Goal: Information Seeking & Learning: Learn about a topic

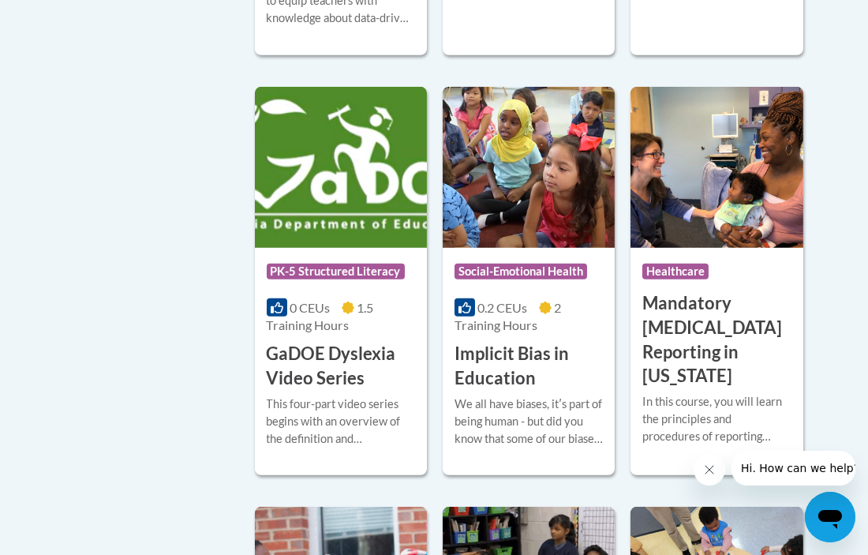
scroll to position [2224, 0]
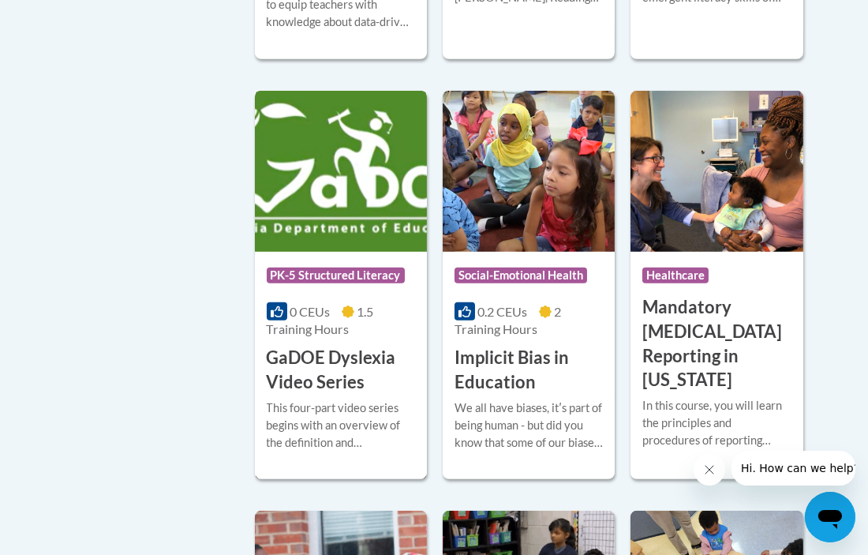
click at [326, 153] on img at bounding box center [341, 171] width 172 height 161
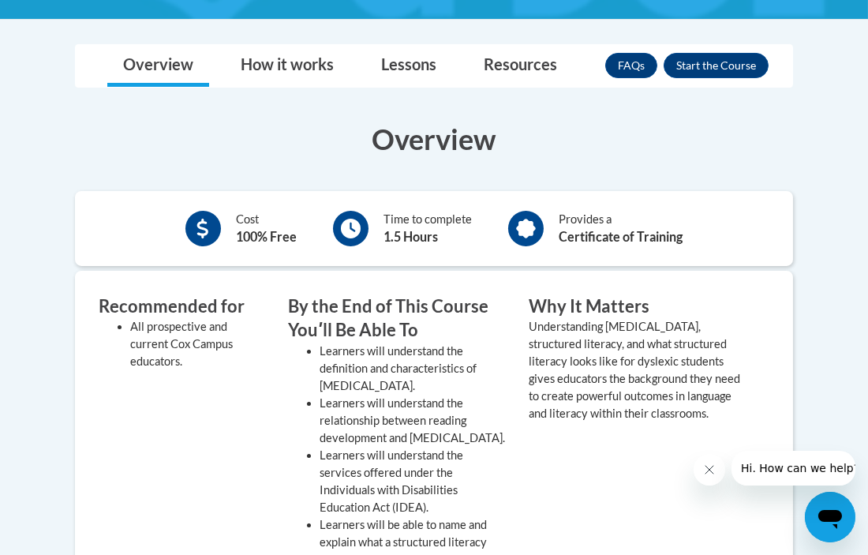
scroll to position [408, 0]
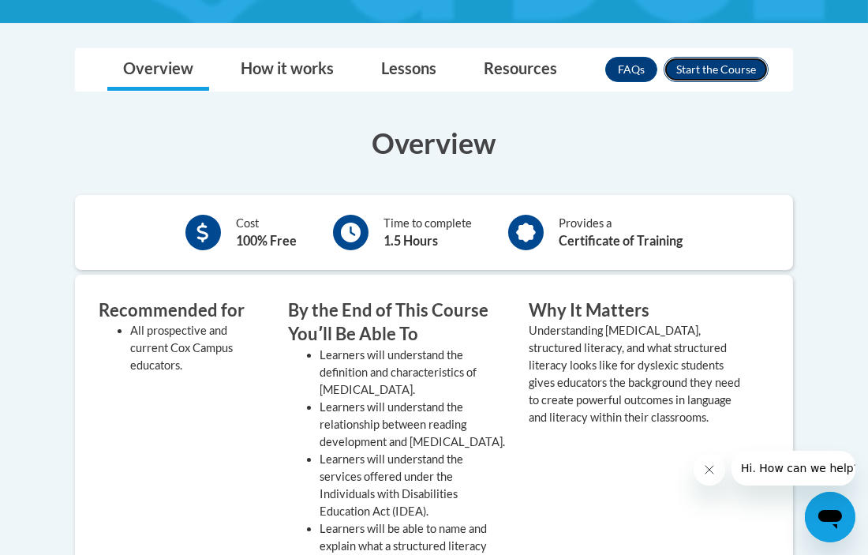
click at [721, 73] on button "Enroll" at bounding box center [716, 69] width 105 height 25
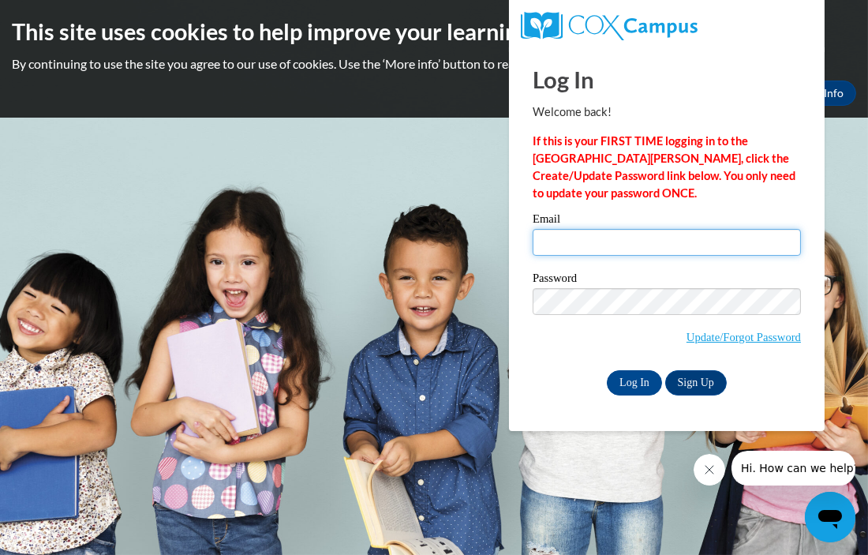
click at [594, 240] on input "Email" at bounding box center [667, 242] width 268 height 27
type input "sjostone@gmail.com"
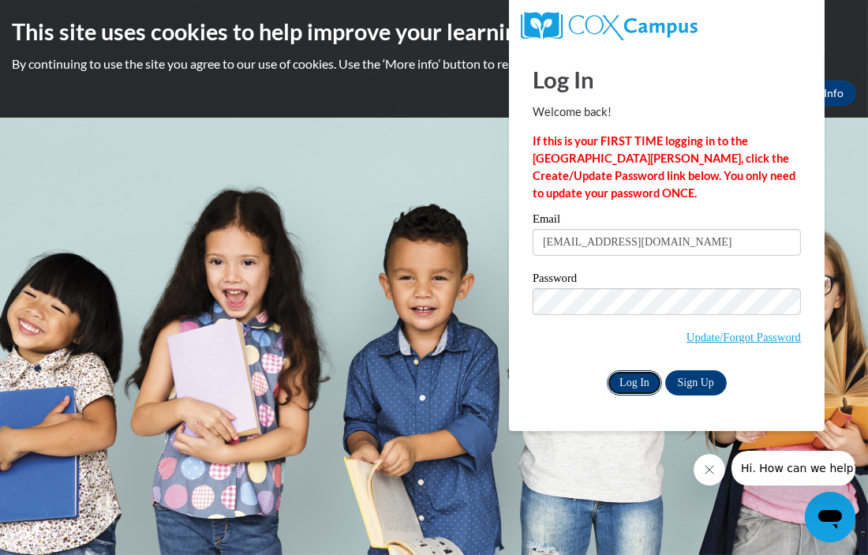
click at [626, 389] on input "Log In" at bounding box center [634, 382] width 55 height 25
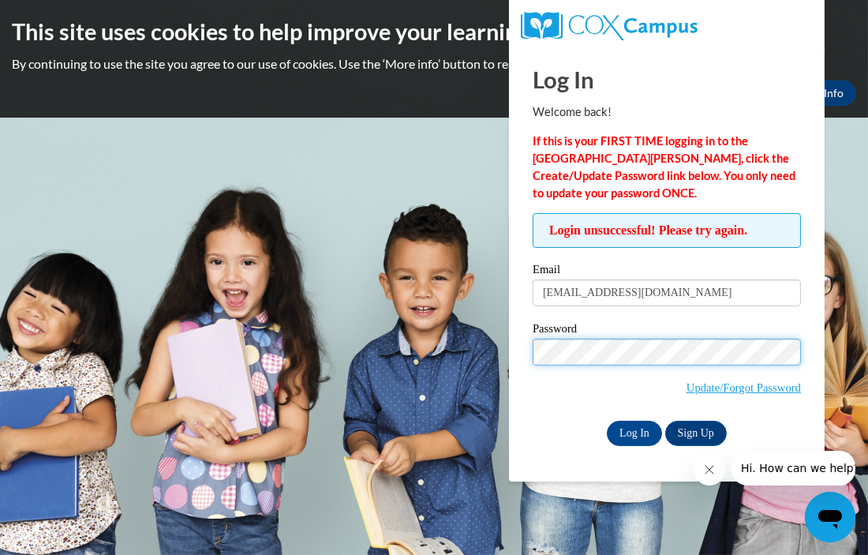
click at [607, 421] on input "Log In" at bounding box center [634, 433] width 55 height 25
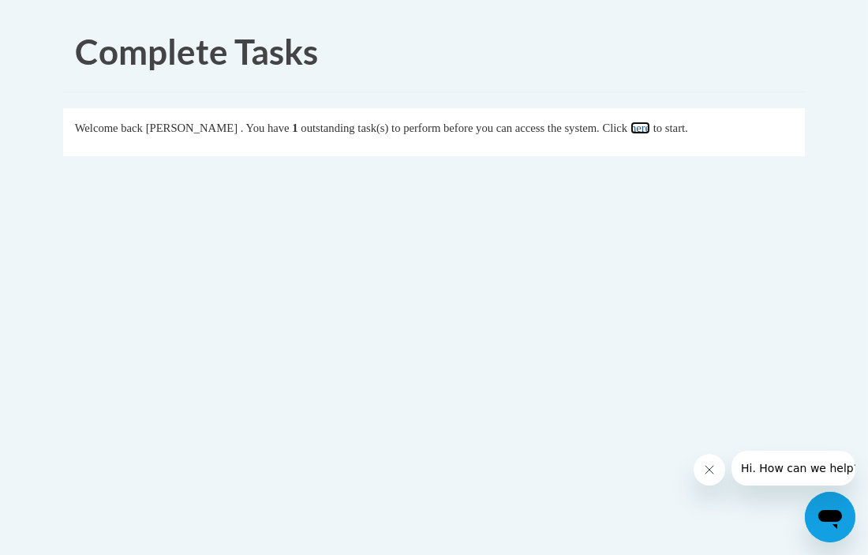
click at [650, 128] on link "here" at bounding box center [641, 128] width 20 height 13
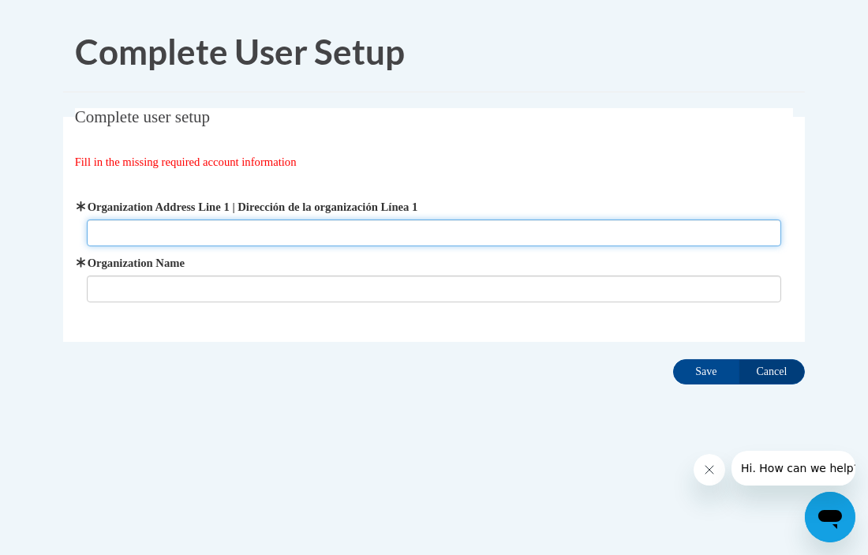
click at [220, 238] on input "Organization Address Line 1 | Dirección de la organización Línea 1" at bounding box center [434, 232] width 695 height 27
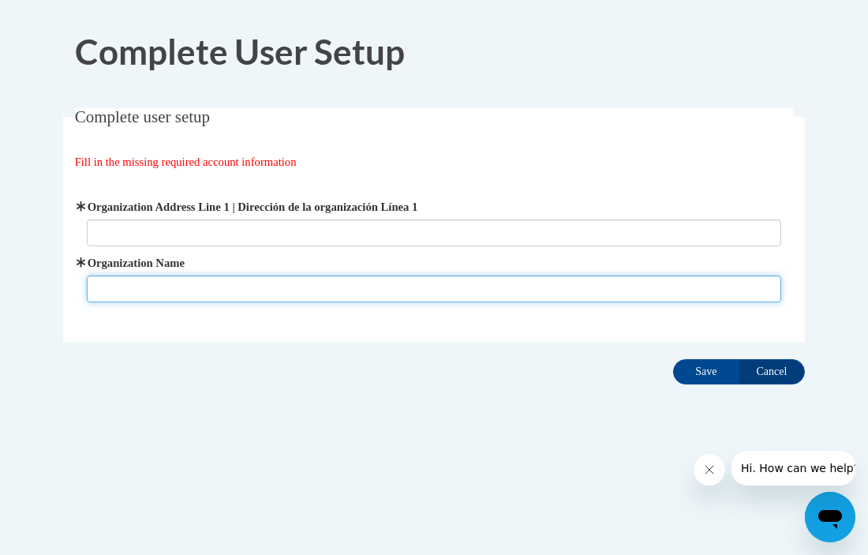
click at [181, 293] on input "Organization Name" at bounding box center [434, 288] width 695 height 27
type input "OASD"
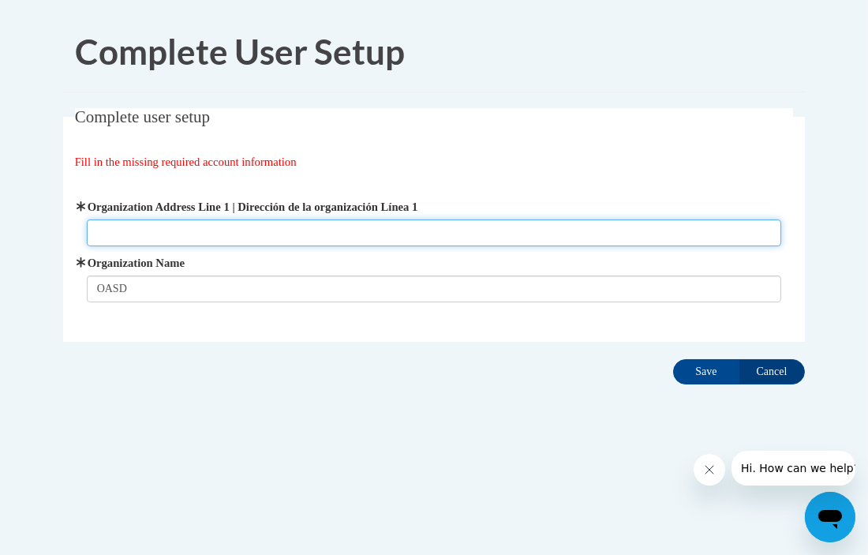
click at [137, 230] on input "Organization Address Line 1 | Dirección de la organización Línea 1" at bounding box center [434, 232] width 695 height 27
click at [152, 226] on input "Organization Address Line 1 | Dirección de la organización Línea 1" at bounding box center [434, 232] width 695 height 27
paste input "915 E Summit Ave, Oconomowoc, WI 53066"
drag, startPoint x: 186, startPoint y: 236, endPoint x: 342, endPoint y: 215, distance: 156.8
click at [342, 215] on span "Organization Address Line 1 | Dirección de la organización Línea 1 915 E Summit…" at bounding box center [434, 222] width 695 height 48
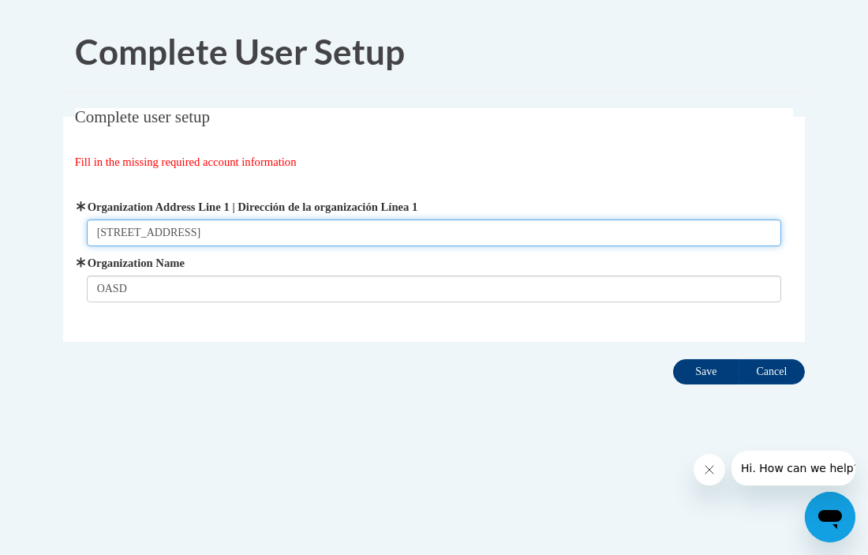
type input "915 E Summit Ave"
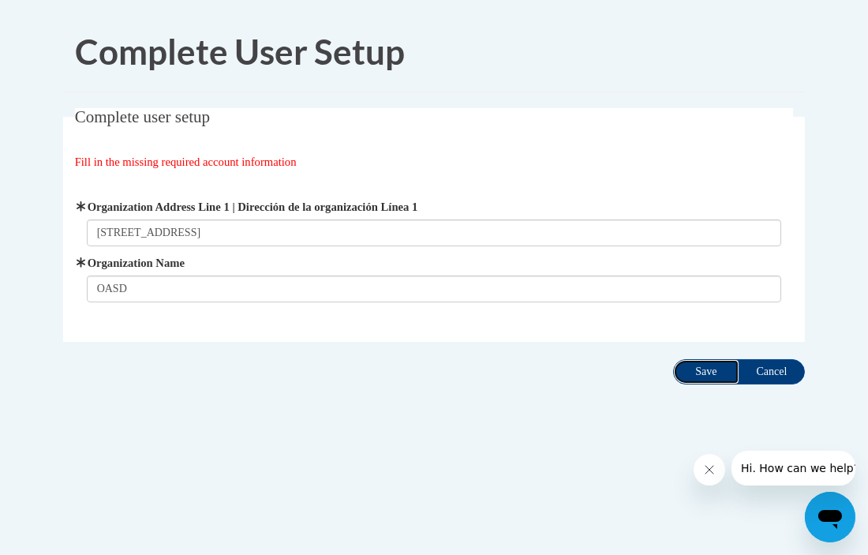
click at [711, 369] on input "Save" at bounding box center [706, 371] width 66 height 25
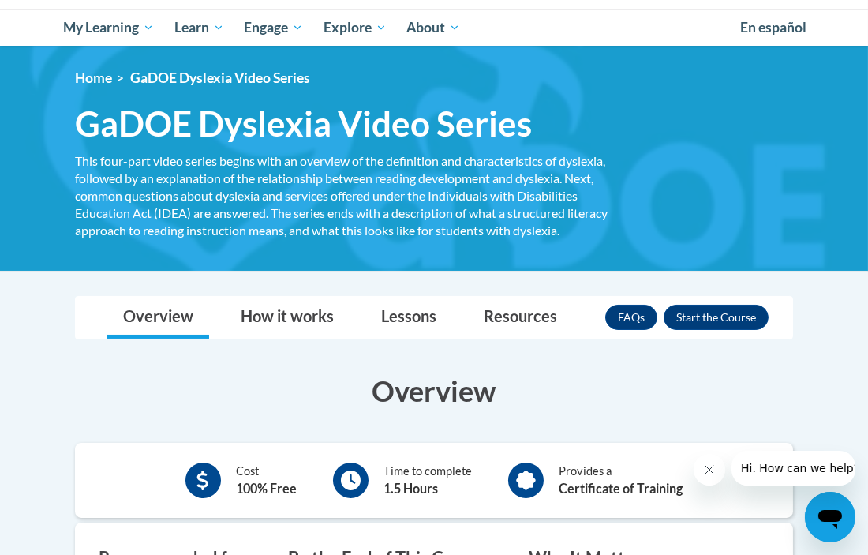
scroll to position [159, 0]
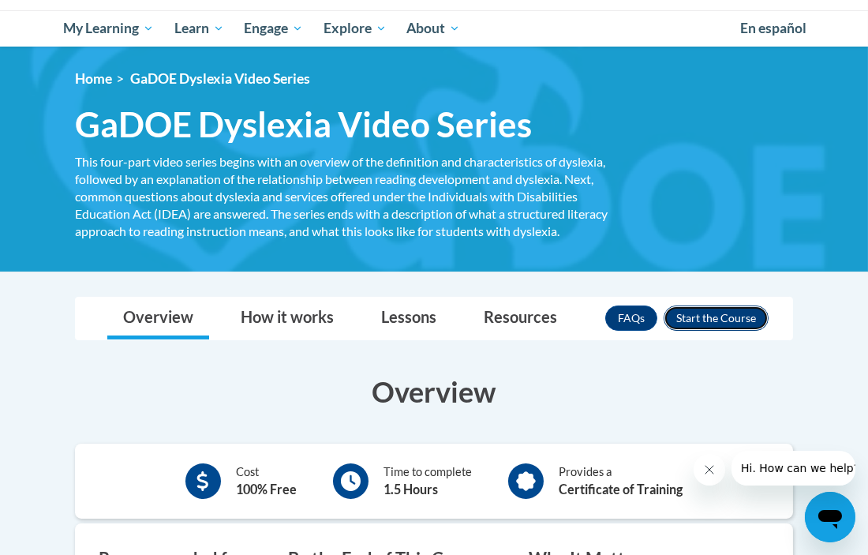
click at [750, 323] on button "Enroll" at bounding box center [716, 317] width 105 height 25
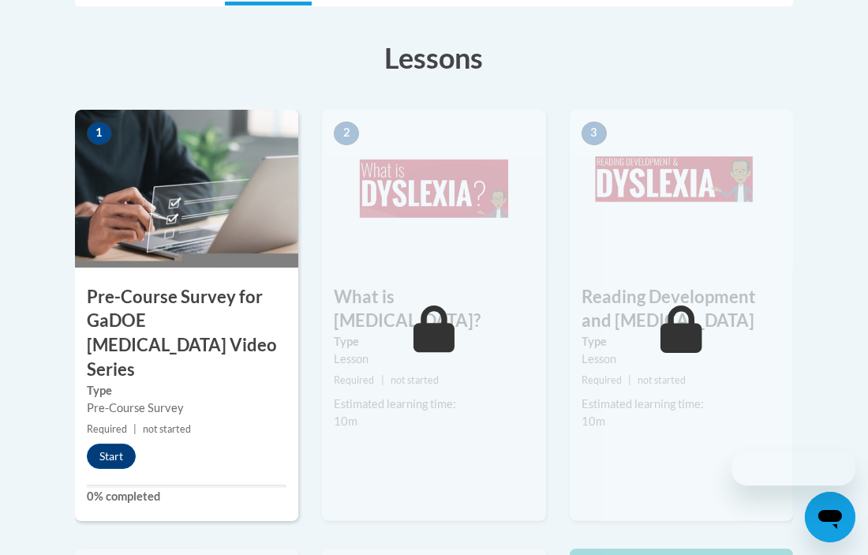
scroll to position [446, 0]
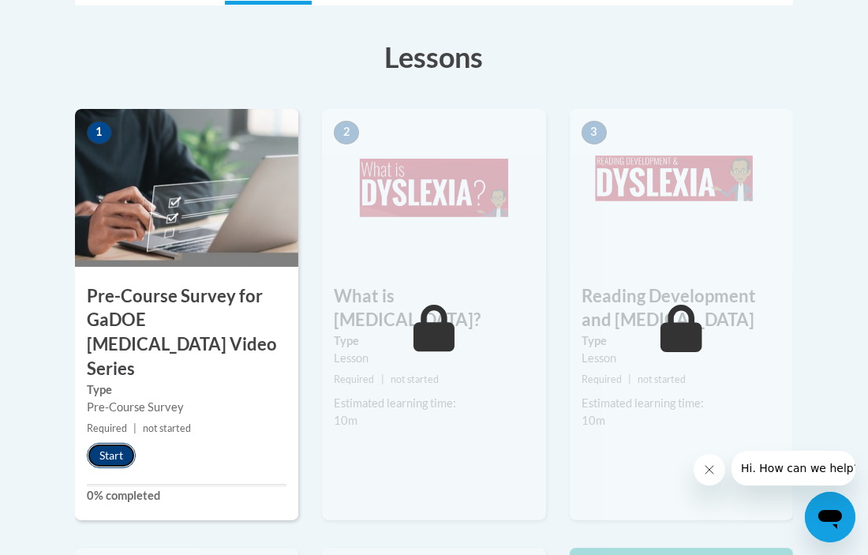
click at [114, 443] on button "Start" at bounding box center [111, 455] width 49 height 25
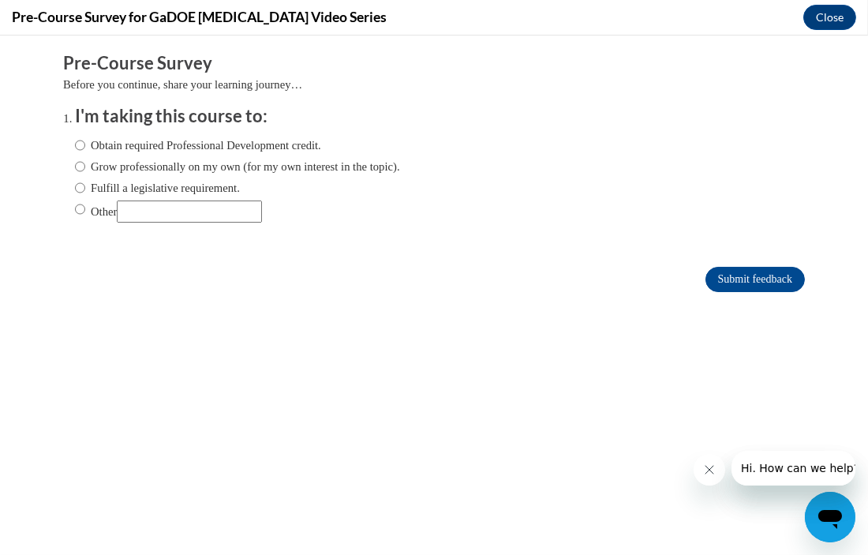
scroll to position [0, 0]
click at [78, 187] on input "Fulfill a legislative requirement." at bounding box center [80, 187] width 10 height 17
radio input "true"
click at [726, 279] on input "Submit feedback" at bounding box center [755, 279] width 99 height 25
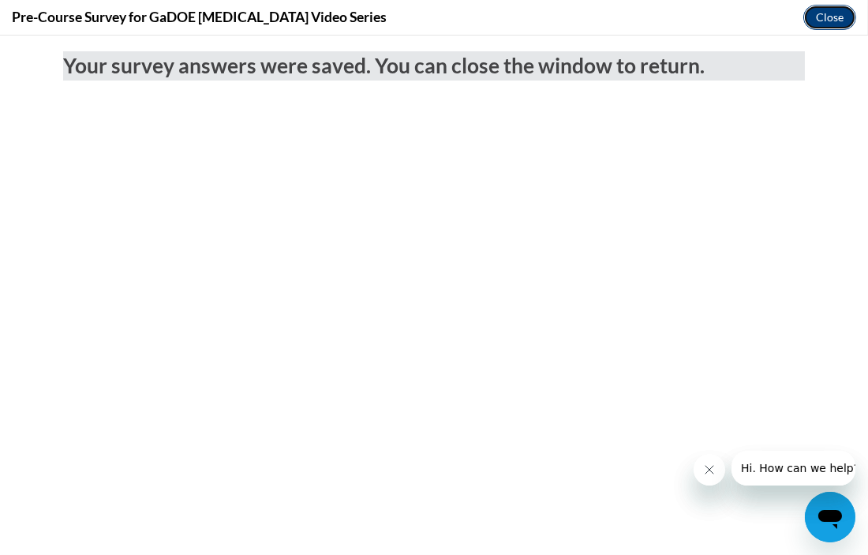
click at [841, 18] on button "Close" at bounding box center [829, 17] width 53 height 25
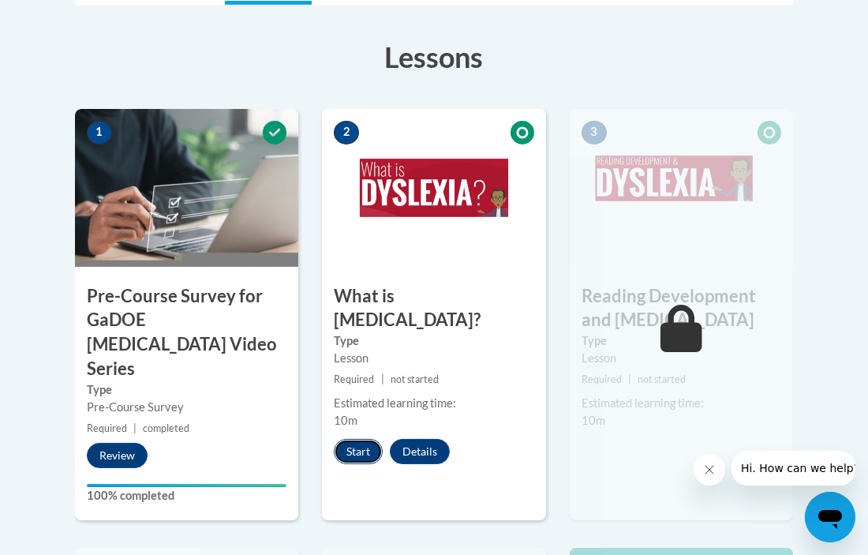
click at [364, 439] on button "Start" at bounding box center [358, 451] width 49 height 25
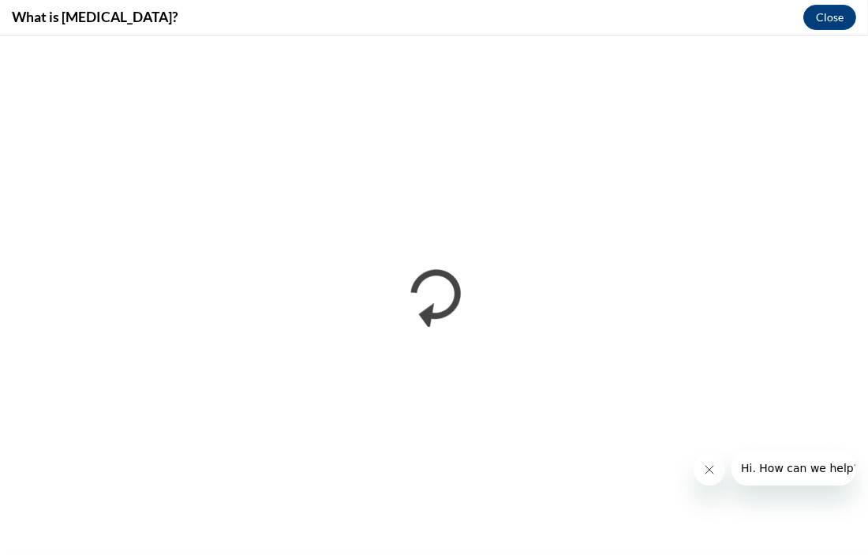
click at [707, 473] on icon "Close message from company" at bounding box center [708, 468] width 13 height 13
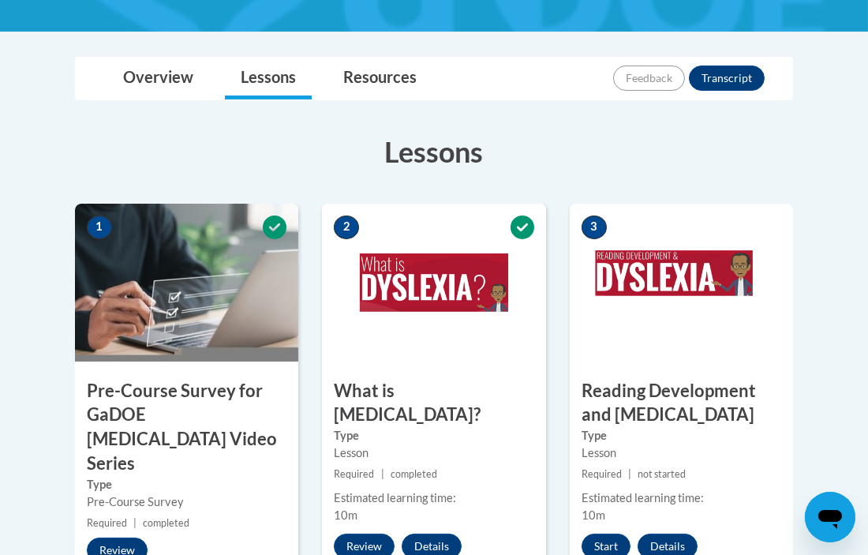
scroll to position [353, 0]
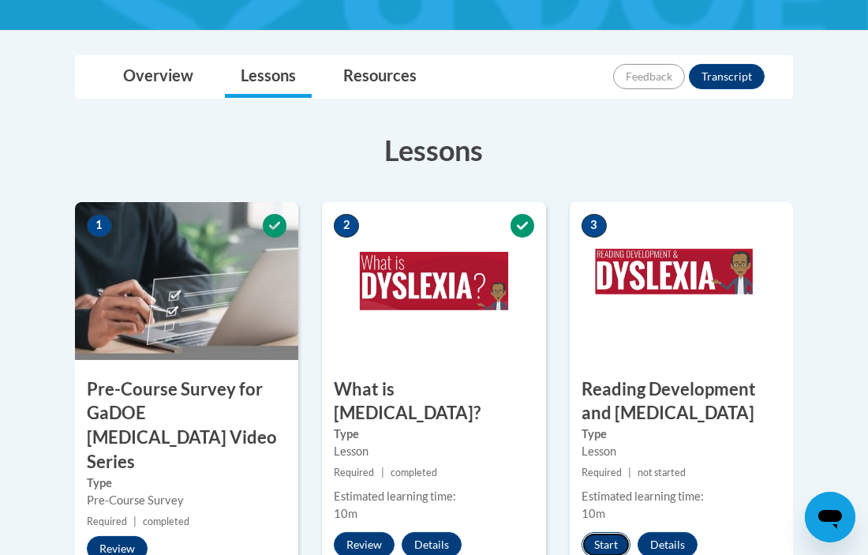
click at [605, 541] on button "Start" at bounding box center [606, 544] width 49 height 25
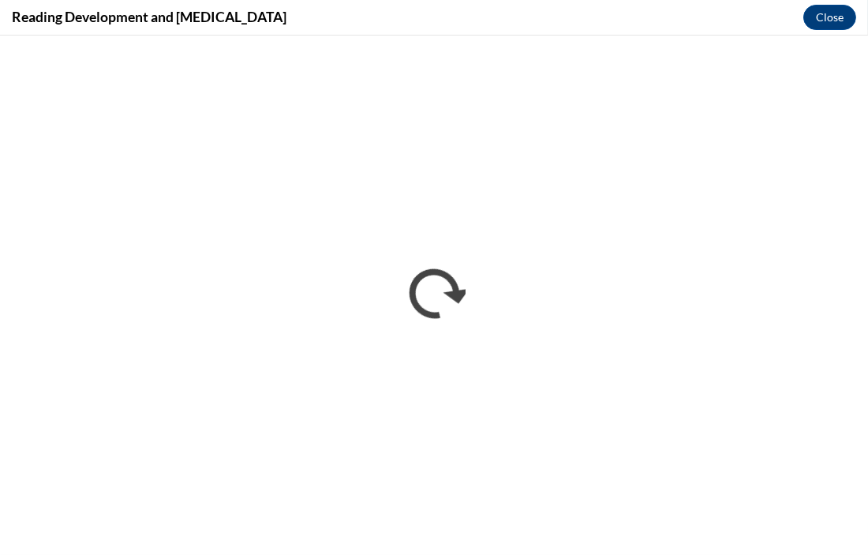
scroll to position [0, 0]
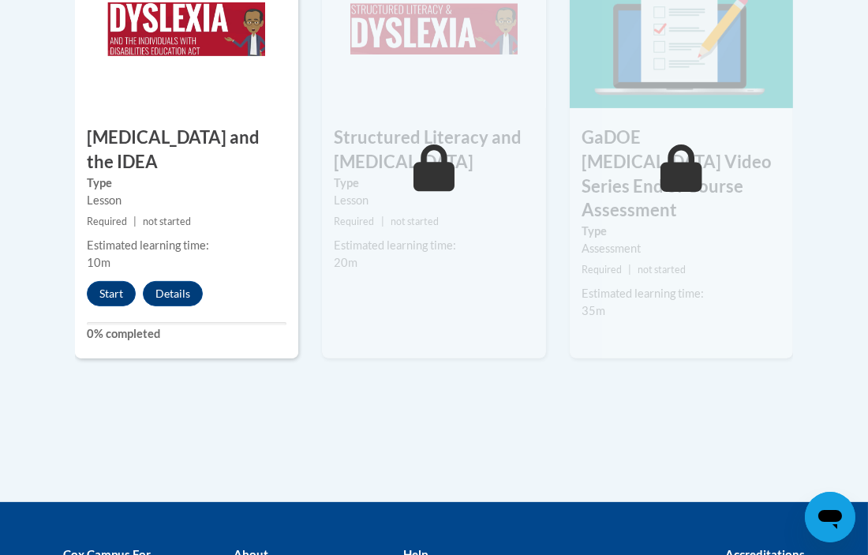
scroll to position [1042, 0]
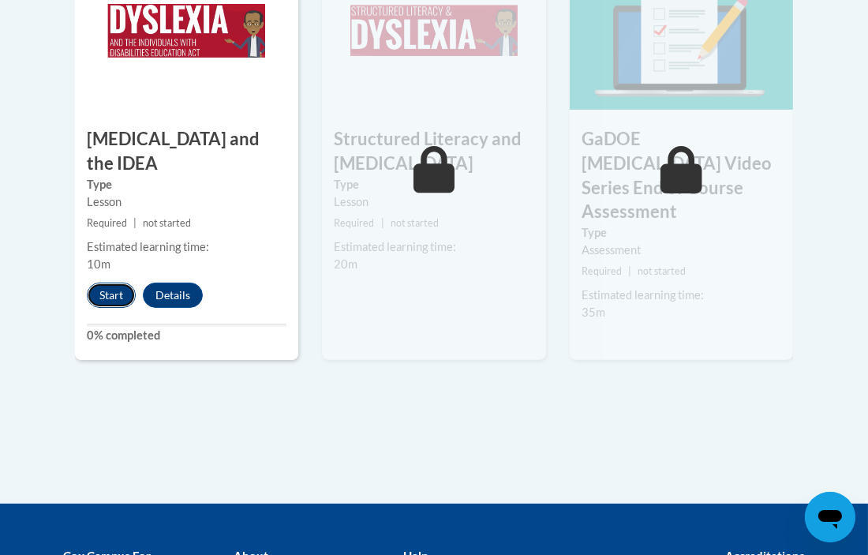
click at [96, 283] on button "Start" at bounding box center [111, 295] width 49 height 25
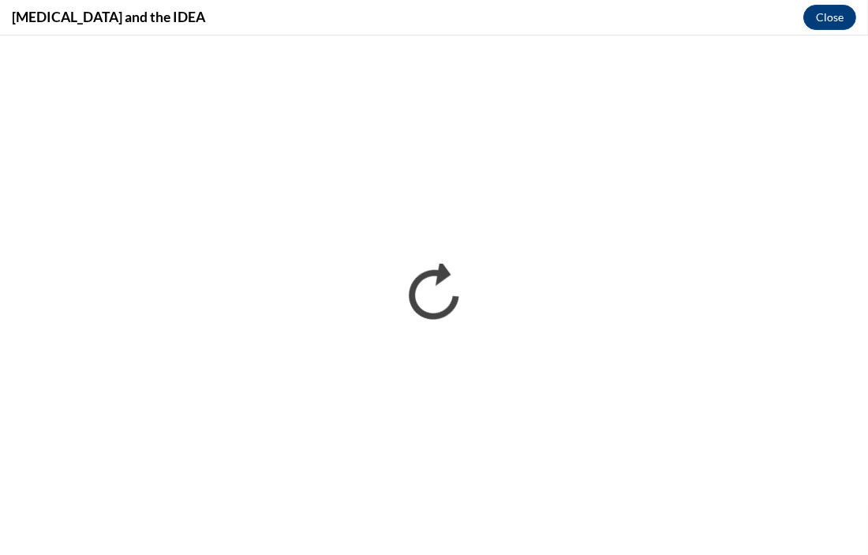
scroll to position [0, 0]
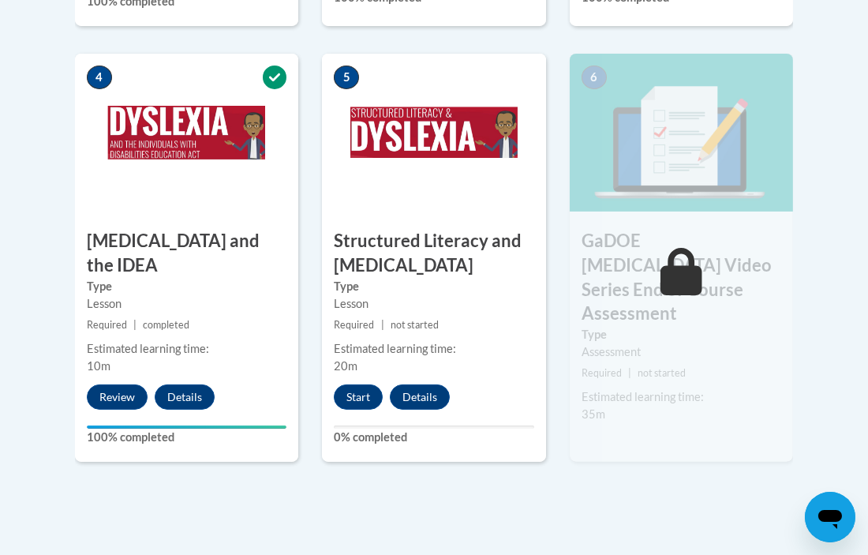
scroll to position [943, 0]
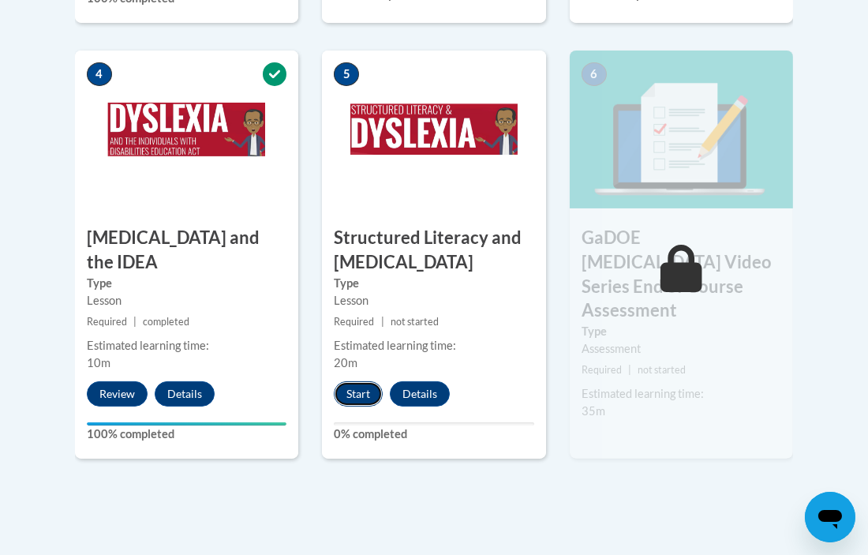
click at [361, 384] on button "Start" at bounding box center [358, 393] width 49 height 25
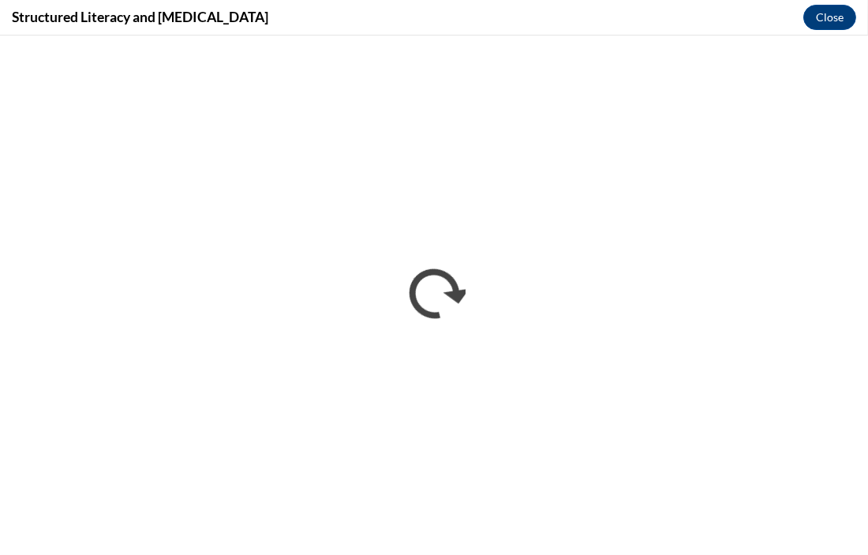
scroll to position [0, 0]
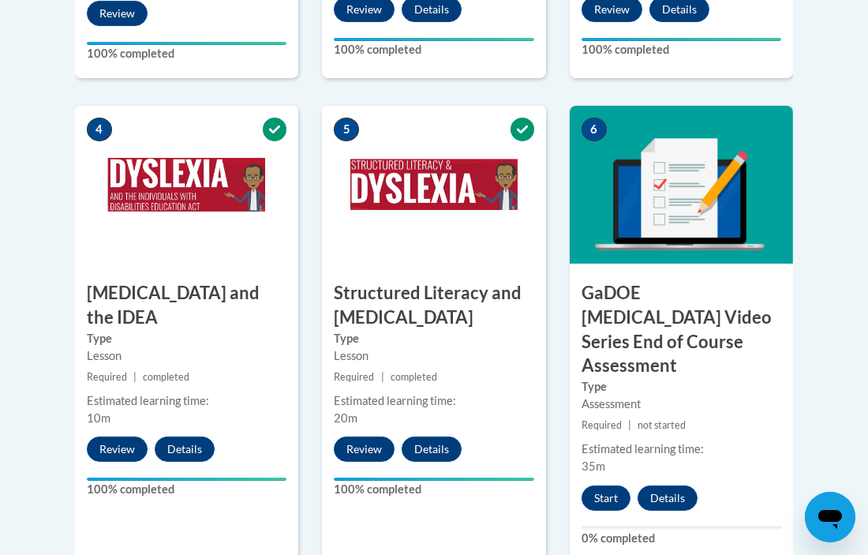
scroll to position [893, 0]
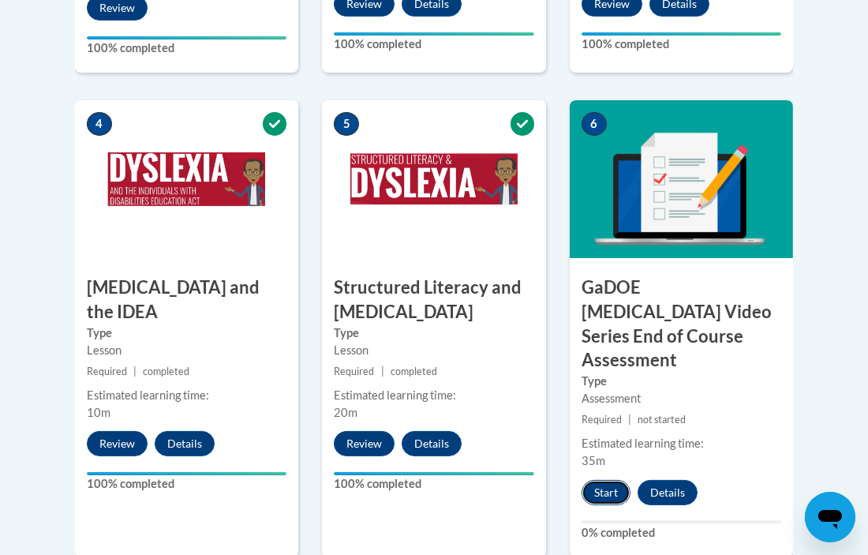
click at [602, 480] on button "Start" at bounding box center [606, 492] width 49 height 25
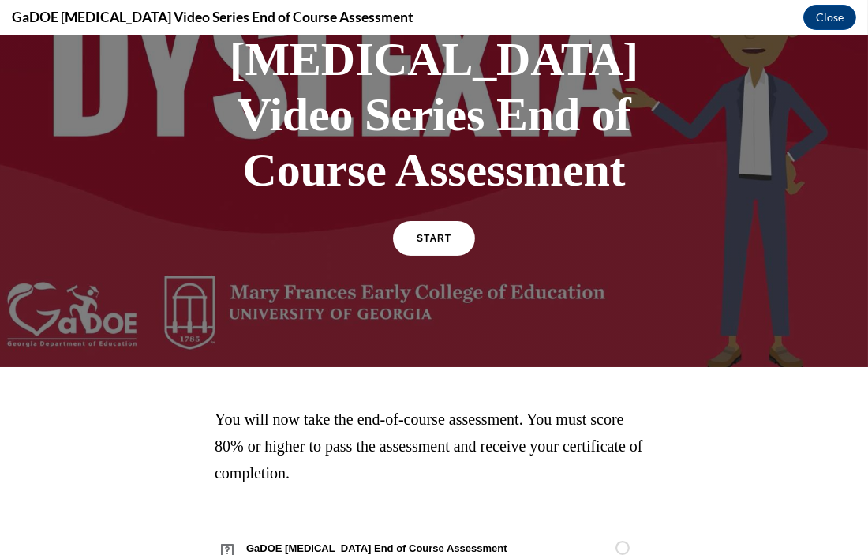
scroll to position [0, 0]
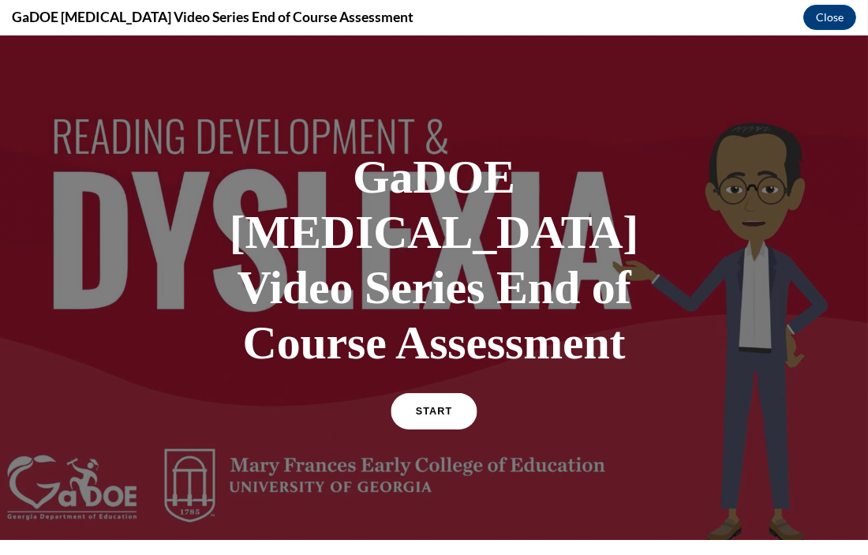
click at [455, 393] on link "START" at bounding box center [434, 411] width 86 height 36
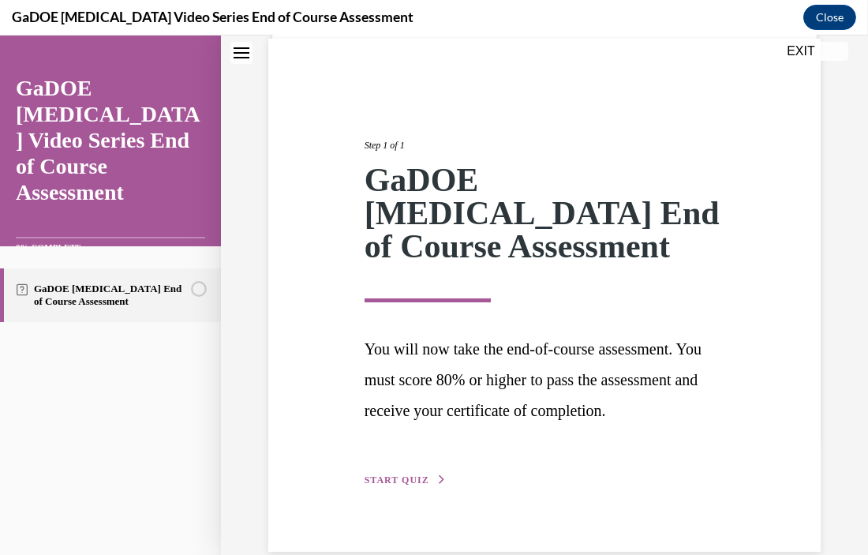
scroll to position [143, 0]
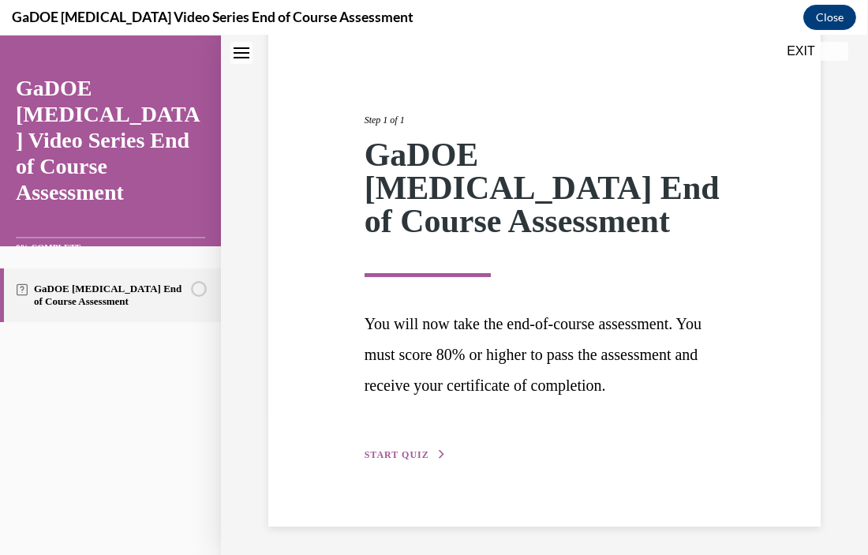
click at [391, 453] on span "START QUIZ" at bounding box center [397, 454] width 65 height 11
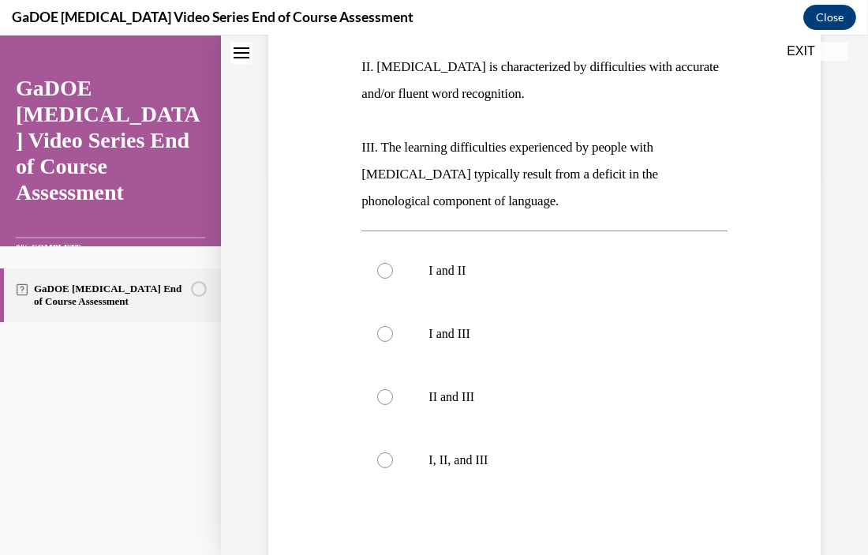
scroll to position [380, 0]
click at [380, 456] on div at bounding box center [385, 461] width 16 height 16
click at [380, 456] on input "I, II, and III" at bounding box center [385, 461] width 16 height 16
radio input "true"
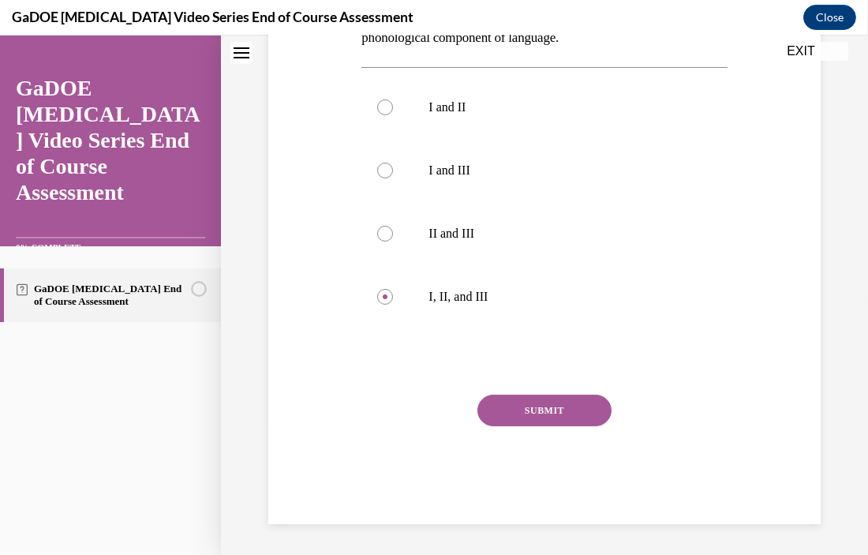
click at [533, 416] on button "SUBMIT" at bounding box center [544, 411] width 134 height 32
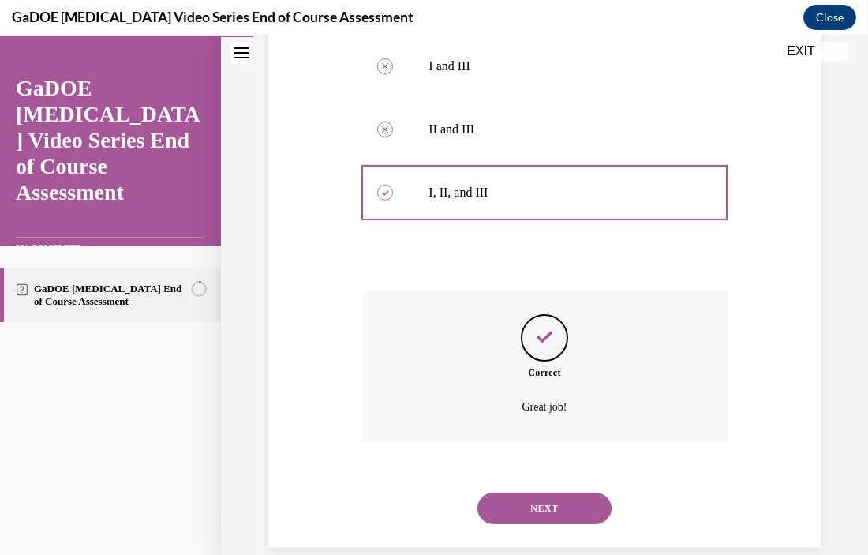
scroll to position [672, 0]
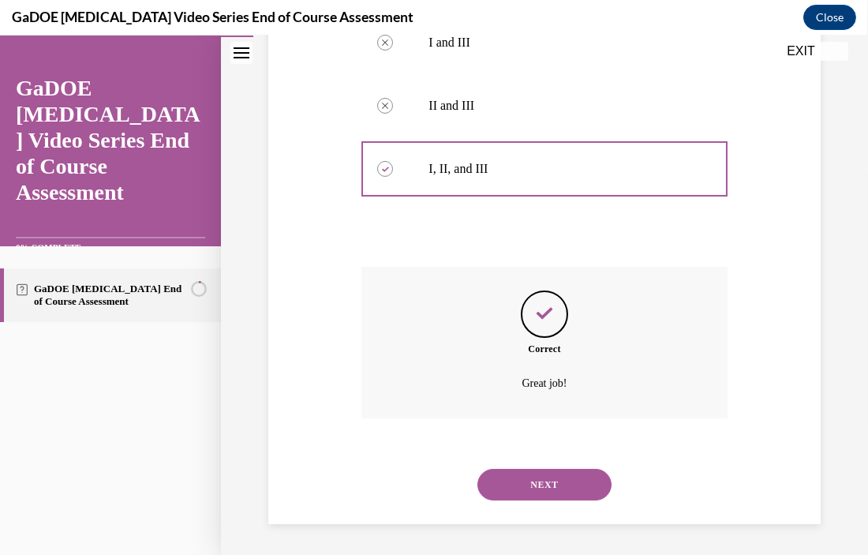
click at [530, 492] on button "NEXT" at bounding box center [544, 485] width 134 height 32
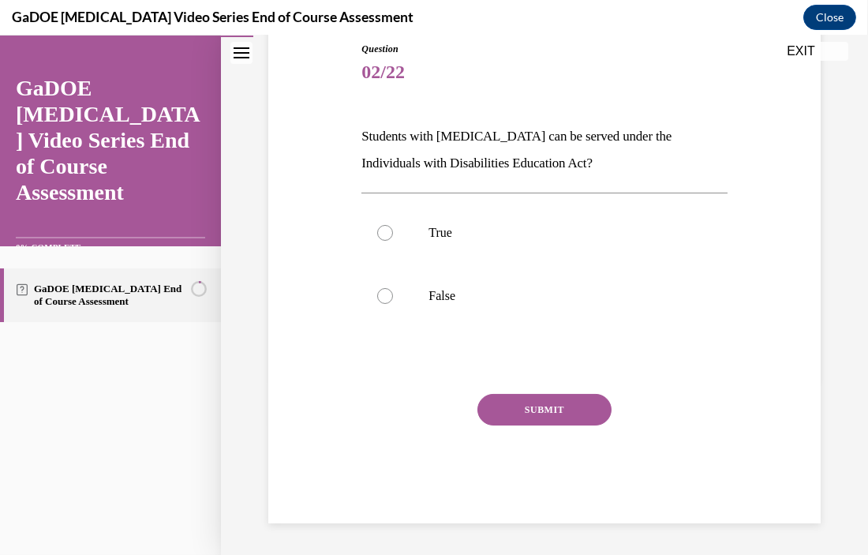
scroll to position [174, 0]
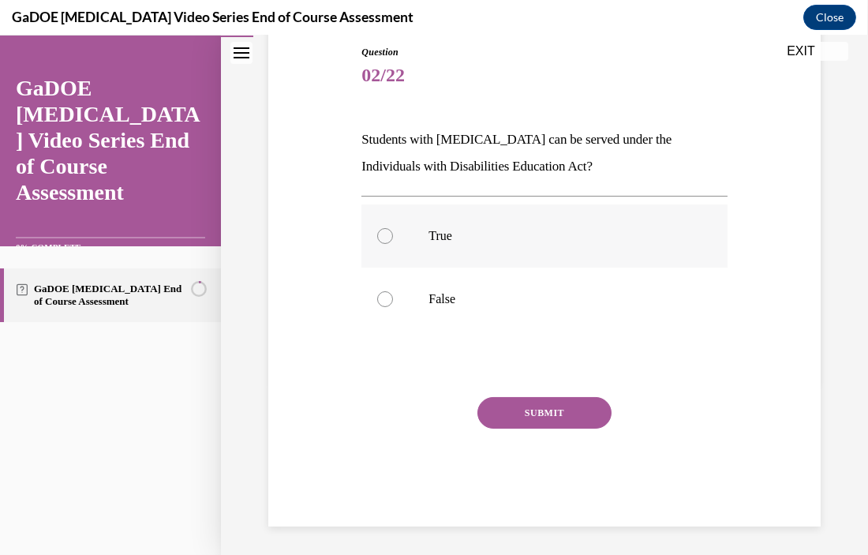
click at [428, 226] on label "True" at bounding box center [543, 235] width 365 height 63
click at [393, 228] on input "True" at bounding box center [385, 236] width 16 height 16
radio input "true"
click at [528, 402] on button "SUBMIT" at bounding box center [544, 413] width 134 height 32
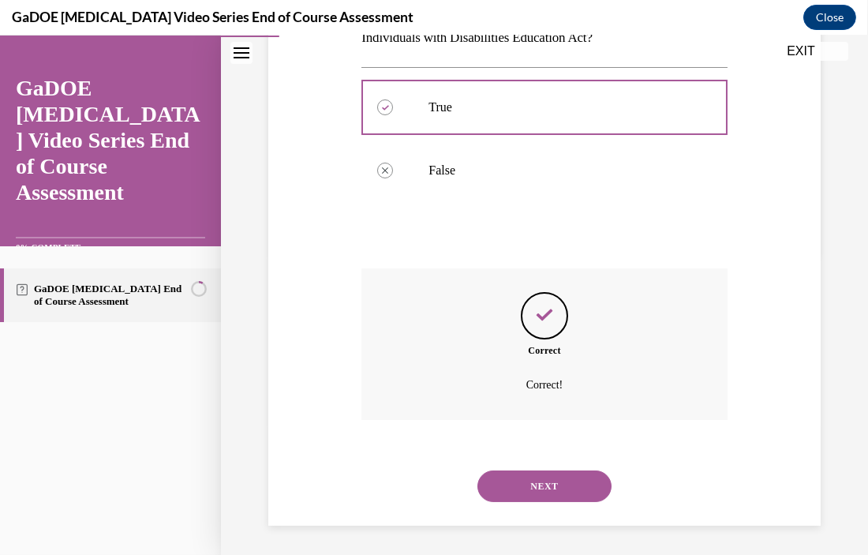
scroll to position [305, 0]
click at [514, 479] on button "NEXT" at bounding box center [544, 485] width 134 height 32
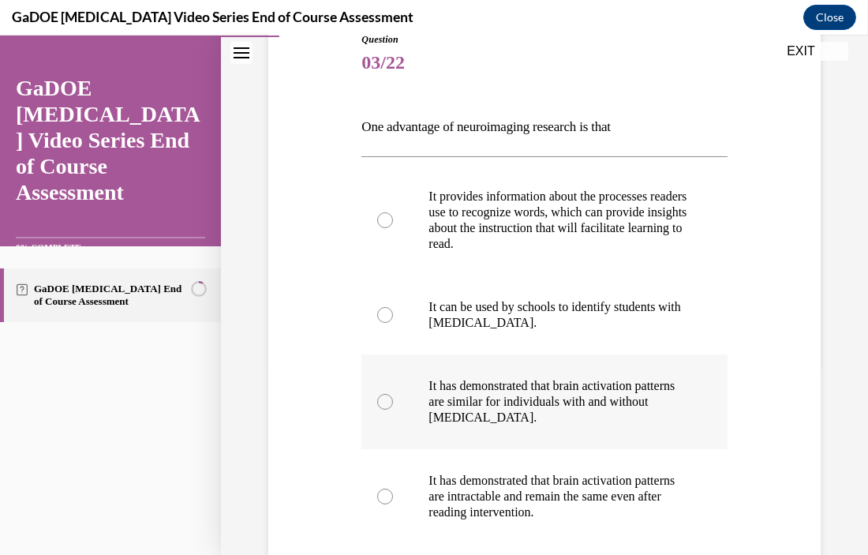
scroll to position [175, 0]
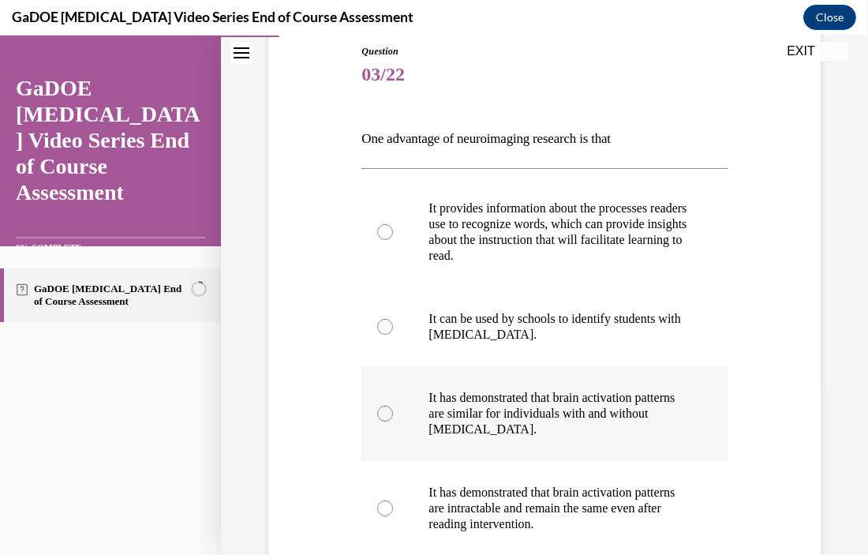
click at [417, 399] on label "It has demonstrated that brain activation patterns are similar for individuals …" at bounding box center [543, 413] width 365 height 95
click at [393, 406] on input "It has demonstrated that brain activation patterns are similar for individuals …" at bounding box center [385, 414] width 16 height 16
radio input "true"
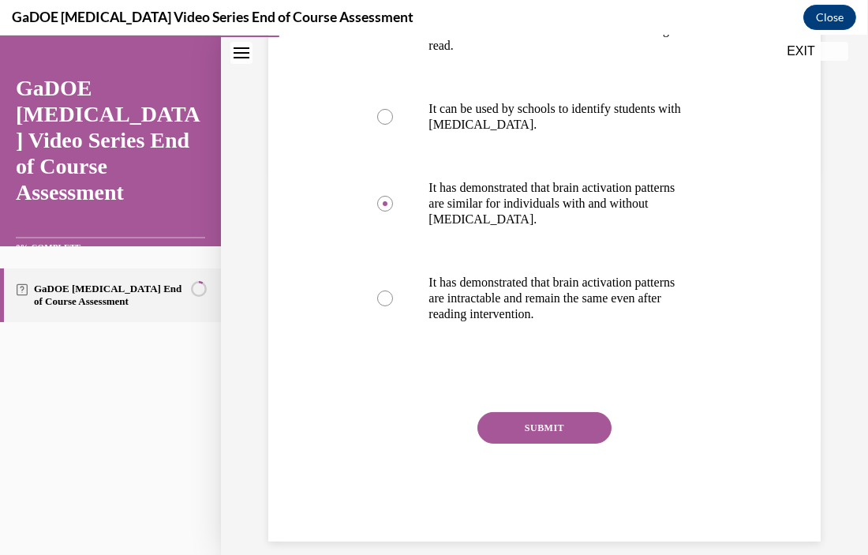
scroll to position [386, 0]
click at [507, 416] on button "SUBMIT" at bounding box center [544, 427] width 134 height 32
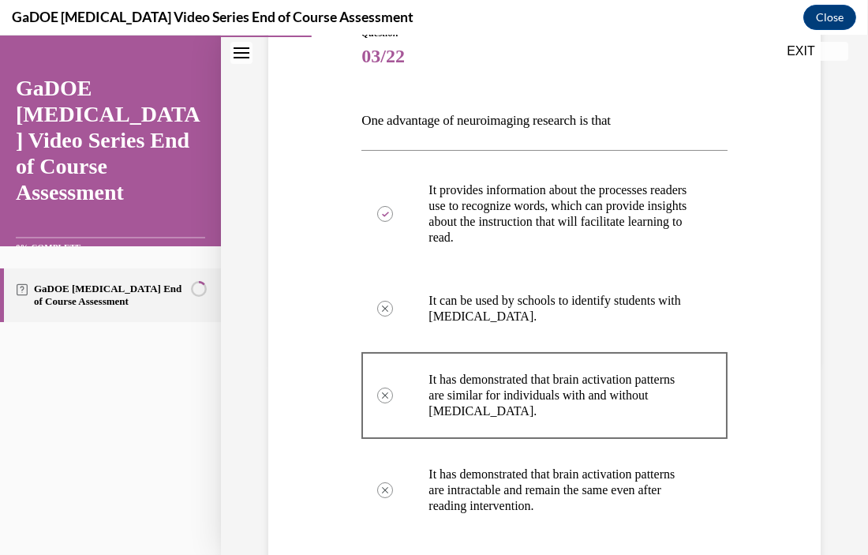
scroll to position [193, 0]
click at [386, 211] on icon at bounding box center [385, 214] width 7 height 6
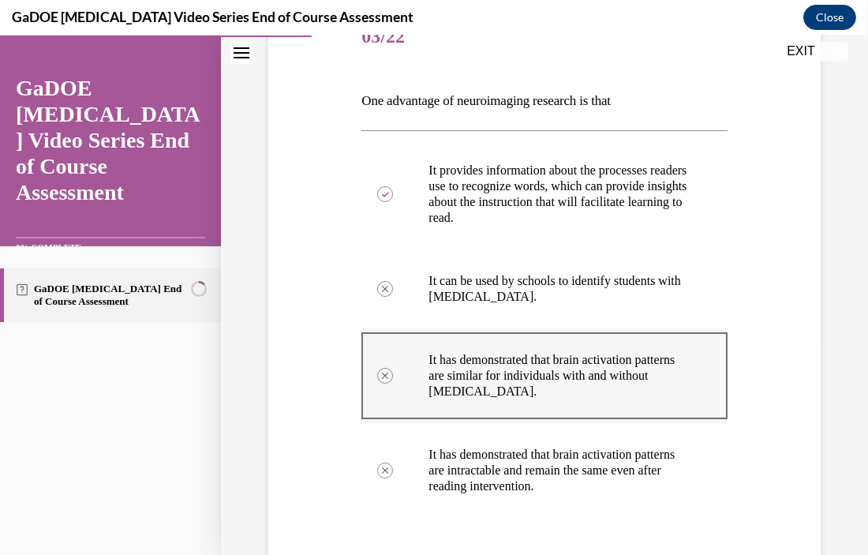
scroll to position [530, 0]
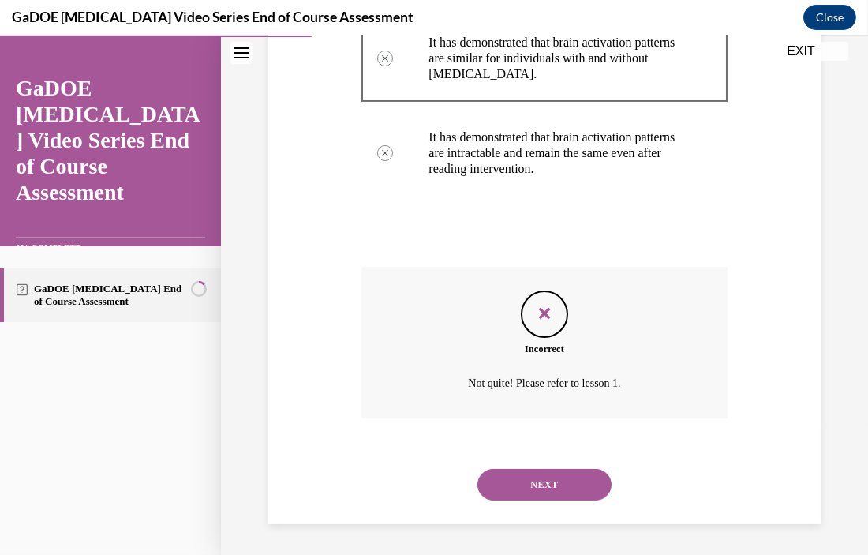
click at [535, 491] on button "NEXT" at bounding box center [544, 485] width 134 height 32
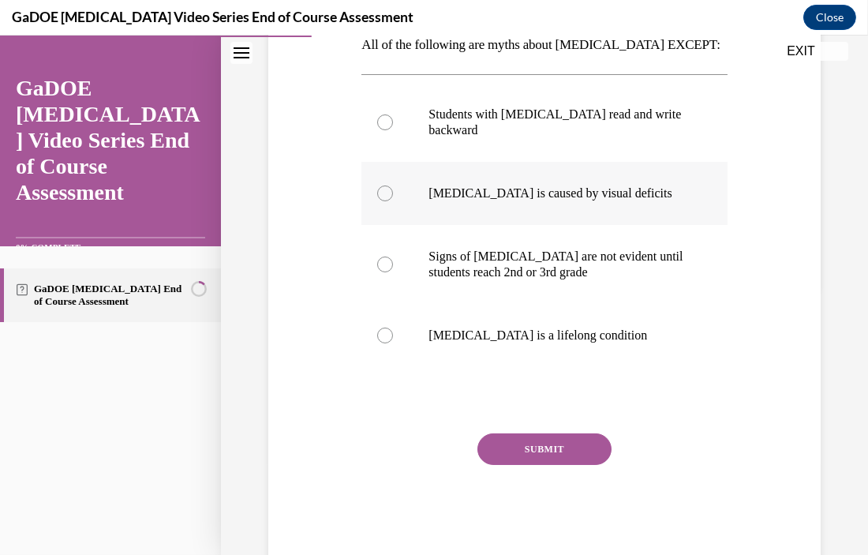
scroll to position [273, 0]
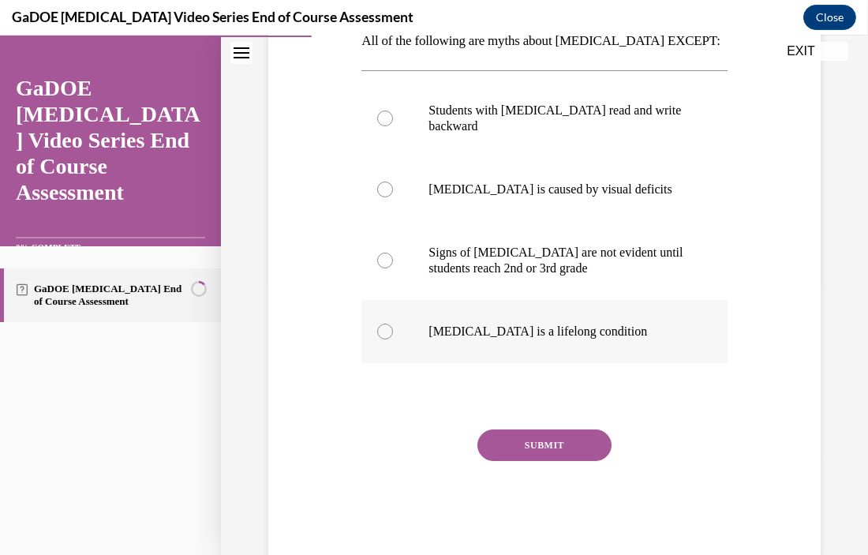
click at [576, 354] on label "Dyslexia is a lifelong condition" at bounding box center [543, 331] width 365 height 63
click at [393, 339] on input "Dyslexia is a lifelong condition" at bounding box center [385, 332] width 16 height 16
radio input "true"
click at [528, 445] on button "SUBMIT" at bounding box center [544, 445] width 134 height 32
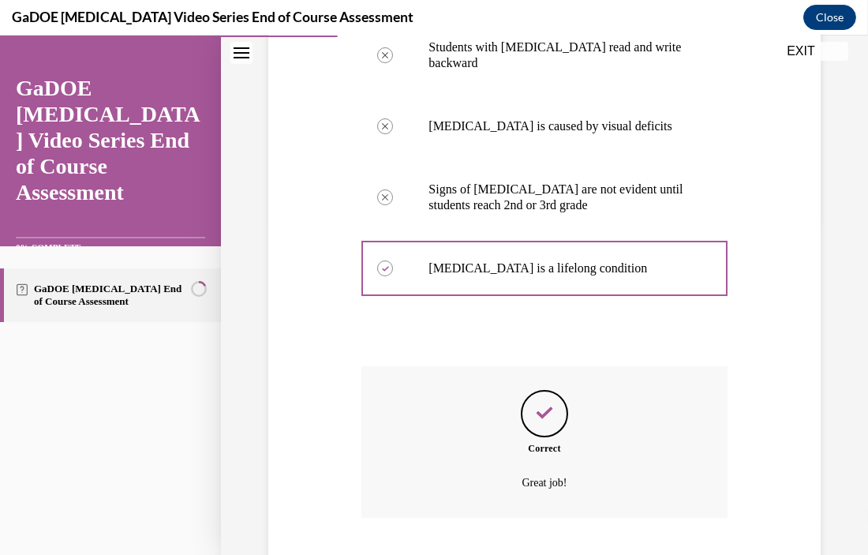
scroll to position [436, 0]
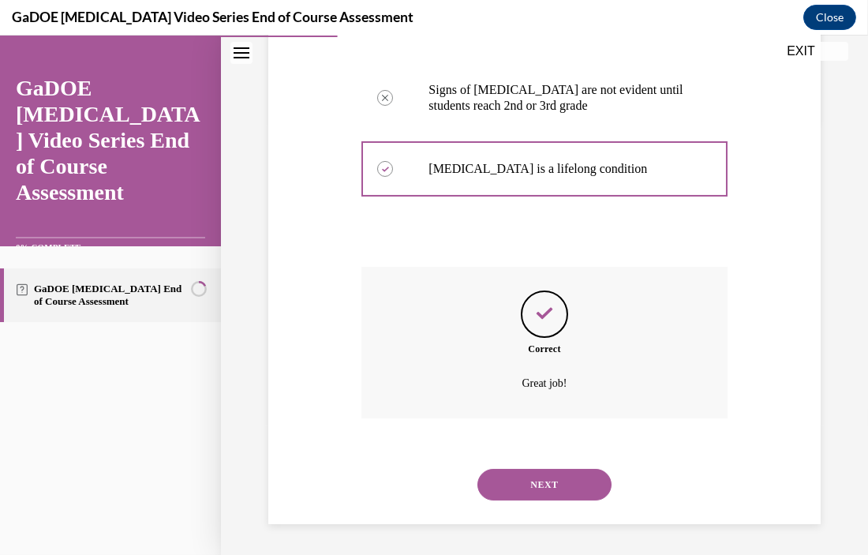
click at [535, 492] on button "NEXT" at bounding box center [544, 485] width 134 height 32
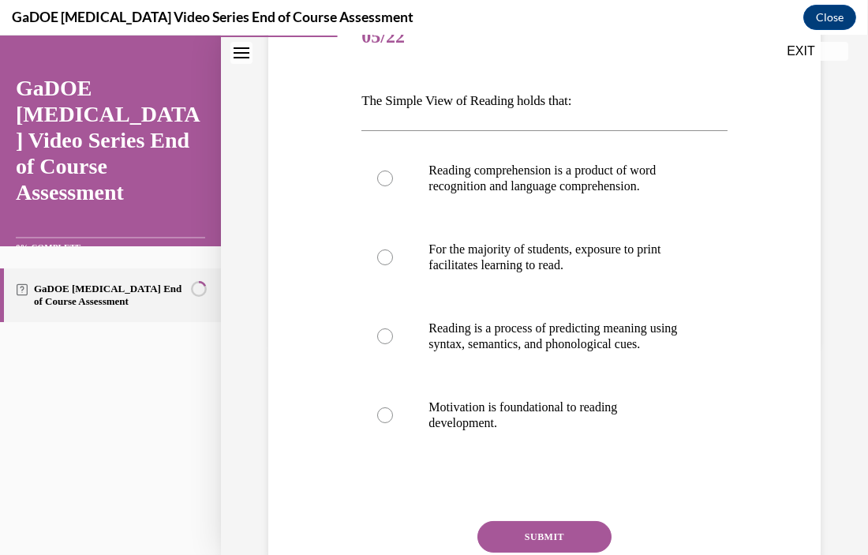
scroll to position [217, 0]
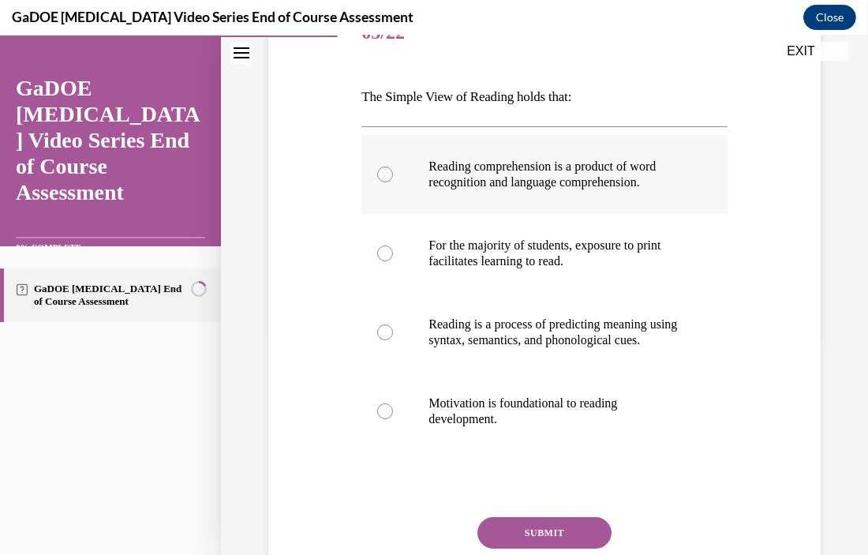
click at [627, 175] on p "Reading comprehension is a product of word recognition and language comprehensi…" at bounding box center [558, 175] width 259 height 32
click at [393, 175] on input "Reading comprehension is a product of word recognition and language comprehensi…" at bounding box center [385, 175] width 16 height 16
radio input "true"
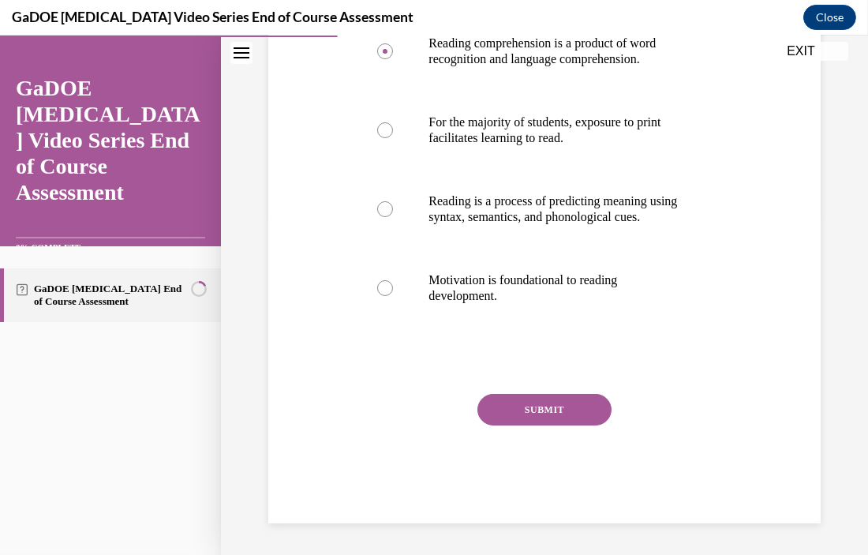
scroll to position [346, 0]
click at [546, 416] on button "SUBMIT" at bounding box center [544, 410] width 134 height 32
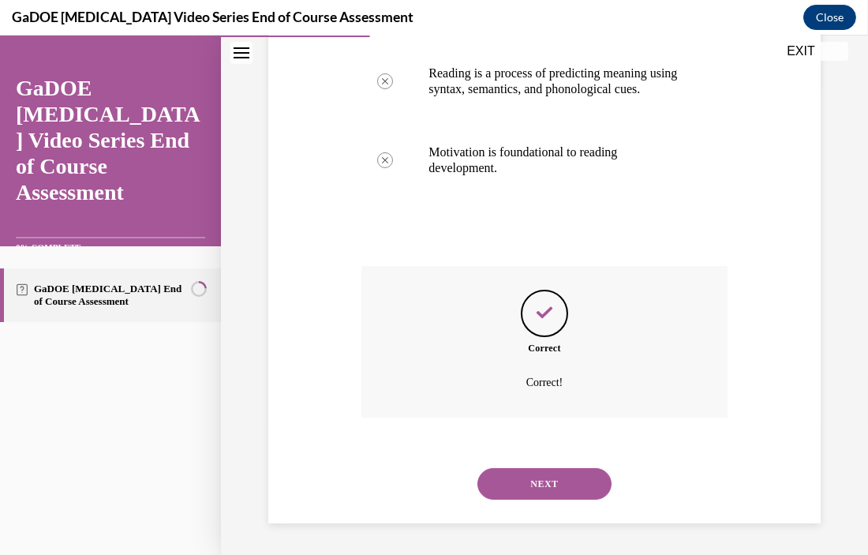
scroll to position [483, 0]
click at [536, 486] on button "NEXT" at bounding box center [544, 484] width 134 height 32
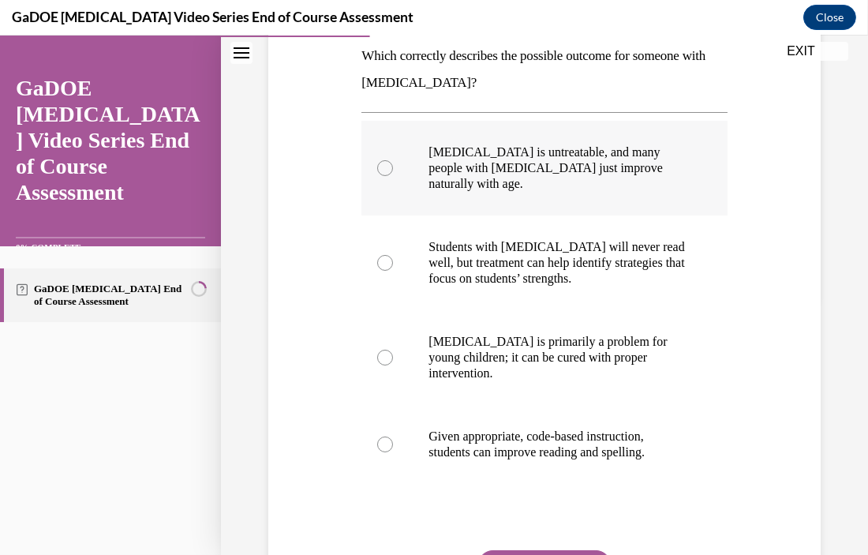
scroll to position [260, 0]
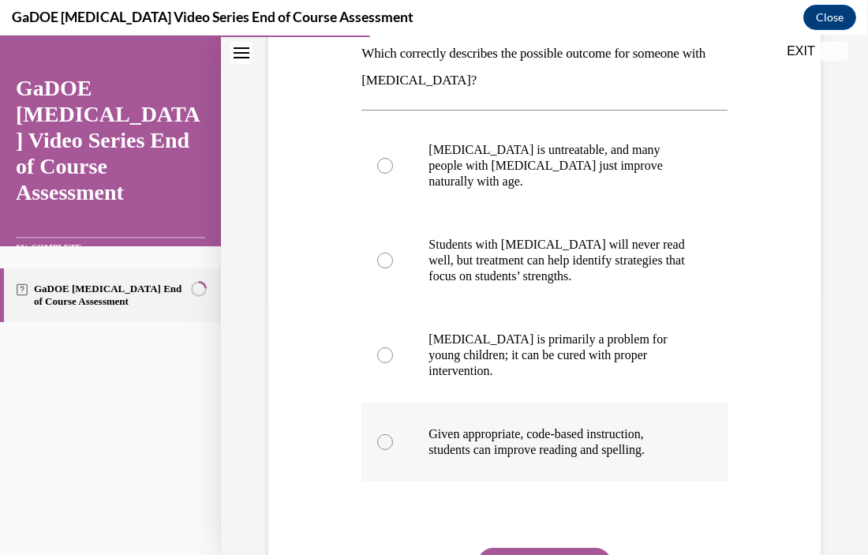
click at [630, 406] on label "Given appropriate, code-based instruction, students can improve reading and spe…" at bounding box center [543, 441] width 365 height 79
click at [393, 434] on input "Given appropriate, code-based instruction, students can improve reading and spe…" at bounding box center [385, 442] width 16 height 16
radio input "true"
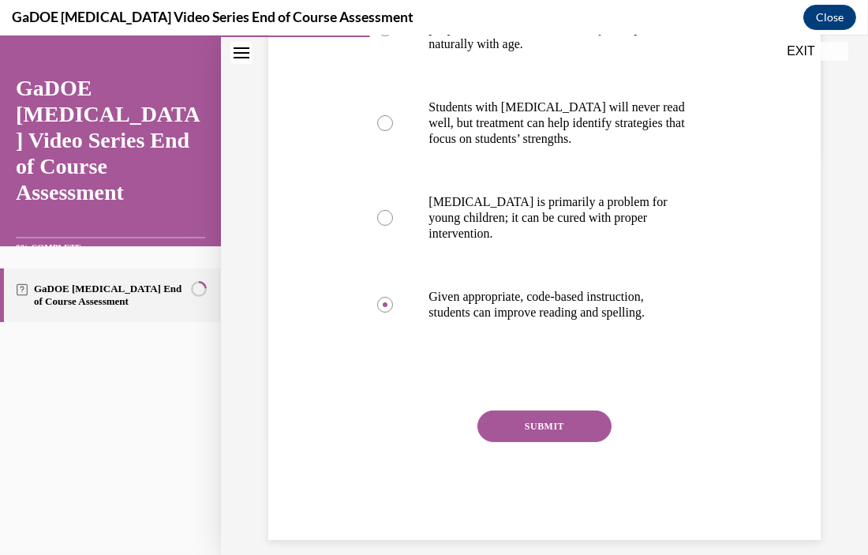
click at [538, 410] on button "SUBMIT" at bounding box center [544, 426] width 134 height 32
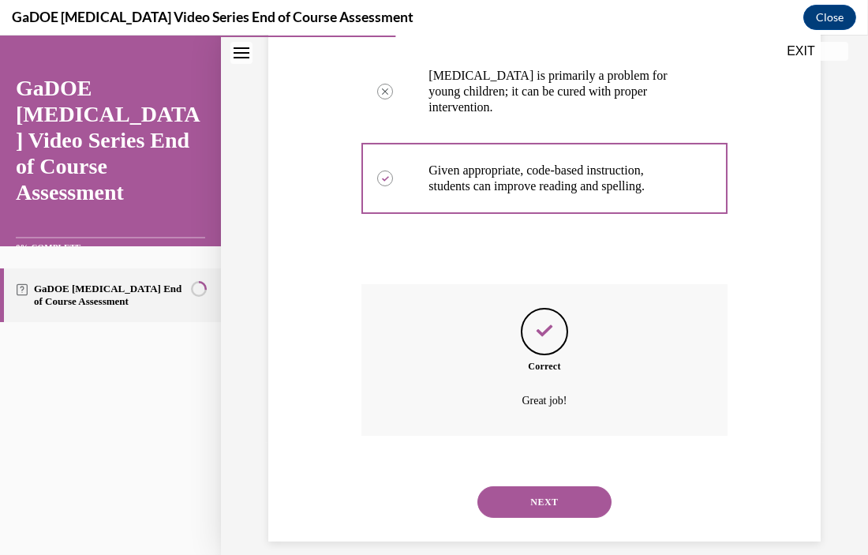
scroll to position [526, 0]
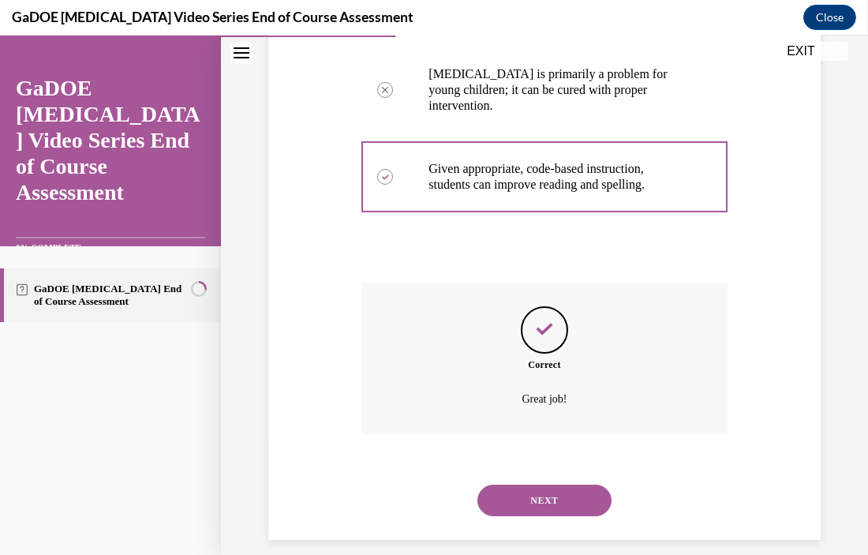
click at [523, 485] on button "NEXT" at bounding box center [544, 501] width 134 height 32
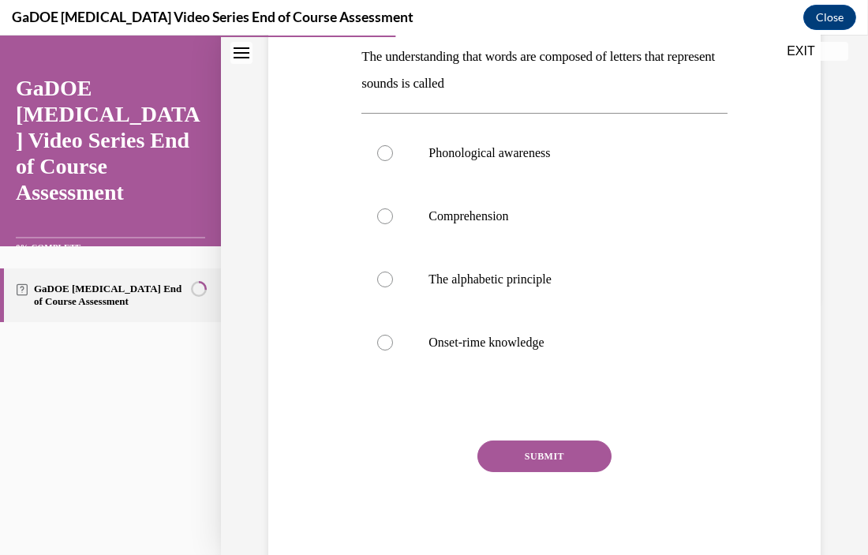
scroll to position [252, 0]
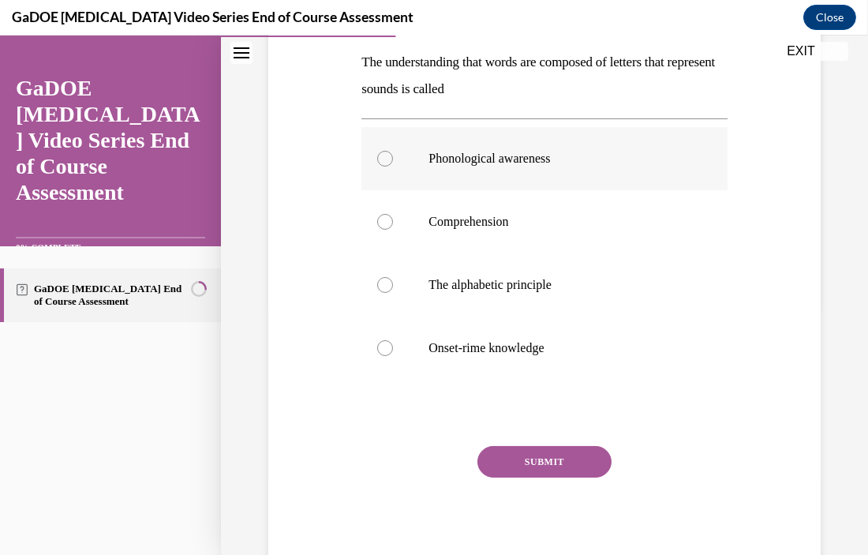
click at [599, 159] on p "Phonological awareness" at bounding box center [558, 159] width 259 height 16
click at [393, 159] on input "Phonological awareness" at bounding box center [385, 159] width 16 height 16
radio input "true"
click at [540, 466] on button "SUBMIT" at bounding box center [544, 462] width 134 height 32
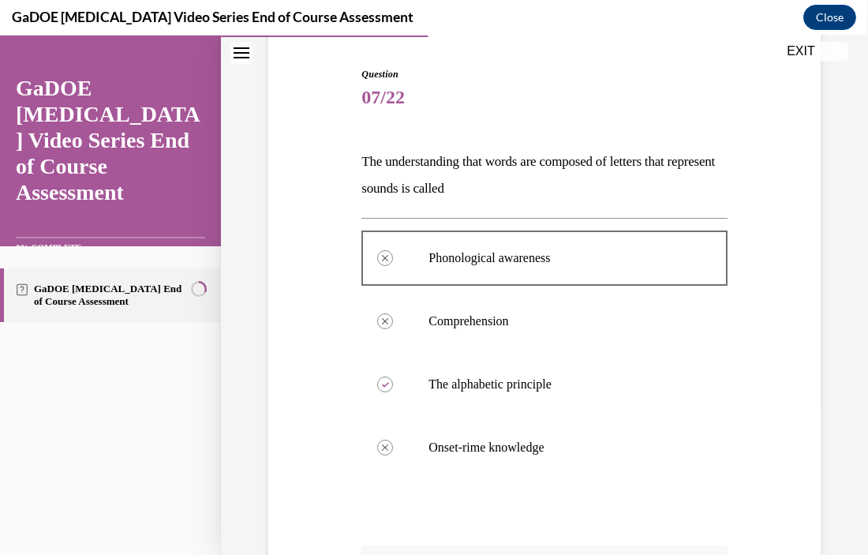
scroll to position [431, 0]
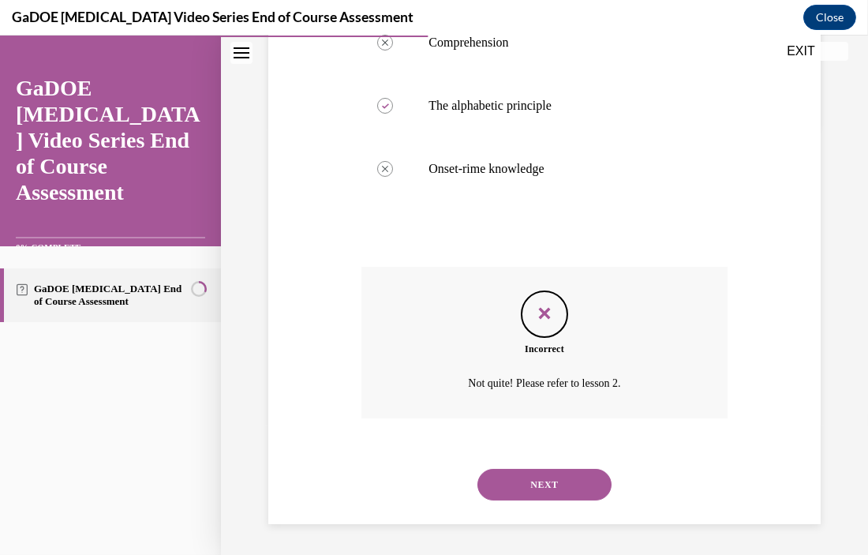
click at [539, 485] on button "NEXT" at bounding box center [544, 485] width 134 height 32
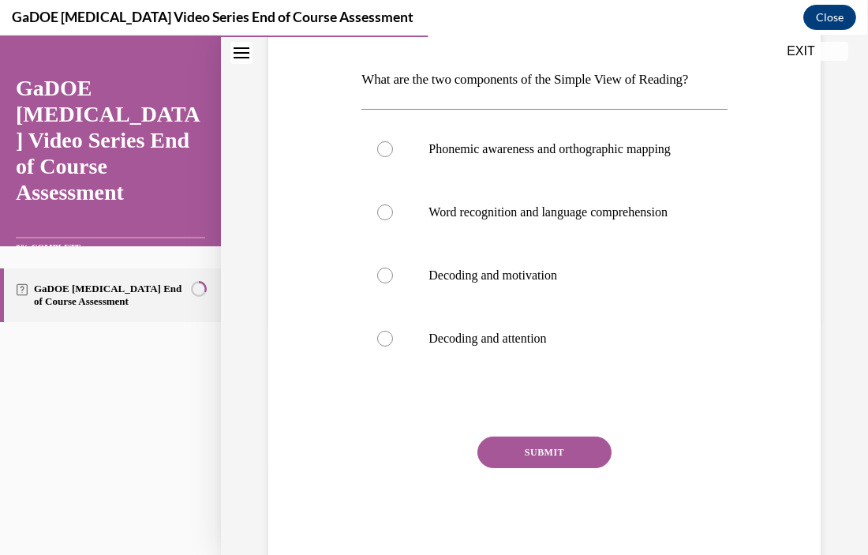
scroll to position [235, 0]
click at [563, 219] on p "Word recognition and language comprehension" at bounding box center [558, 212] width 259 height 16
click at [393, 219] on input "Word recognition and language comprehension" at bounding box center [385, 212] width 16 height 16
radio input "true"
click at [530, 467] on button "SUBMIT" at bounding box center [544, 452] width 134 height 32
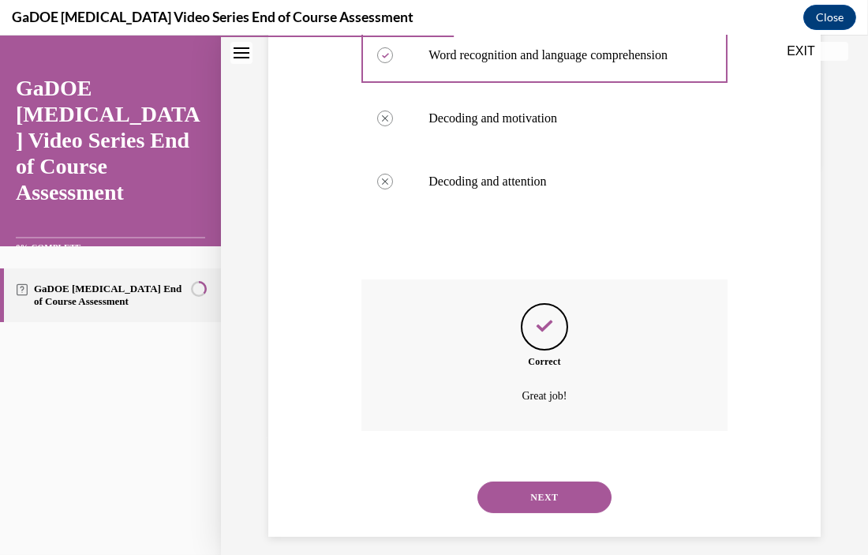
scroll to position [436, 0]
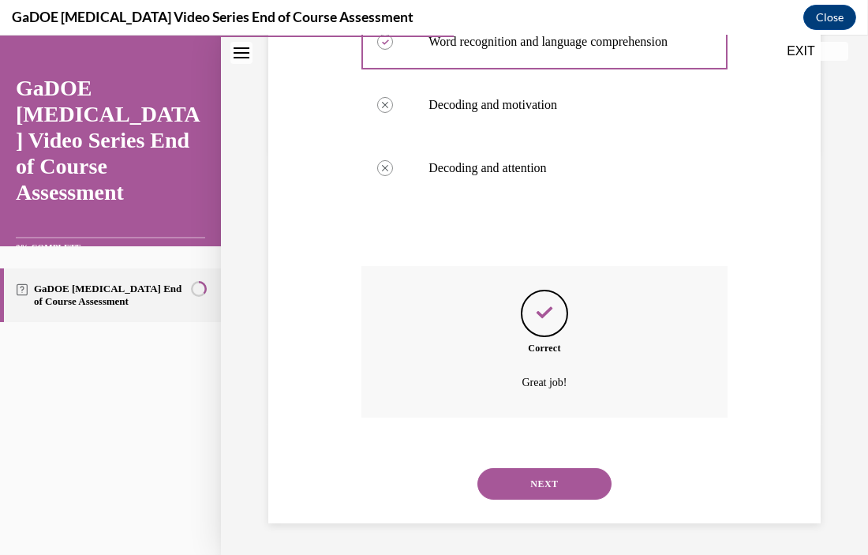
click at [534, 486] on button "NEXT" at bounding box center [544, 484] width 134 height 32
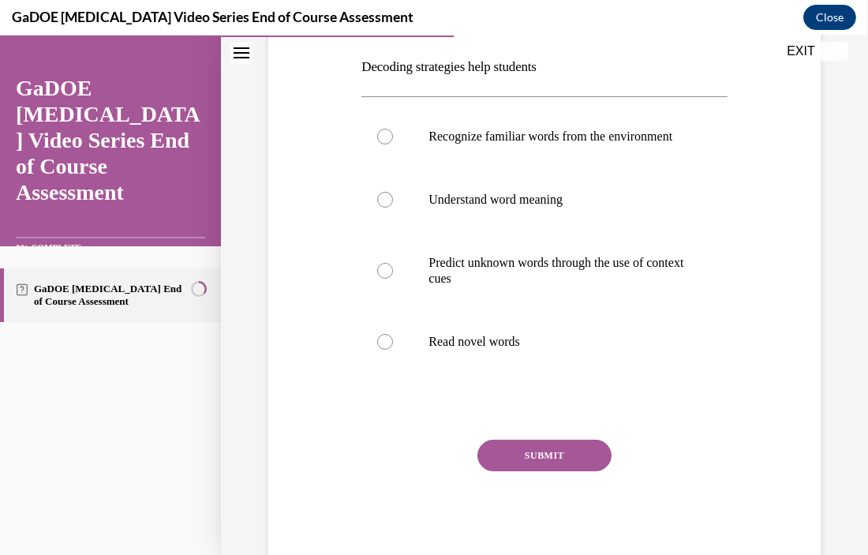
scroll to position [248, 0]
click at [531, 368] on label "Read novel words" at bounding box center [543, 340] width 365 height 63
click at [393, 349] on input "Read novel words" at bounding box center [385, 341] width 16 height 16
radio input "true"
click at [577, 470] on button "SUBMIT" at bounding box center [544, 455] width 134 height 32
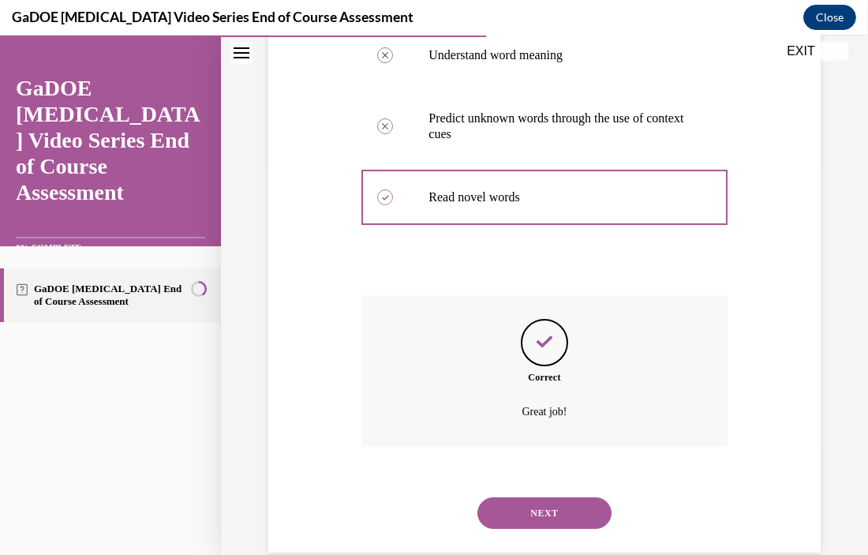
scroll to position [436, 0]
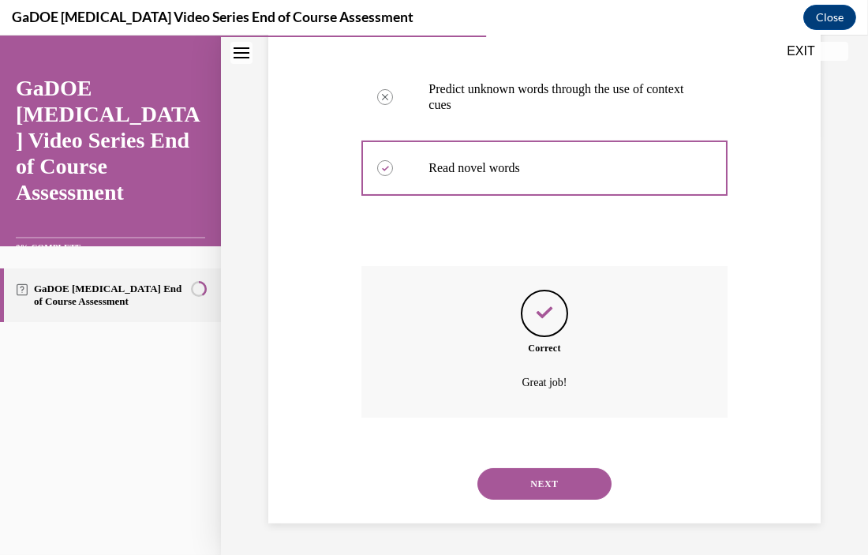
click at [557, 484] on button "NEXT" at bounding box center [544, 484] width 134 height 32
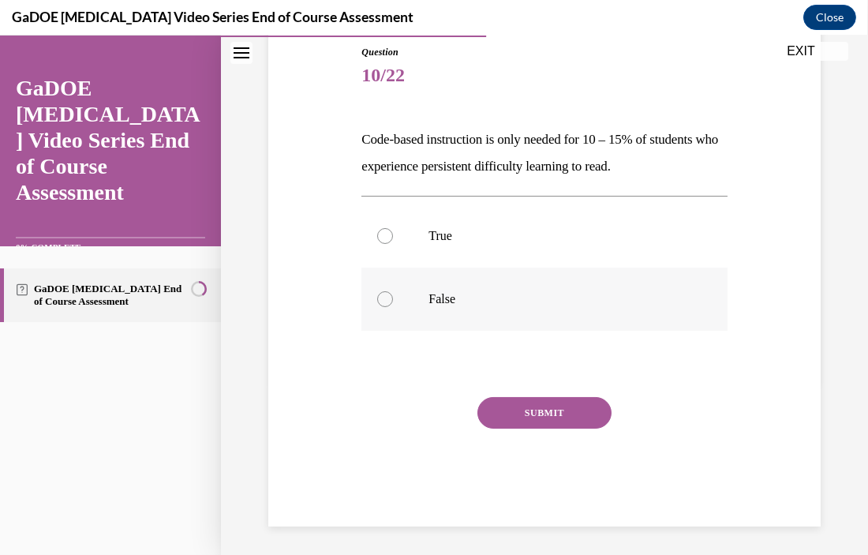
click at [682, 306] on label "False" at bounding box center [543, 299] width 365 height 63
click at [393, 306] on input "False" at bounding box center [385, 299] width 16 height 16
radio input "true"
click at [552, 414] on button "SUBMIT" at bounding box center [544, 413] width 134 height 32
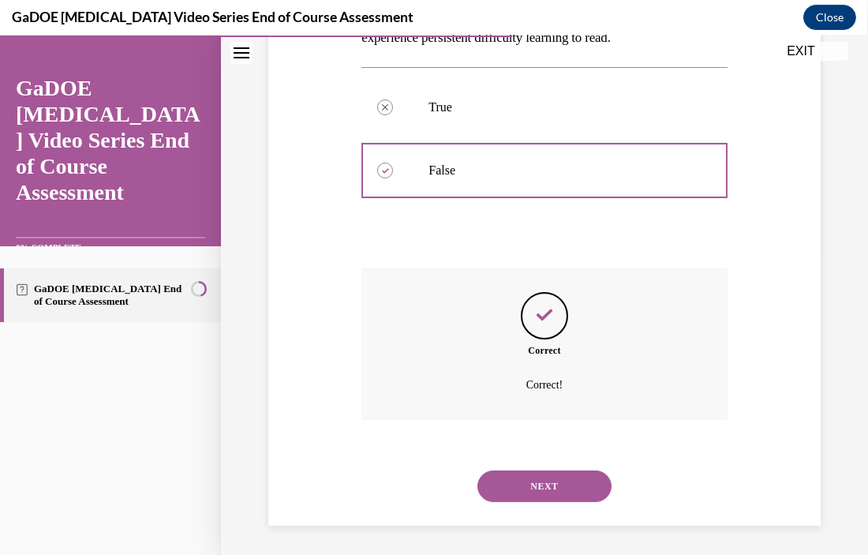
scroll to position [305, 0]
click at [531, 488] on button "NEXT" at bounding box center [544, 485] width 134 height 32
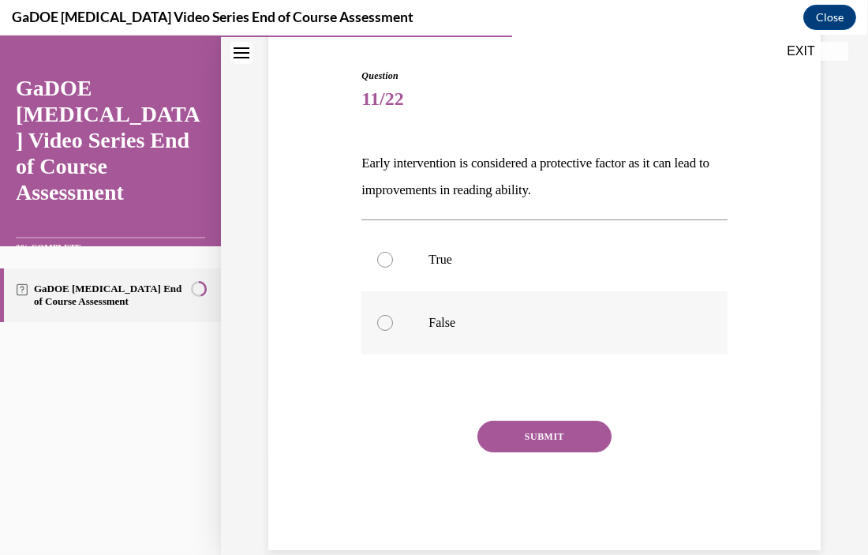
scroll to position [152, 0]
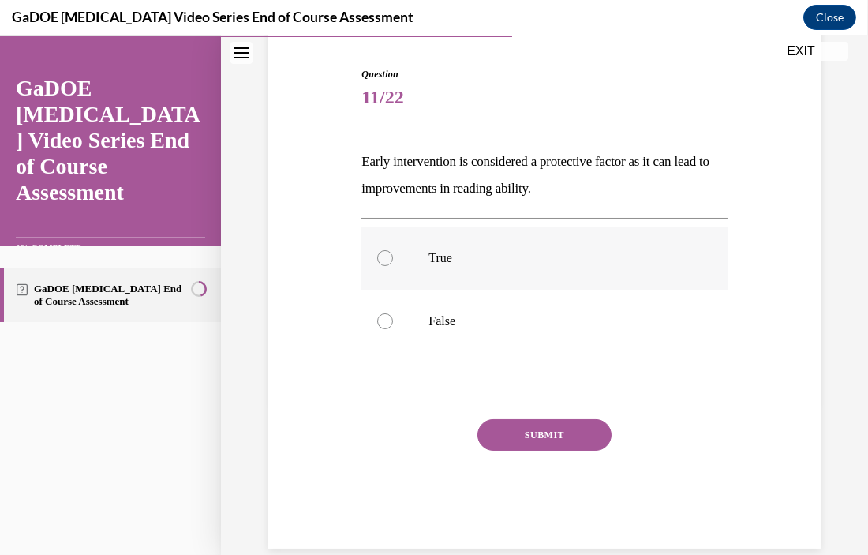
click at [589, 264] on p "True" at bounding box center [558, 258] width 259 height 16
click at [393, 264] on input "True" at bounding box center [385, 258] width 16 height 16
radio input "true"
click at [527, 428] on button "SUBMIT" at bounding box center [544, 435] width 134 height 32
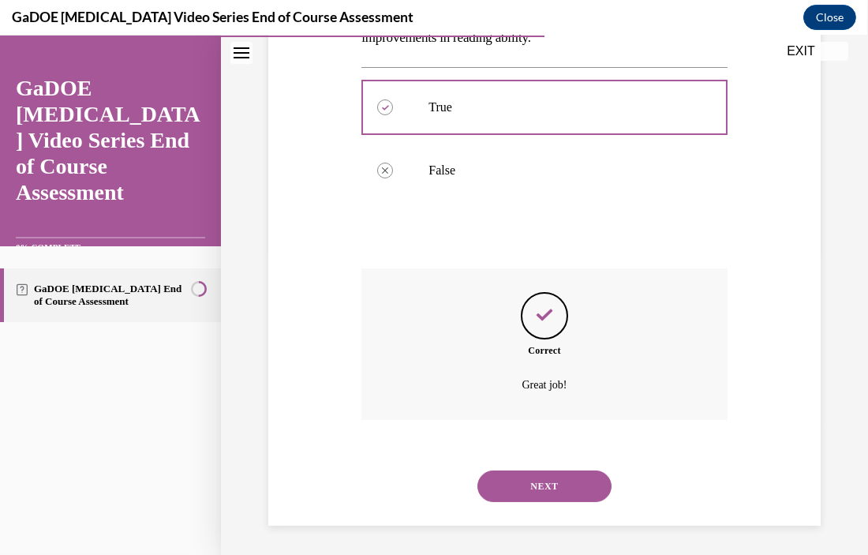
scroll to position [305, 0]
click at [518, 488] on button "NEXT" at bounding box center [544, 485] width 134 height 32
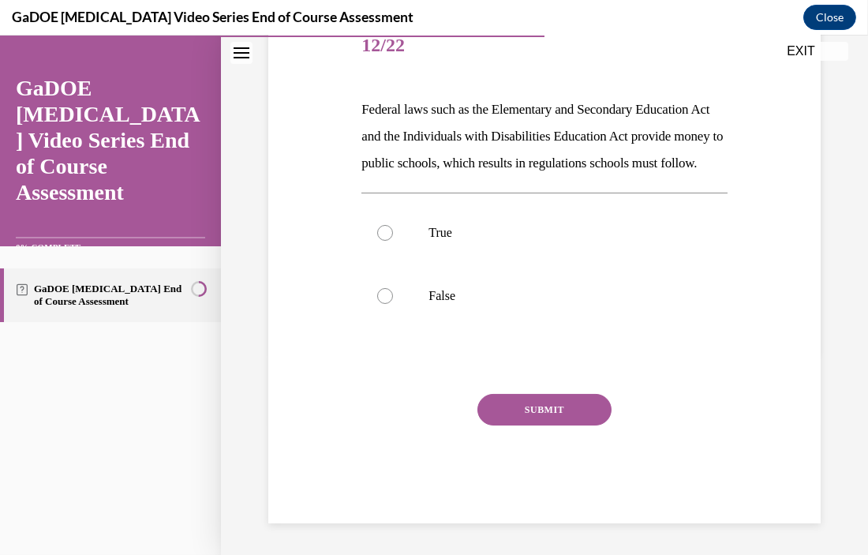
scroll to position [230, 0]
click at [612, 262] on label "True" at bounding box center [543, 232] width 365 height 63
click at [393, 241] on input "True" at bounding box center [385, 233] width 16 height 16
radio input "true"
click at [546, 410] on button "SUBMIT" at bounding box center [544, 410] width 134 height 32
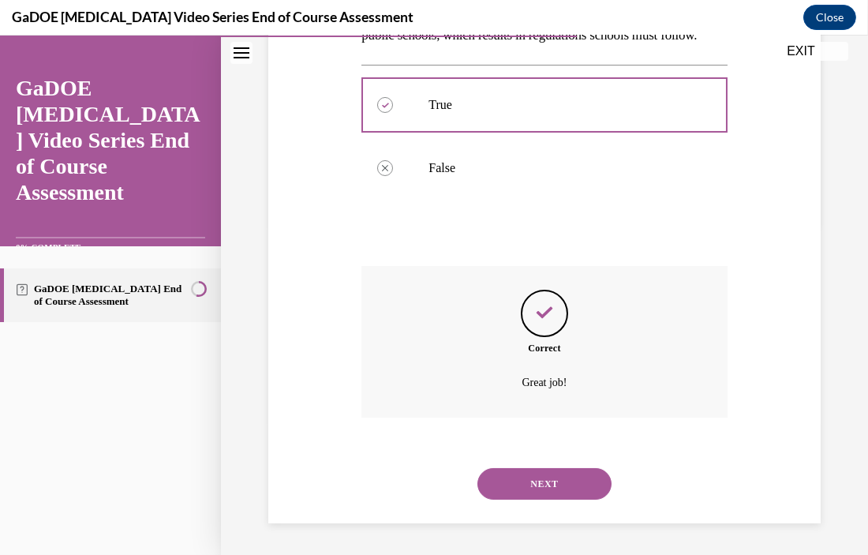
scroll to position [358, 0]
click at [537, 492] on button "NEXT" at bounding box center [544, 484] width 134 height 32
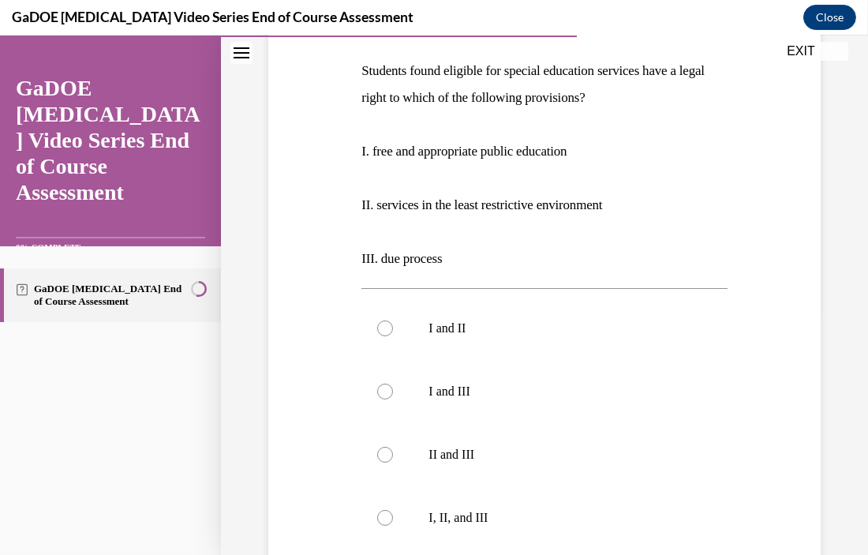
scroll to position [245, 0]
click at [525, 526] on label "I, II, and III" at bounding box center [543, 516] width 365 height 63
click at [393, 524] on input "I, II, and III" at bounding box center [385, 516] width 16 height 16
radio input "true"
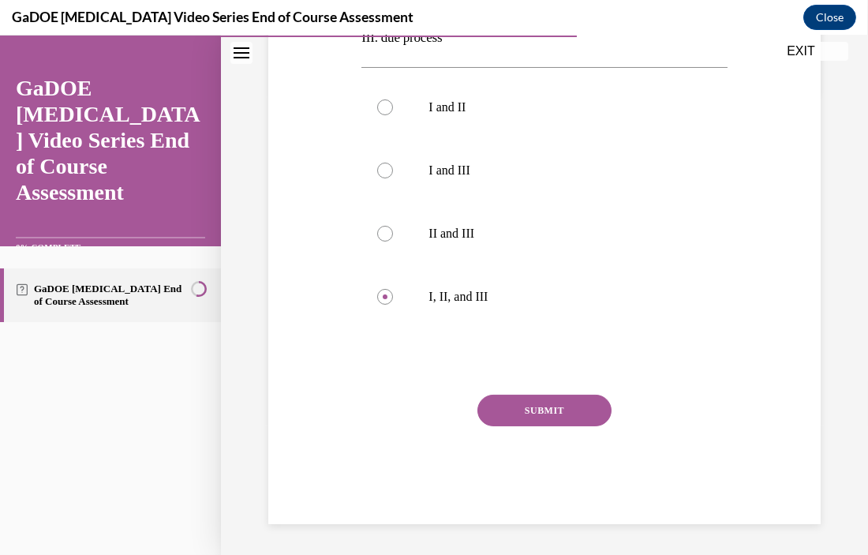
click at [546, 423] on button "SUBMIT" at bounding box center [544, 411] width 134 height 32
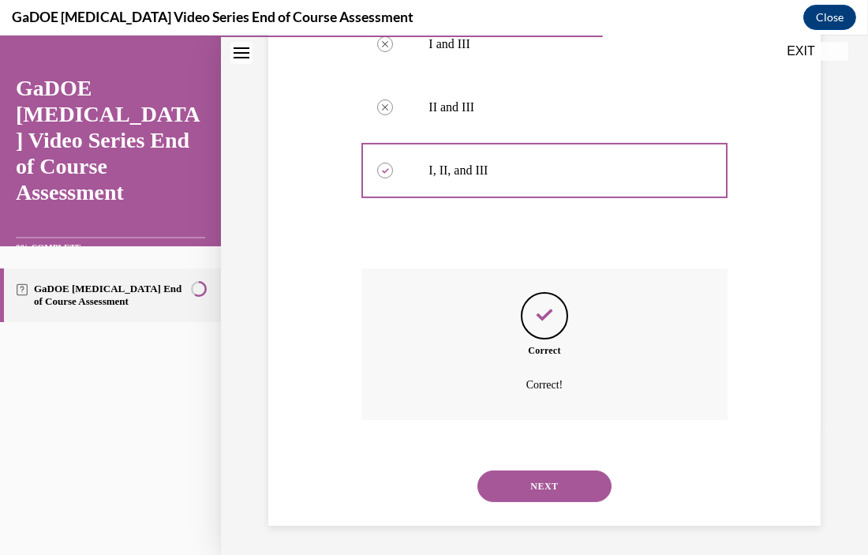
scroll to position [592, 0]
click at [547, 482] on button "NEXT" at bounding box center [544, 485] width 134 height 32
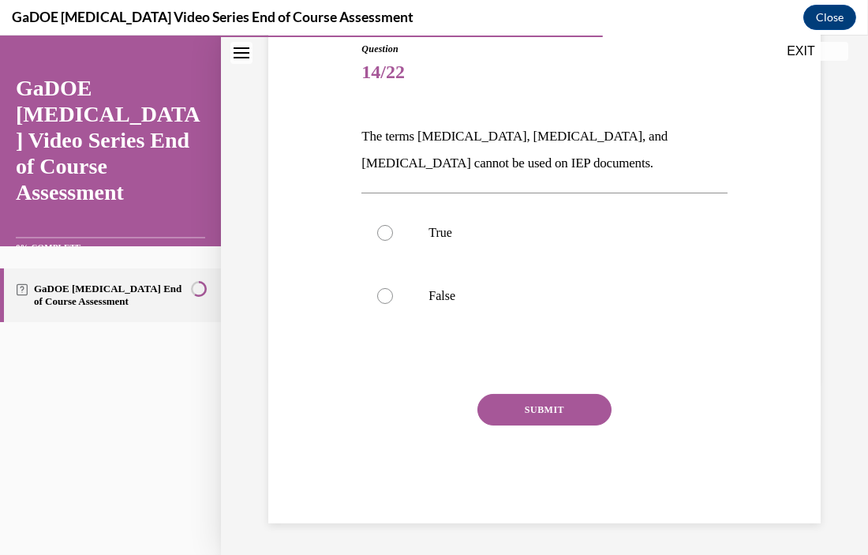
scroll to position [174, 0]
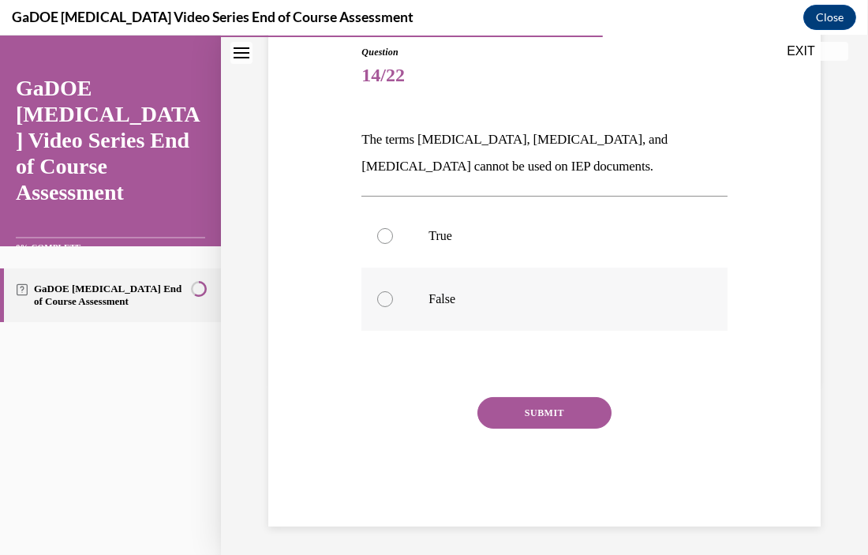
click at [595, 314] on label "False" at bounding box center [543, 299] width 365 height 63
click at [393, 307] on input "False" at bounding box center [385, 299] width 16 height 16
radio input "true"
click at [551, 414] on button "SUBMIT" at bounding box center [544, 413] width 134 height 32
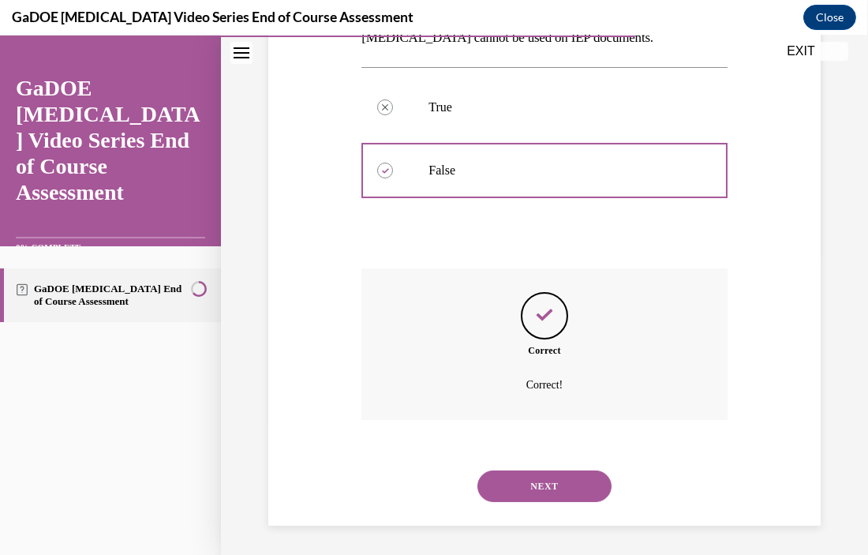
scroll to position [305, 0]
click at [536, 482] on button "NEXT" at bounding box center [544, 485] width 134 height 32
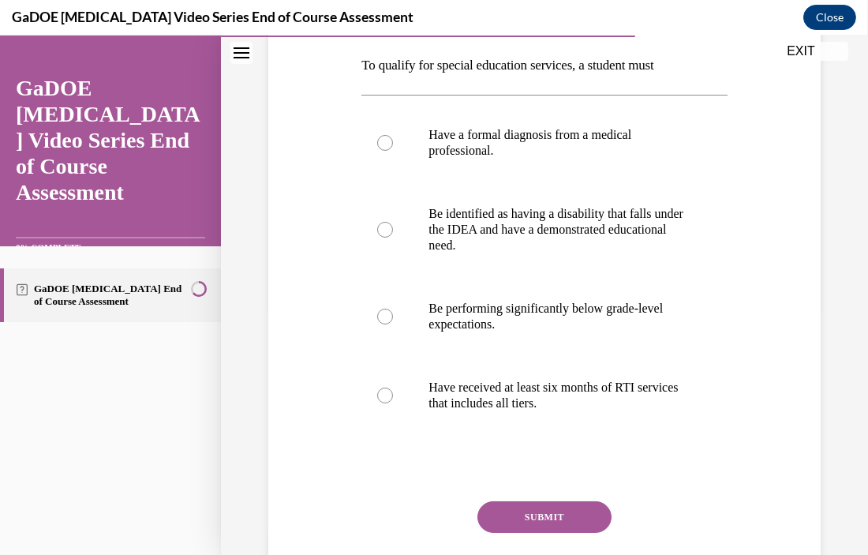
scroll to position [254, 0]
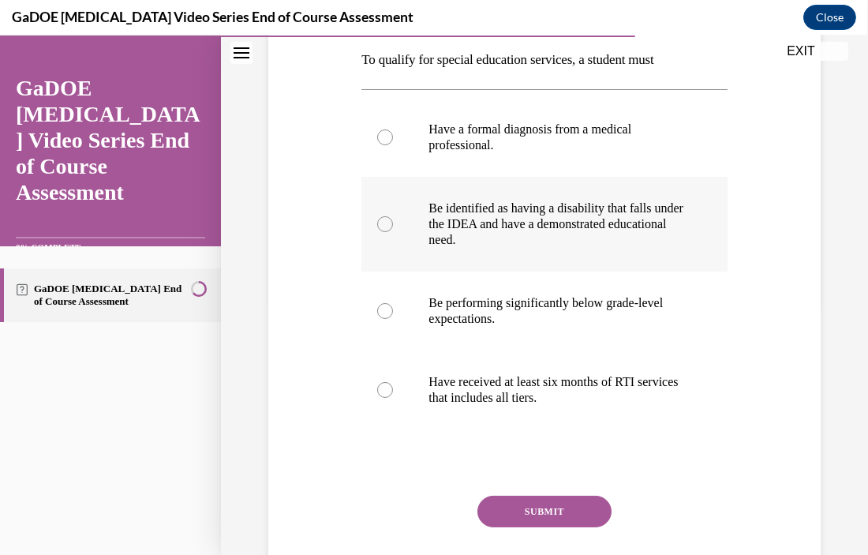
click at [696, 243] on label "Be identified as having a disability that falls under the IDEA and have a demon…" at bounding box center [543, 224] width 365 height 95
click at [393, 232] on input "Be identified as having a disability that falls under the IDEA and have a demon…" at bounding box center [385, 224] width 16 height 16
radio input "true"
click at [551, 511] on button "SUBMIT" at bounding box center [544, 512] width 134 height 32
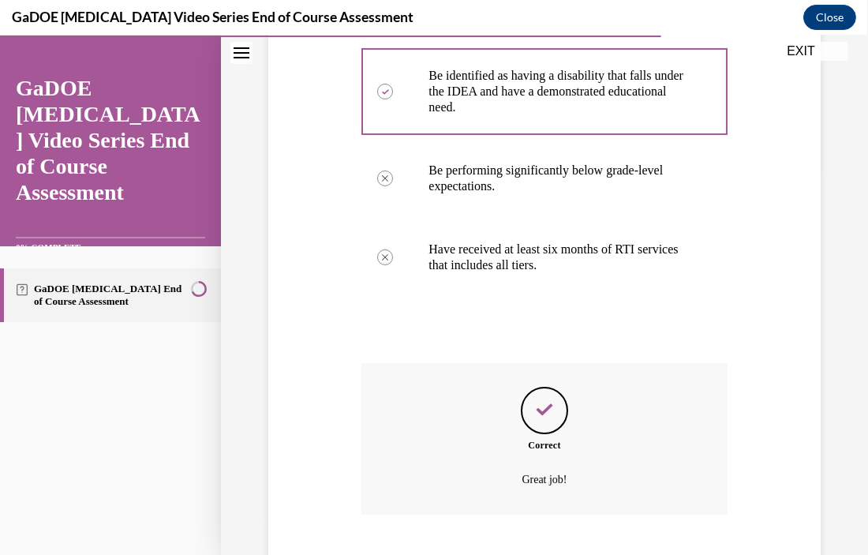
scroll to position [483, 0]
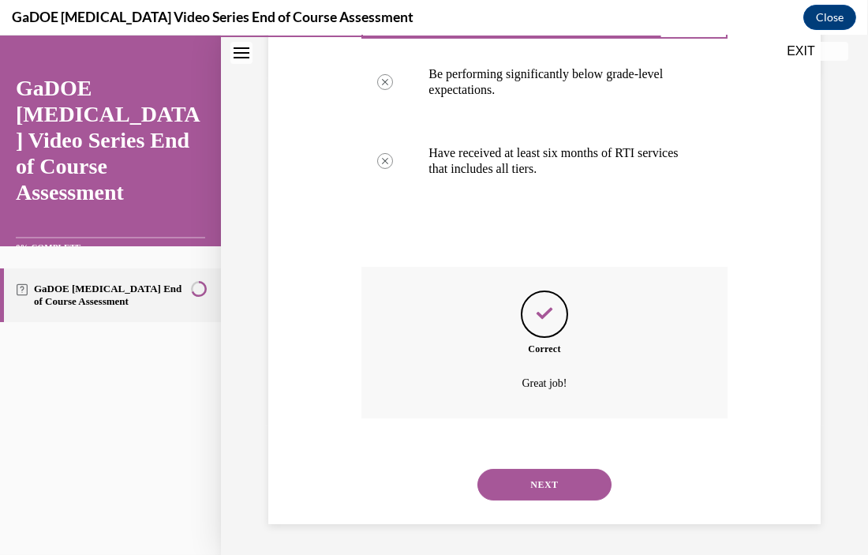
click at [556, 495] on button "NEXT" at bounding box center [544, 485] width 134 height 32
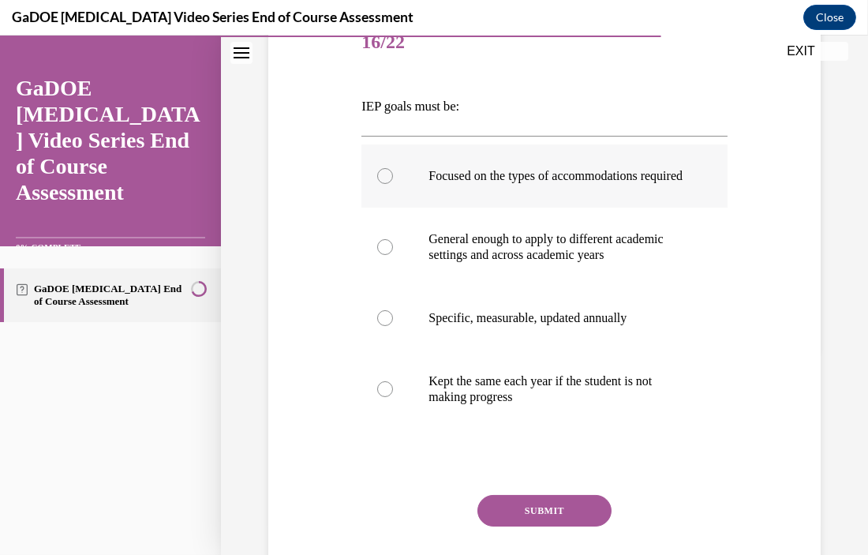
scroll to position [210, 0]
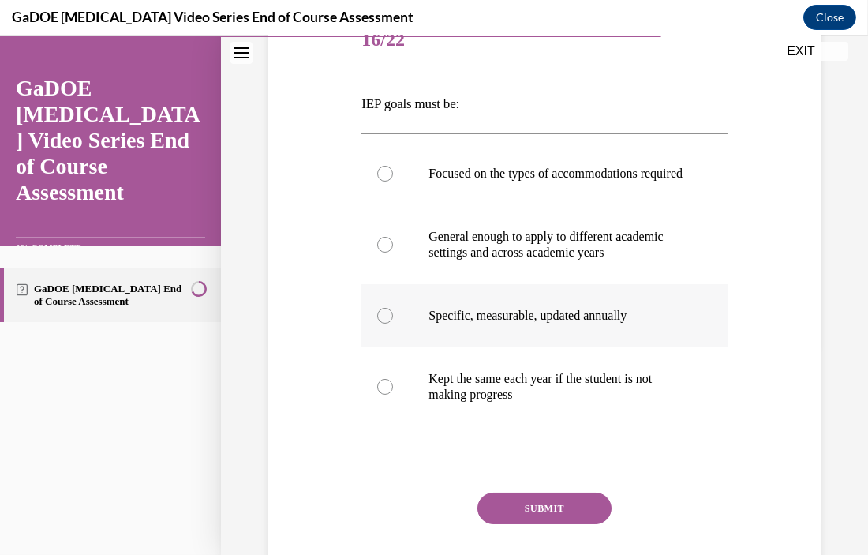
click at [587, 324] on p "Specific, measurable, updated annually" at bounding box center [558, 316] width 259 height 16
click at [393, 324] on input "Specific, measurable, updated annually" at bounding box center [385, 316] width 16 height 16
radio input "true"
click at [545, 524] on button "SUBMIT" at bounding box center [544, 508] width 134 height 32
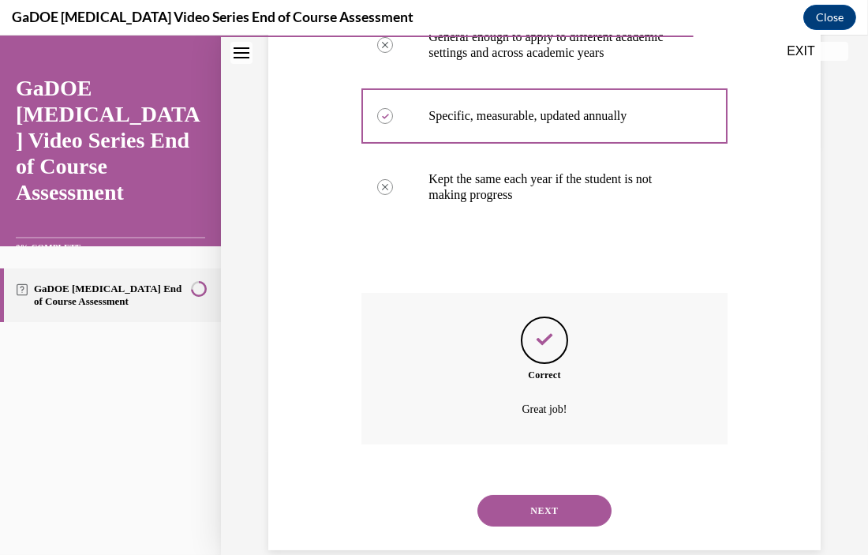
scroll to position [451, 0]
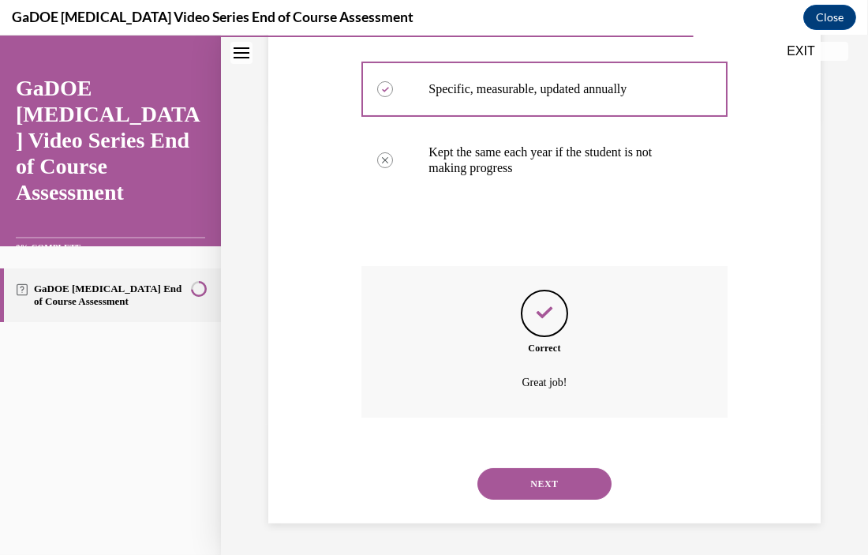
click at [552, 481] on button "NEXT" at bounding box center [544, 484] width 134 height 32
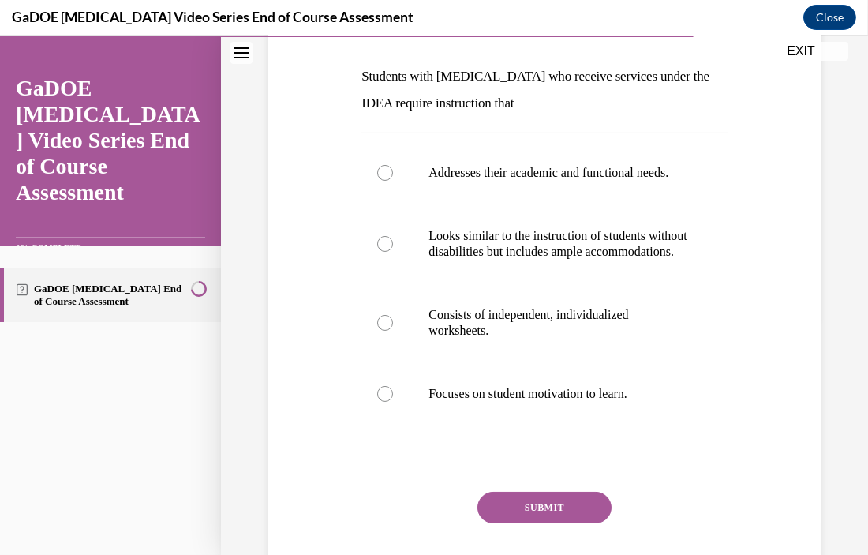
scroll to position [235, 0]
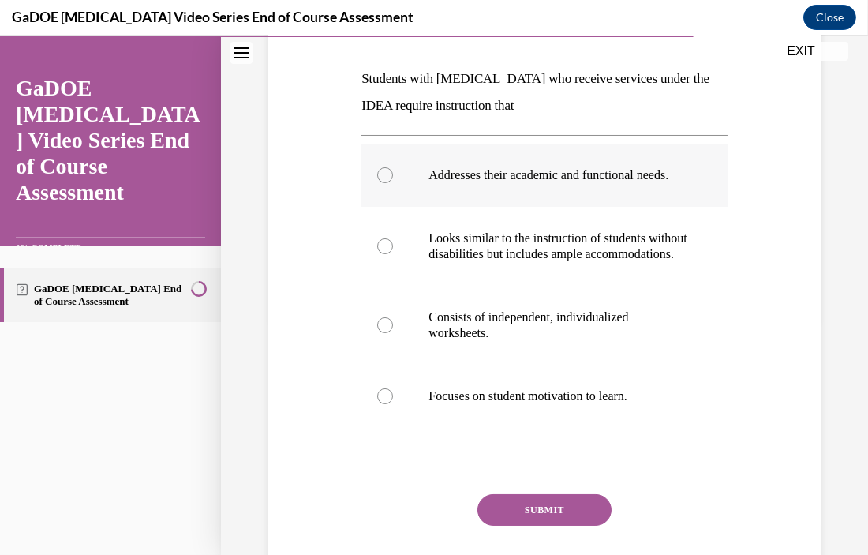
click at [629, 183] on p "Addresses their academic and functional needs." at bounding box center [558, 175] width 259 height 16
click at [393, 183] on input "Addresses their academic and functional needs." at bounding box center [385, 175] width 16 height 16
radio input "true"
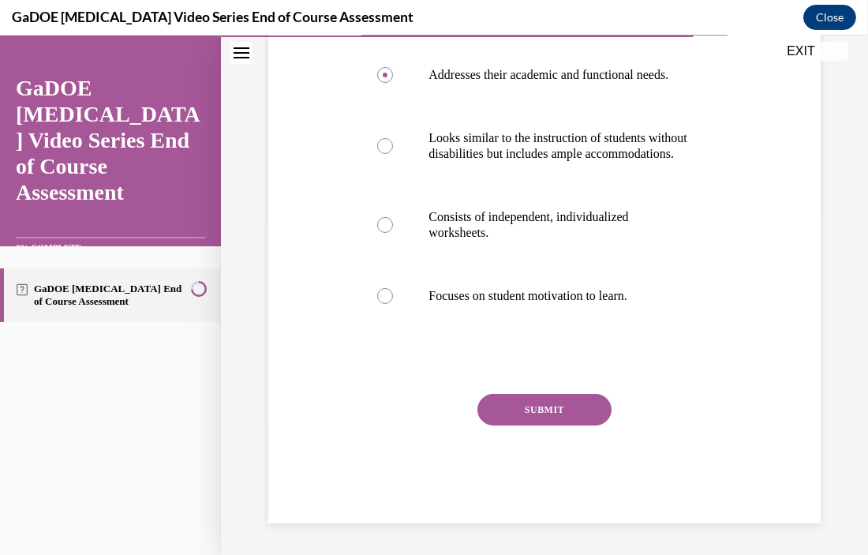
click at [593, 410] on button "SUBMIT" at bounding box center [544, 410] width 134 height 32
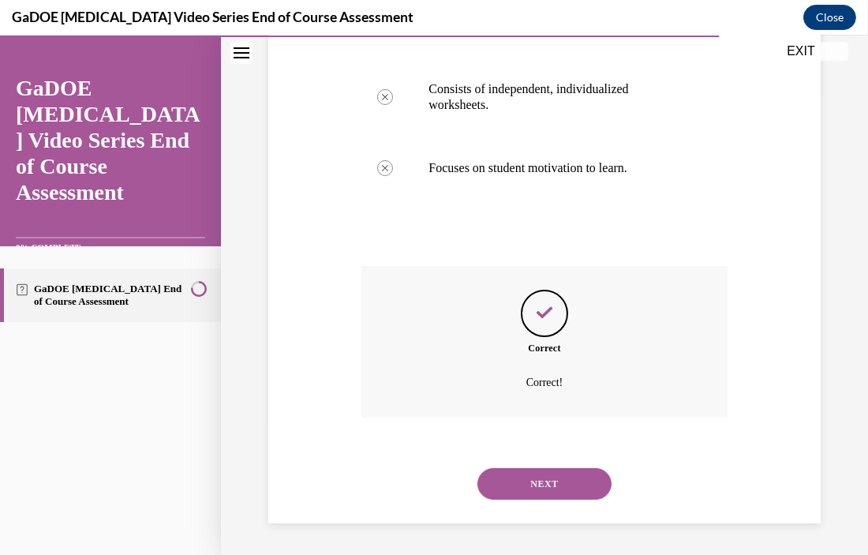
scroll to position [494, 0]
click at [535, 488] on button "NEXT" at bounding box center [544, 484] width 134 height 32
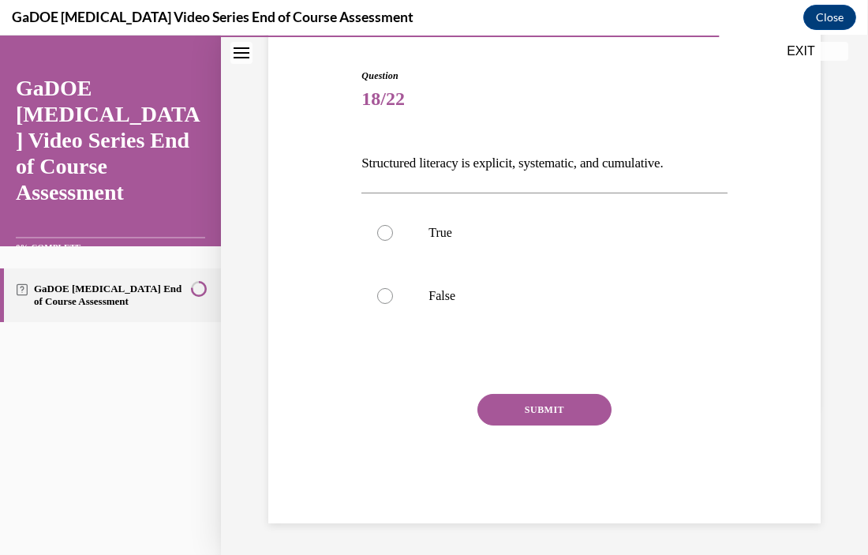
scroll to position [150, 0]
click at [447, 226] on p "True" at bounding box center [558, 234] width 259 height 16
click at [393, 226] on input "True" at bounding box center [385, 234] width 16 height 16
radio input "true"
click at [560, 411] on button "SUBMIT" at bounding box center [544, 411] width 134 height 32
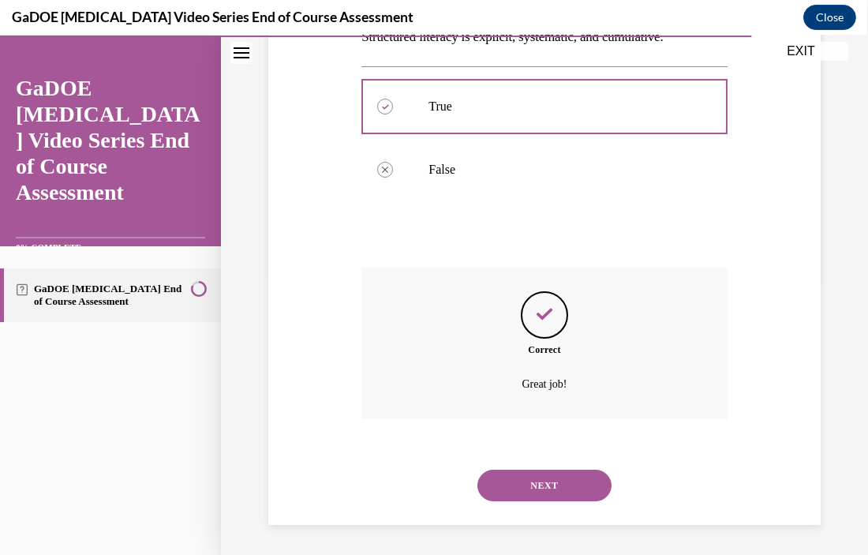
scroll to position [278, 0]
click at [537, 481] on button "NEXT" at bounding box center [544, 485] width 134 height 32
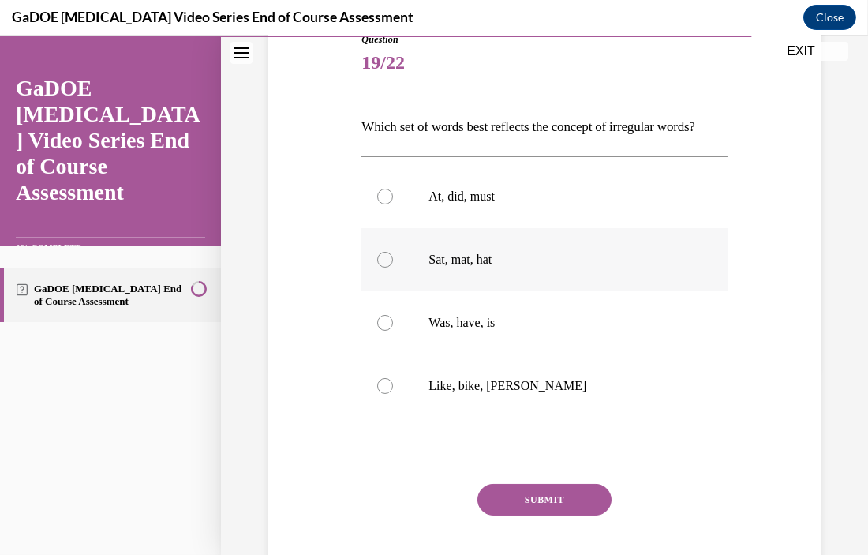
scroll to position [178, 0]
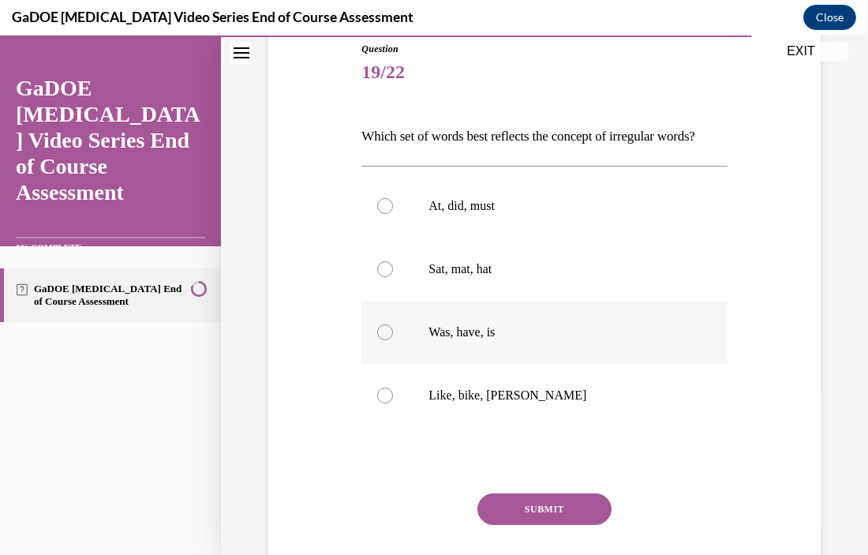
click at [534, 324] on p "Was, have, is" at bounding box center [558, 332] width 259 height 16
click at [393, 324] on input "Was, have, is" at bounding box center [385, 332] width 16 height 16
radio input "true"
click at [556, 503] on button "SUBMIT" at bounding box center [544, 509] width 134 height 32
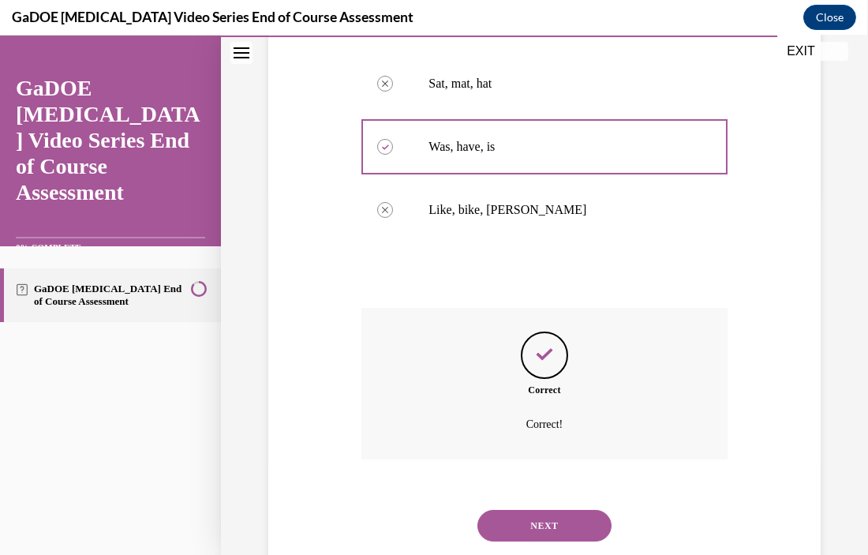
scroll to position [404, 0]
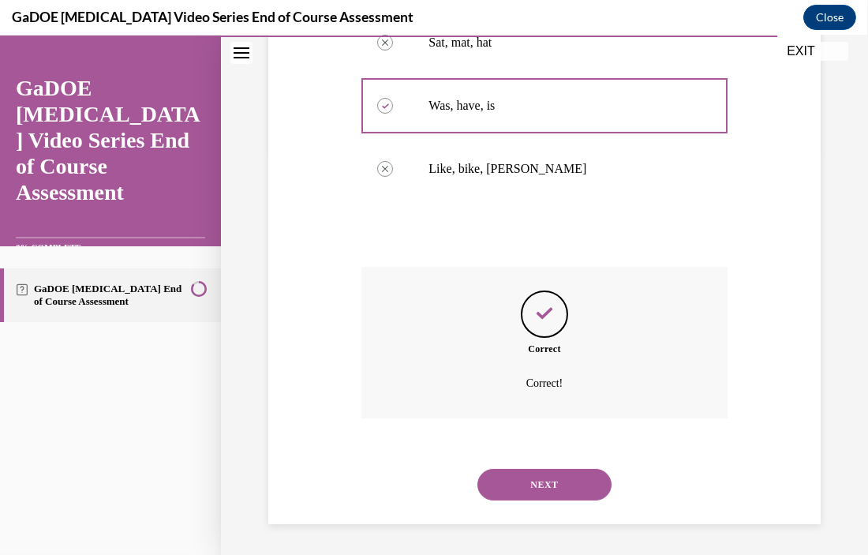
click at [554, 493] on button "NEXT" at bounding box center [544, 485] width 134 height 32
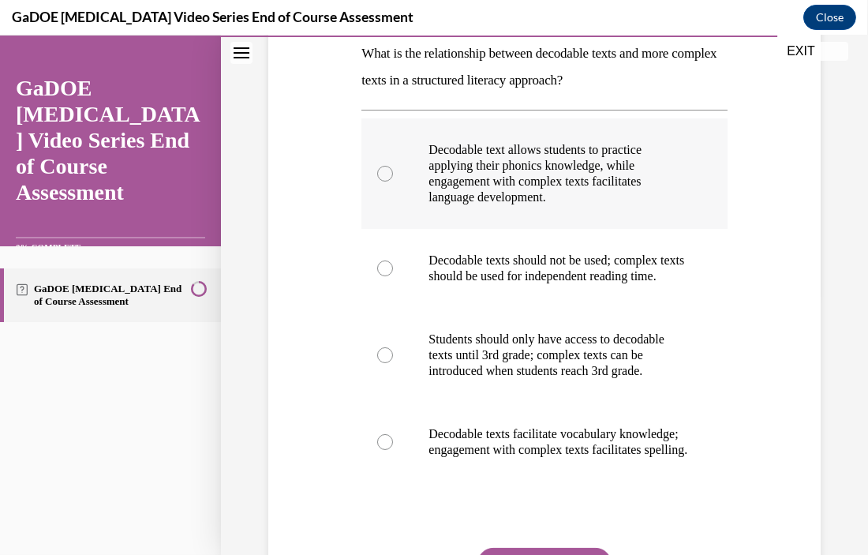
scroll to position [261, 0]
click at [625, 143] on p "Decodable text allows students to practice applying their phonics knowledge, wh…" at bounding box center [558, 172] width 259 height 63
click at [393, 165] on input "Decodable text allows students to practice applying their phonics knowledge, wh…" at bounding box center [385, 173] width 16 height 16
radio input "true"
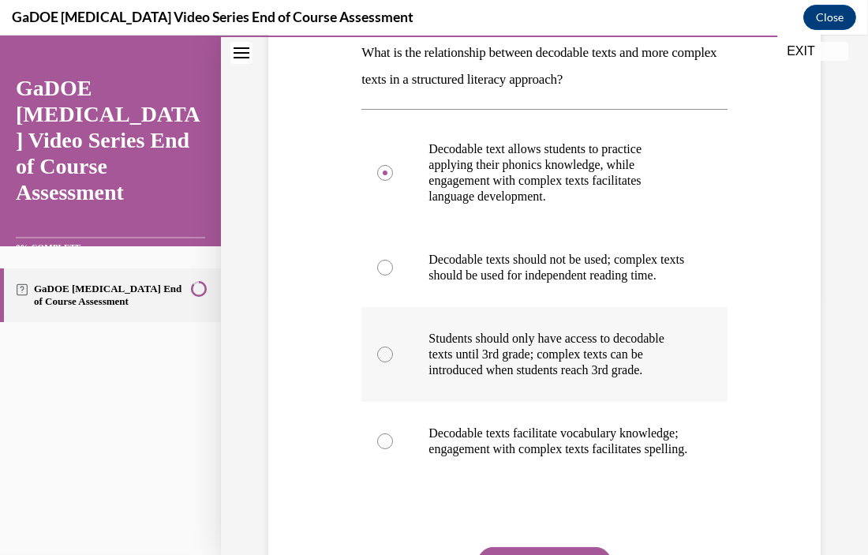
scroll to position [445, 0]
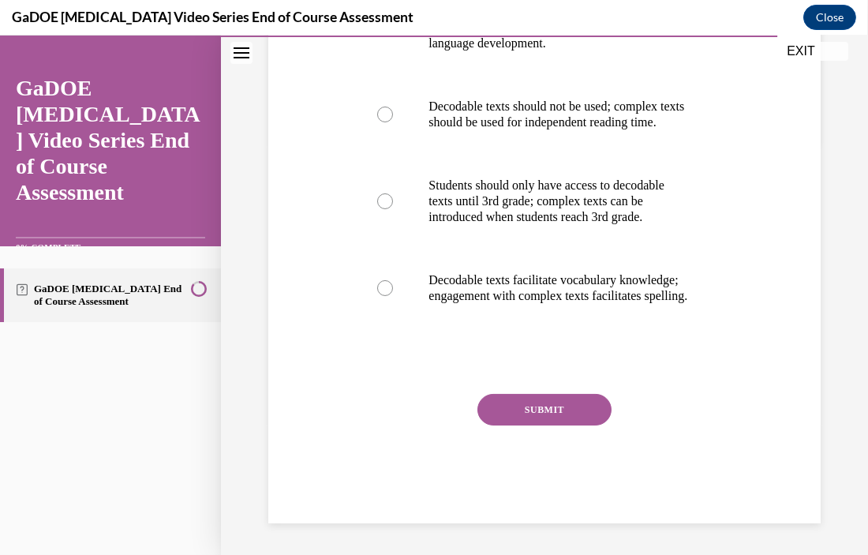
click at [552, 420] on button "SUBMIT" at bounding box center [544, 410] width 134 height 32
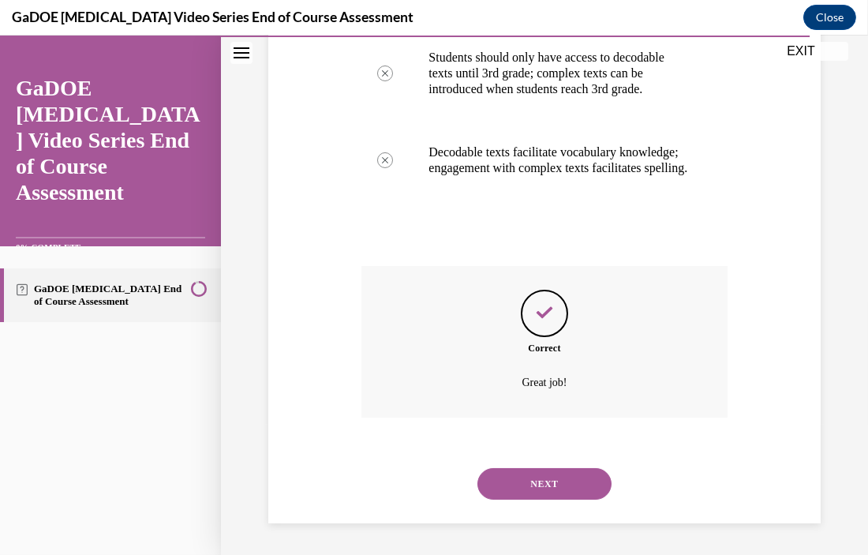
scroll to position [573, 0]
click at [544, 492] on button "NEXT" at bounding box center [544, 484] width 134 height 32
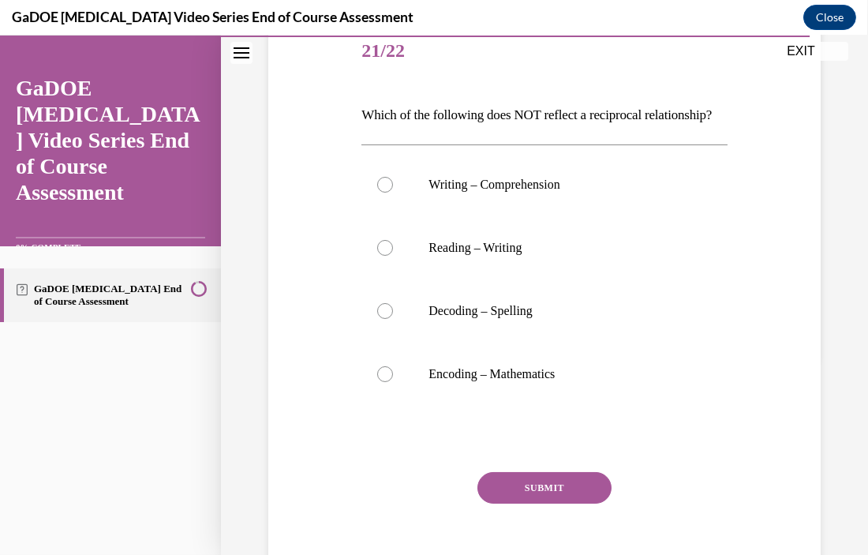
scroll to position [198, 0]
click at [379, 406] on label "Encoding – Mathematics" at bounding box center [543, 374] width 365 height 63
click at [379, 383] on input "Encoding – Mathematics" at bounding box center [385, 375] width 16 height 16
radio input "true"
click at [556, 504] on button "SUBMIT" at bounding box center [544, 489] width 134 height 32
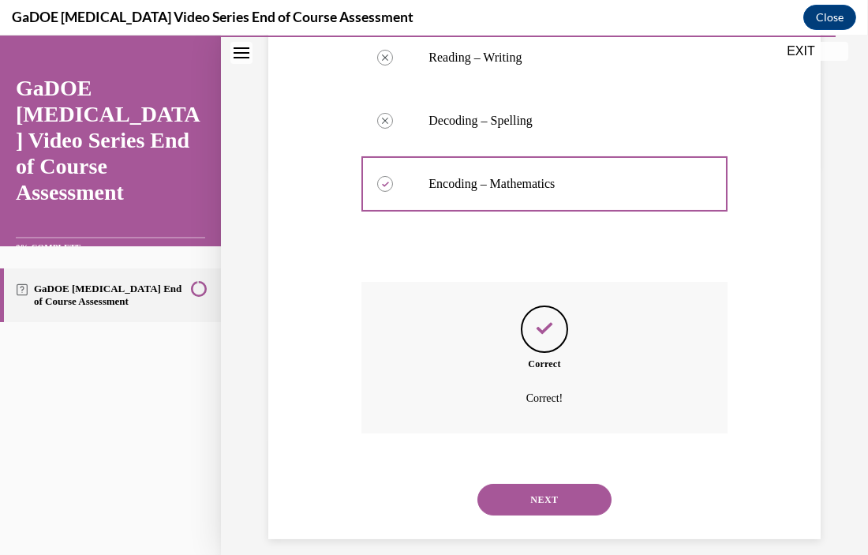
scroll to position [431, 0]
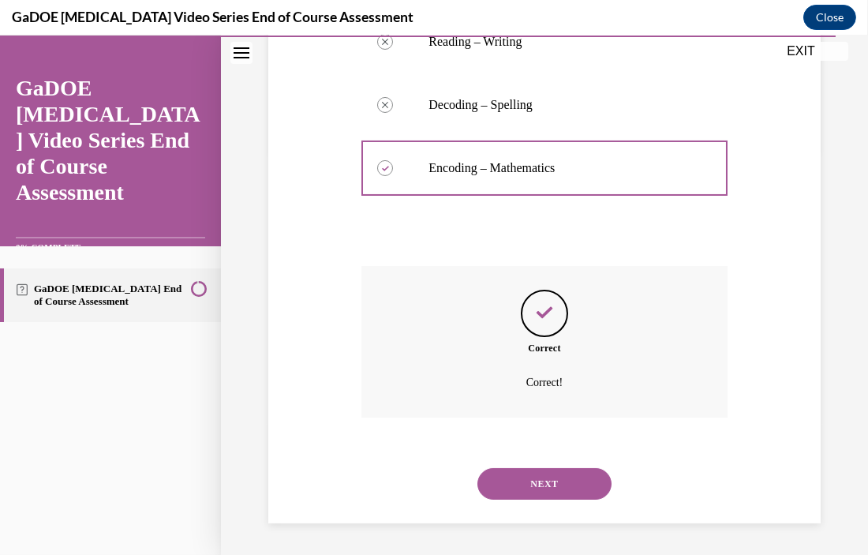
click at [560, 490] on button "NEXT" at bounding box center [544, 484] width 134 height 32
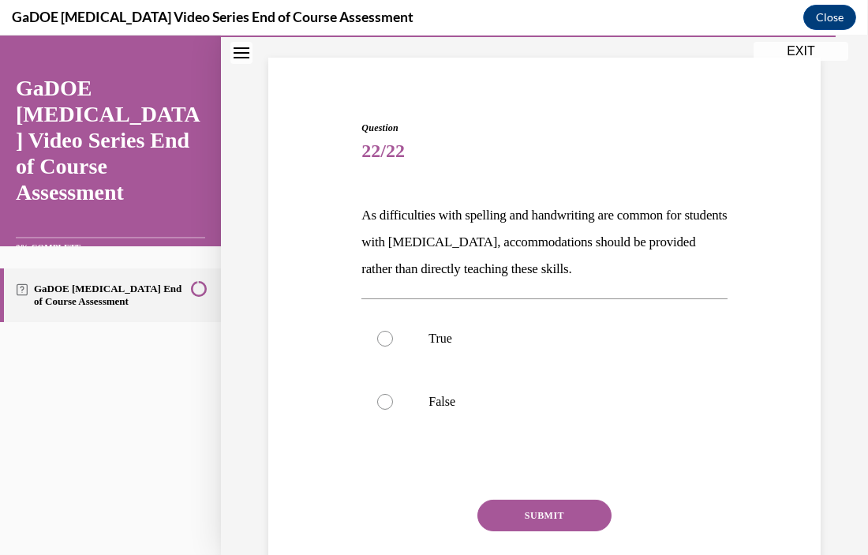
scroll to position [100, 0]
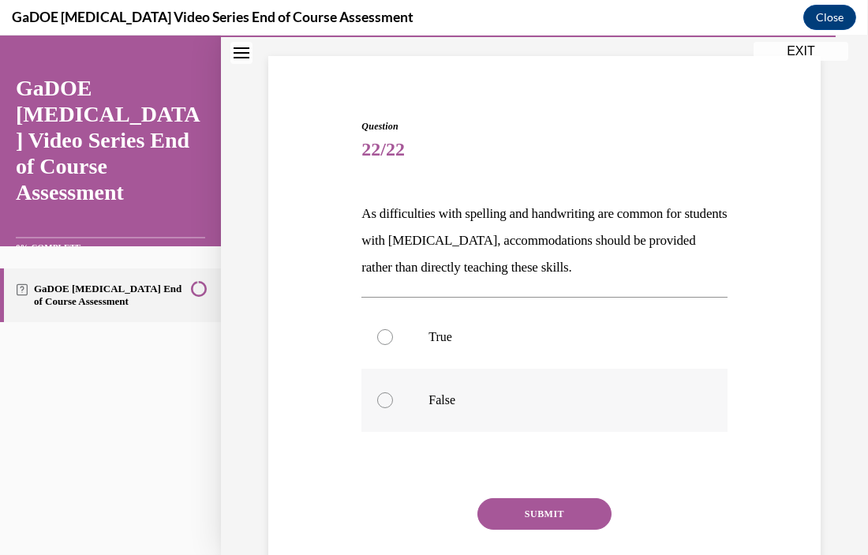
click at [500, 419] on label "False" at bounding box center [543, 400] width 365 height 63
click at [393, 408] on input "False" at bounding box center [385, 400] width 16 height 16
radio input "true"
click at [578, 518] on button "SUBMIT" at bounding box center [544, 514] width 134 height 32
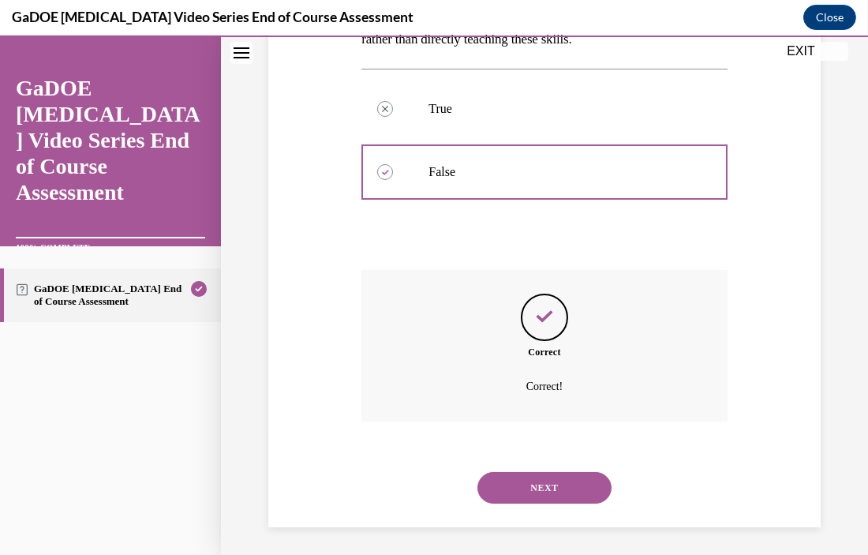
scroll to position [331, 0]
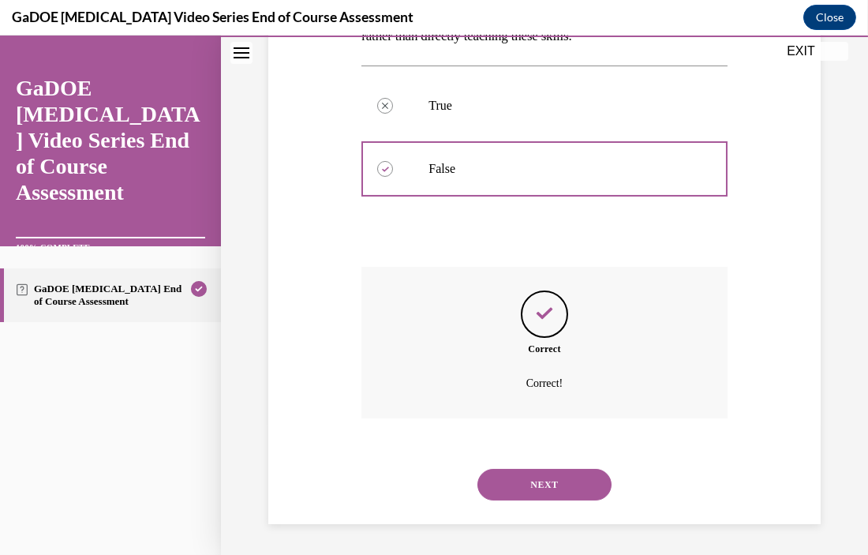
click at [561, 492] on button "NEXT" at bounding box center [544, 485] width 134 height 32
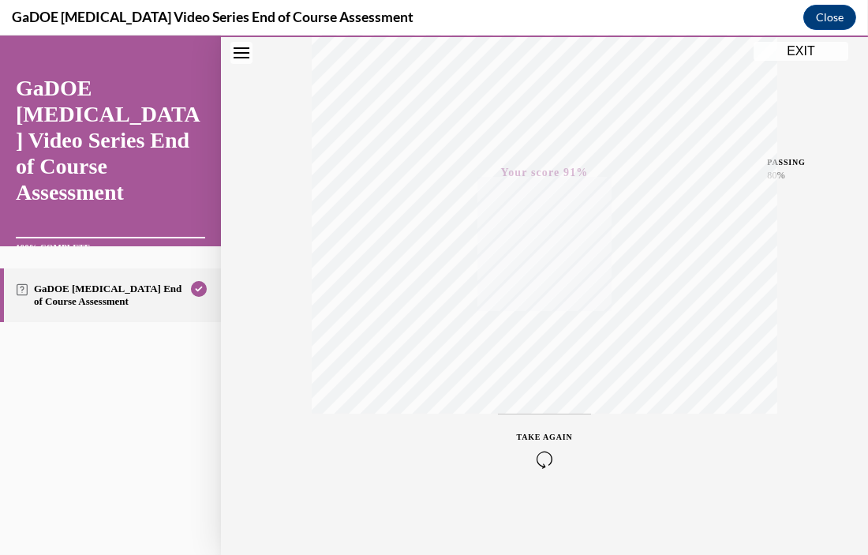
scroll to position [0, 0]
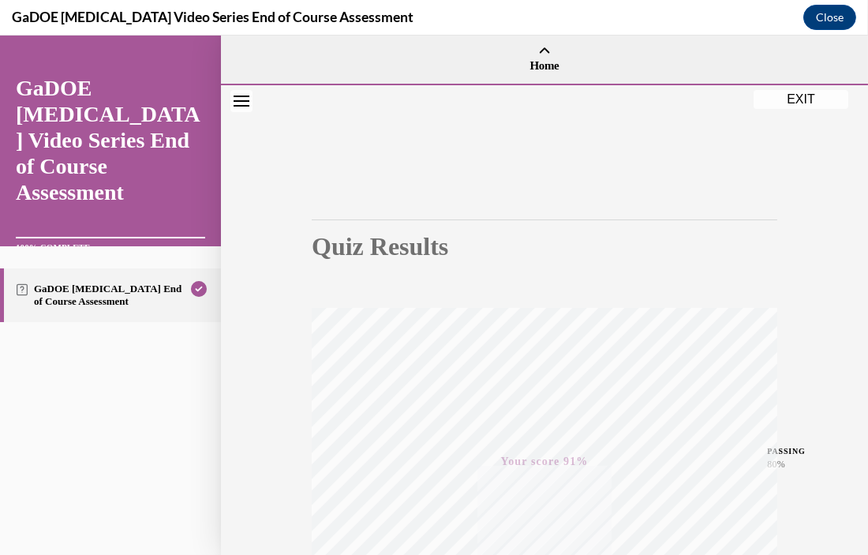
click at [803, 103] on button "EXIT" at bounding box center [801, 99] width 95 height 19
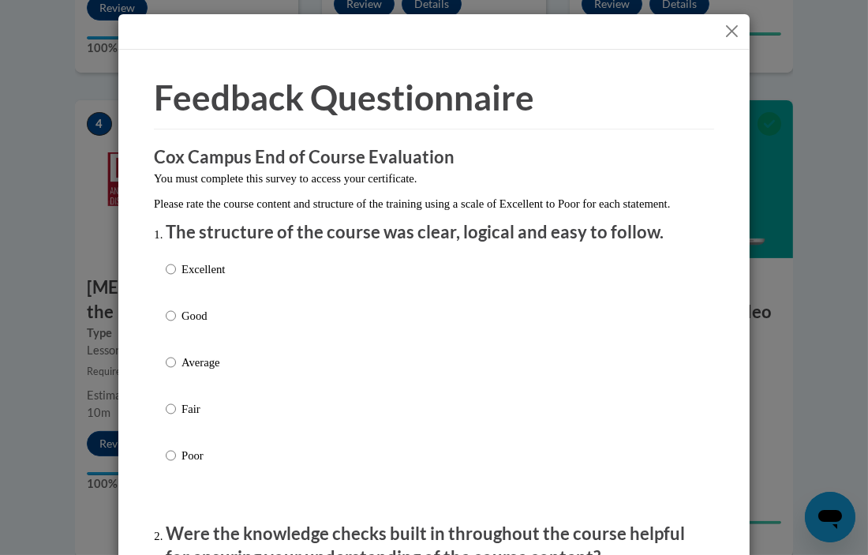
click at [208, 278] on p "Excellent" at bounding box center [203, 268] width 43 height 17
click at [176, 278] on input "Excellent" at bounding box center [171, 268] width 10 height 17
radio input "true"
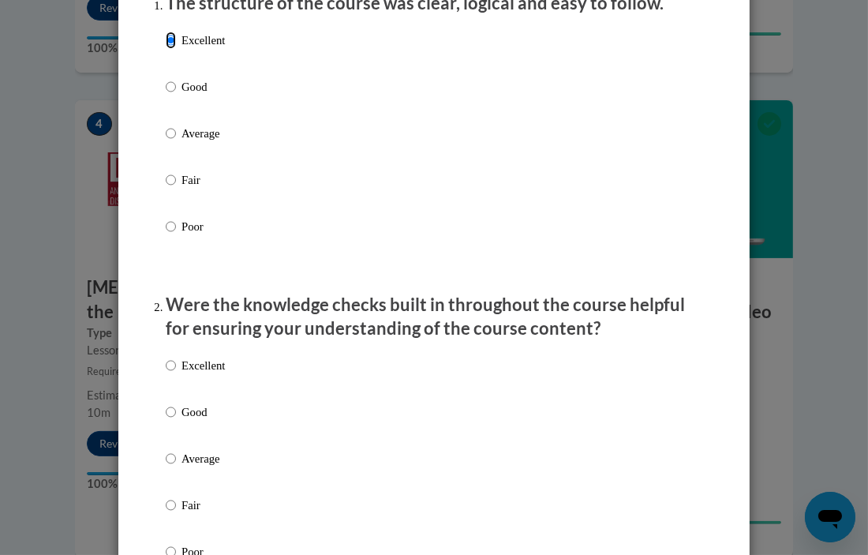
scroll to position [470, 0]
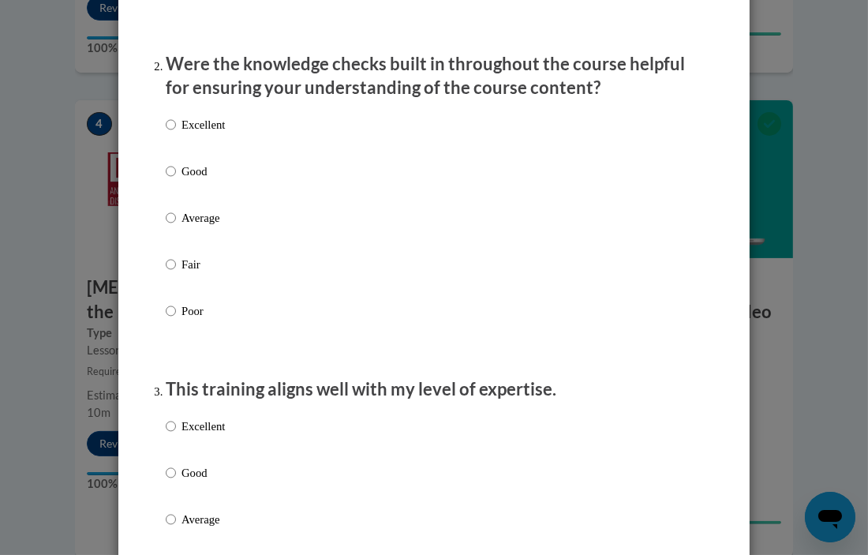
click at [197, 133] on p "Excellent" at bounding box center [203, 124] width 43 height 17
click at [176, 133] on input "Excellent" at bounding box center [171, 124] width 10 height 17
radio input "true"
click at [223, 435] on p "Excellent" at bounding box center [203, 425] width 43 height 17
click at [176, 435] on input "Excellent" at bounding box center [171, 425] width 10 height 17
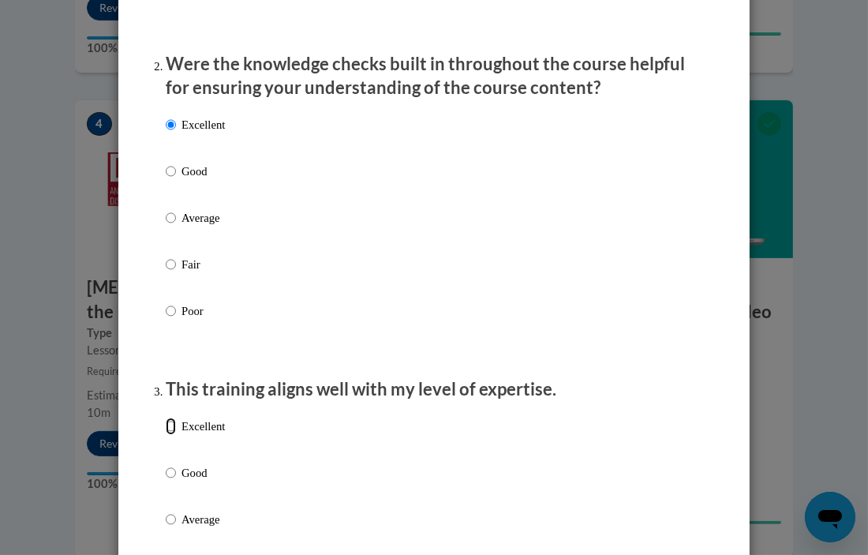
radio input "true"
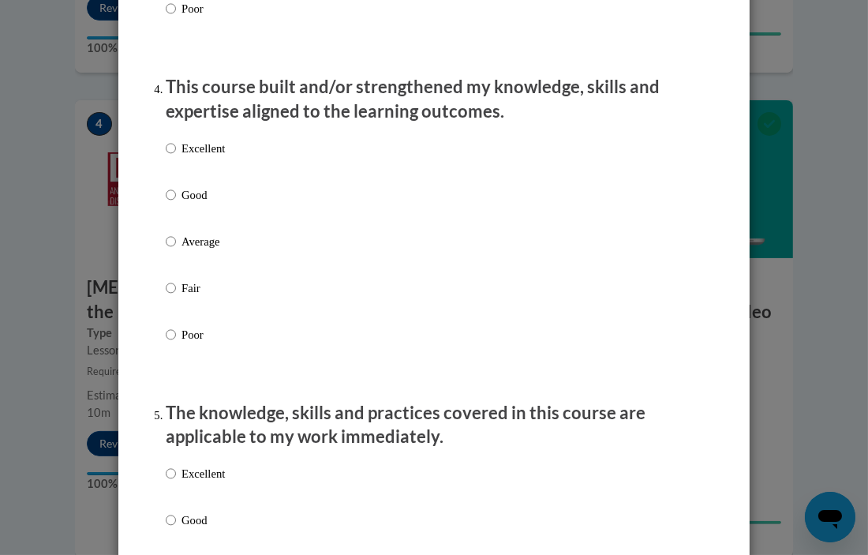
scroll to position [1075, 0]
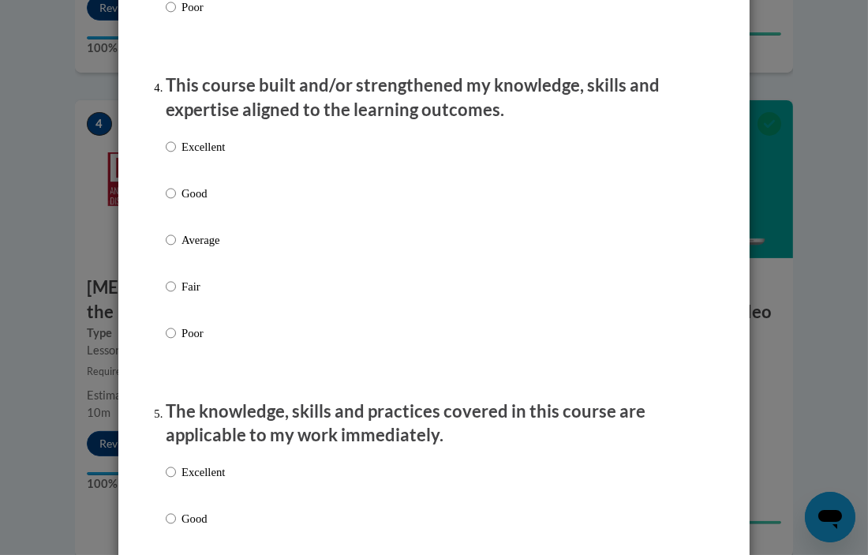
click at [201, 155] on p "Excellent" at bounding box center [203, 146] width 43 height 17
click at [176, 155] on input "Excellent" at bounding box center [171, 146] width 10 height 17
radio input "true"
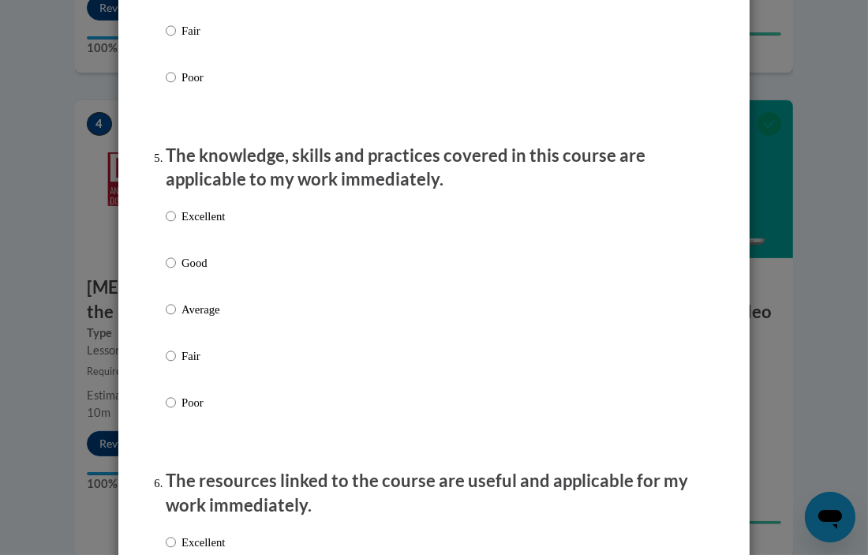
scroll to position [1338, 0]
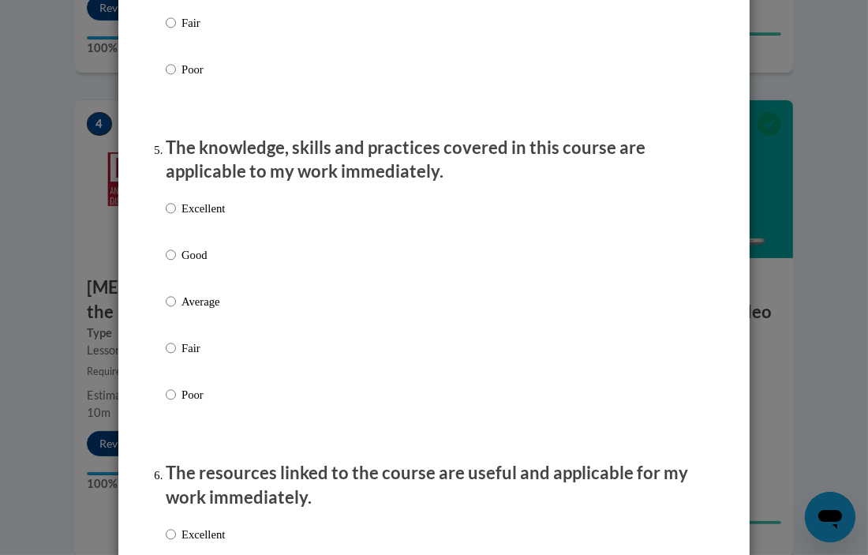
click at [209, 235] on label "Excellent" at bounding box center [195, 221] width 59 height 43
click at [176, 217] on input "Excellent" at bounding box center [171, 208] width 10 height 17
radio input "true"
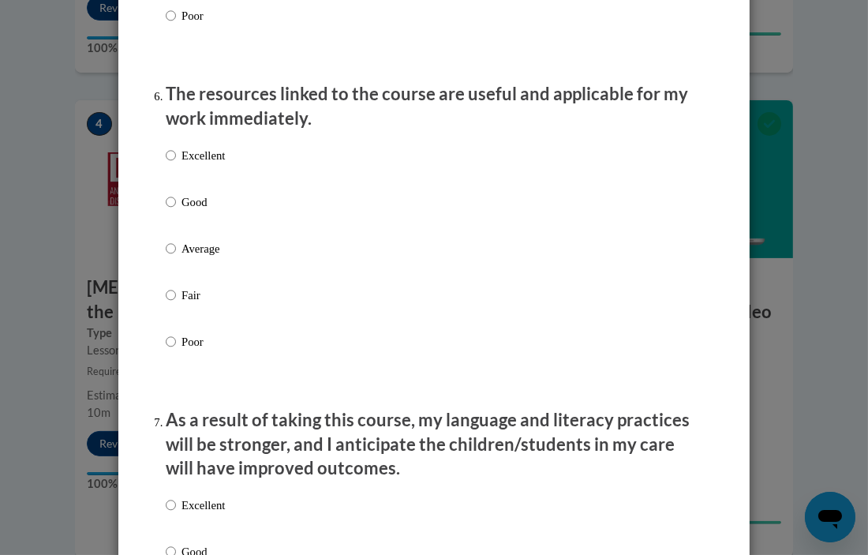
scroll to position [1718, 0]
click at [212, 163] on p "Excellent" at bounding box center [203, 154] width 43 height 17
click at [176, 163] on input "Excellent" at bounding box center [171, 154] width 10 height 17
radio input "true"
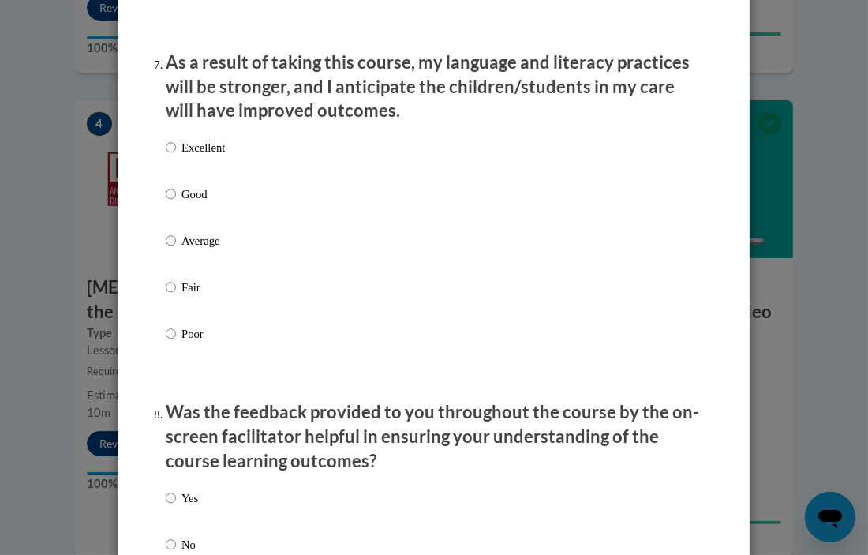
scroll to position [2079, 0]
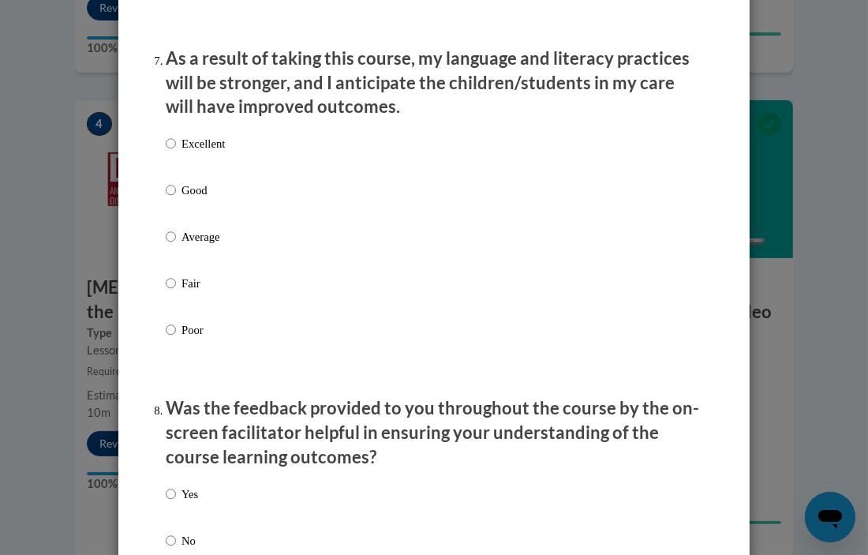
click at [206, 152] on p "Excellent" at bounding box center [203, 143] width 43 height 17
click at [176, 152] on input "Excellent" at bounding box center [171, 143] width 10 height 17
radio input "true"
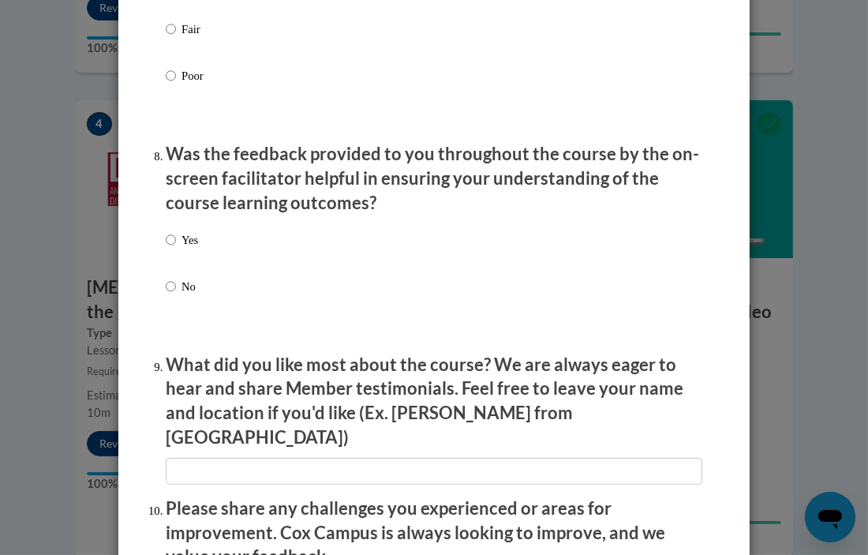
scroll to position [2334, 0]
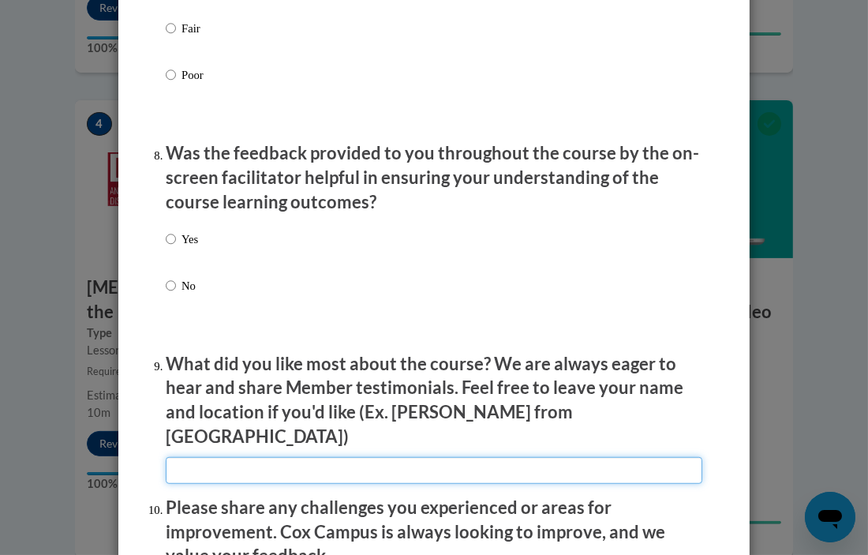
click at [244, 457] on input "textbox" at bounding box center [434, 470] width 537 height 27
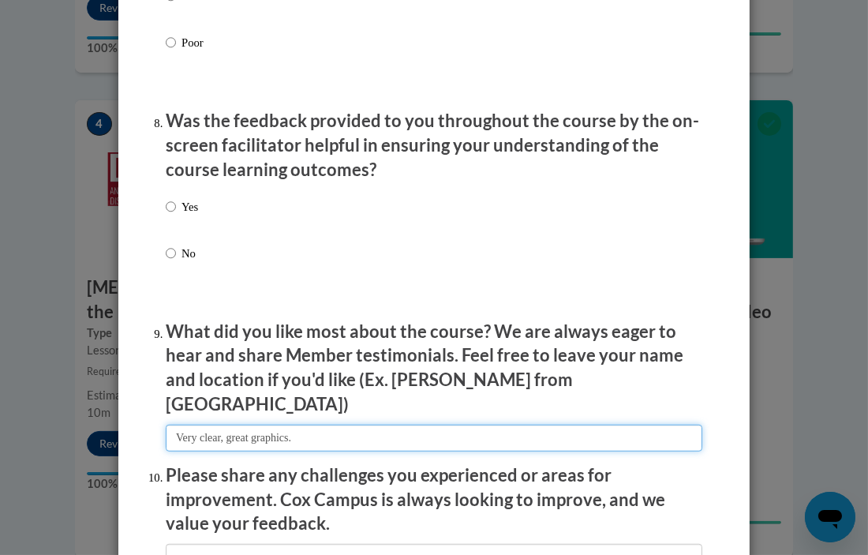
scroll to position [2370, 0]
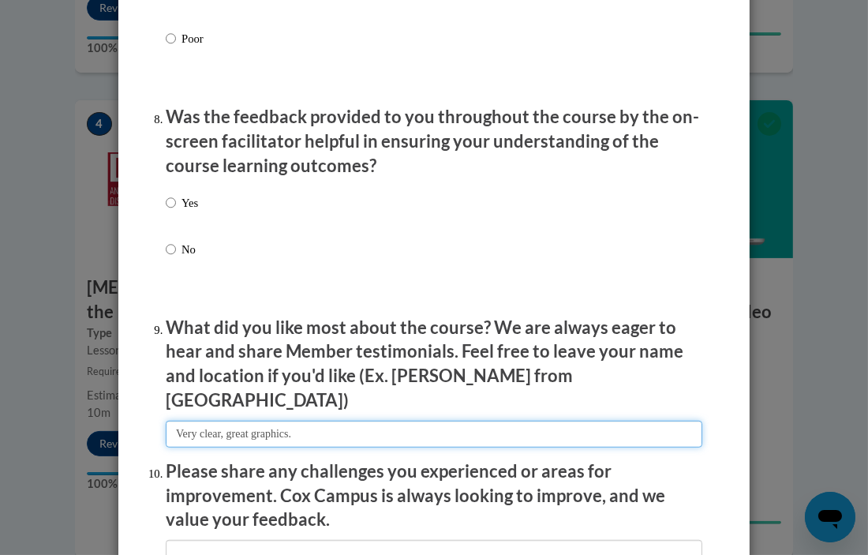
type input "Very clear, great graphics."
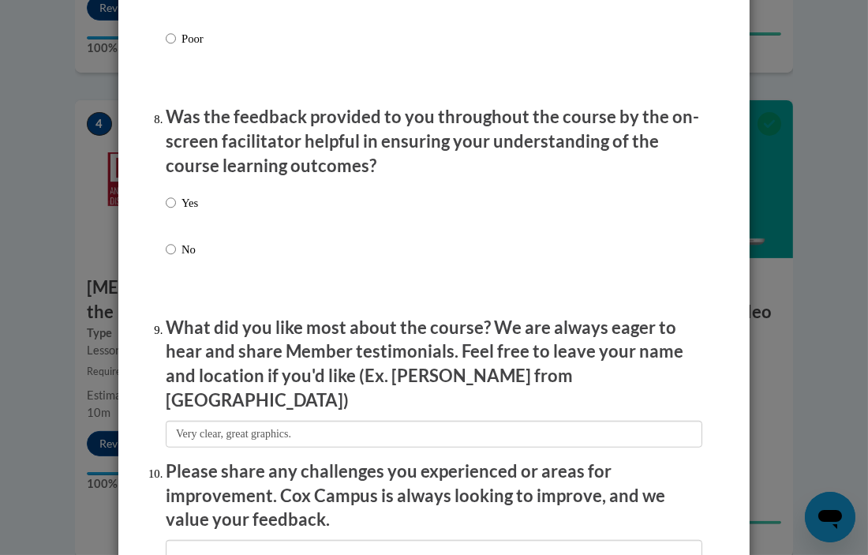
click at [184, 211] on p "Yes" at bounding box center [190, 202] width 17 height 17
click at [176, 211] on input "Yes" at bounding box center [171, 202] width 10 height 17
radio input "true"
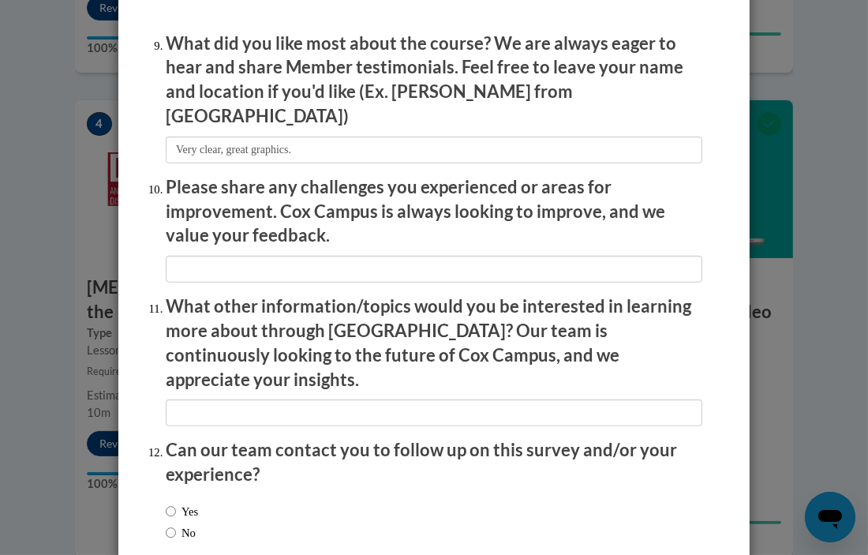
scroll to position [2732, 0]
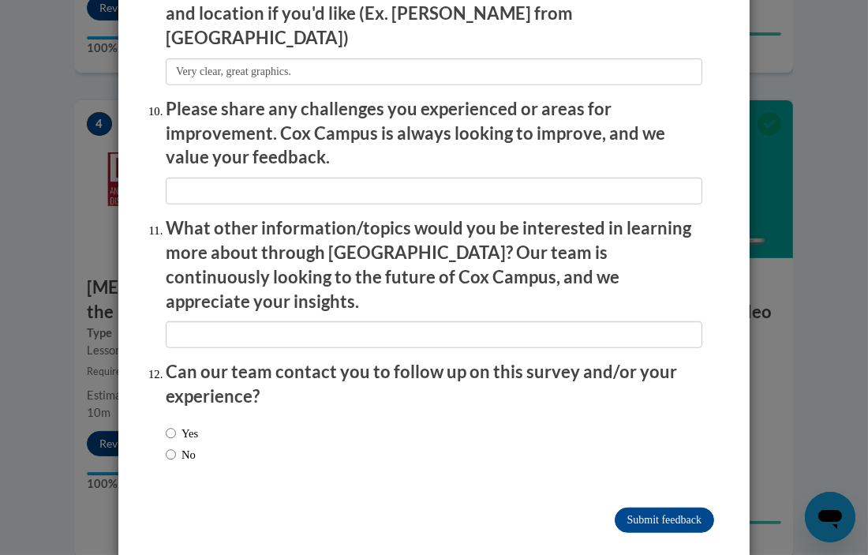
click at [189, 425] on label "Yes" at bounding box center [182, 433] width 32 height 17
click at [176, 425] on input "Yes" at bounding box center [171, 433] width 10 height 17
radio input "true"
click at [691, 507] on input "Submit feedback" at bounding box center [664, 519] width 99 height 25
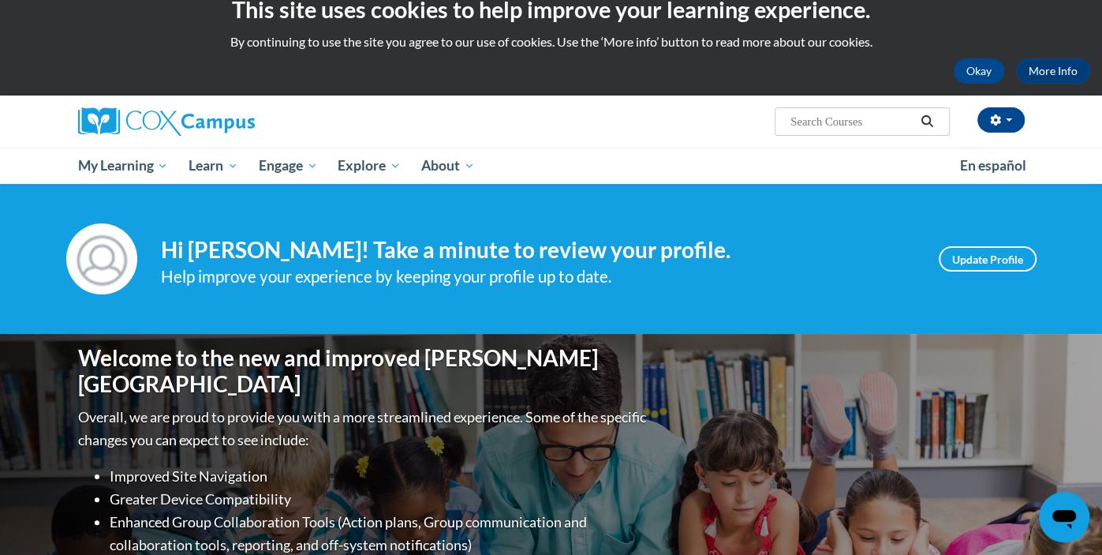
scroll to position [110, 0]
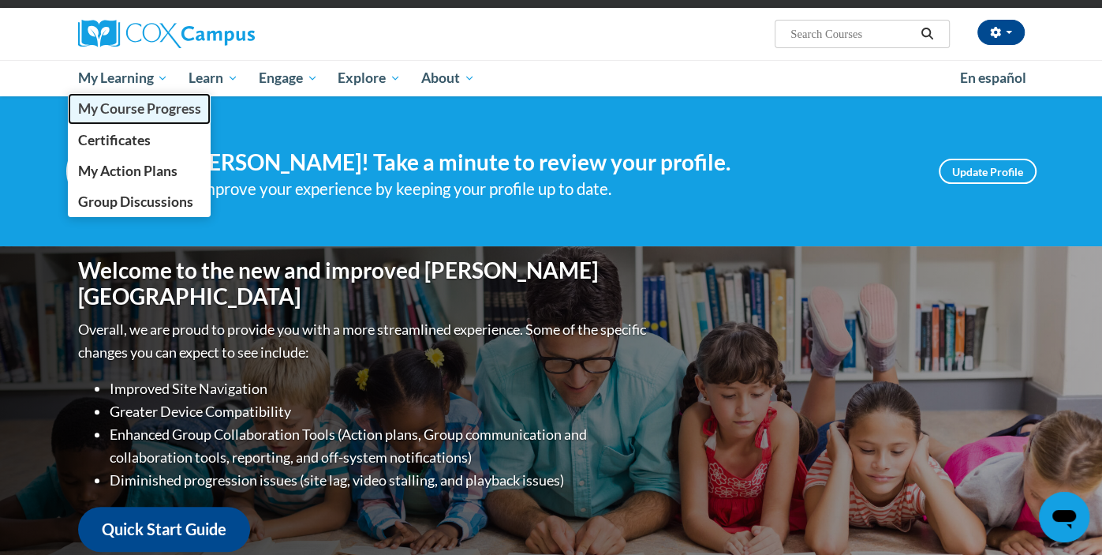
click at [111, 104] on span "My Course Progress" at bounding box center [138, 108] width 123 height 17
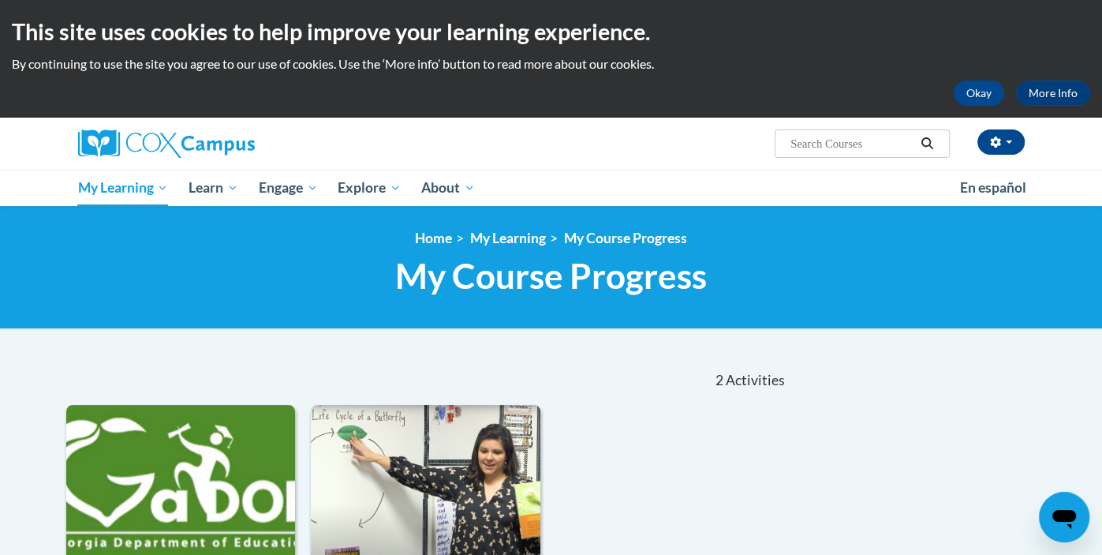
scroll to position [2, 0]
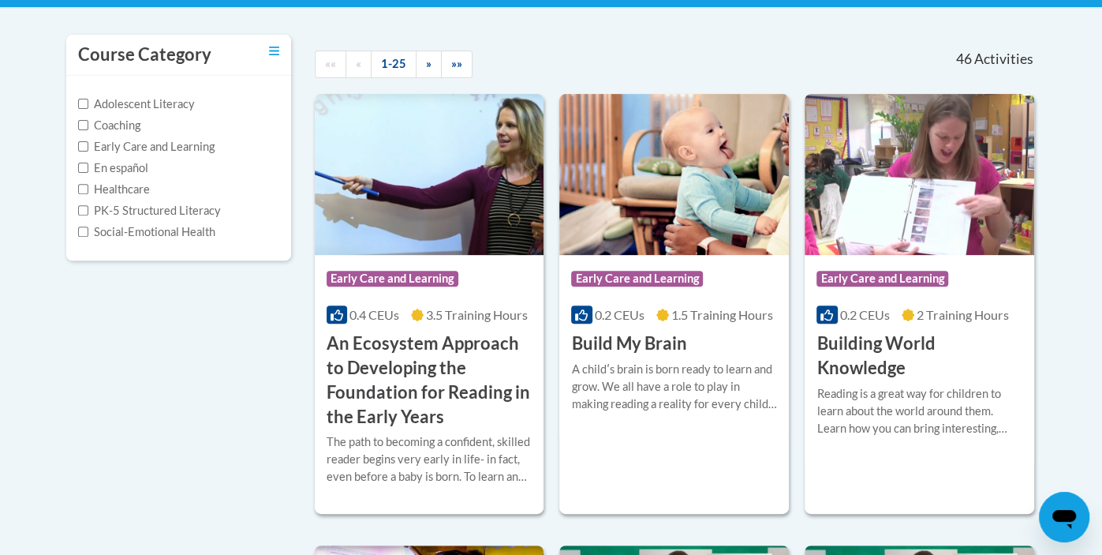
scroll to position [315, 0]
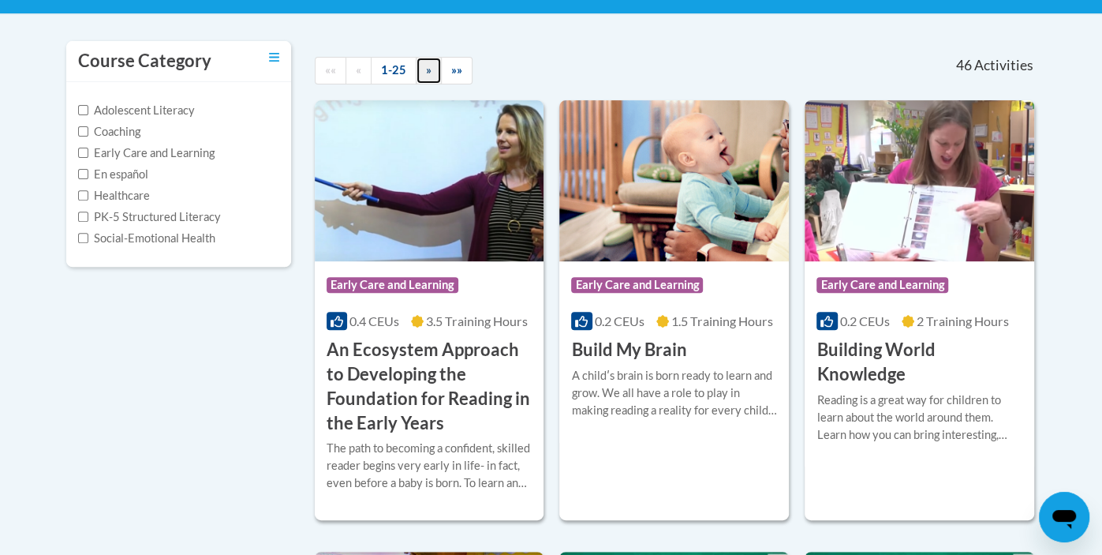
click at [426, 73] on span "»" at bounding box center [429, 69] width 6 height 13
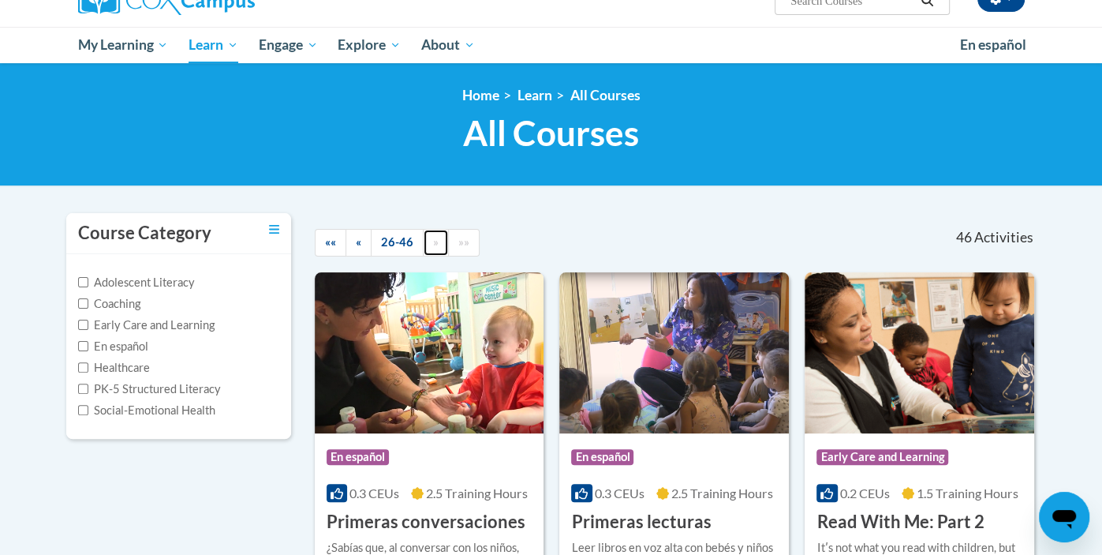
scroll to position [144, 0]
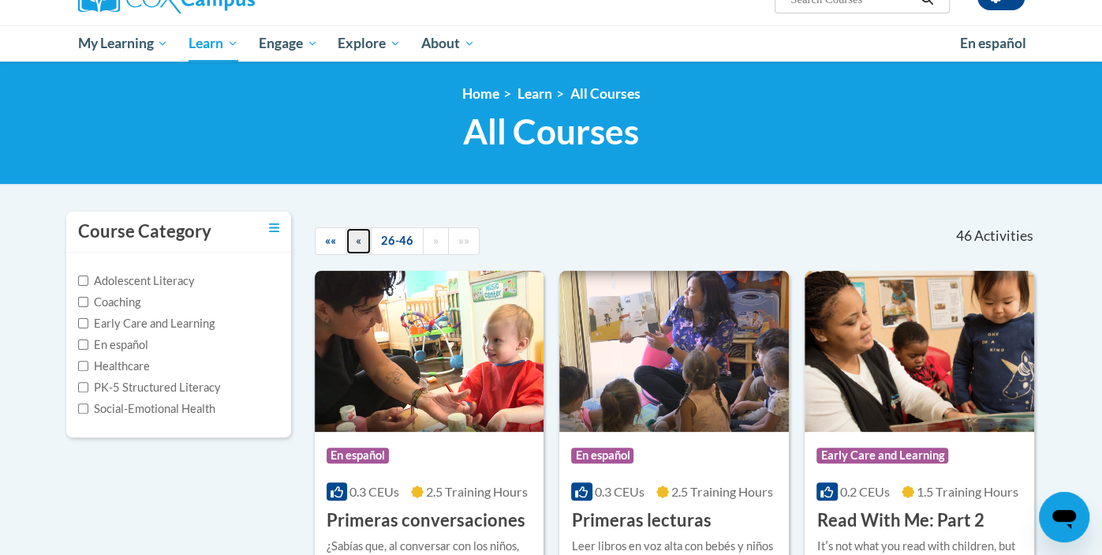
click at [361, 243] on link "«" at bounding box center [359, 241] width 26 height 28
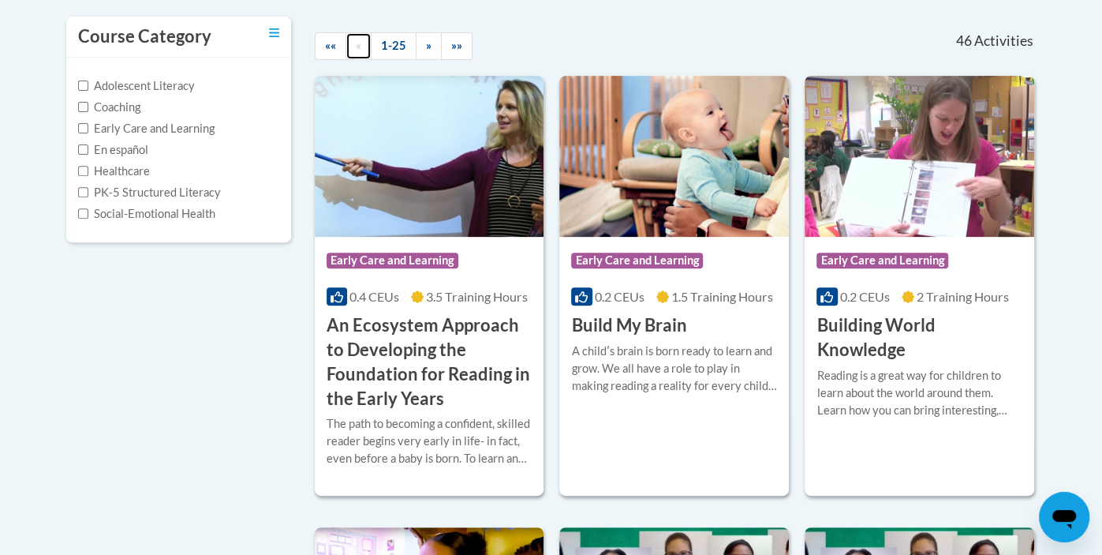
scroll to position [335, 0]
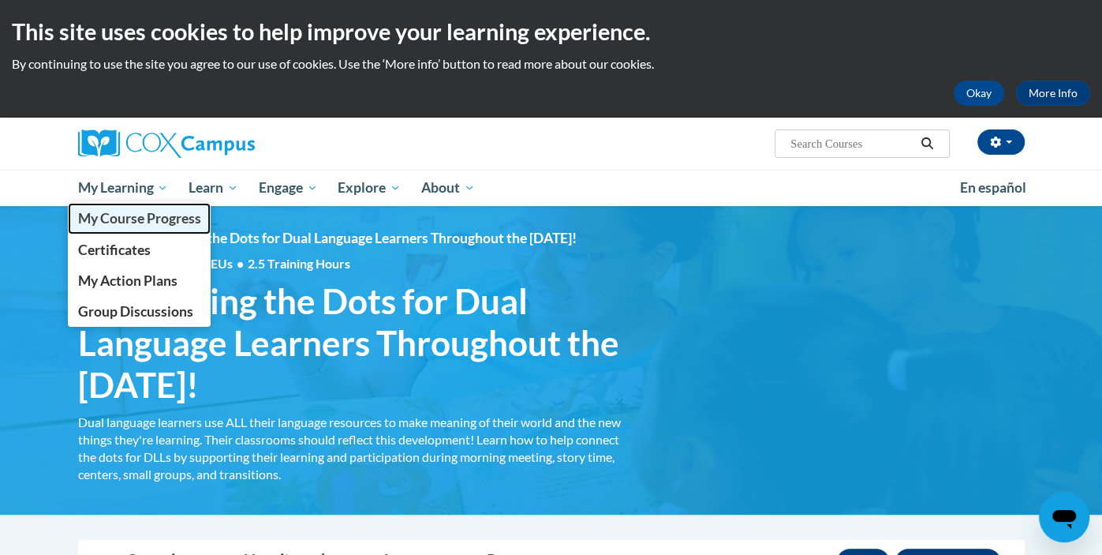
click at [137, 219] on span "My Course Progress" at bounding box center [138, 218] width 123 height 17
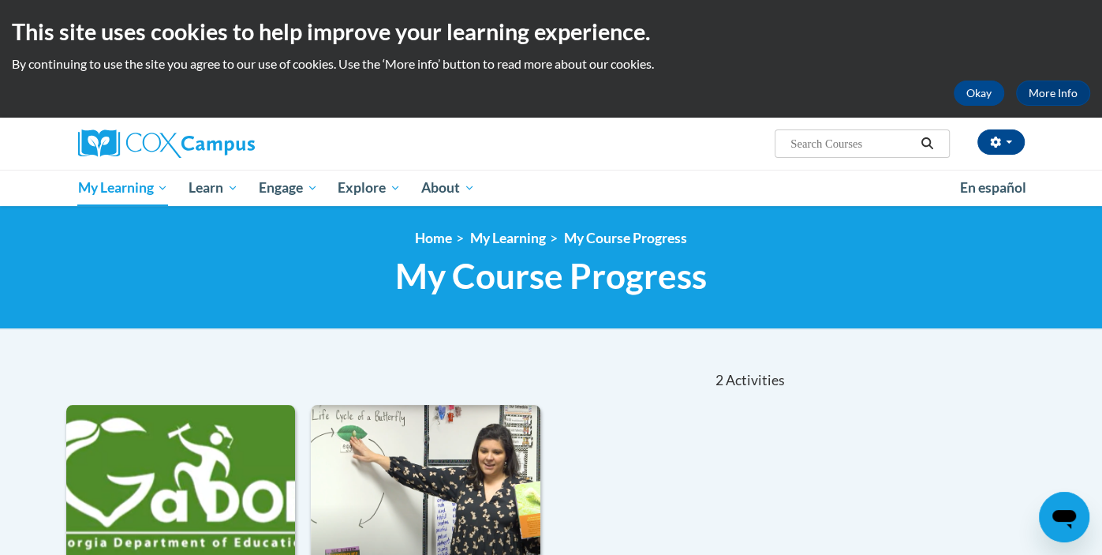
click at [806, 144] on input "Search..." at bounding box center [852, 143] width 126 height 19
type input "early literacy"
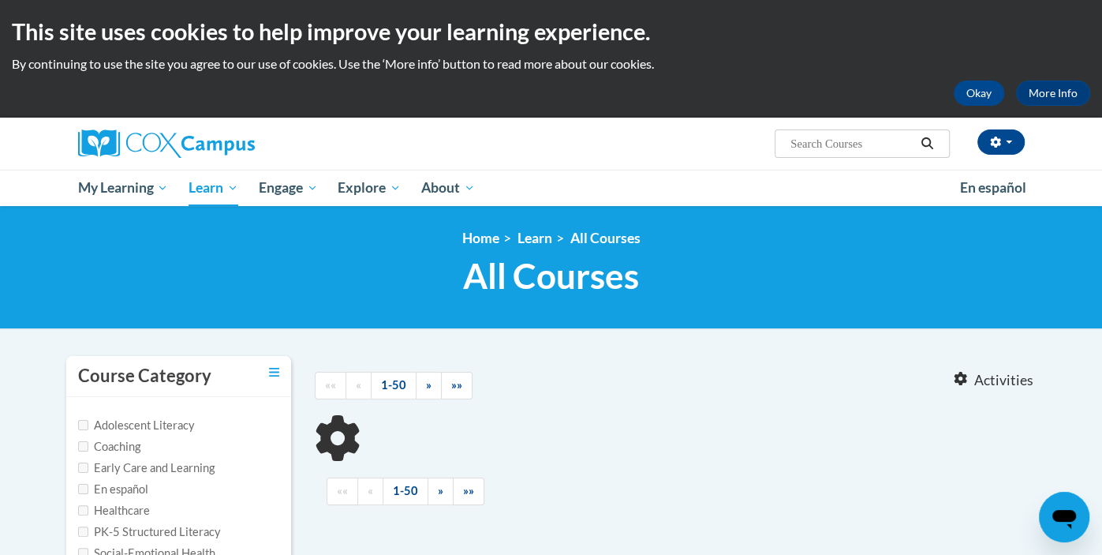
type input "early literacy"
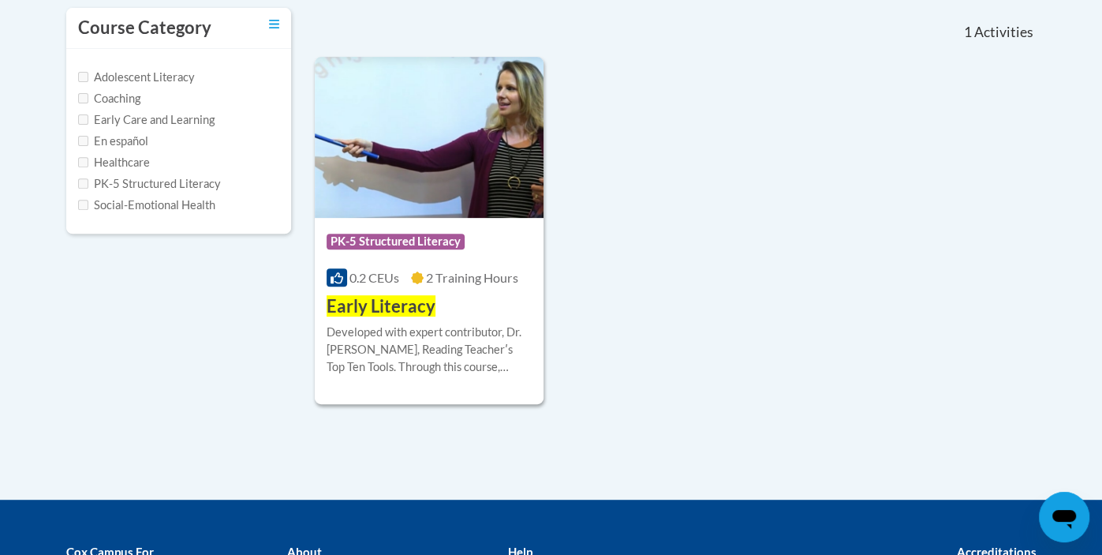
scroll to position [367, 0]
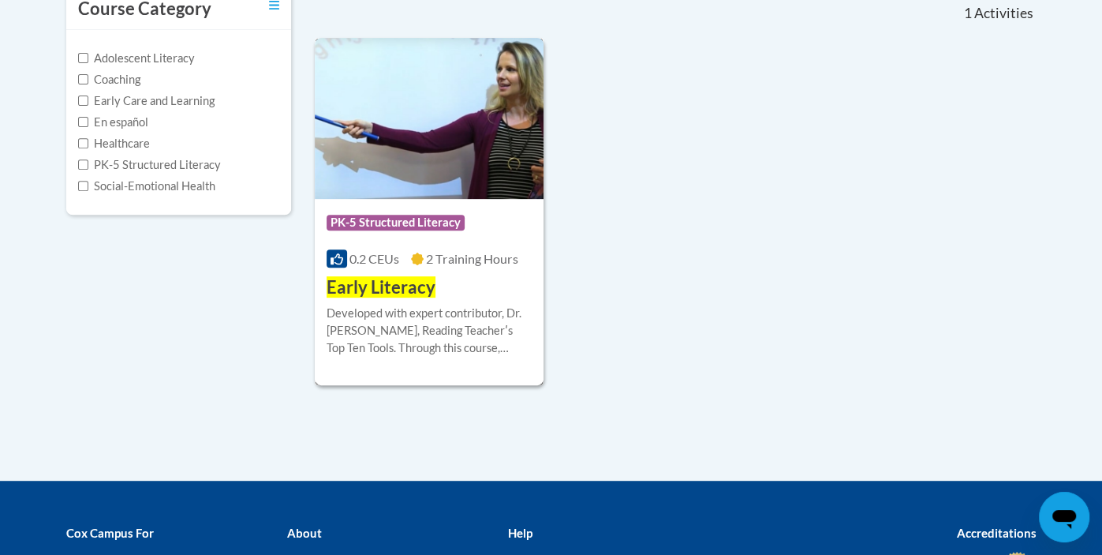
click at [453, 166] on img at bounding box center [430, 118] width 230 height 161
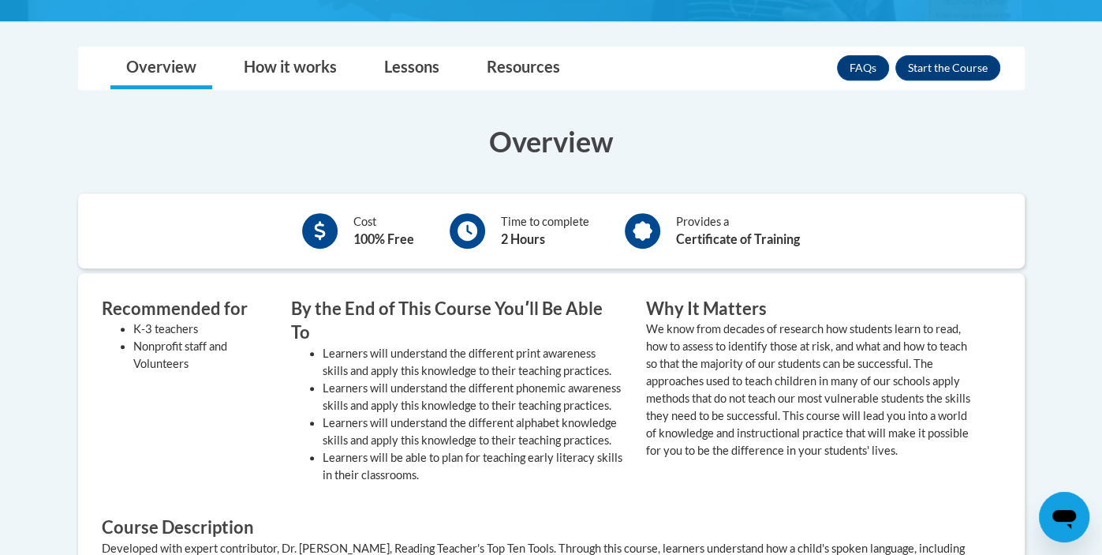
scroll to position [429, 0]
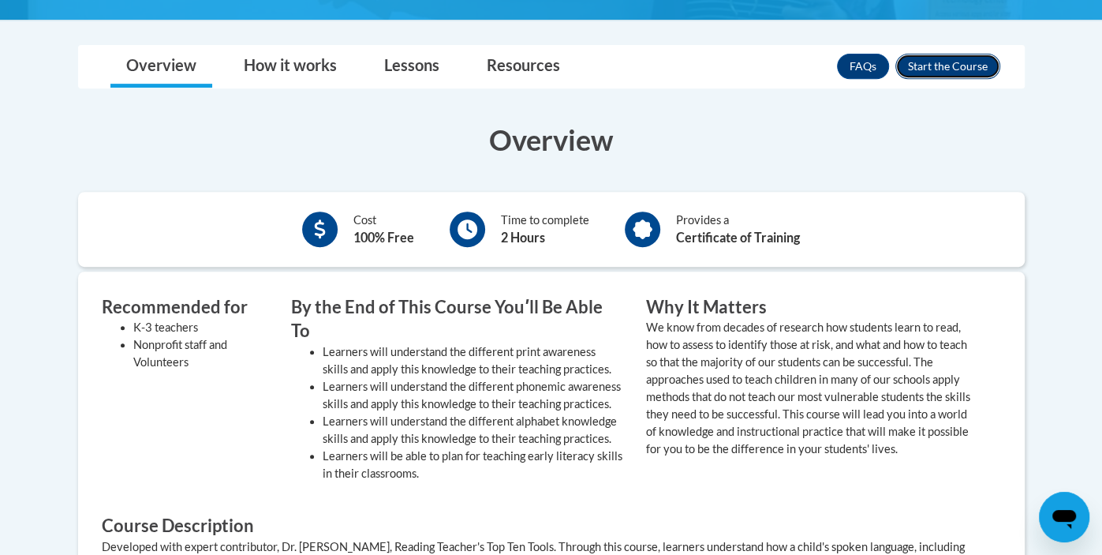
click at [974, 63] on button "Enroll" at bounding box center [948, 66] width 105 height 25
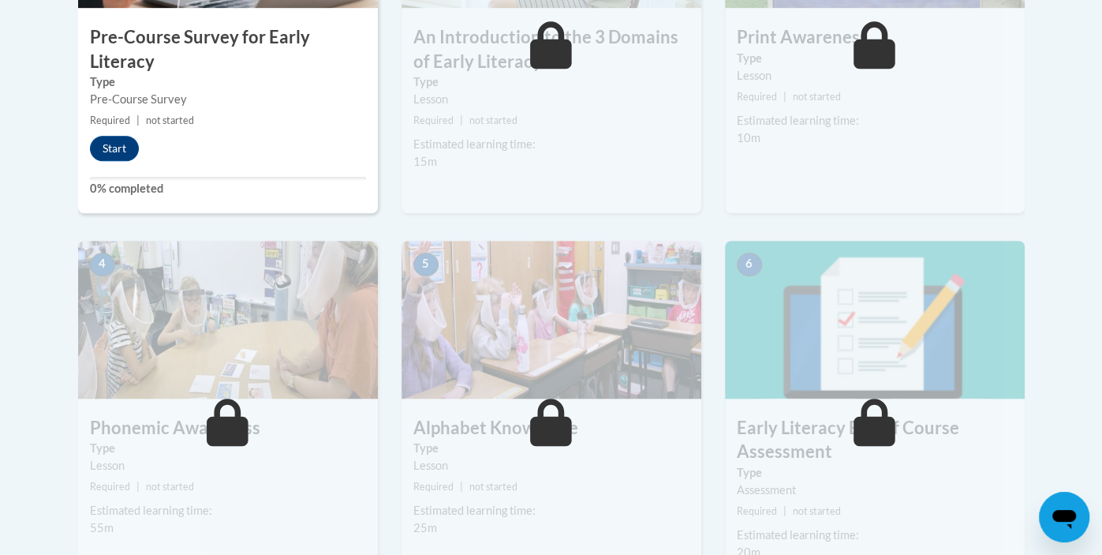
scroll to position [436, 0]
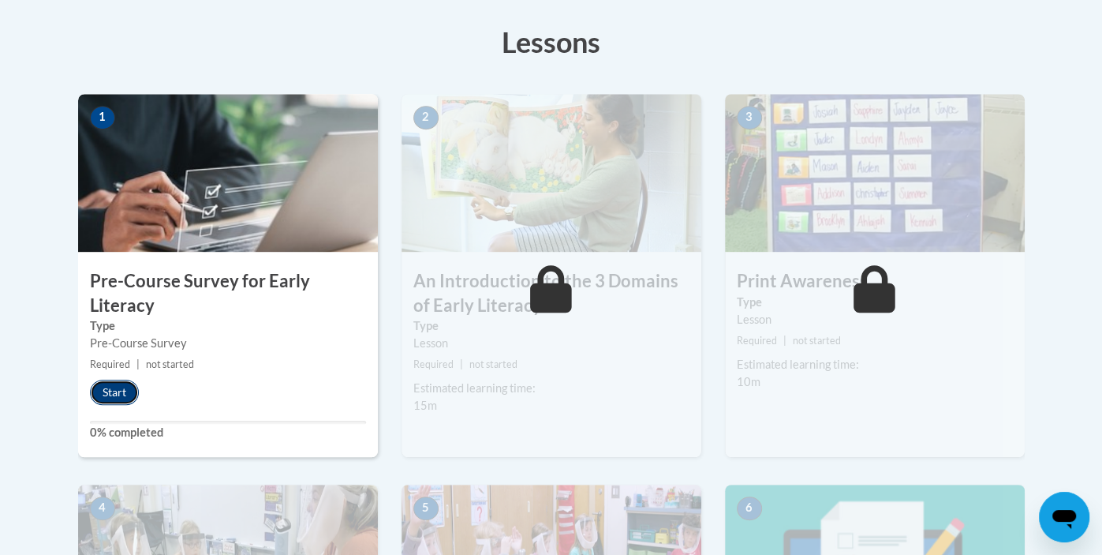
click at [117, 394] on button "Start" at bounding box center [114, 392] width 49 height 25
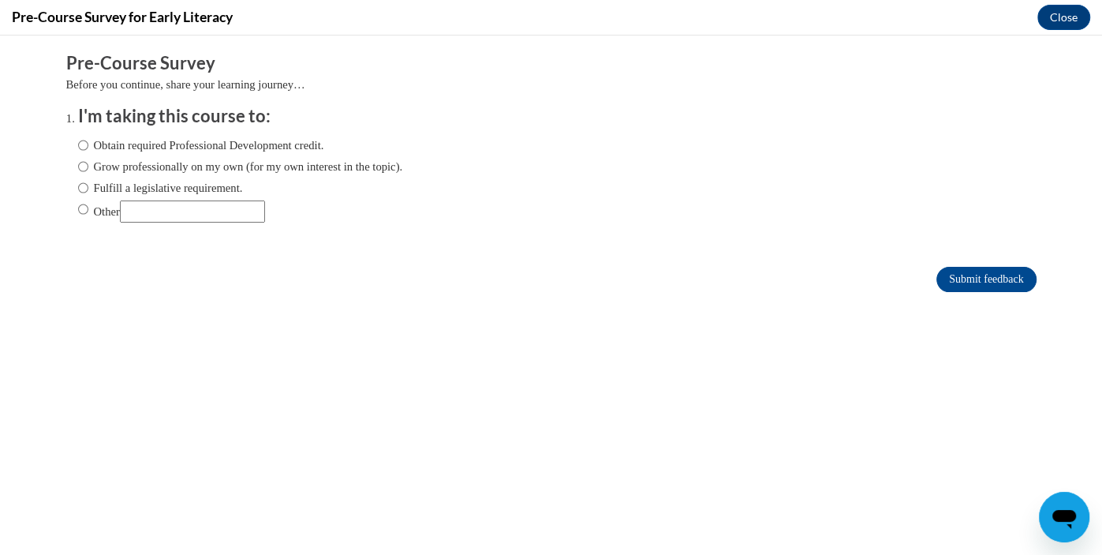
scroll to position [0, 0]
click at [86, 192] on input "Fulfill a legislative requirement." at bounding box center [83, 187] width 10 height 17
radio input "true"
click at [982, 285] on input "Submit feedback" at bounding box center [986, 279] width 99 height 25
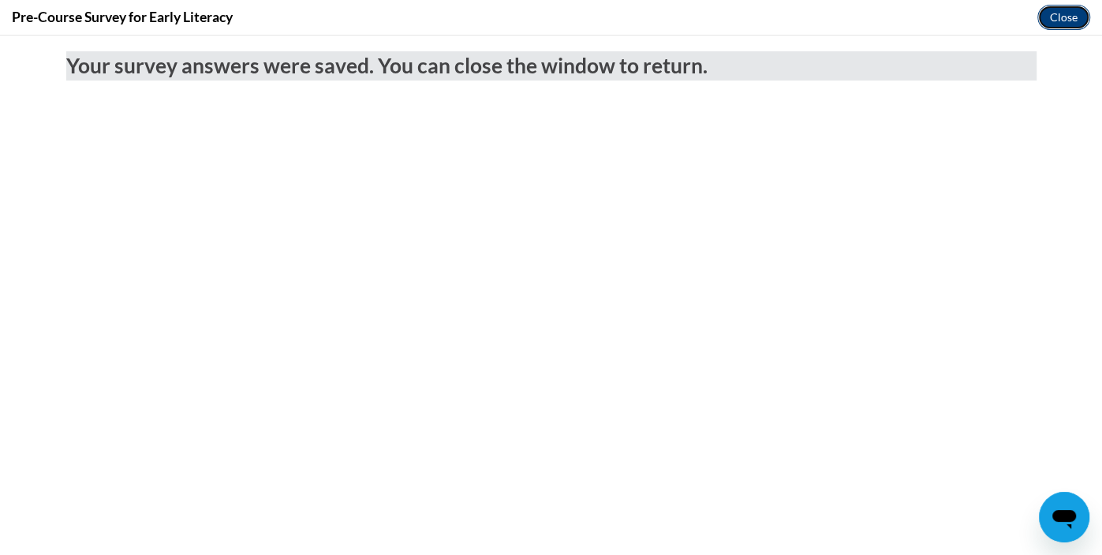
click at [1064, 15] on button "Close" at bounding box center [1064, 17] width 53 height 25
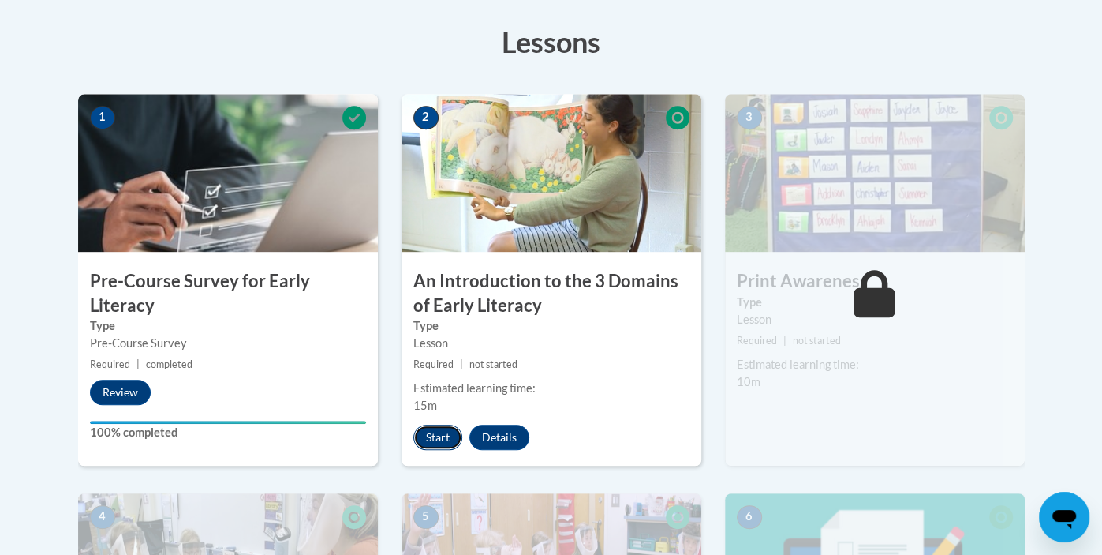
click at [436, 440] on button "Start" at bounding box center [438, 437] width 49 height 25
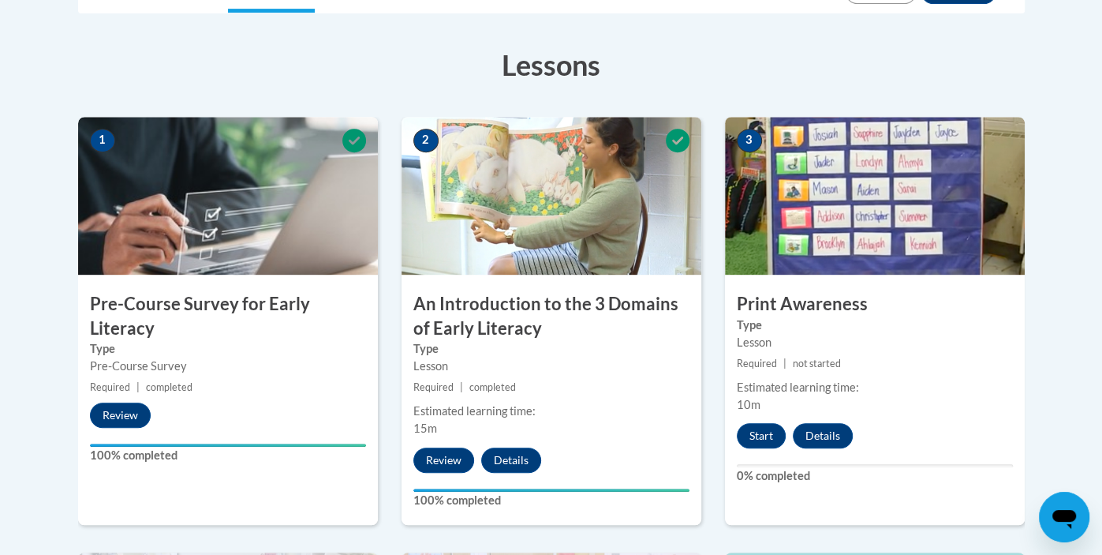
scroll to position [416, 0]
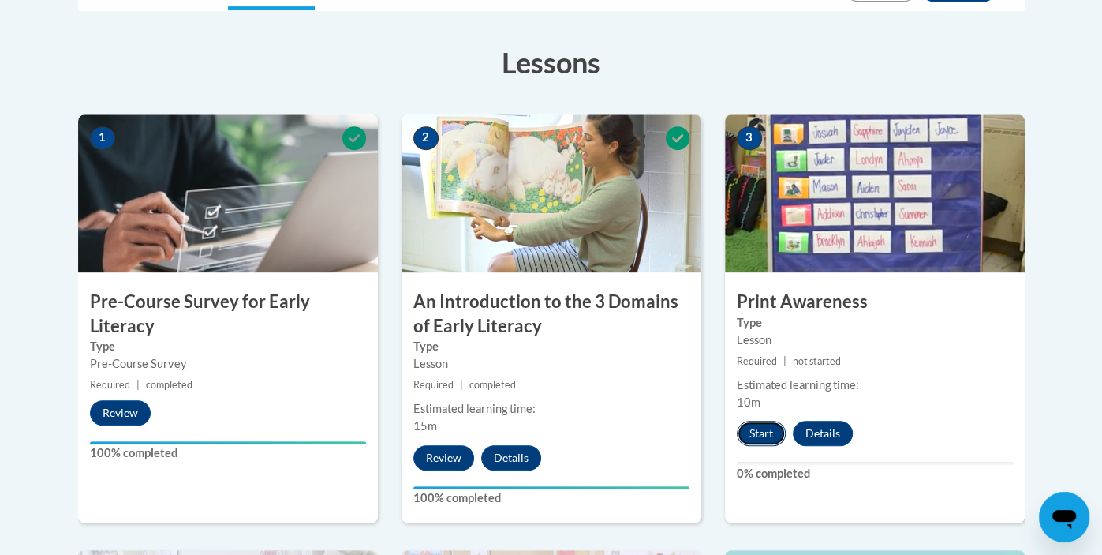
click at [768, 437] on button "Start" at bounding box center [761, 433] width 49 height 25
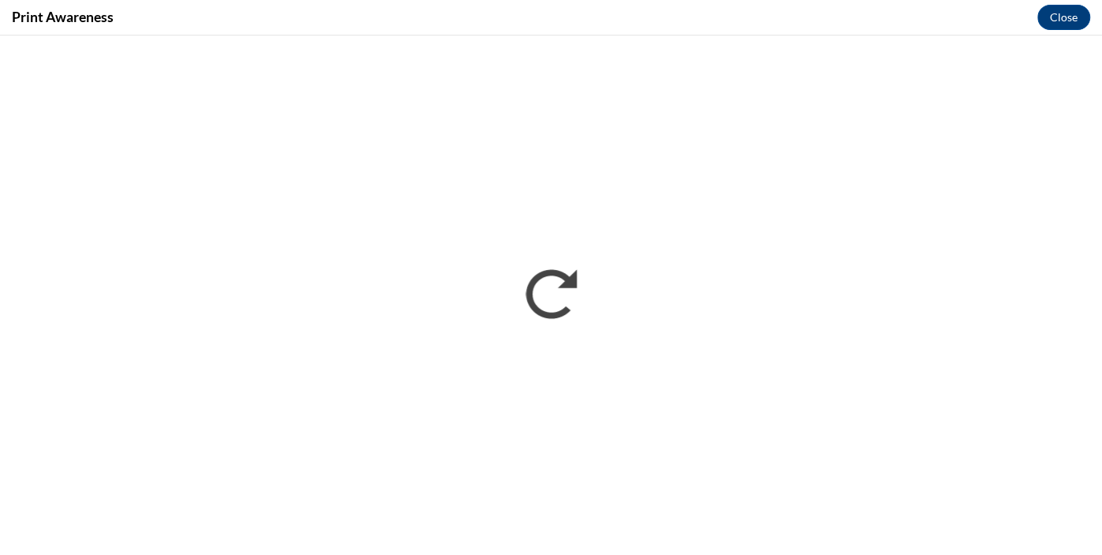
scroll to position [0, 0]
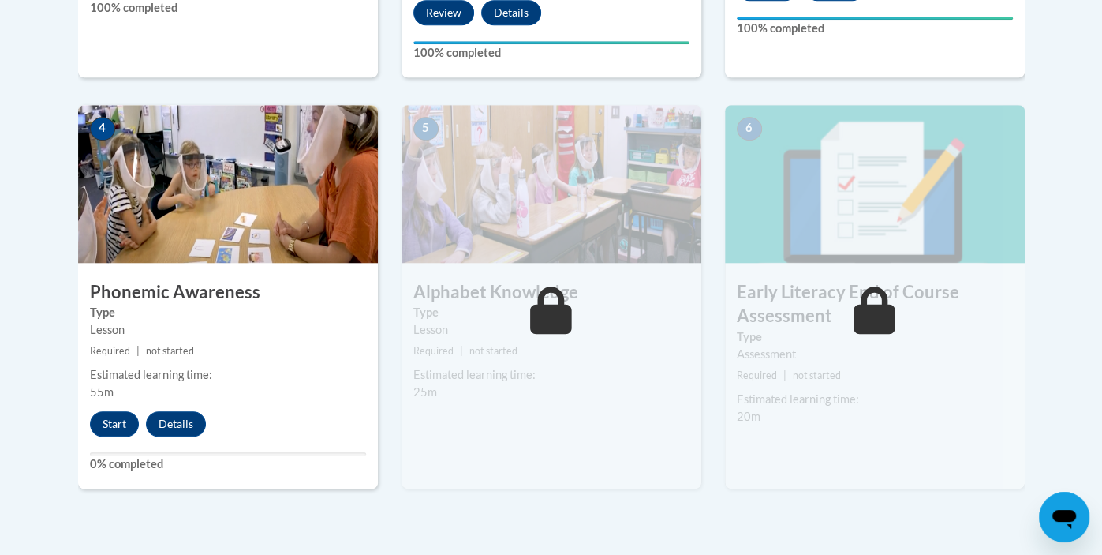
scroll to position [866, 0]
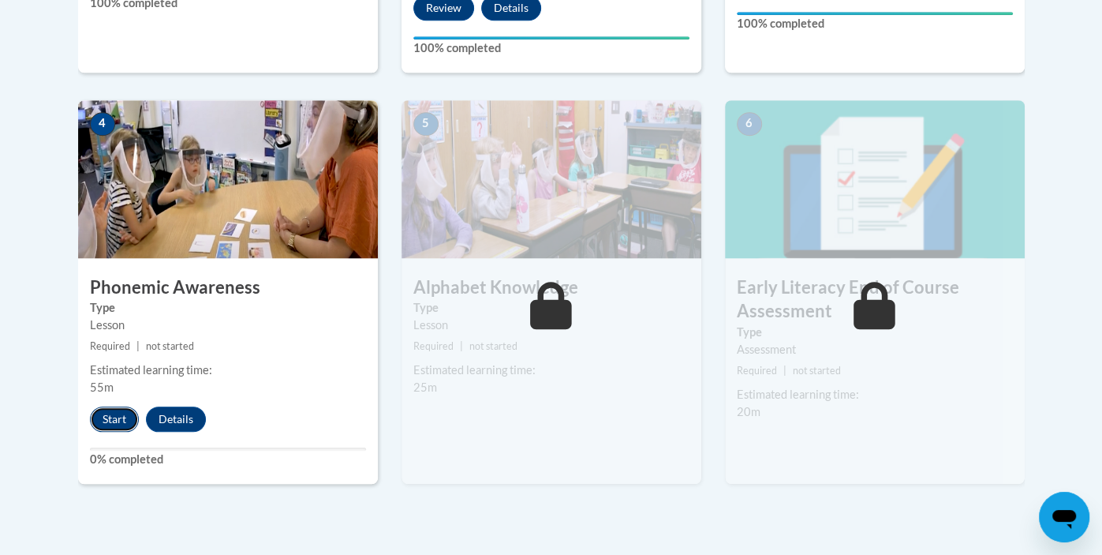
click at [120, 417] on button "Start" at bounding box center [114, 418] width 49 height 25
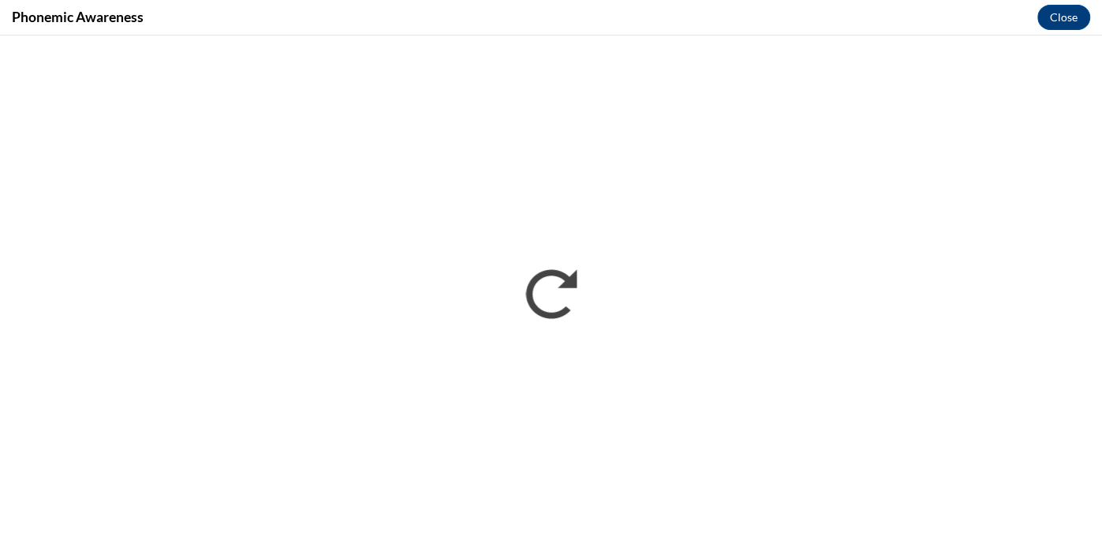
scroll to position [0, 0]
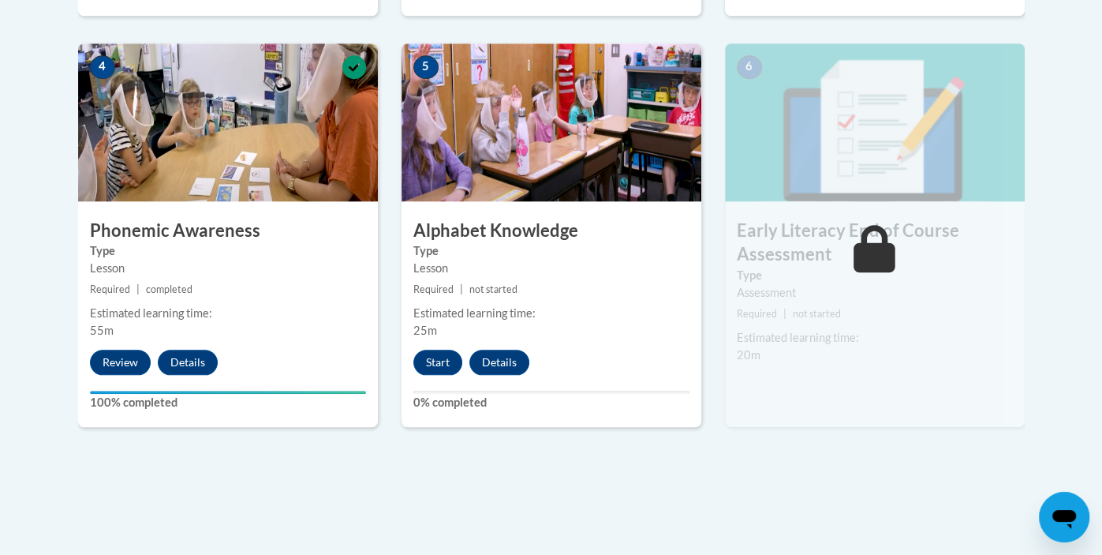
scroll to position [911, 0]
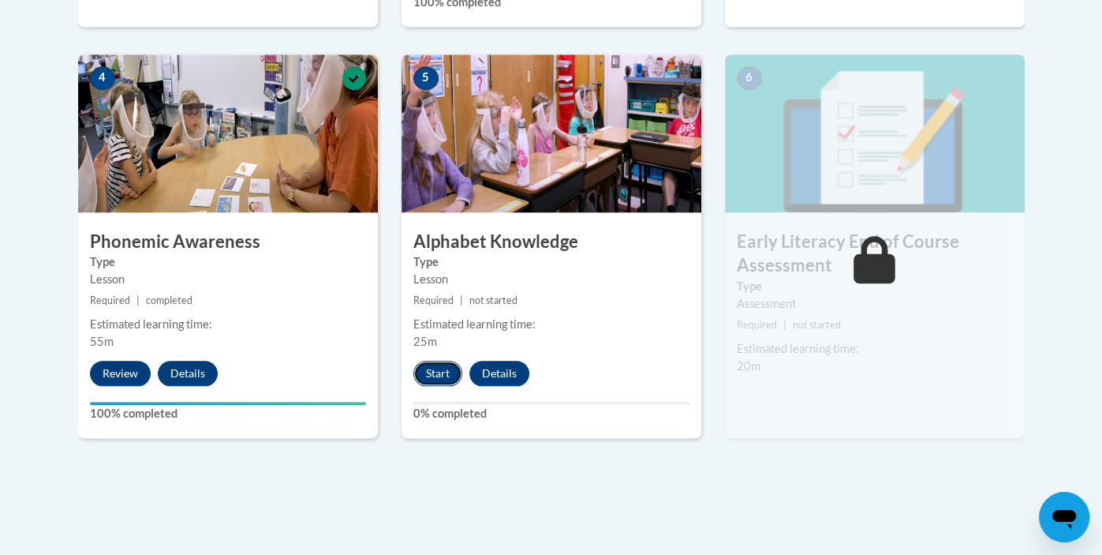
click at [451, 369] on button "Start" at bounding box center [438, 373] width 49 height 25
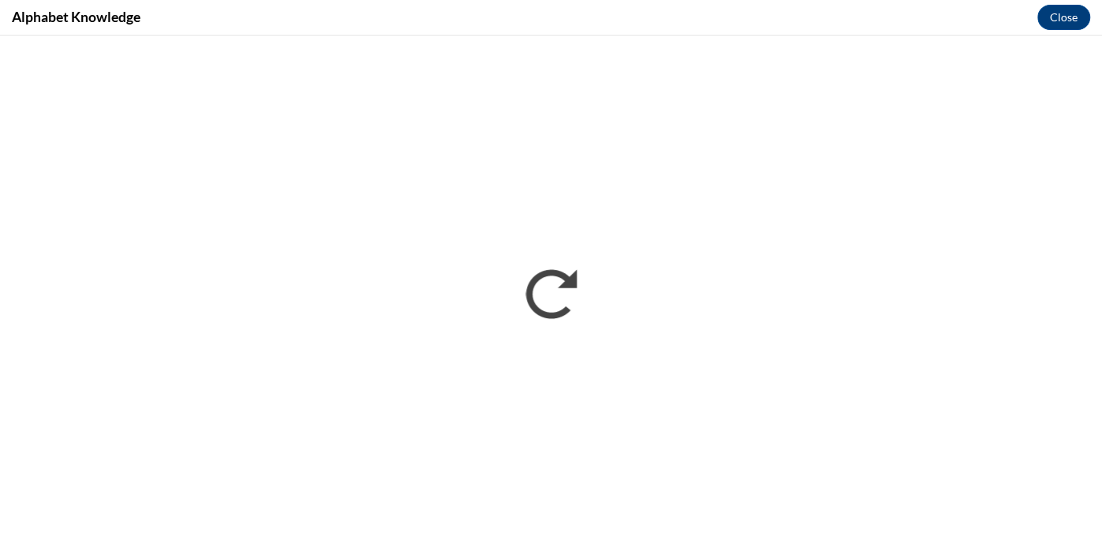
scroll to position [0, 0]
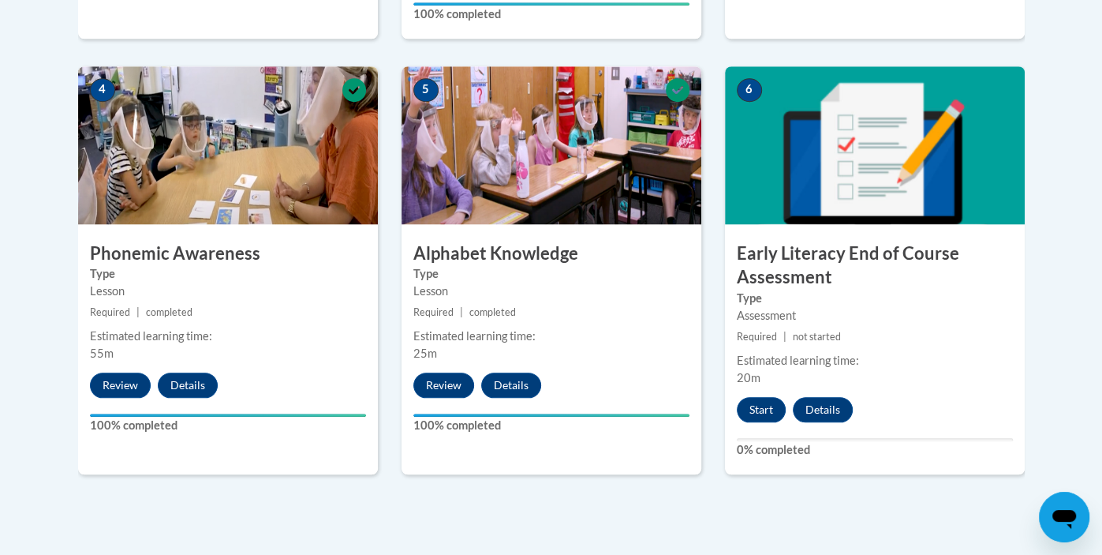
scroll to position [903, 0]
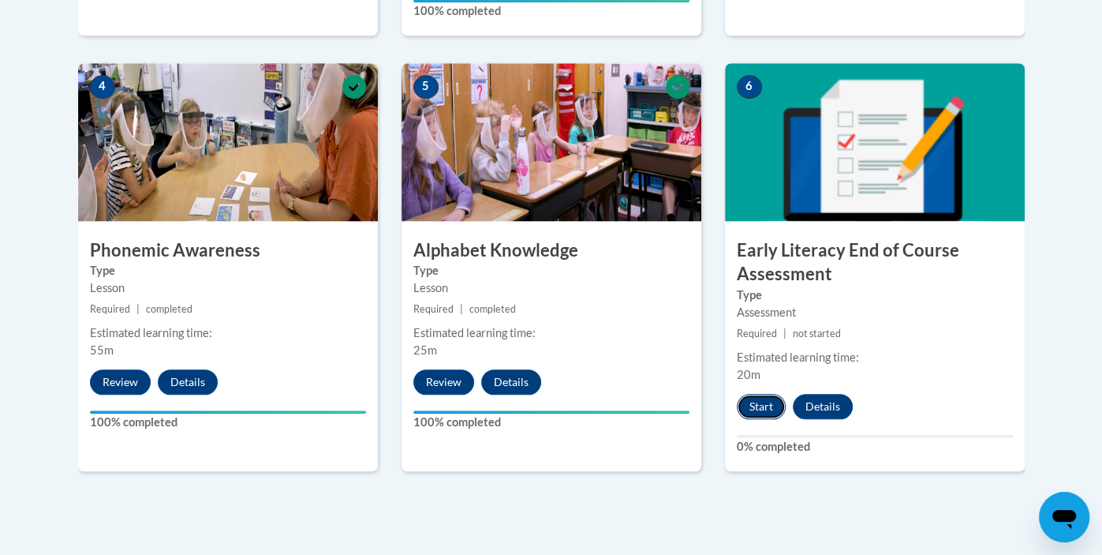
click at [769, 402] on button "Start" at bounding box center [761, 406] width 49 height 25
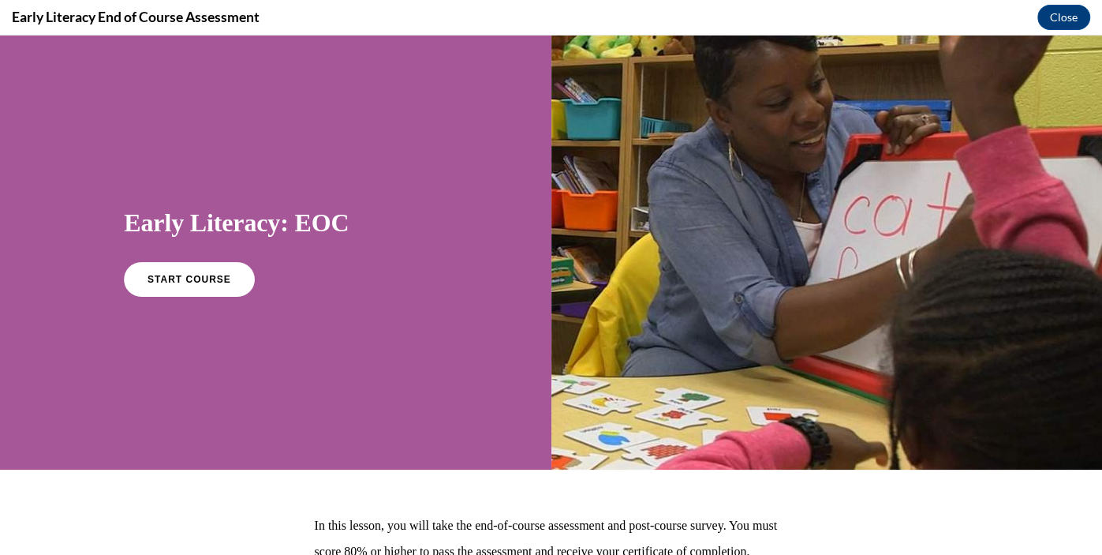
scroll to position [162, 0]
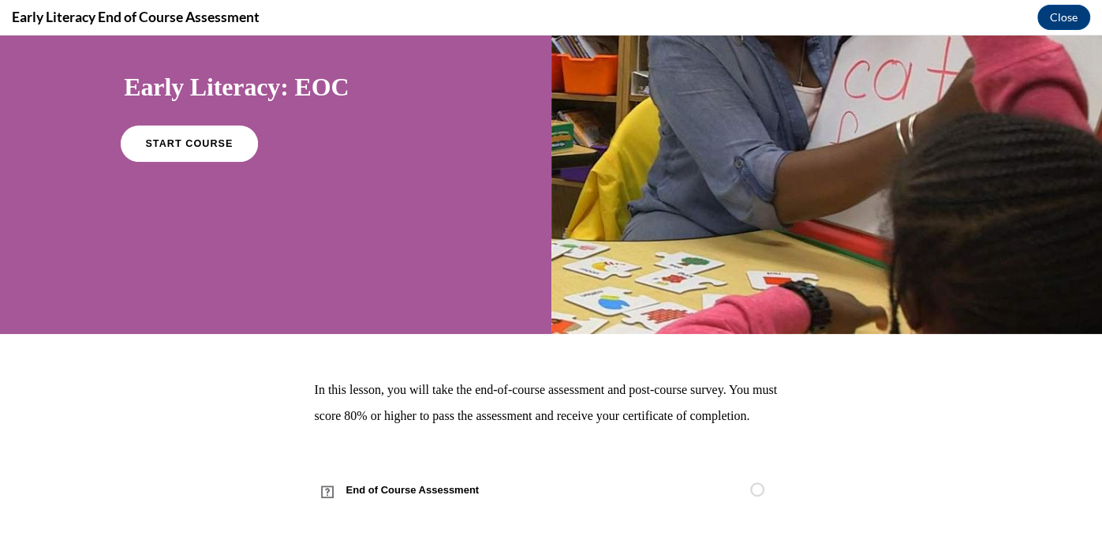
click at [193, 138] on span "START COURSE" at bounding box center [190, 144] width 88 height 12
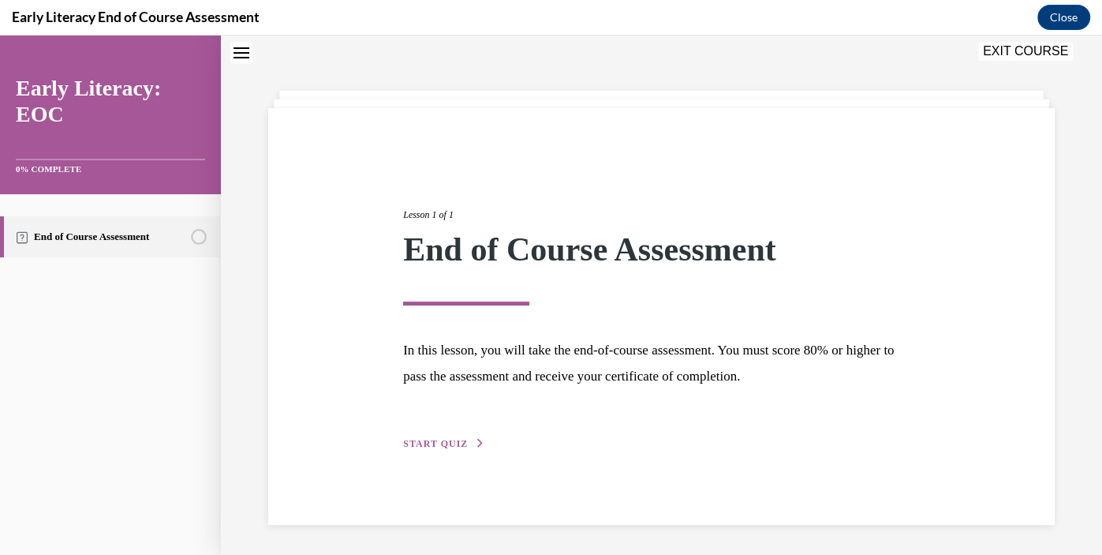
scroll to position [50, 0]
click at [438, 442] on span "START QUIZ" at bounding box center [435, 441] width 65 height 11
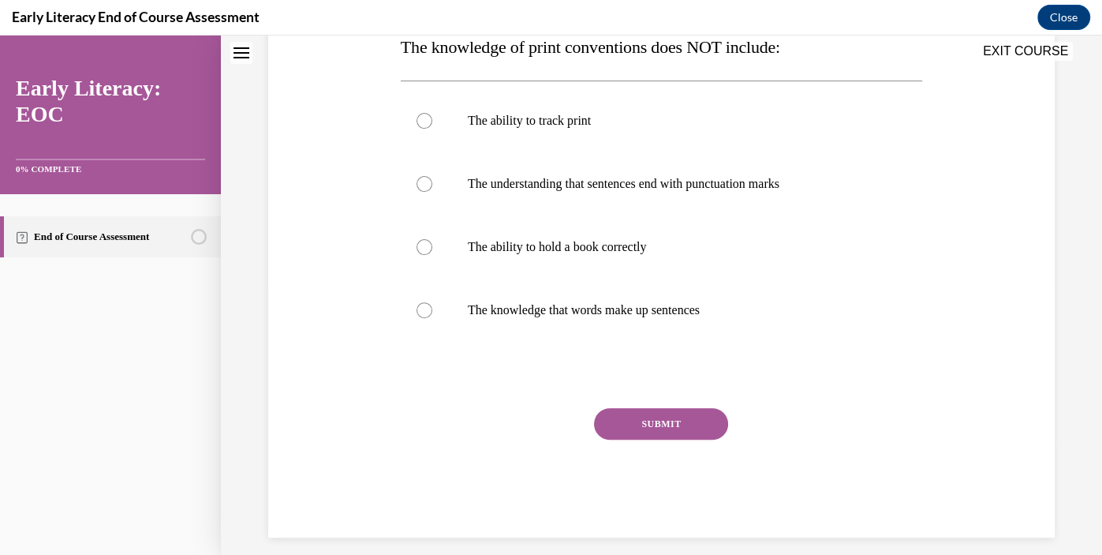
scroll to position [271, 0]
click at [421, 253] on div at bounding box center [425, 247] width 16 height 16
click at [681, 426] on button "SUBMIT" at bounding box center [661, 424] width 134 height 32
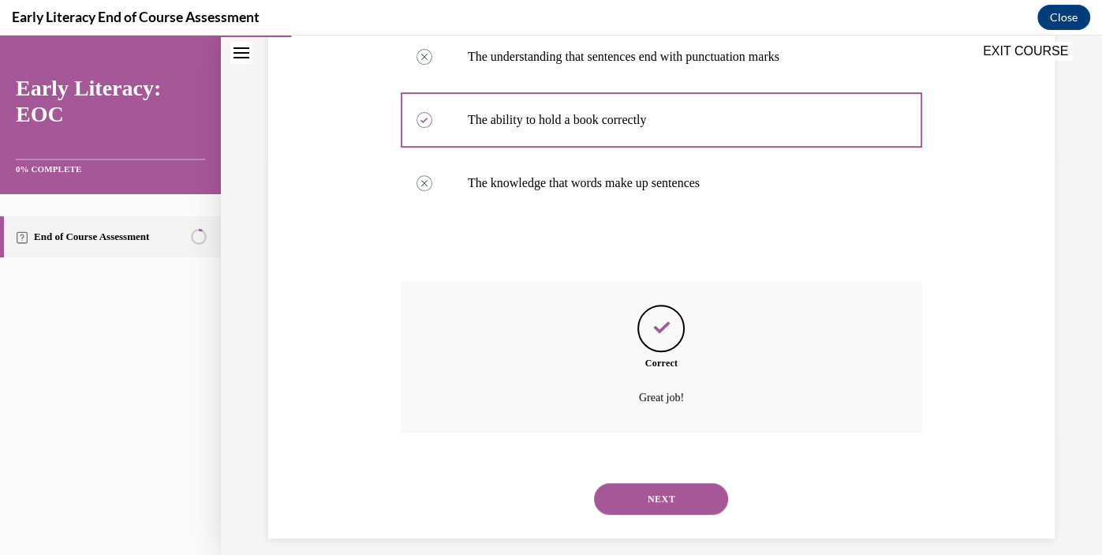
scroll to position [412, 0]
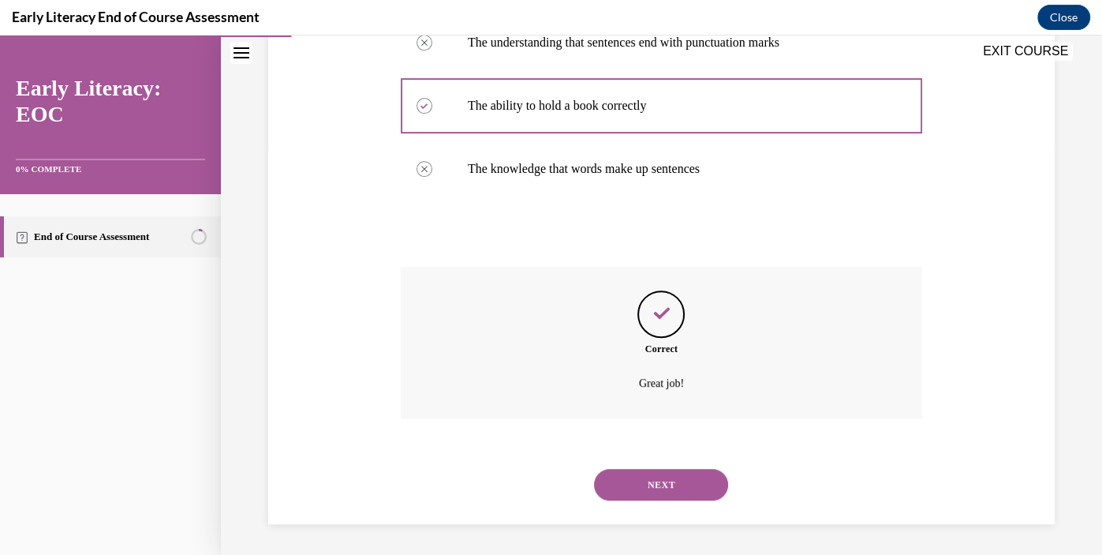
click at [658, 478] on button "NEXT" at bounding box center [661, 485] width 134 height 32
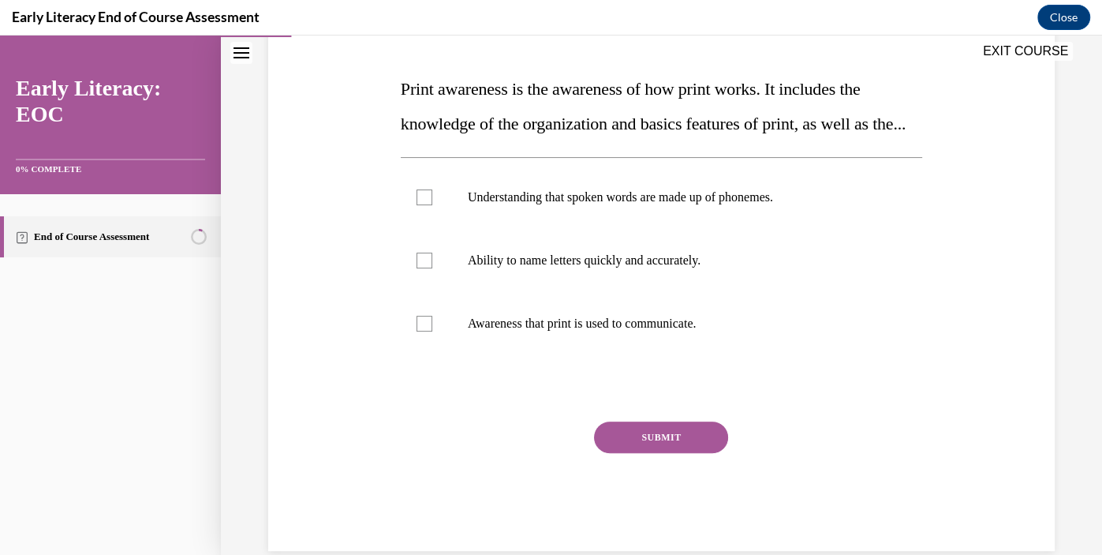
scroll to position [233, 0]
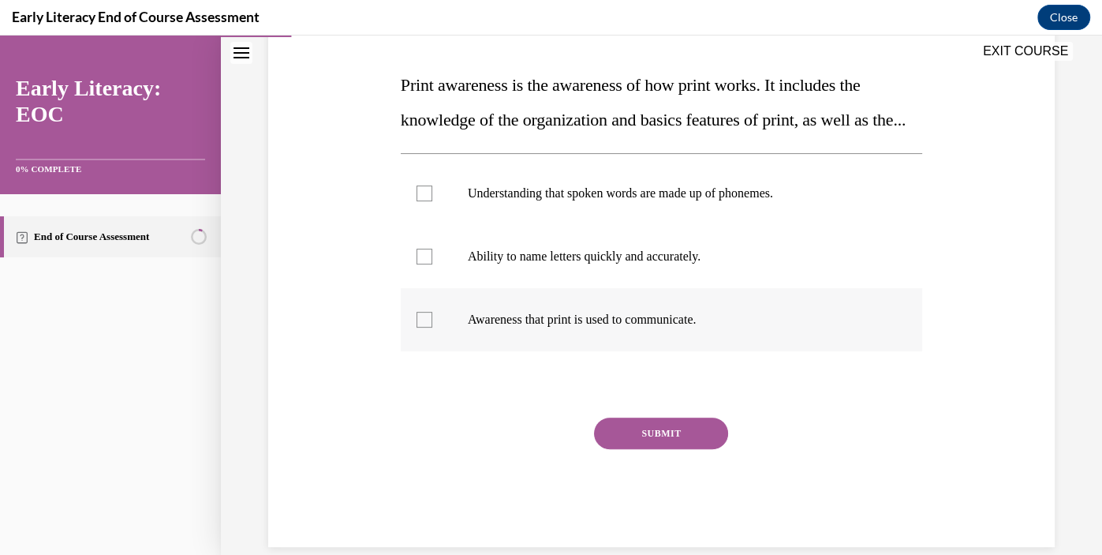
click at [668, 327] on p "Awareness that print is used to communicate." at bounding box center [675, 320] width 415 height 16
click at [663, 449] on button "SUBMIT" at bounding box center [661, 433] width 134 height 32
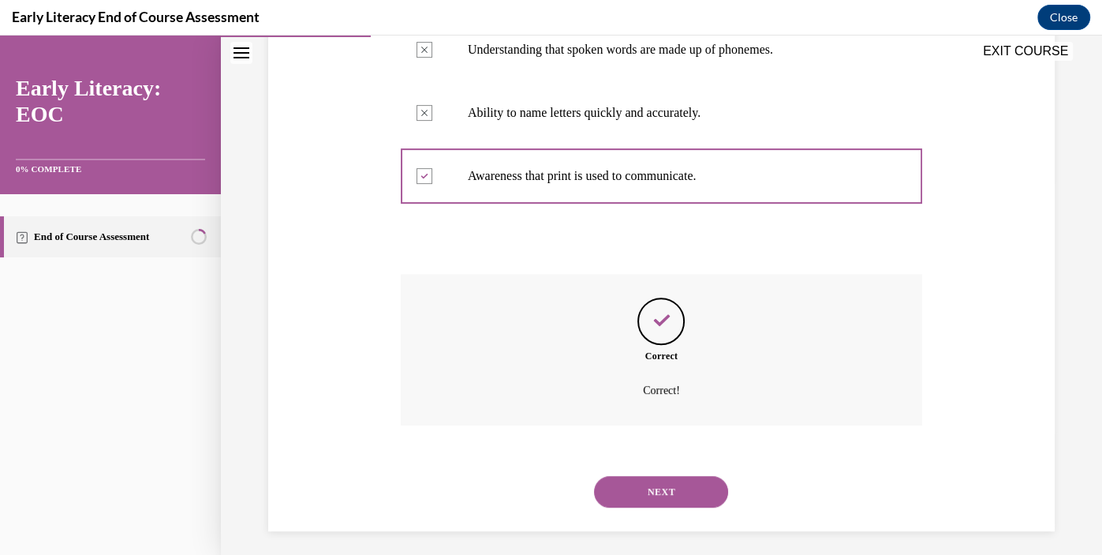
scroll to position [418, 0]
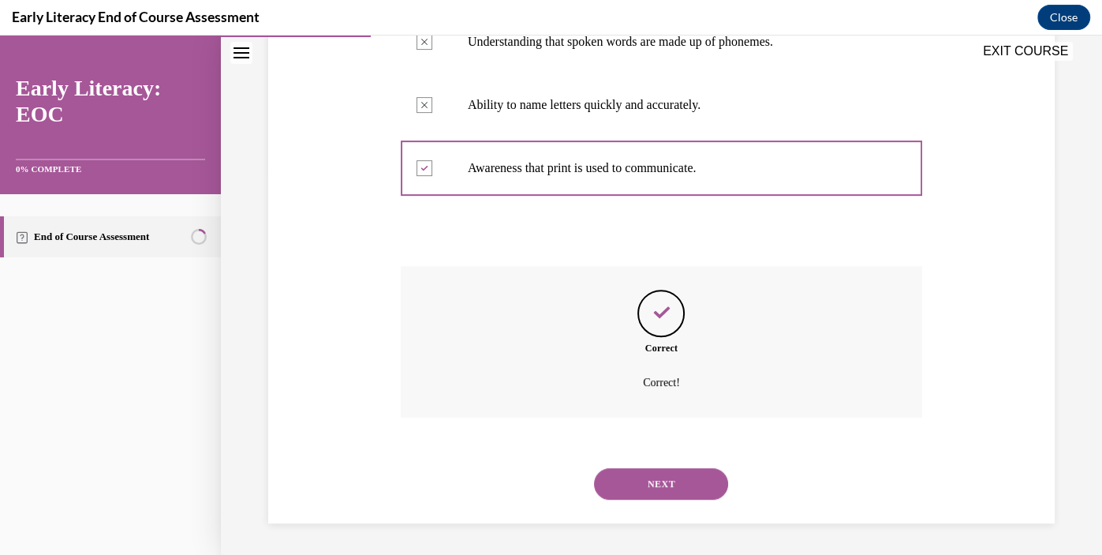
click at [658, 481] on button "NEXT" at bounding box center [661, 484] width 134 height 32
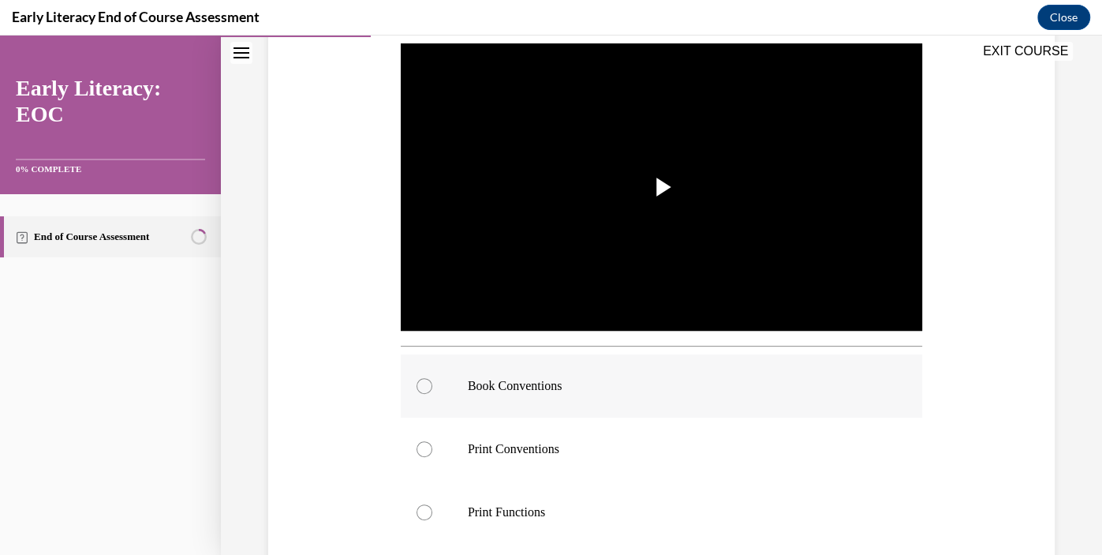
scroll to position [307, 0]
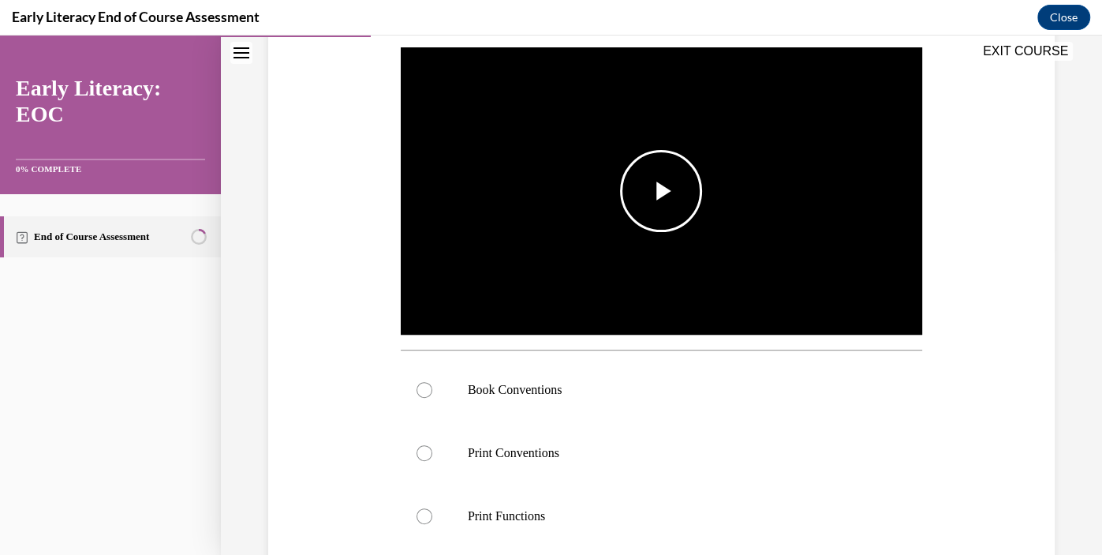
click at [661, 191] on span "Video player" at bounding box center [661, 191] width 0 height 0
click at [503, 391] on p "Book Conventions" at bounding box center [675, 390] width 415 height 16
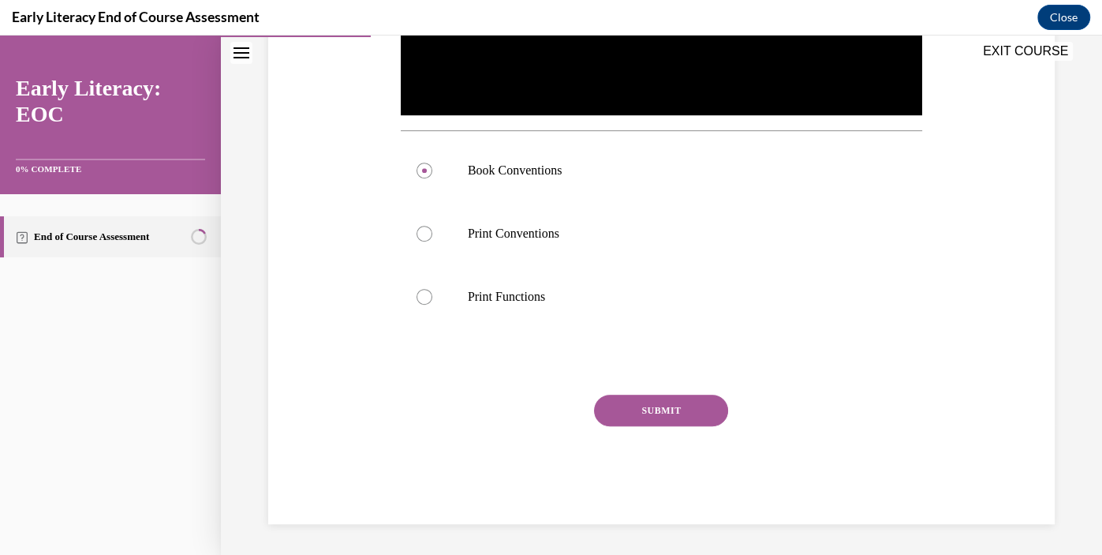
click at [651, 416] on button "SUBMIT" at bounding box center [661, 411] width 134 height 32
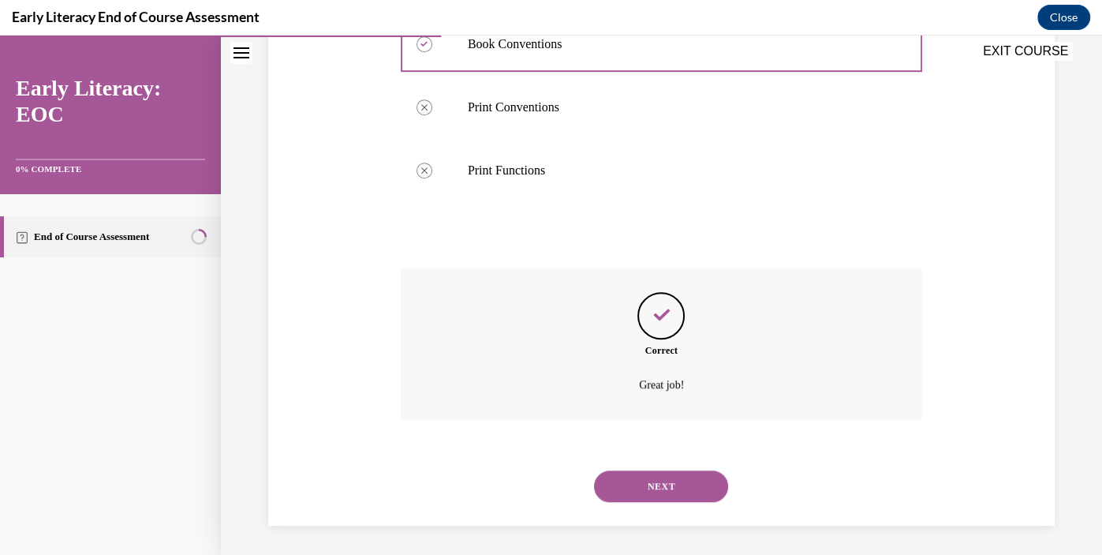
scroll to position [653, 0]
click at [657, 486] on button "NEXT" at bounding box center [661, 486] width 134 height 32
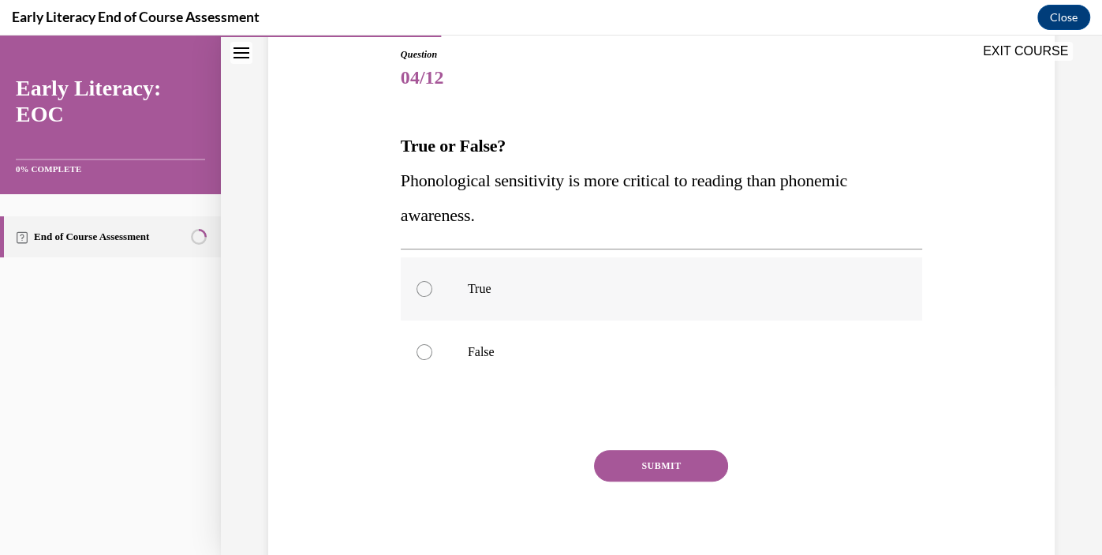
scroll to position [173, 0]
click at [473, 358] on div at bounding box center [662, 351] width 522 height 63
click at [672, 462] on button "SUBMIT" at bounding box center [661, 465] width 134 height 32
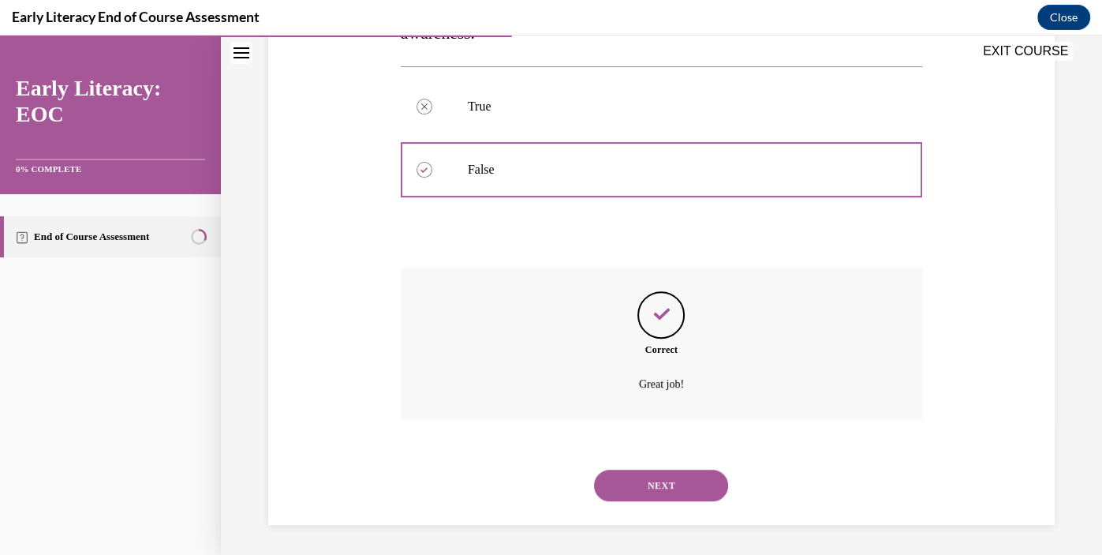
scroll to position [355, 0]
click at [659, 490] on button "NEXT" at bounding box center [661, 485] width 134 height 32
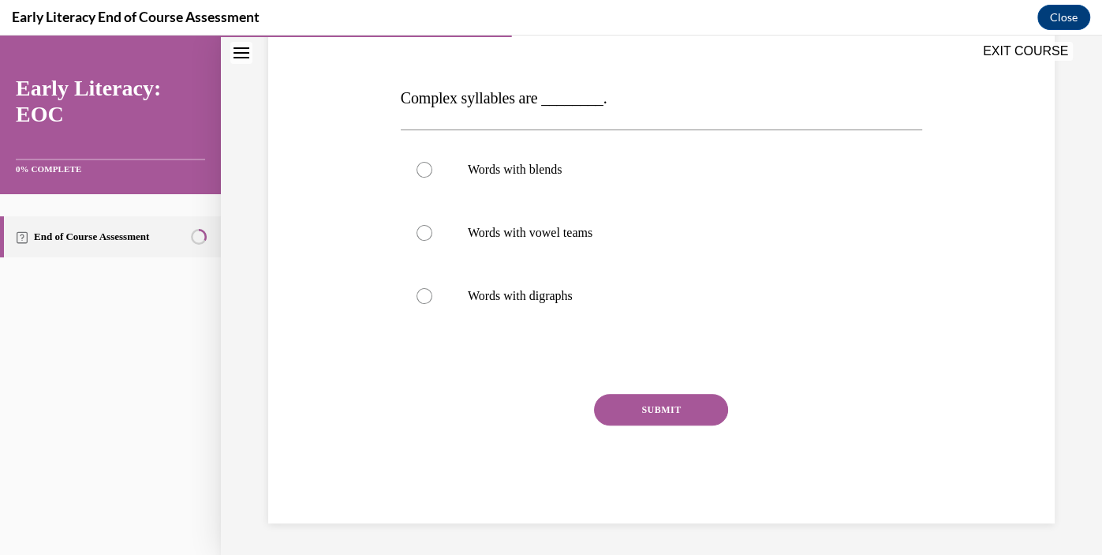
scroll to position [174, 0]
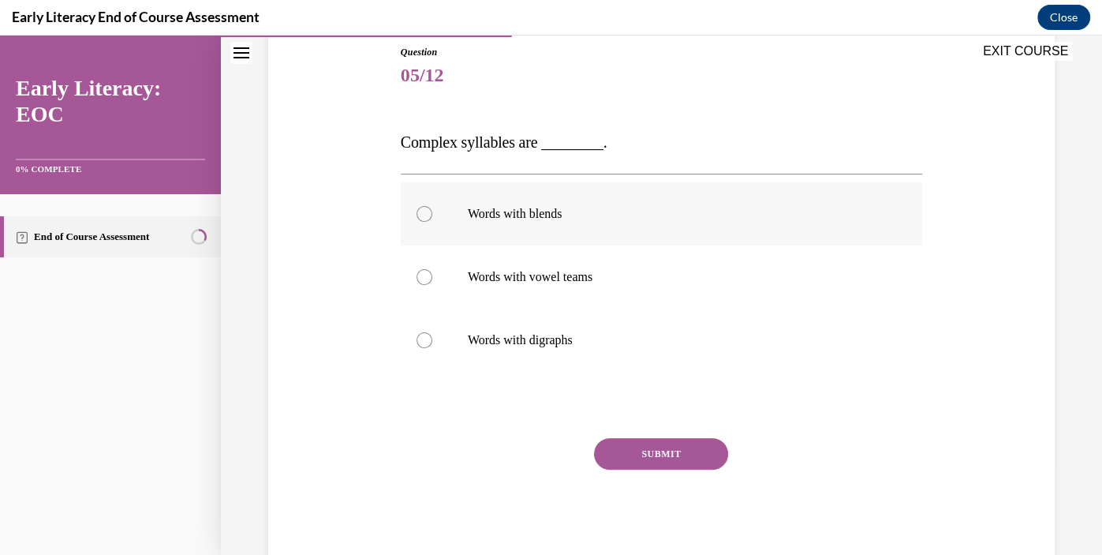
click at [698, 221] on div at bounding box center [662, 213] width 522 height 63
click at [664, 455] on button "SUBMIT" at bounding box center [661, 454] width 134 height 32
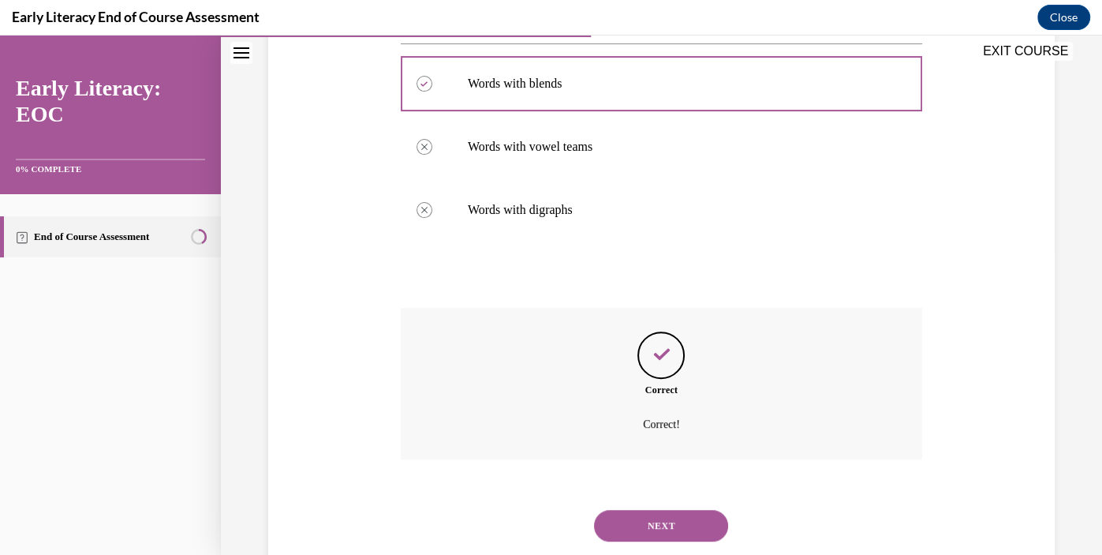
scroll to position [346, 0]
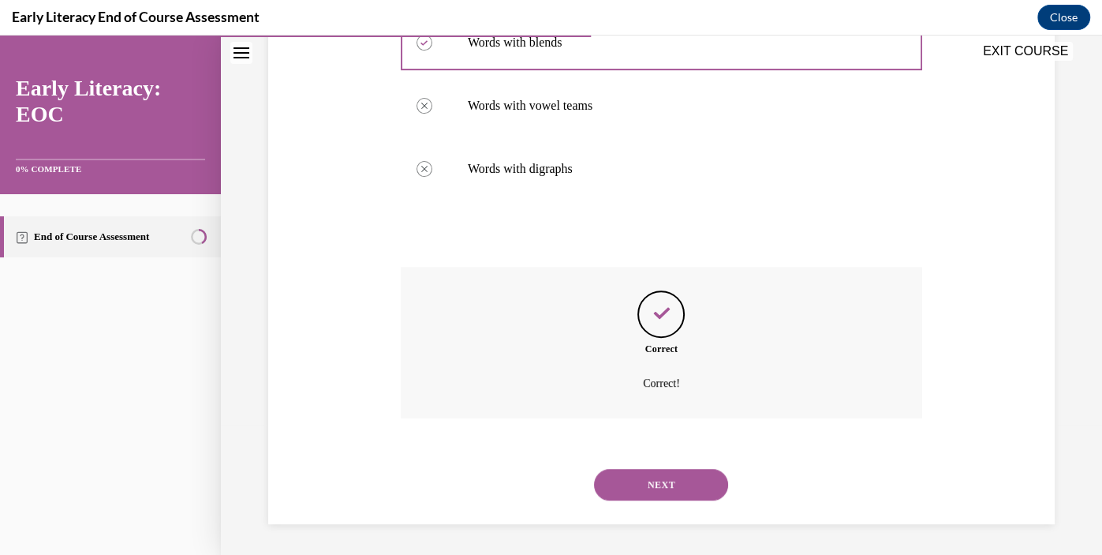
click at [661, 490] on button "NEXT" at bounding box center [661, 485] width 134 height 32
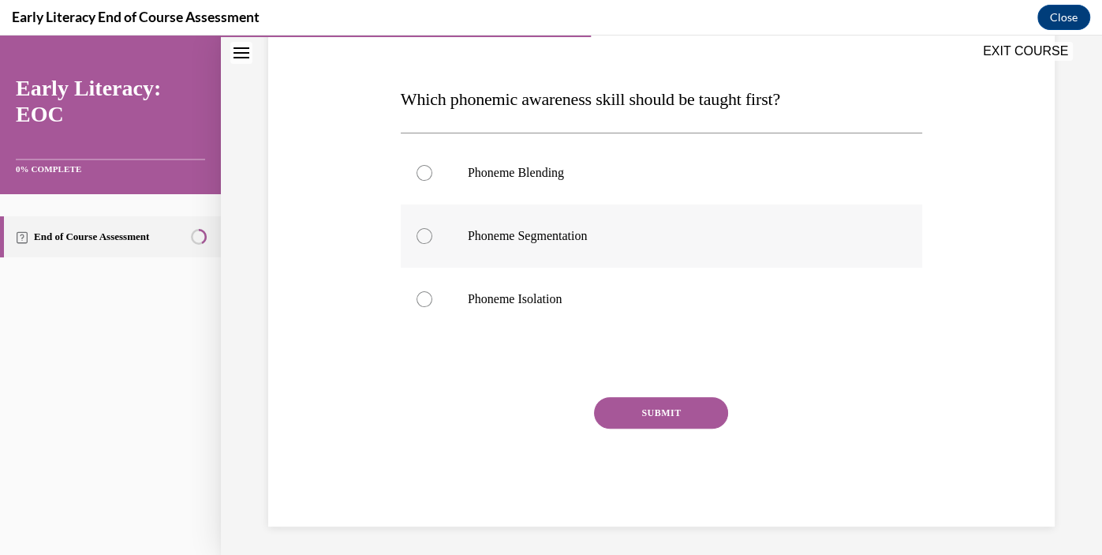
scroll to position [221, 0]
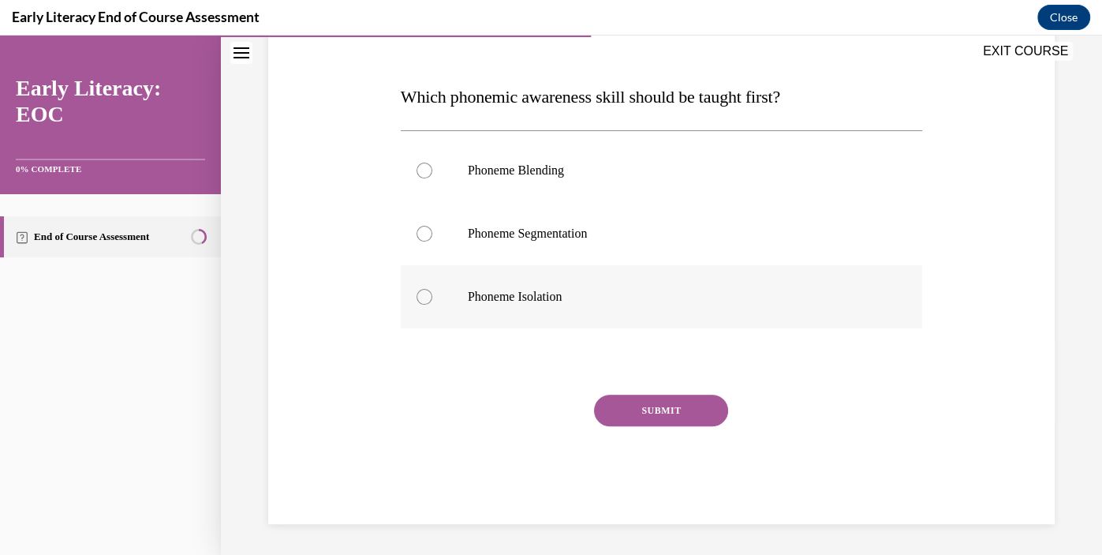
click at [629, 303] on p "Phoneme Isolation" at bounding box center [675, 297] width 415 height 16
click at [648, 410] on button "SUBMIT" at bounding box center [661, 411] width 134 height 32
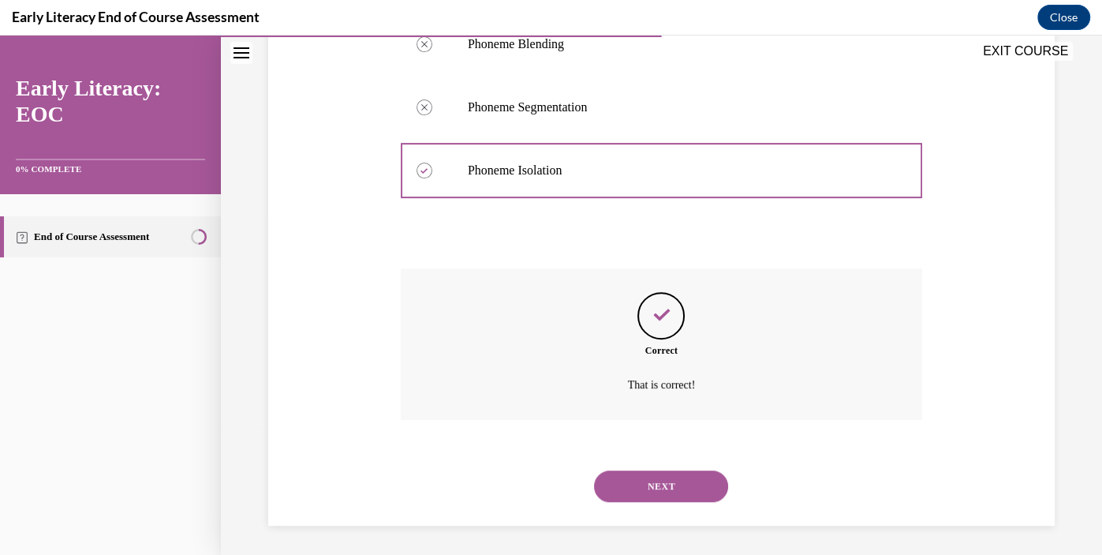
scroll to position [349, 0]
click at [657, 475] on button "NEXT" at bounding box center [661, 485] width 134 height 32
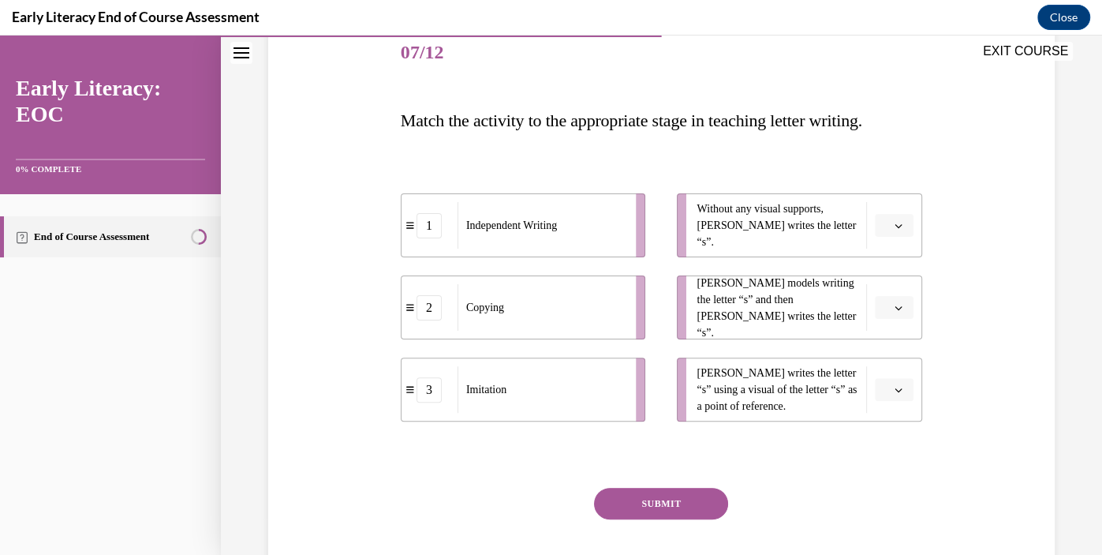
scroll to position [198, 0]
click at [908, 219] on button "button" at bounding box center [894, 225] width 39 height 24
click at [897, 361] on div "3" at bounding box center [892, 354] width 39 height 32
click at [896, 223] on icon "button" at bounding box center [899, 225] width 8 height 8
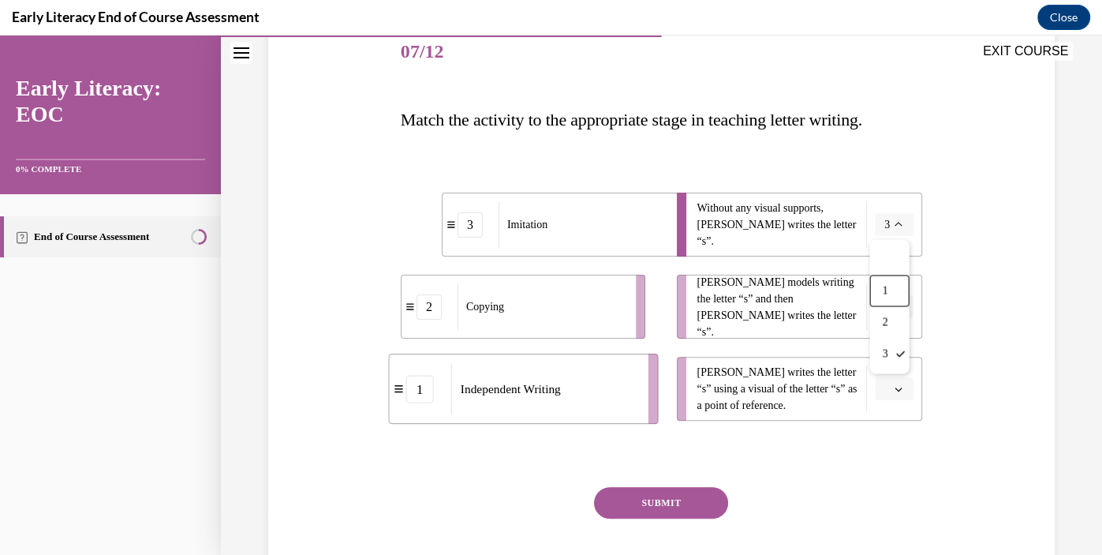
click at [468, 226] on div "3" at bounding box center [470, 224] width 25 height 25
click at [900, 221] on icon "button" at bounding box center [899, 225] width 8 height 8
click at [467, 229] on div "3" at bounding box center [470, 224] width 25 height 25
click at [428, 387] on div "1" at bounding box center [429, 388] width 25 height 25
click at [913, 218] on button "3" at bounding box center [894, 225] width 39 height 24
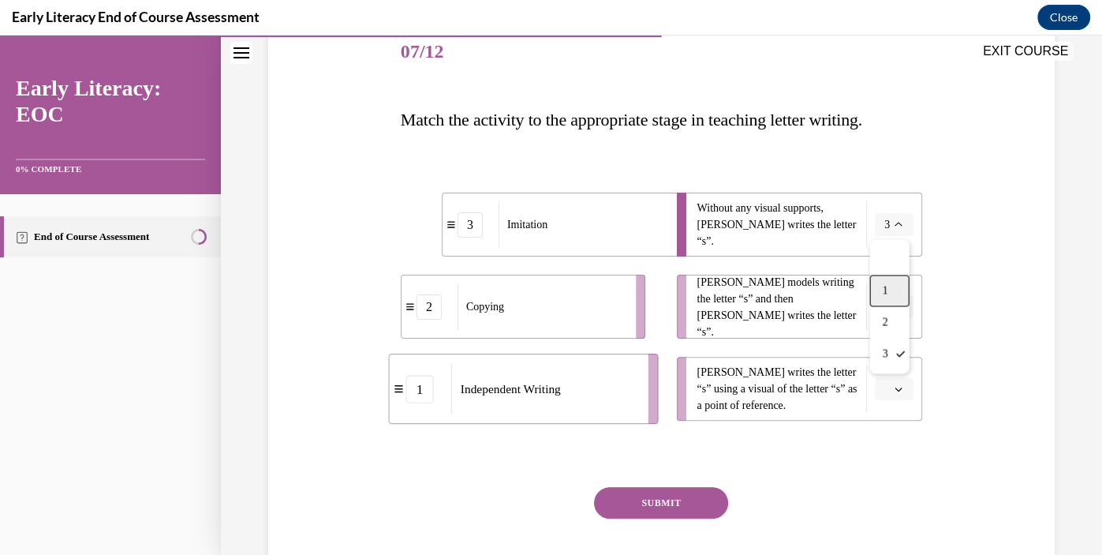
click at [886, 301] on div "1" at bounding box center [889, 291] width 39 height 32
click at [896, 305] on icon "button" at bounding box center [899, 307] width 7 height 4
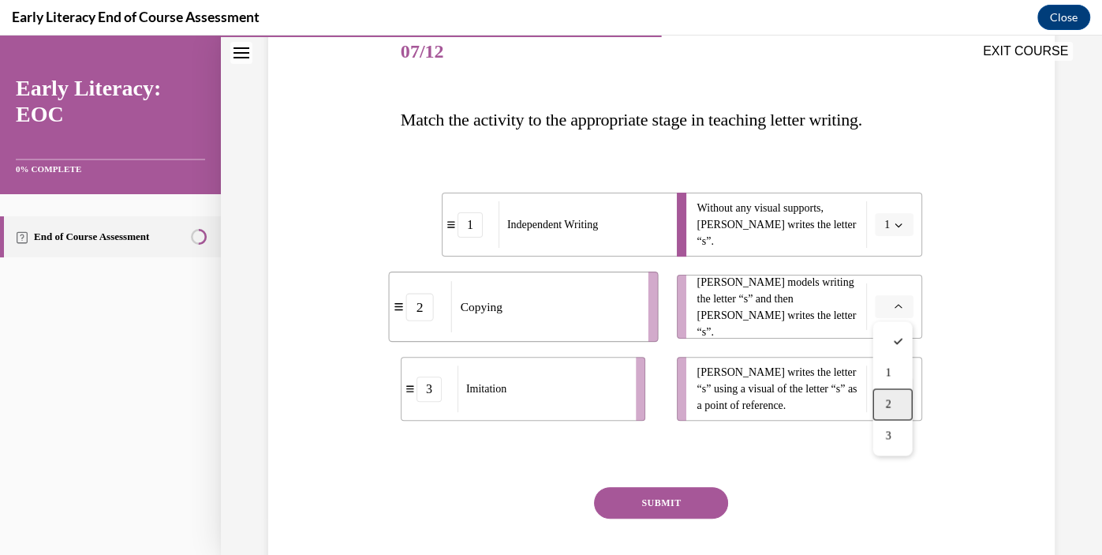
click at [891, 393] on div "2" at bounding box center [892, 404] width 39 height 32
click at [903, 387] on span "button" at bounding box center [898, 389] width 11 height 11
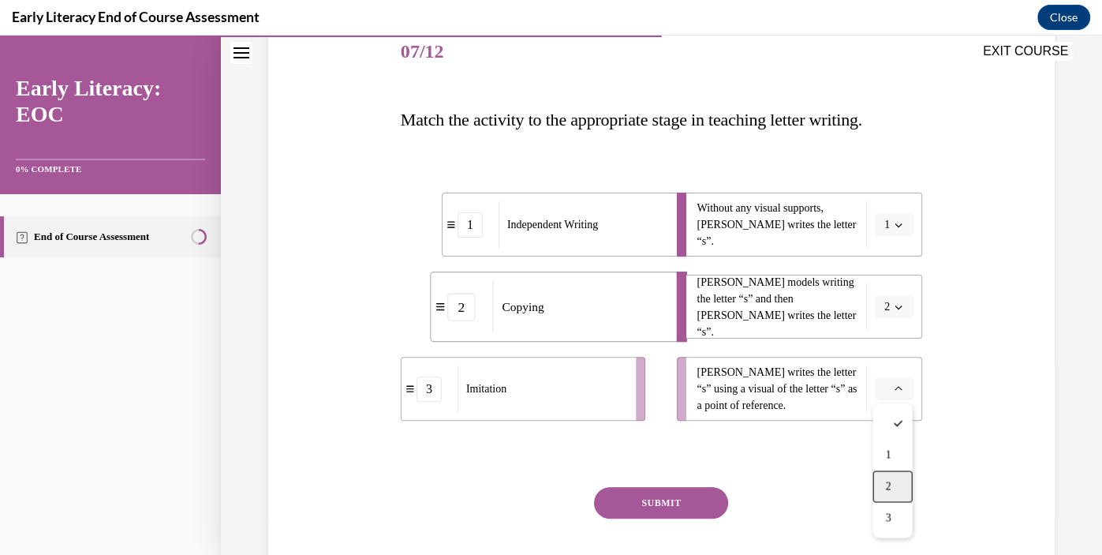
click at [889, 480] on span "2" at bounding box center [888, 486] width 6 height 13
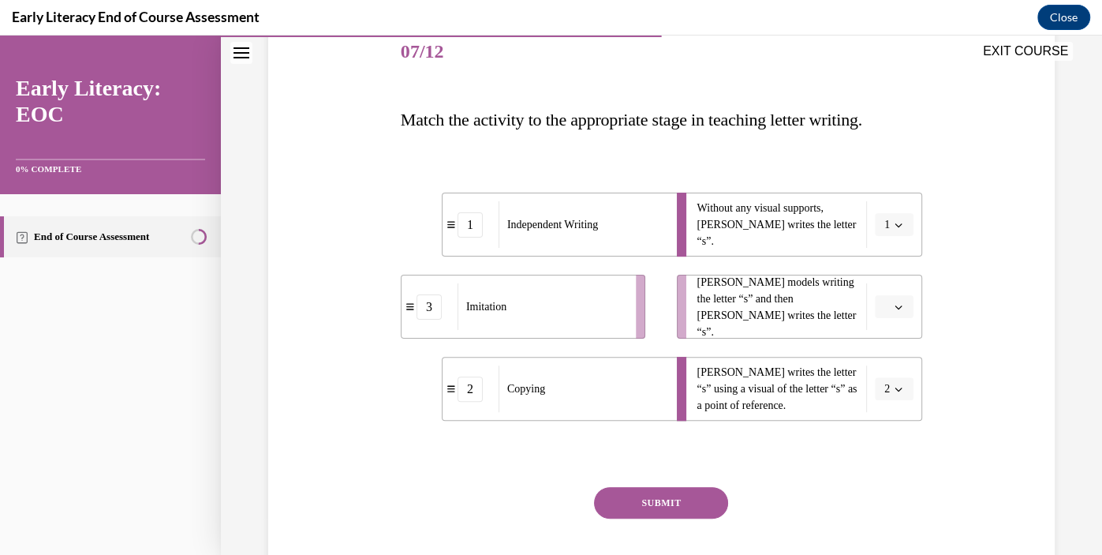
click at [898, 307] on icon "button" at bounding box center [899, 307] width 7 height 4
click at [893, 380] on div "1" at bounding box center [892, 373] width 39 height 32
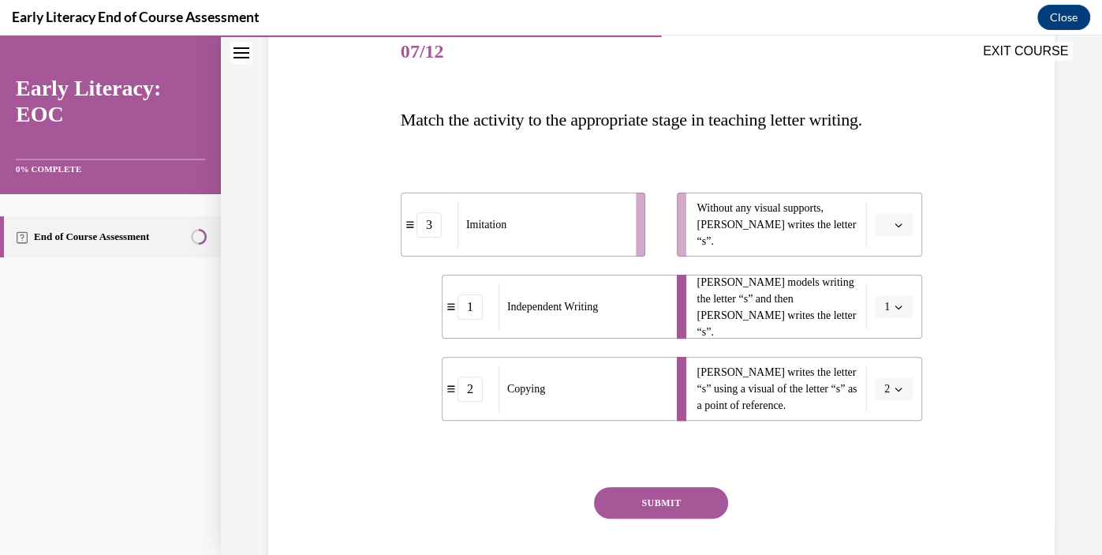
click at [897, 391] on icon "button" at bounding box center [899, 389] width 8 height 8
click at [896, 226] on icon "button" at bounding box center [899, 225] width 8 height 8
click at [894, 350] on div "3" at bounding box center [892, 354] width 39 height 32
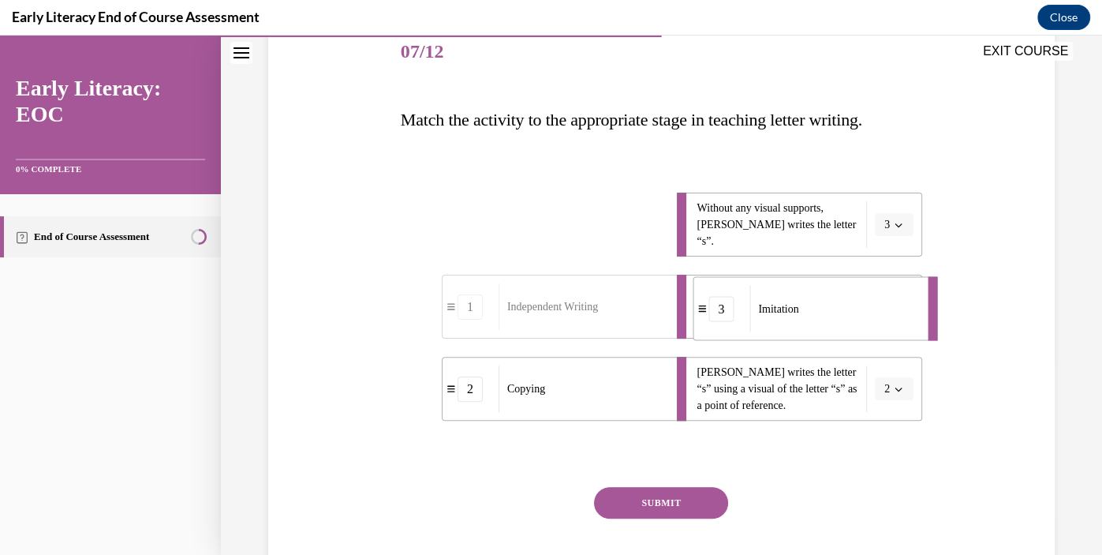
drag, startPoint x: 472, startPoint y: 225, endPoint x: 723, endPoint y: 305, distance: 263.5
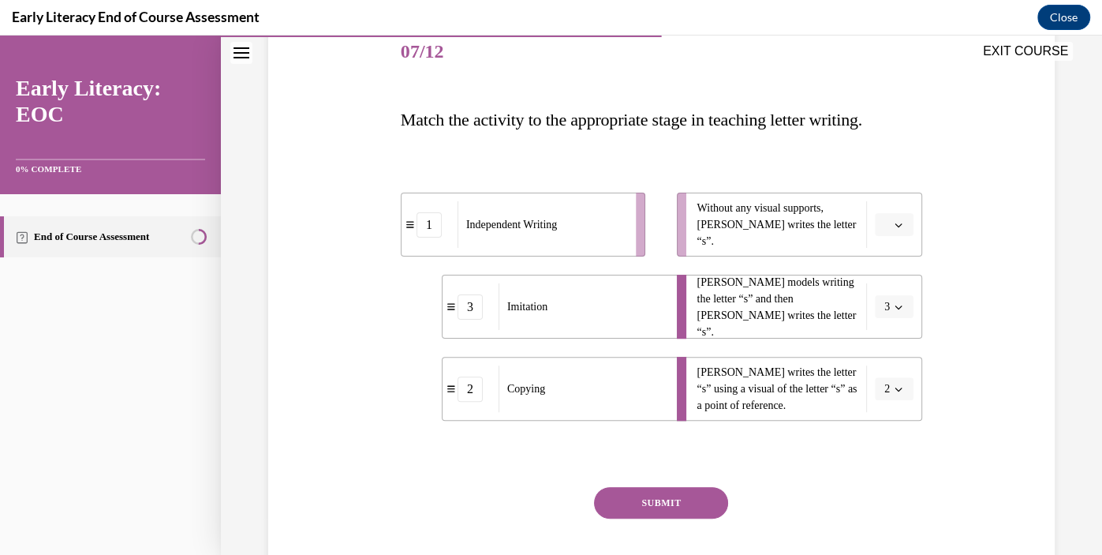
click at [902, 306] on icon "button" at bounding box center [899, 307] width 8 height 8
click at [890, 379] on div "1" at bounding box center [889, 373] width 39 height 32
click at [899, 227] on icon "button" at bounding box center [899, 225] width 8 height 8
click at [894, 346] on div "3" at bounding box center [892, 354] width 39 height 32
drag, startPoint x: 740, startPoint y: 381, endPoint x: 734, endPoint y: 278, distance: 103.6
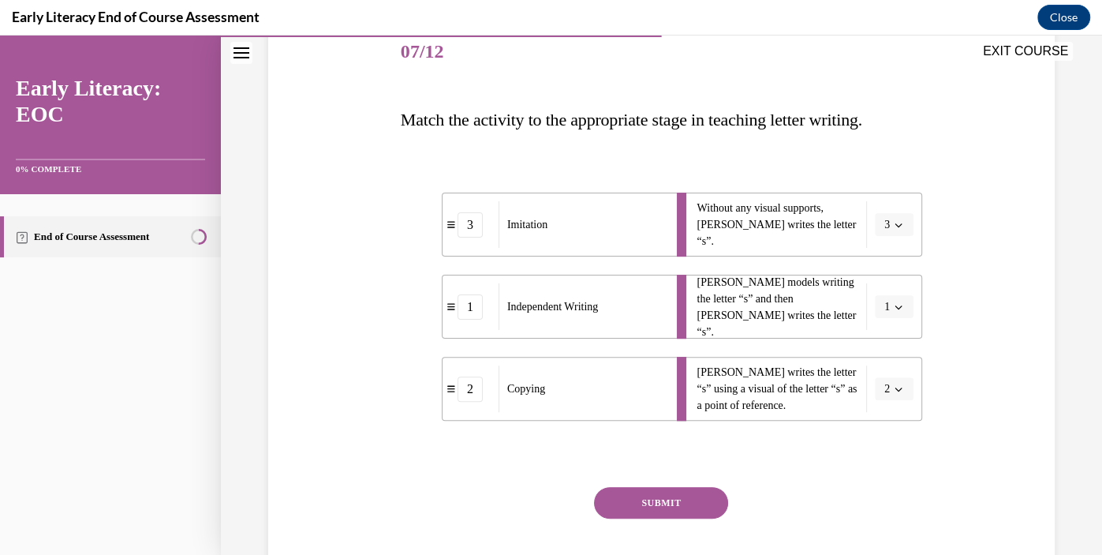
click at [734, 278] on ul "Without any visual supports, Tina writes the letter “s”. 3 Mr. Brown models wri…" at bounding box center [791, 307] width 261 height 228
drag, startPoint x: 616, startPoint y: 213, endPoint x: 587, endPoint y: 193, distance: 34.6
click at [587, 193] on div "Imitation" at bounding box center [554, 205] width 169 height 47
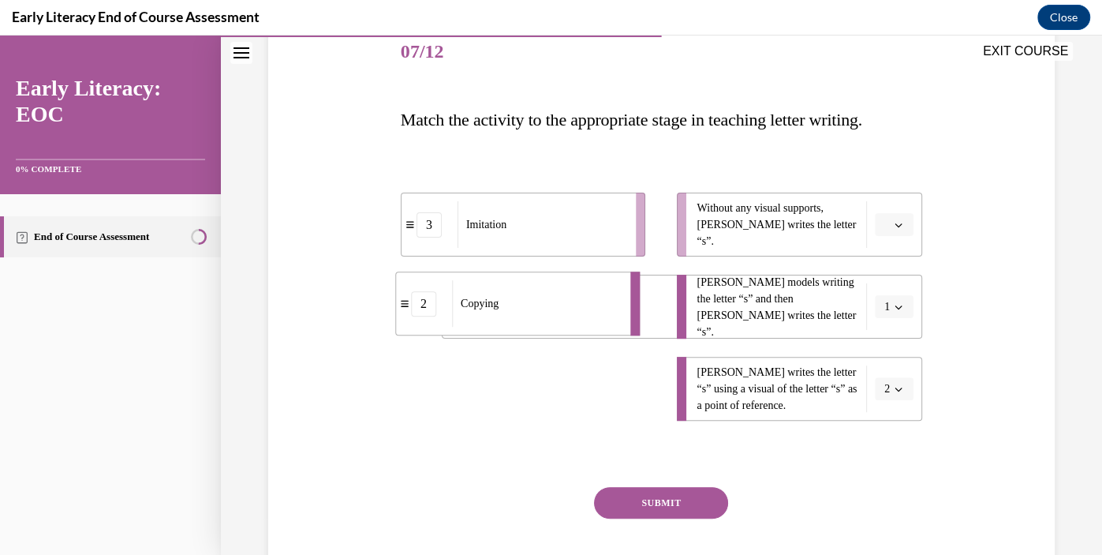
drag, startPoint x: 546, startPoint y: 397, endPoint x: 499, endPoint y: 311, distance: 98.2
click at [499, 311] on div "Copying" at bounding box center [536, 303] width 169 height 47
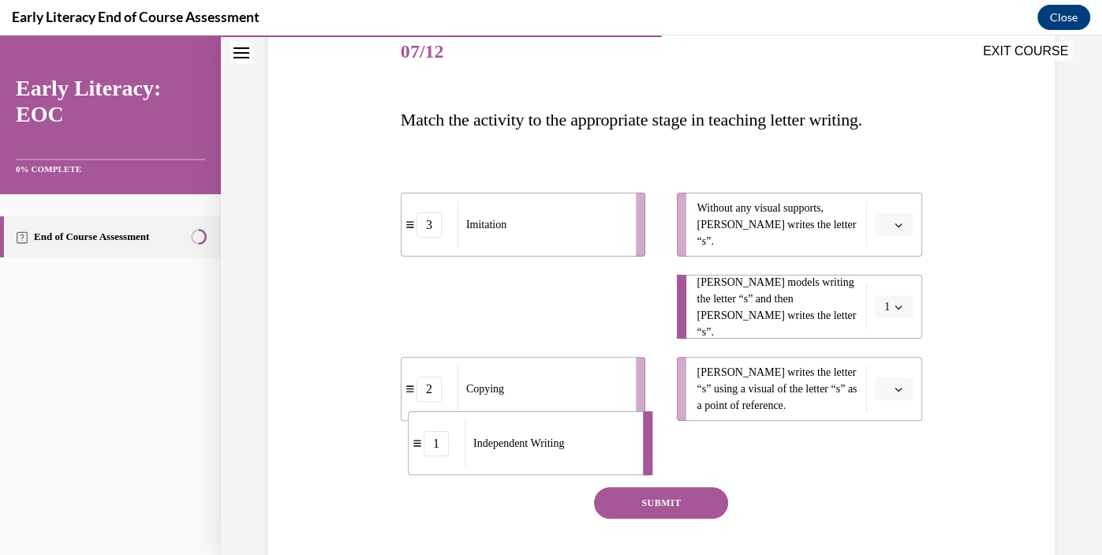
drag, startPoint x: 510, startPoint y: 315, endPoint x: 476, endPoint y: 451, distance: 140.7
click at [476, 451] on div "Independent Writing" at bounding box center [549, 443] width 169 height 47
click at [429, 223] on div "3" at bounding box center [429, 224] width 25 height 25
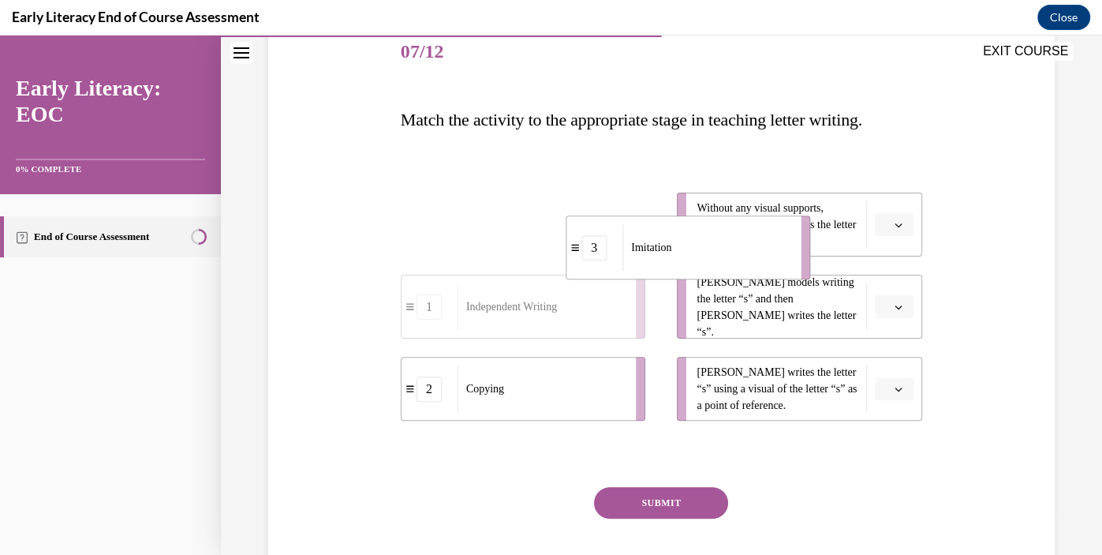
drag, startPoint x: 433, startPoint y: 226, endPoint x: 636, endPoint y: 245, distance: 203.6
click at [607, 245] on div "3" at bounding box center [594, 247] width 25 height 25
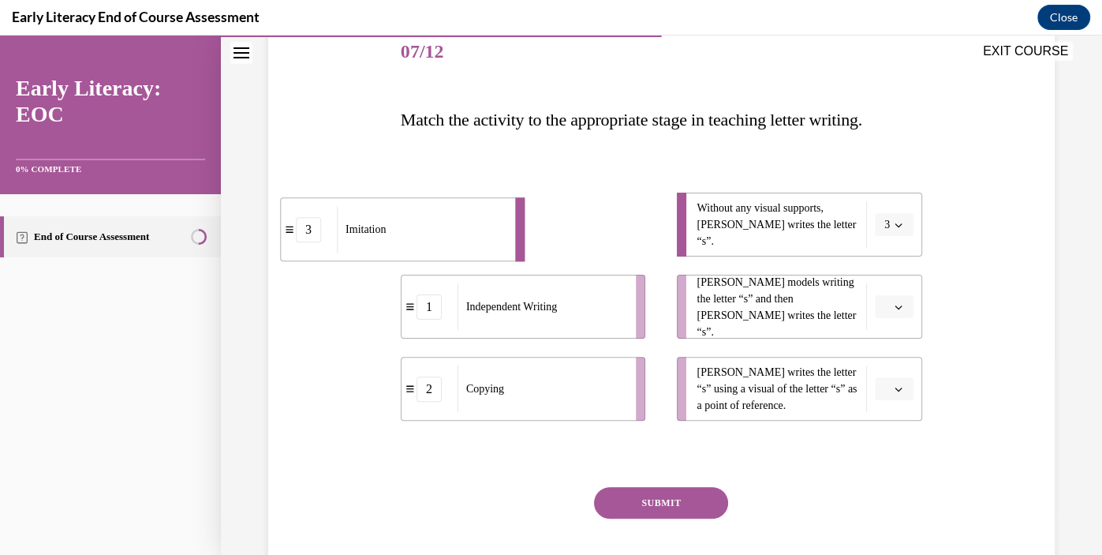
drag, startPoint x: 636, startPoint y: 245, endPoint x: 468, endPoint y: 247, distance: 168.1
click at [468, 247] on div "Imitation" at bounding box center [421, 229] width 169 height 47
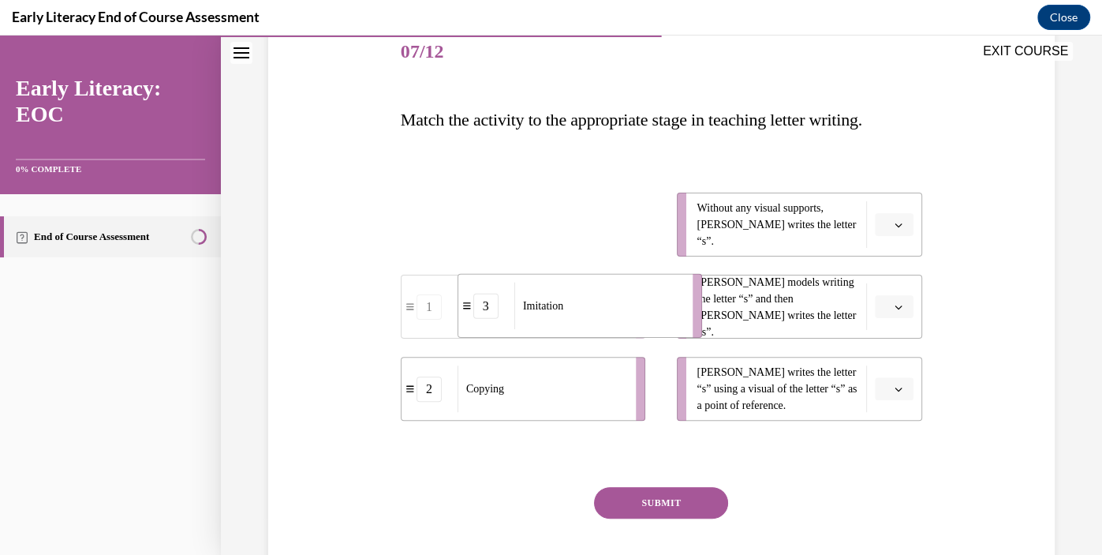
drag, startPoint x: 468, startPoint y: 246, endPoint x: 530, endPoint y: 335, distance: 107.7
drag, startPoint x: 530, startPoint y: 221, endPoint x: 571, endPoint y: 222, distance: 40.3
click at [571, 222] on span "Independent Writing" at bounding box center [551, 225] width 91 height 17
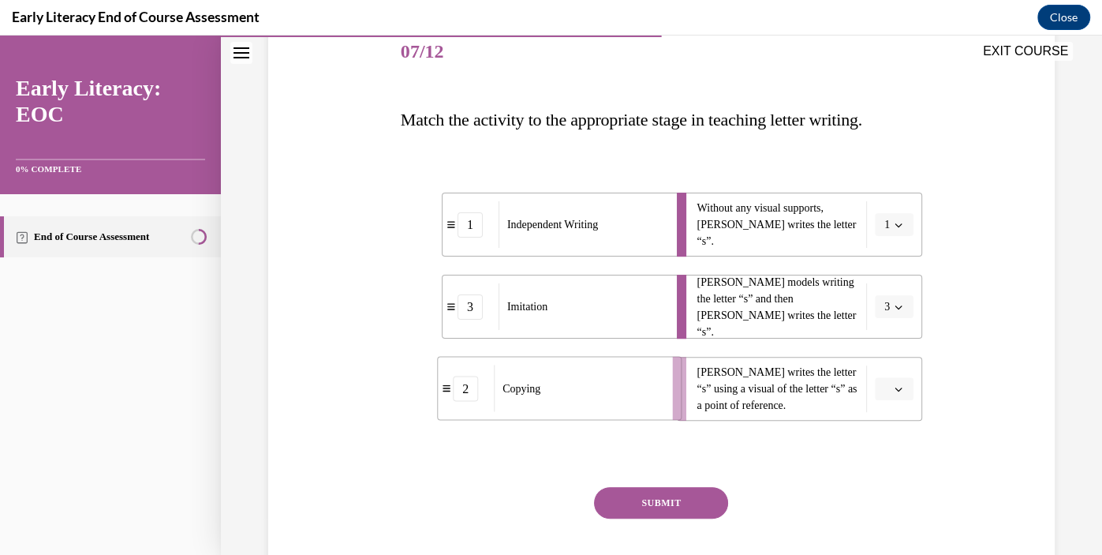
drag, startPoint x: 546, startPoint y: 400, endPoint x: 587, endPoint y: 399, distance: 41.0
click at [587, 399] on div "Copying" at bounding box center [578, 388] width 169 height 47
click at [896, 226] on icon "button" at bounding box center [899, 225] width 8 height 8
click at [891, 353] on div "3" at bounding box center [889, 354] width 39 height 32
click at [900, 303] on icon "button" at bounding box center [899, 307] width 8 height 8
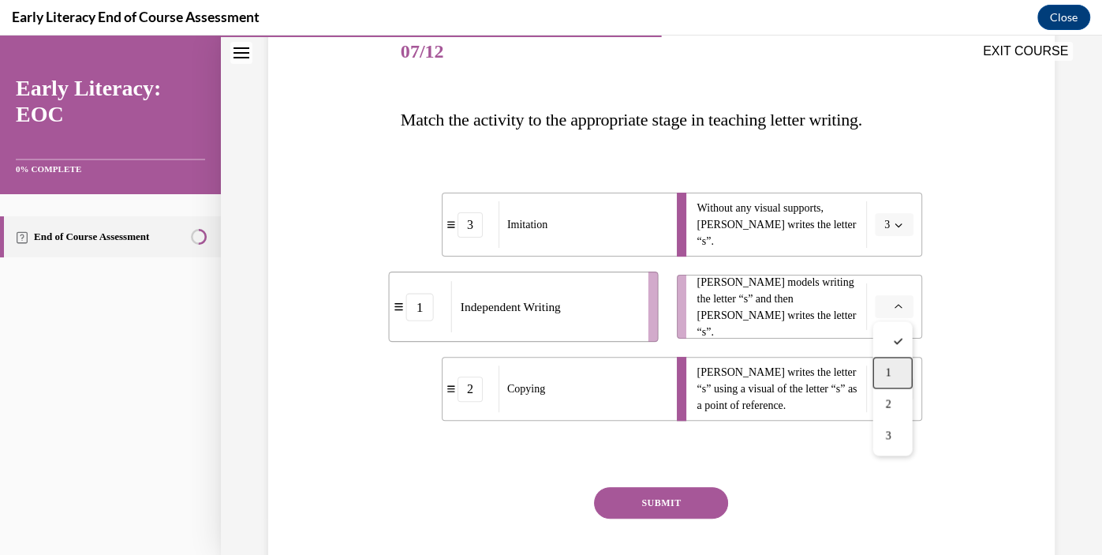
click at [896, 376] on div "1" at bounding box center [892, 373] width 39 height 32
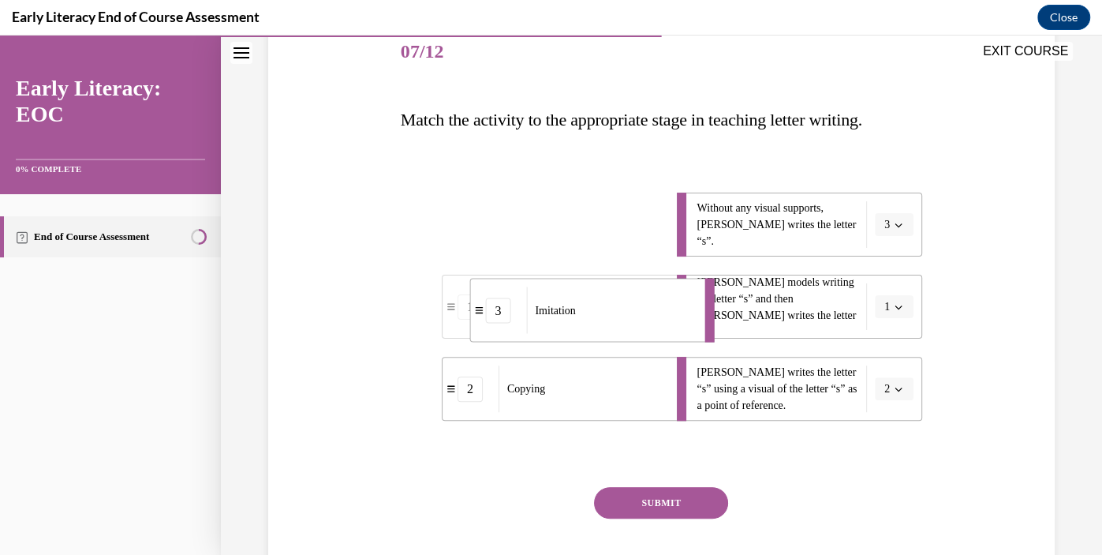
drag, startPoint x: 578, startPoint y: 224, endPoint x: 608, endPoint y: 319, distance: 99.3
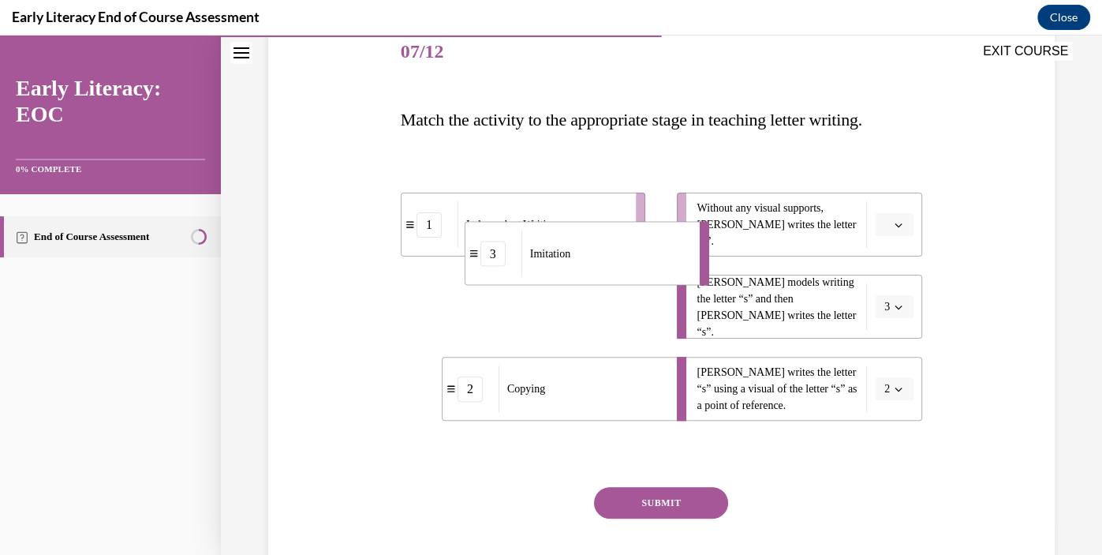
drag, startPoint x: 608, startPoint y: 319, endPoint x: 646, endPoint y: 240, distance: 87.9
click at [646, 240] on div "Imitation" at bounding box center [606, 253] width 169 height 47
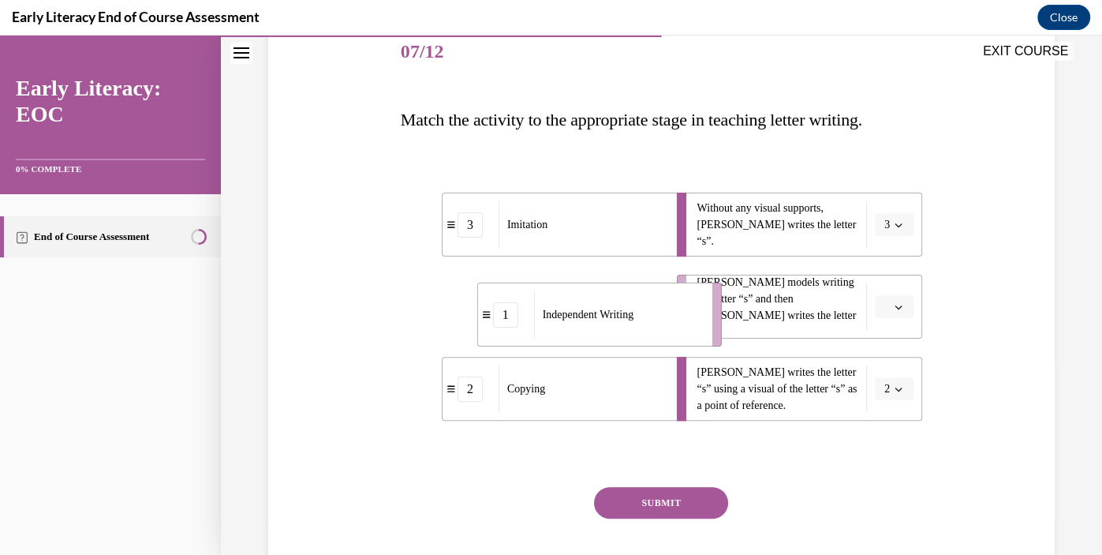
drag, startPoint x: 610, startPoint y: 306, endPoint x: 687, endPoint y: 314, distance: 77.0
click at [687, 314] on div "Independent Writing" at bounding box center [618, 314] width 169 height 47
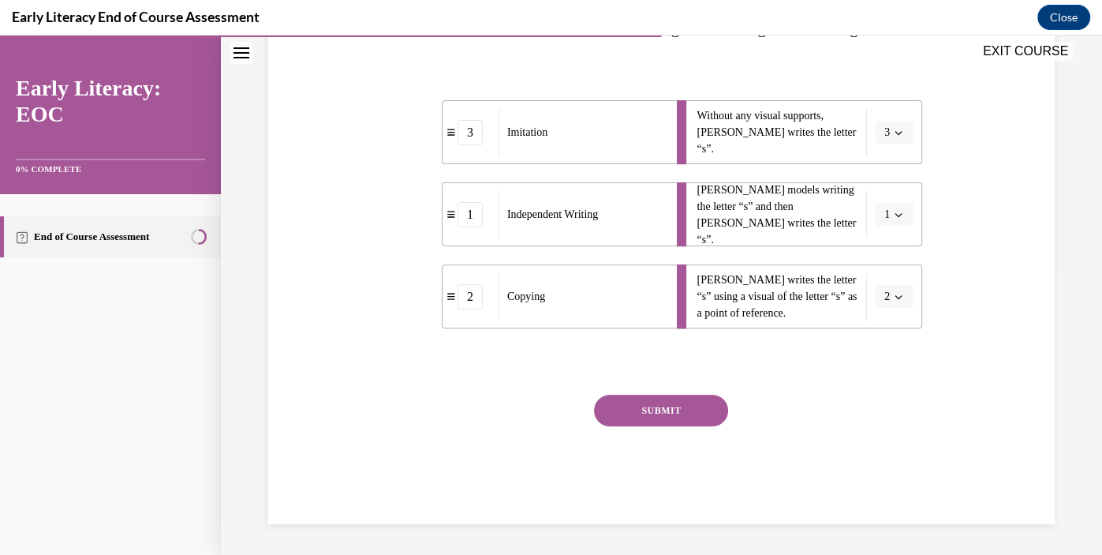
scroll to position [290, 0]
click at [676, 401] on button "SUBMIT" at bounding box center [661, 411] width 134 height 32
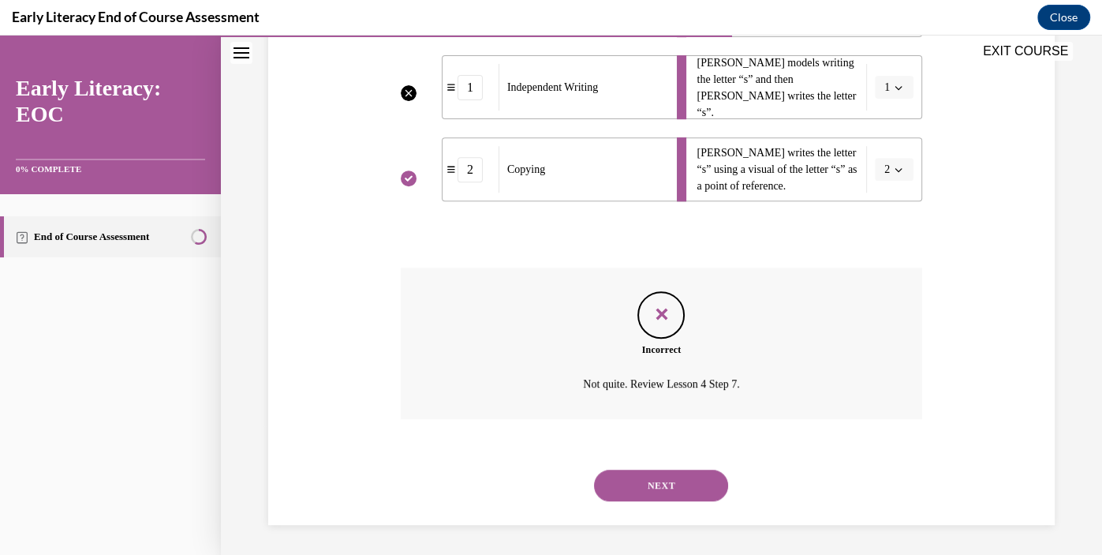
scroll to position [418, 0]
click at [679, 489] on button "NEXT" at bounding box center [661, 485] width 134 height 32
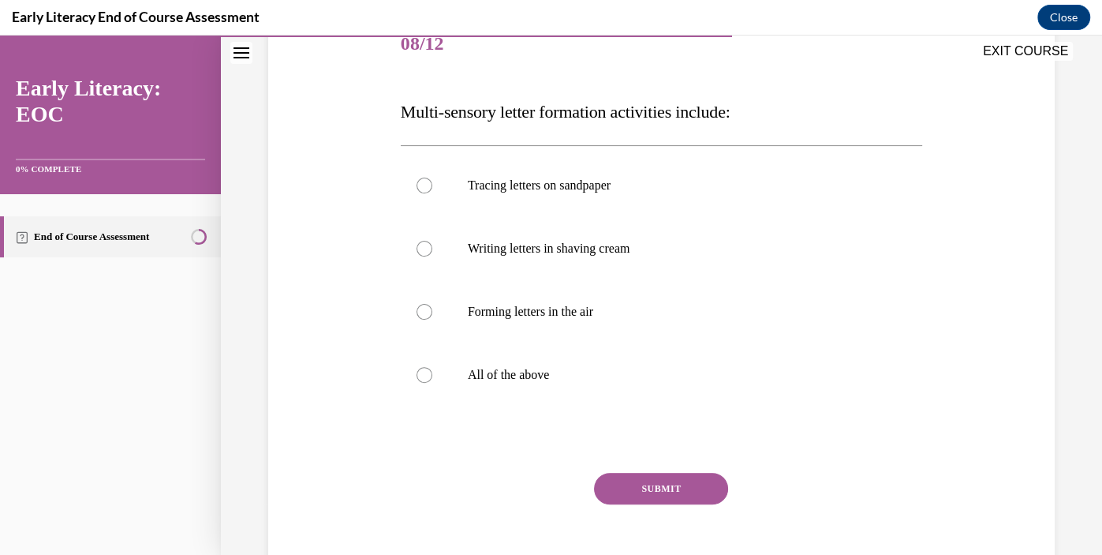
scroll to position [211, 0]
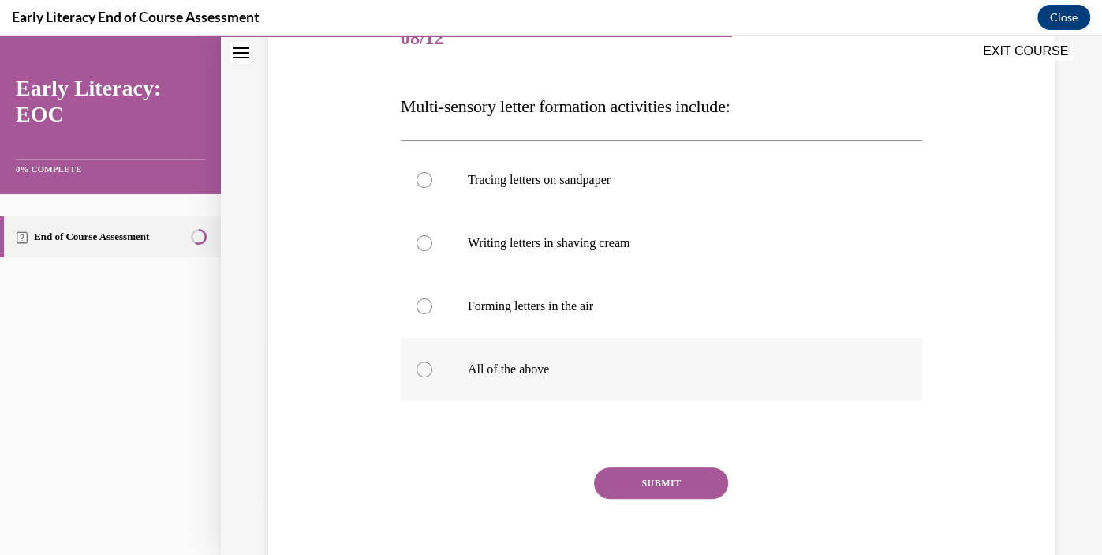
click at [680, 382] on div at bounding box center [662, 369] width 522 height 63
click at [660, 495] on button "SUBMIT" at bounding box center [661, 483] width 134 height 32
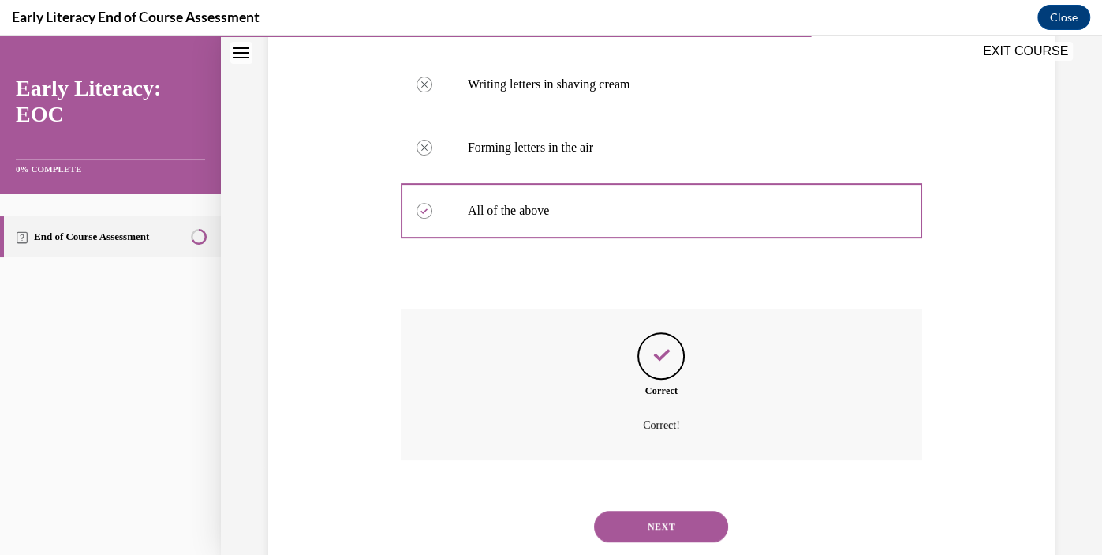
scroll to position [412, 0]
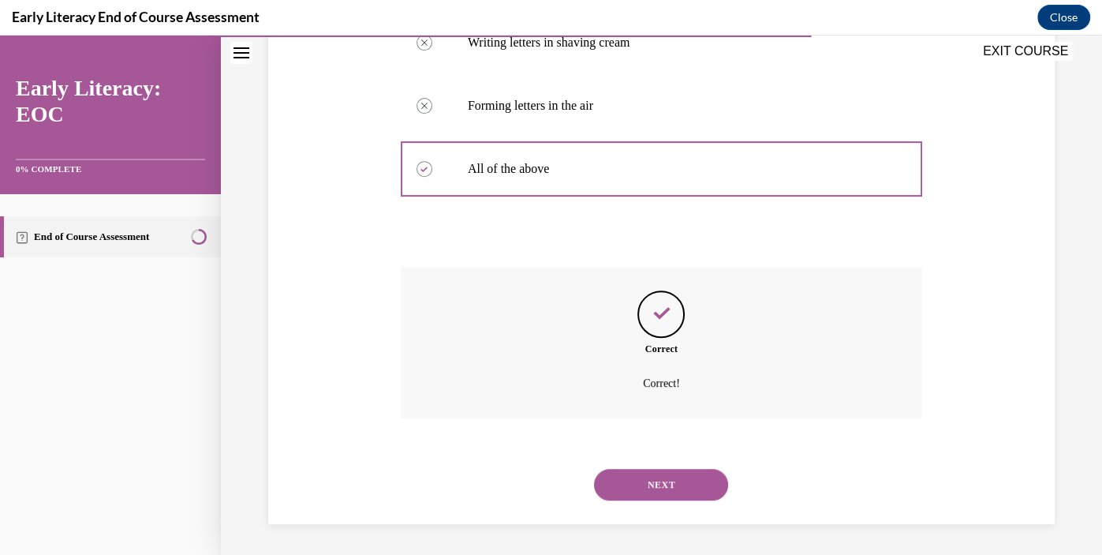
click at [665, 481] on button "NEXT" at bounding box center [661, 485] width 134 height 32
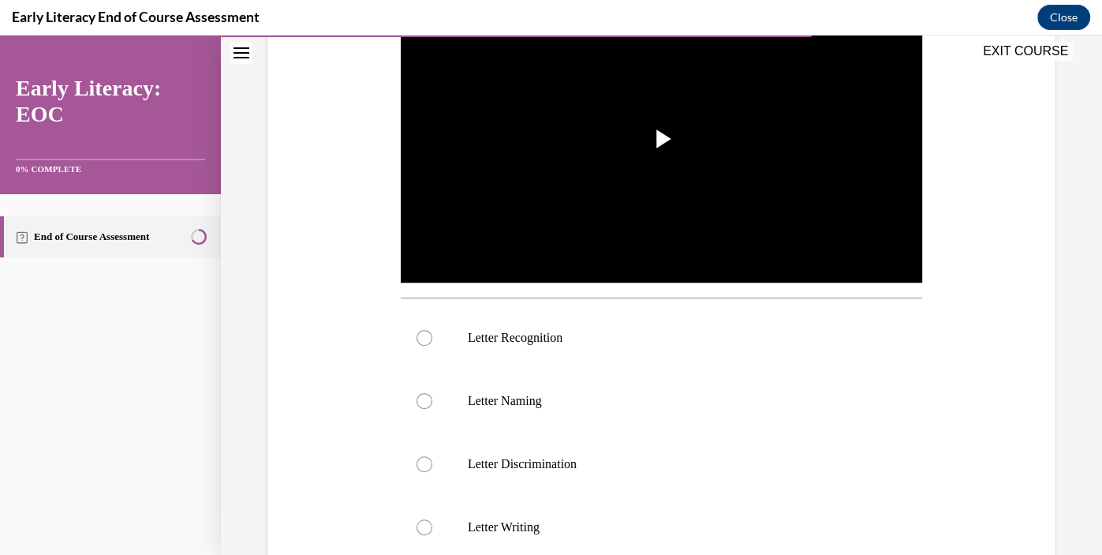
scroll to position [348, 0]
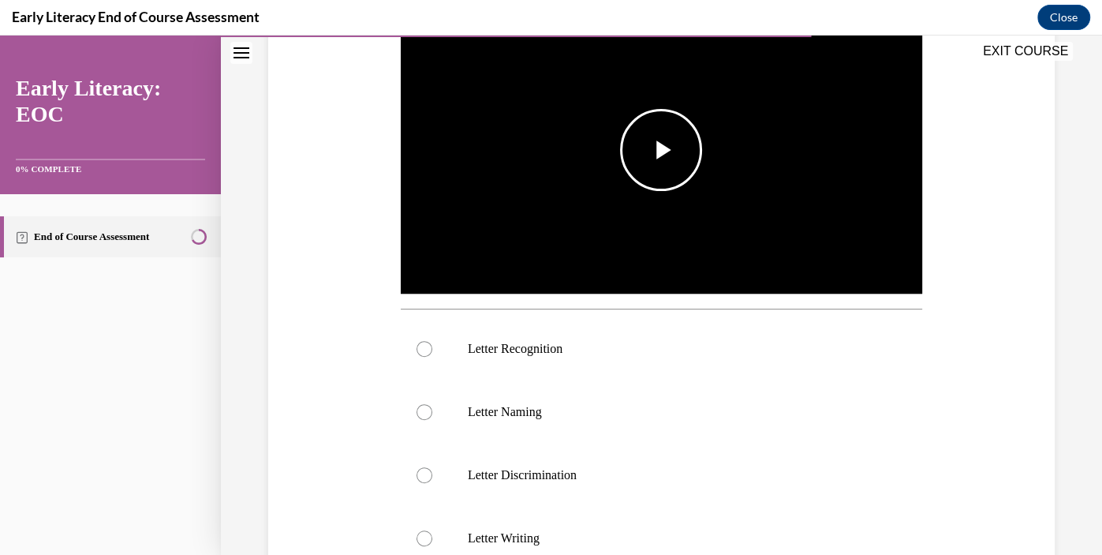
click at [661, 150] on span "Video player" at bounding box center [661, 150] width 0 height 0
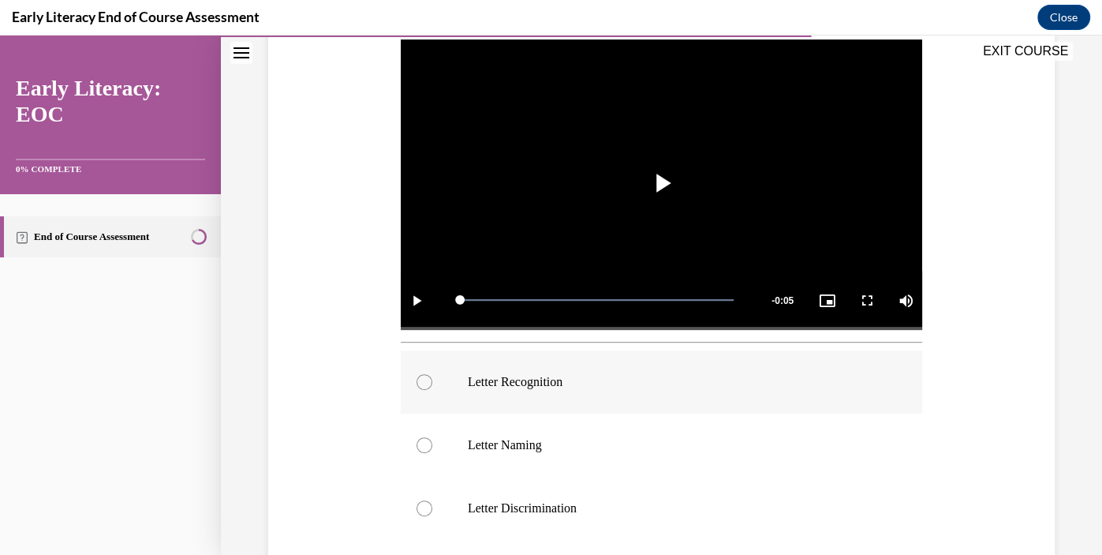
click at [538, 374] on p "Letter Recognition" at bounding box center [675, 382] width 415 height 16
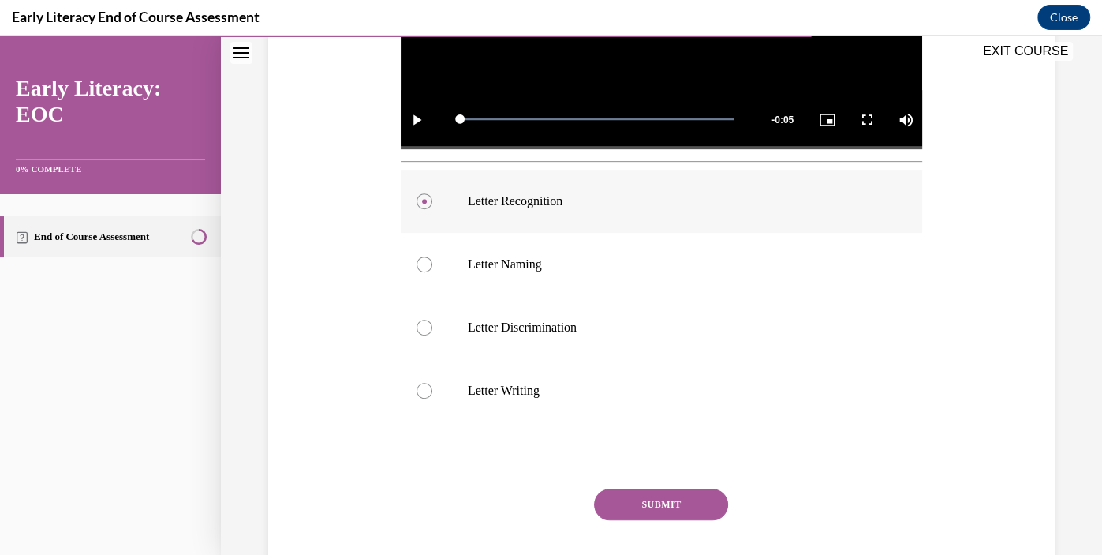
scroll to position [500, 0]
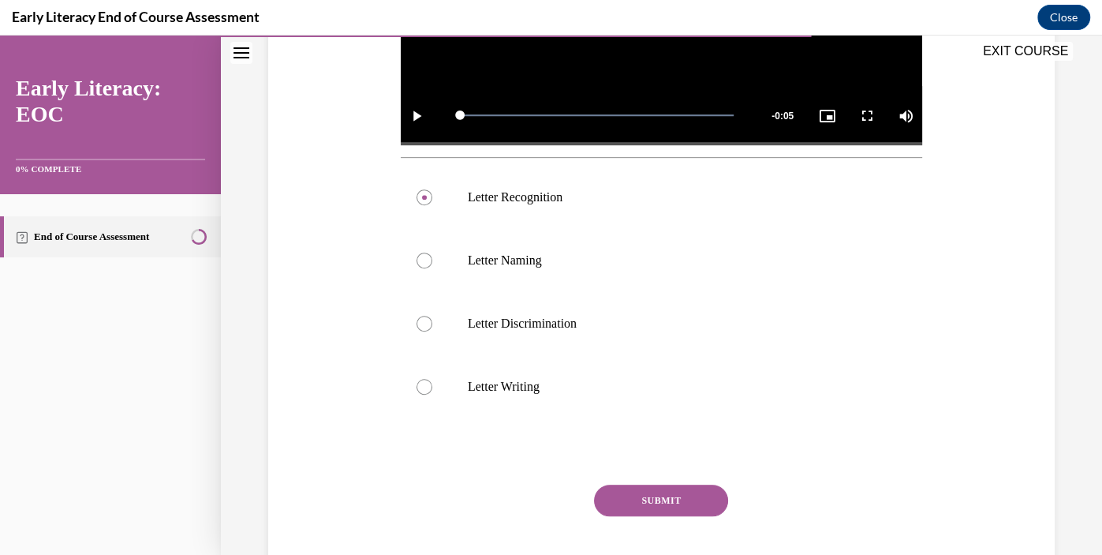
click at [661, 500] on button "SUBMIT" at bounding box center [661, 501] width 134 height 32
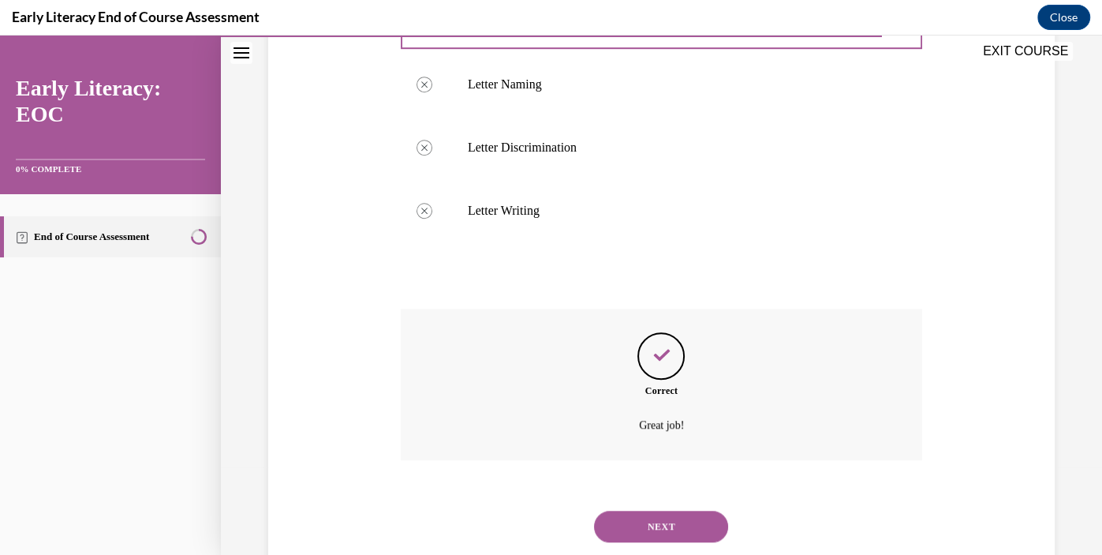
scroll to position [717, 0]
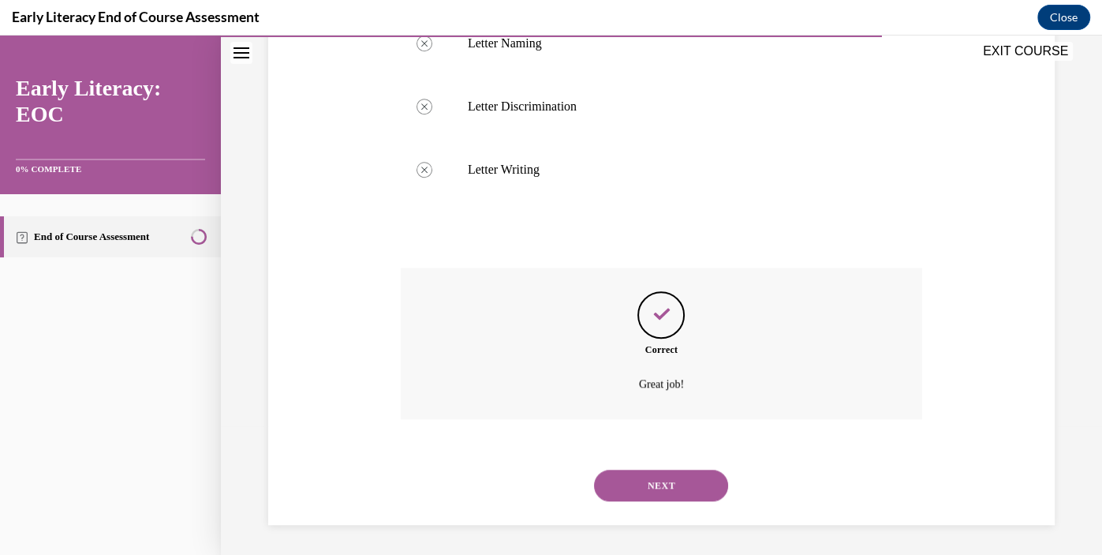
click at [661, 496] on button "NEXT" at bounding box center [661, 486] width 134 height 32
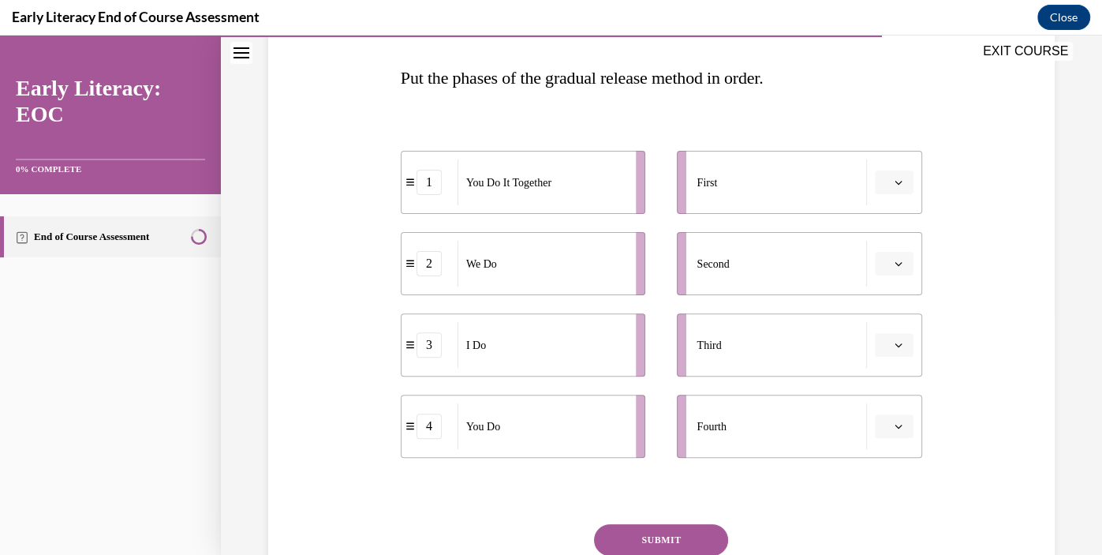
scroll to position [241, 0]
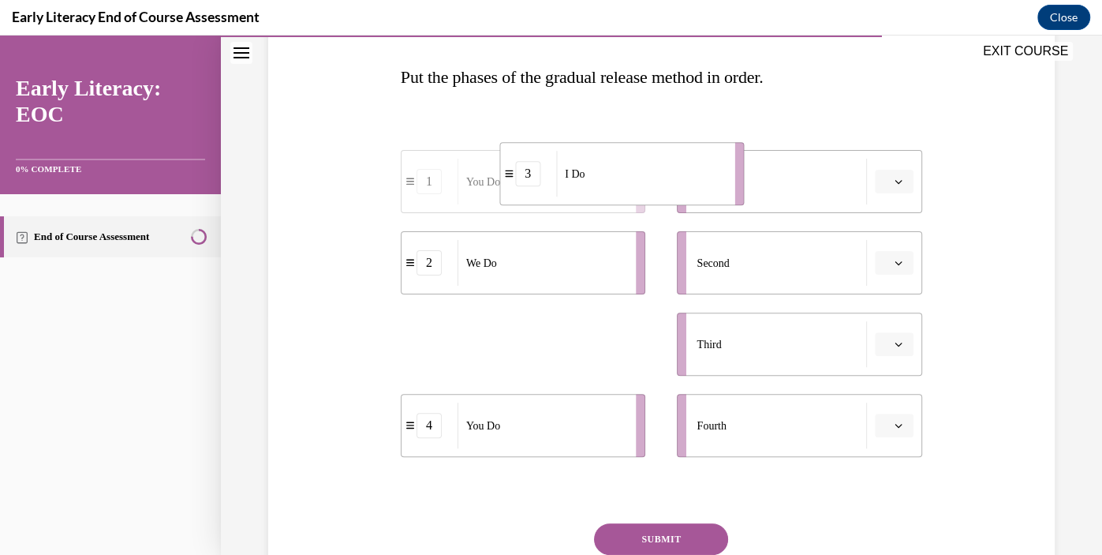
drag, startPoint x: 610, startPoint y: 327, endPoint x: 698, endPoint y: 161, distance: 187.8
click at [698, 161] on div "I Do" at bounding box center [640, 174] width 169 height 46
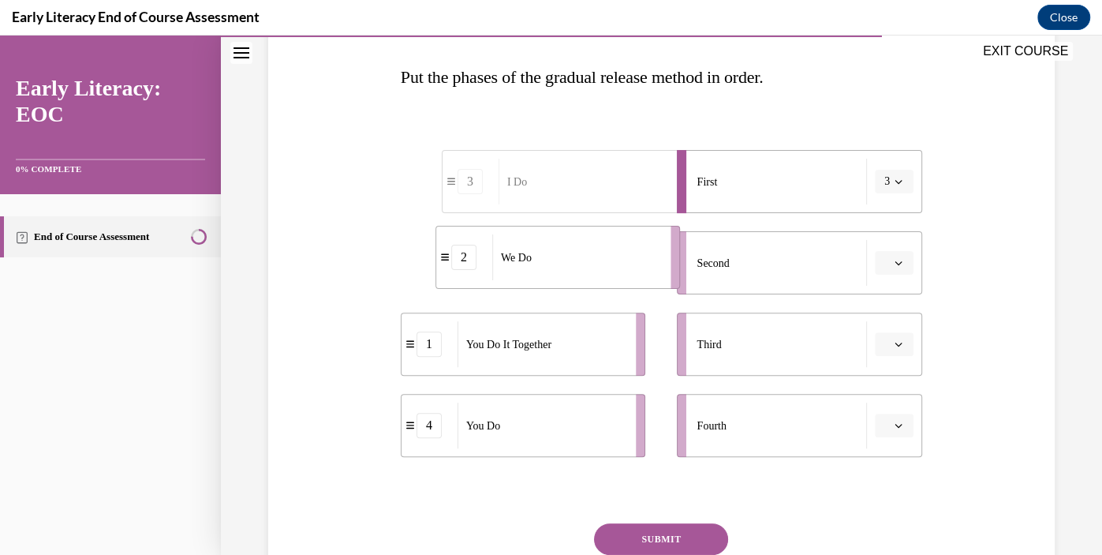
drag, startPoint x: 601, startPoint y: 261, endPoint x: 638, endPoint y: 266, distance: 37.4
click at [638, 266] on div "We Do" at bounding box center [576, 257] width 169 height 46
drag, startPoint x: 564, startPoint y: 362, endPoint x: 605, endPoint y: 364, distance: 41.1
click at [605, 364] on div "You Do It Together" at bounding box center [572, 347] width 169 height 46
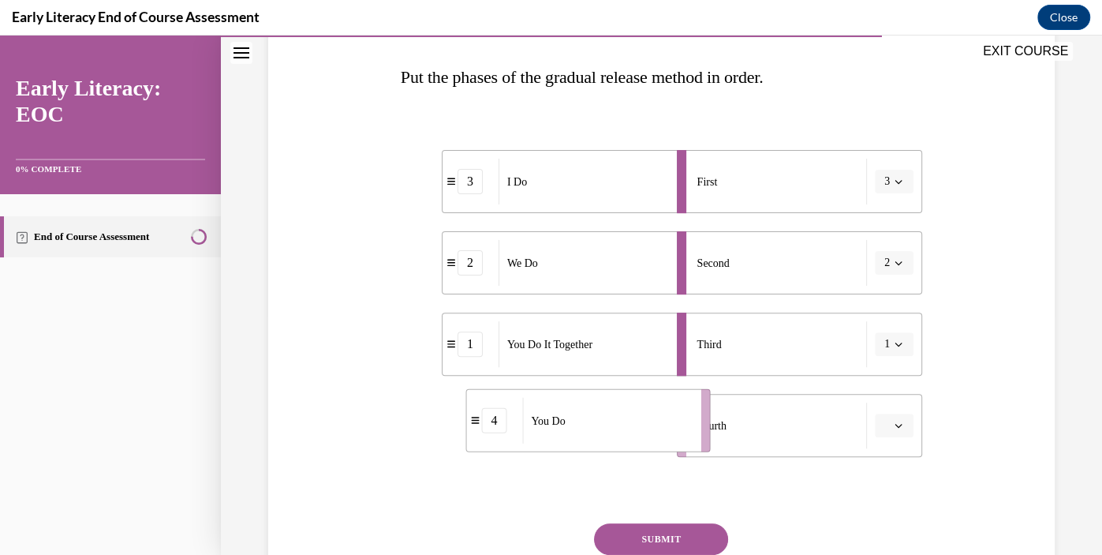
drag, startPoint x: 584, startPoint y: 436, endPoint x: 649, endPoint y: 431, distance: 64.9
click at [649, 431] on div "You Do" at bounding box center [606, 421] width 169 height 46
click at [466, 352] on div "1" at bounding box center [470, 343] width 25 height 25
click at [901, 183] on icon "button" at bounding box center [899, 182] width 8 height 8
click at [883, 246] on span "1" at bounding box center [885, 247] width 6 height 13
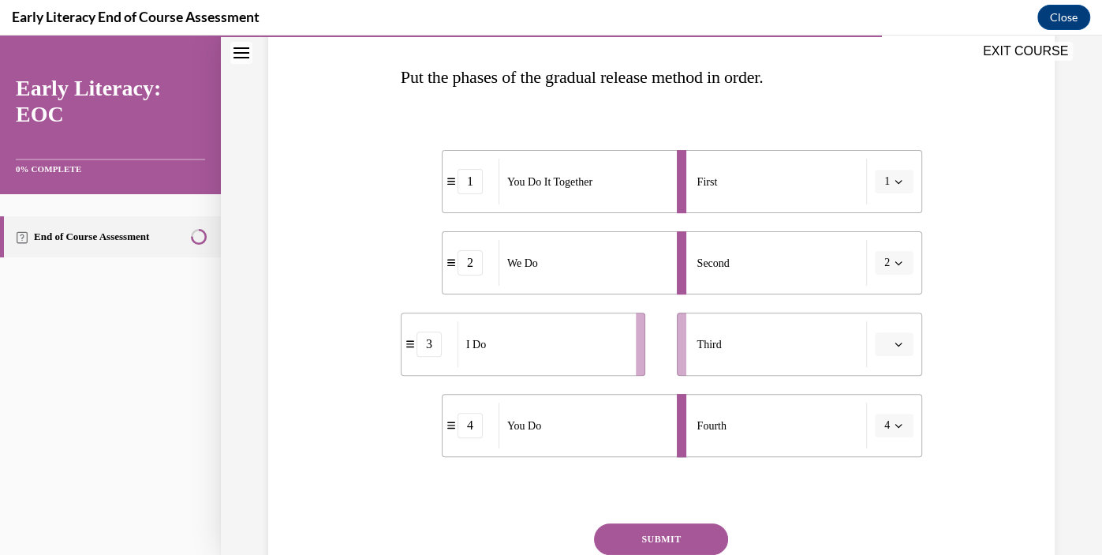
drag, startPoint x: 590, startPoint y: 348, endPoint x: 642, endPoint y: 359, distance: 53.2
click at [627, 359] on div "I Do" at bounding box center [542, 344] width 169 height 46
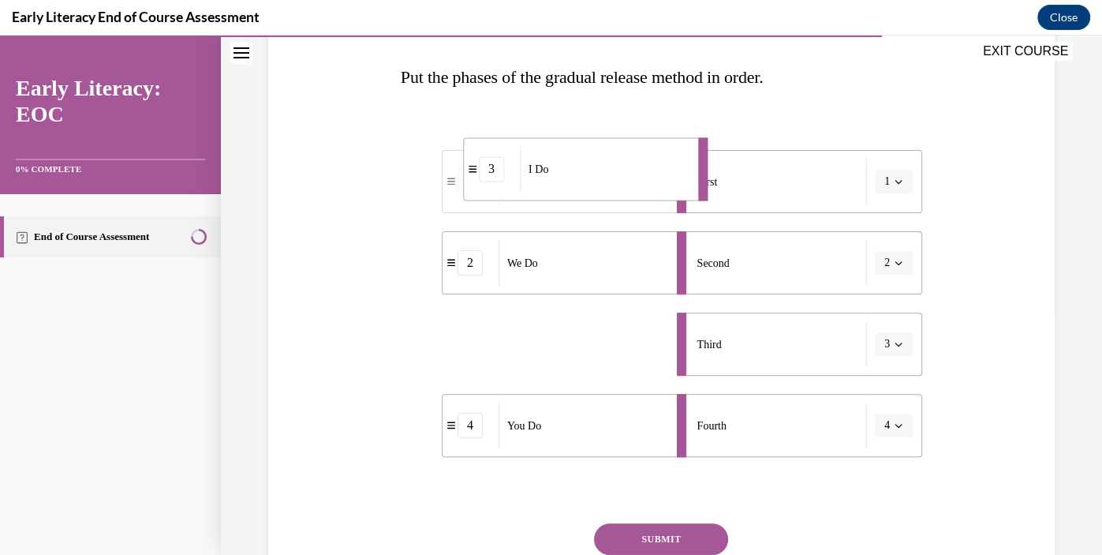
drag, startPoint x: 642, startPoint y: 359, endPoint x: 662, endPoint y: 181, distance: 179.4
click at [662, 181] on div "I Do" at bounding box center [604, 169] width 169 height 46
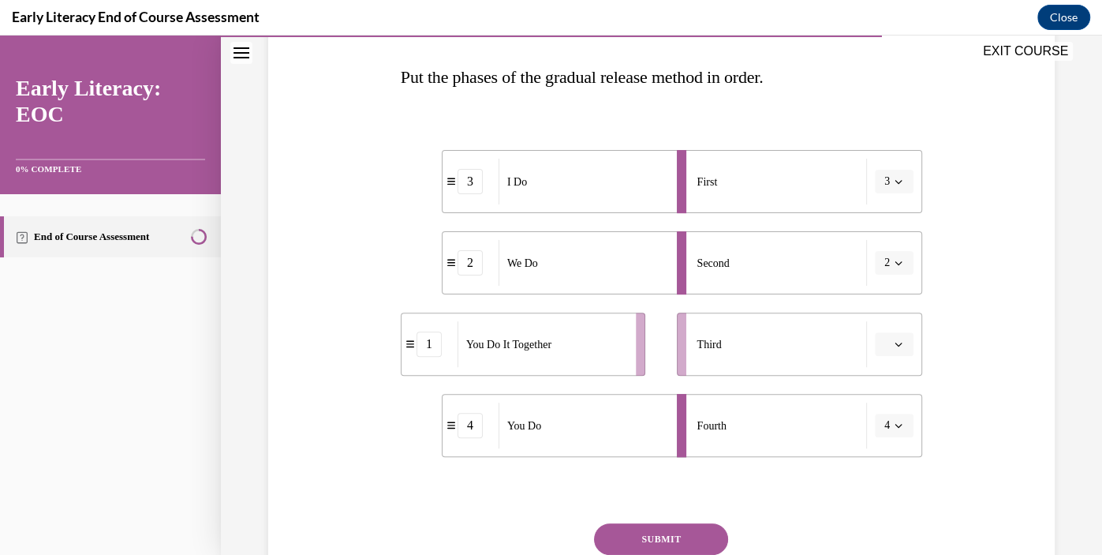
click at [477, 188] on div "3" at bounding box center [470, 181] width 25 height 25
click at [465, 179] on div "3" at bounding box center [470, 181] width 25 height 25
click at [911, 189] on button "3" at bounding box center [894, 182] width 39 height 24
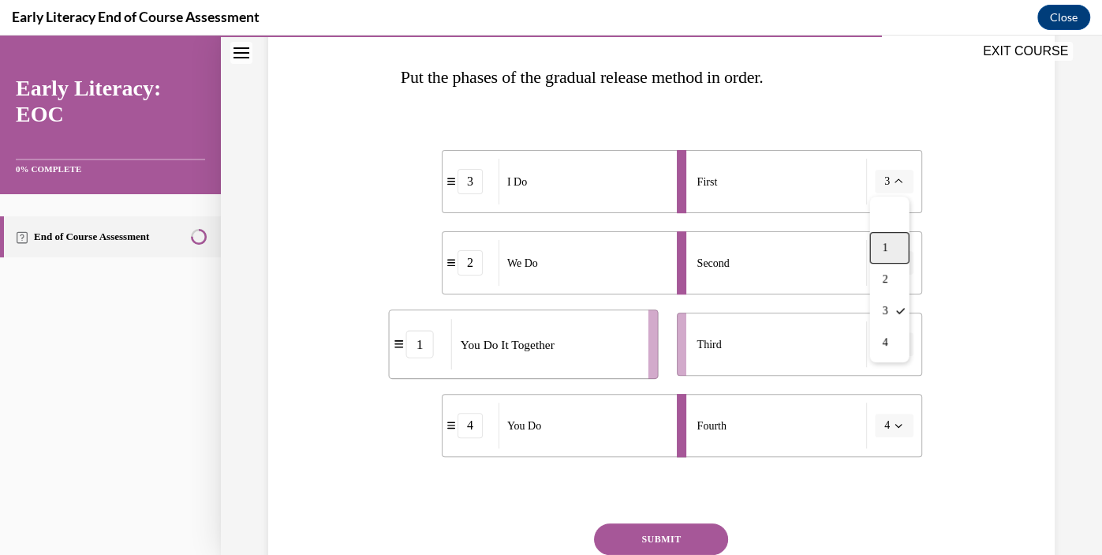
click at [881, 247] on div "1" at bounding box center [889, 248] width 39 height 32
click at [899, 174] on button "1" at bounding box center [894, 182] width 39 height 24
drag, startPoint x: 558, startPoint y: 344, endPoint x: 602, endPoint y: 137, distance: 212.2
click at [602, 137] on li "3 I Do" at bounding box center [565, 164] width 245 height 63
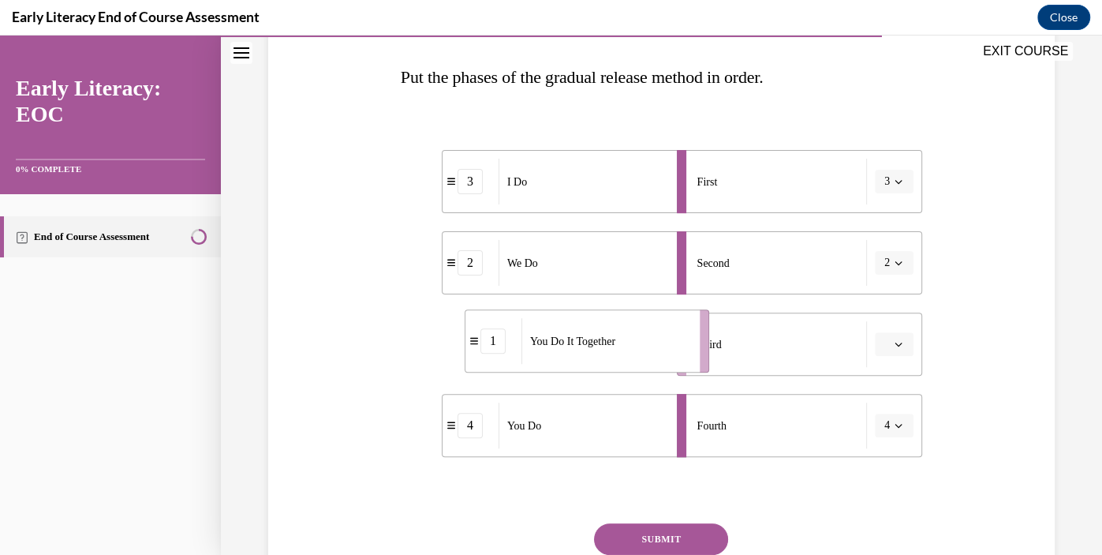
drag, startPoint x: 564, startPoint y: 338, endPoint x: 628, endPoint y: 335, distance: 64.0
click at [628, 335] on div "You Do It Together" at bounding box center [606, 341] width 169 height 46
click at [668, 534] on button "SUBMIT" at bounding box center [661, 539] width 134 height 32
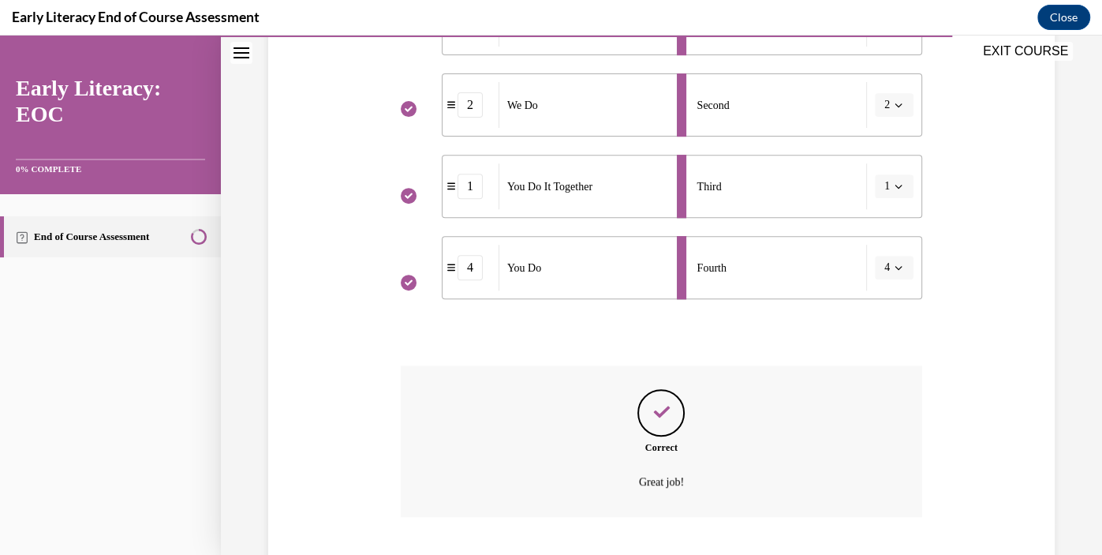
scroll to position [497, 0]
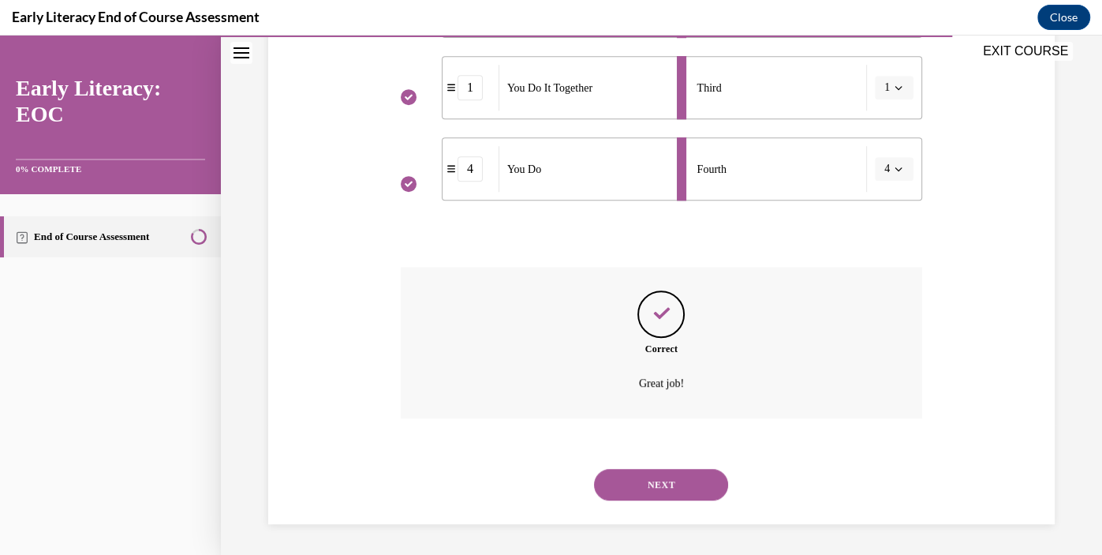
click at [668, 484] on button "NEXT" at bounding box center [661, 485] width 134 height 32
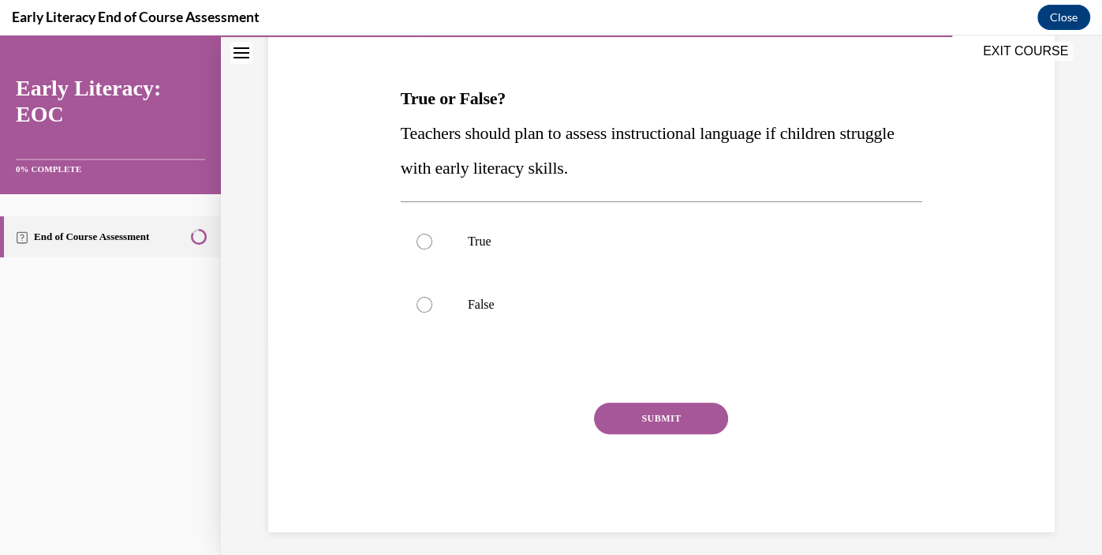
scroll to position [220, 0]
click at [515, 227] on div at bounding box center [662, 240] width 522 height 63
click at [672, 413] on button "SUBMIT" at bounding box center [661, 418] width 134 height 32
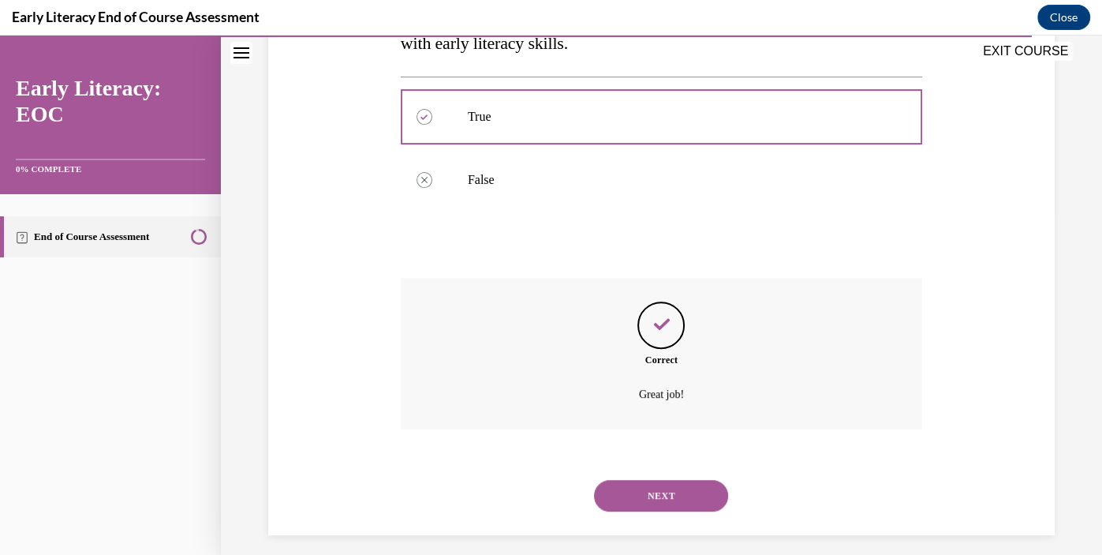
scroll to position [355, 0]
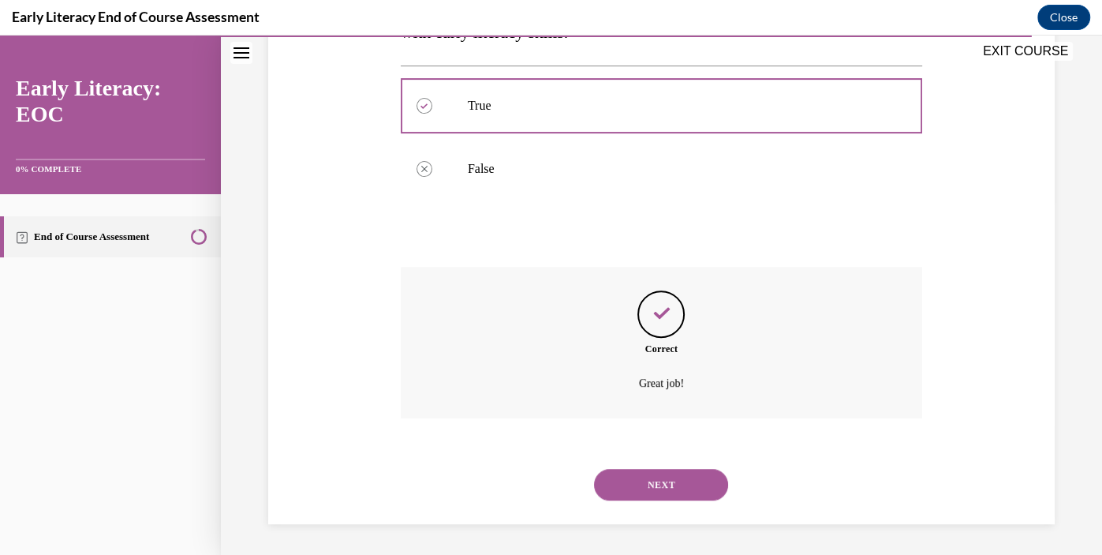
click at [662, 483] on button "NEXT" at bounding box center [661, 485] width 134 height 32
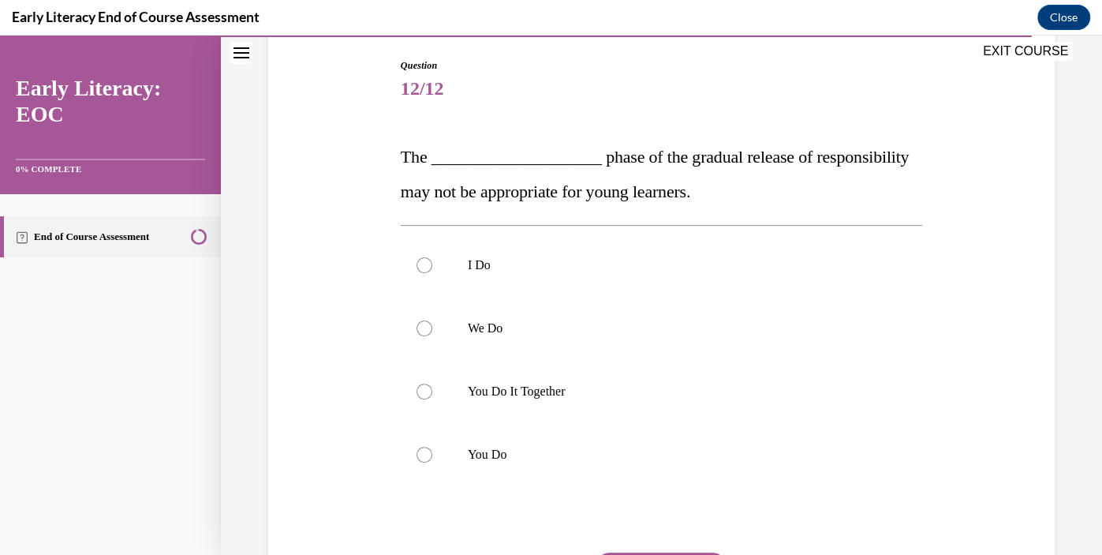
scroll to position [159, 0]
click at [651, 471] on div at bounding box center [662, 456] width 522 height 63
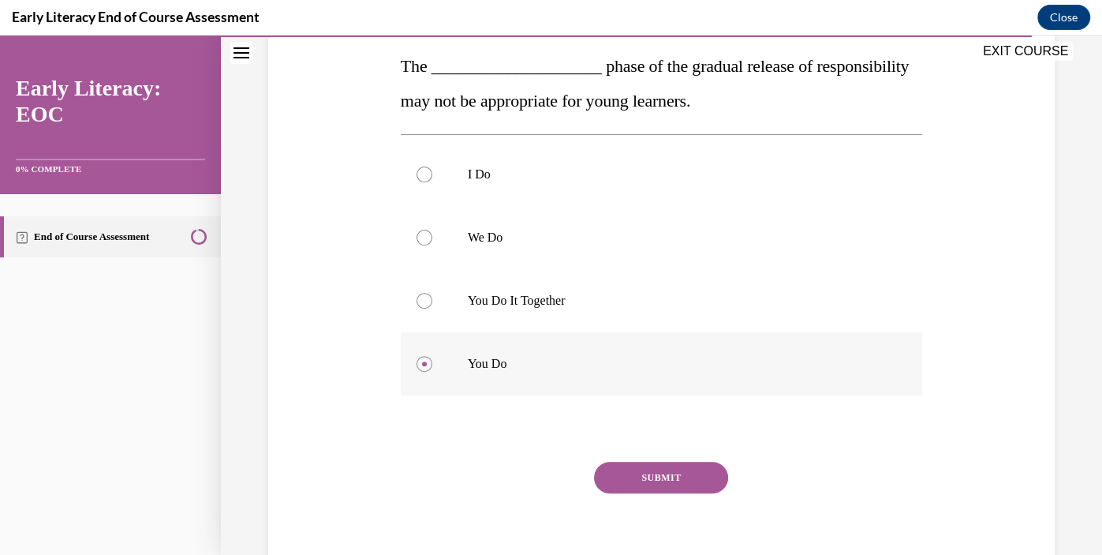
click at [651, 471] on button "SUBMIT" at bounding box center [661, 478] width 134 height 32
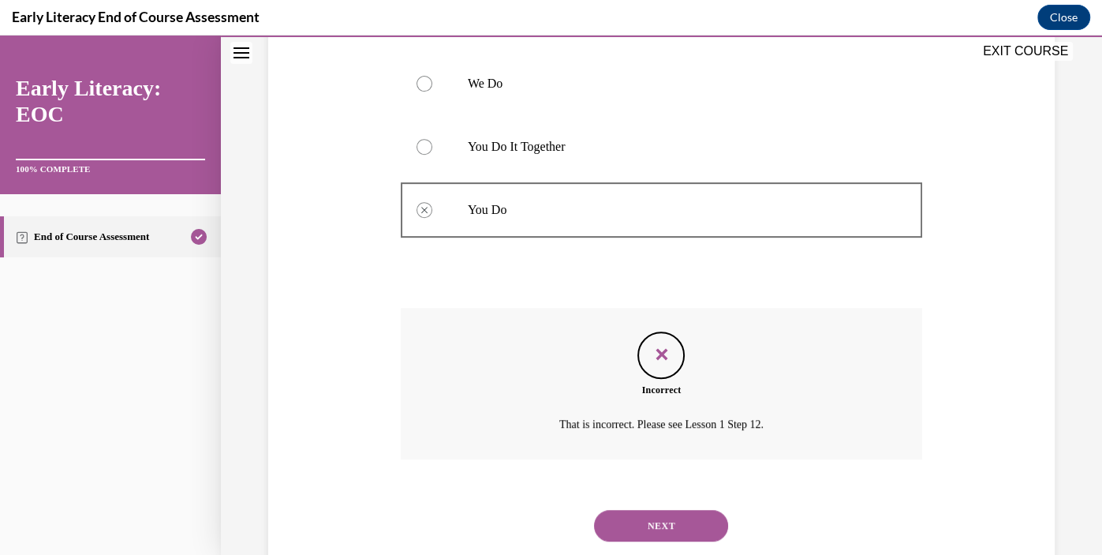
scroll to position [447, 0]
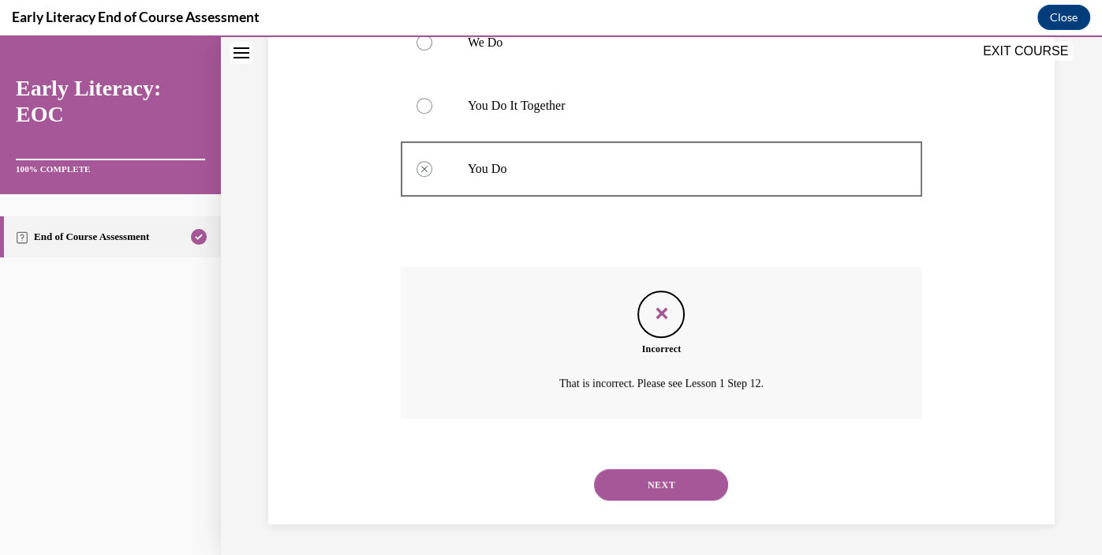
click at [651, 491] on button "NEXT" at bounding box center [661, 485] width 134 height 32
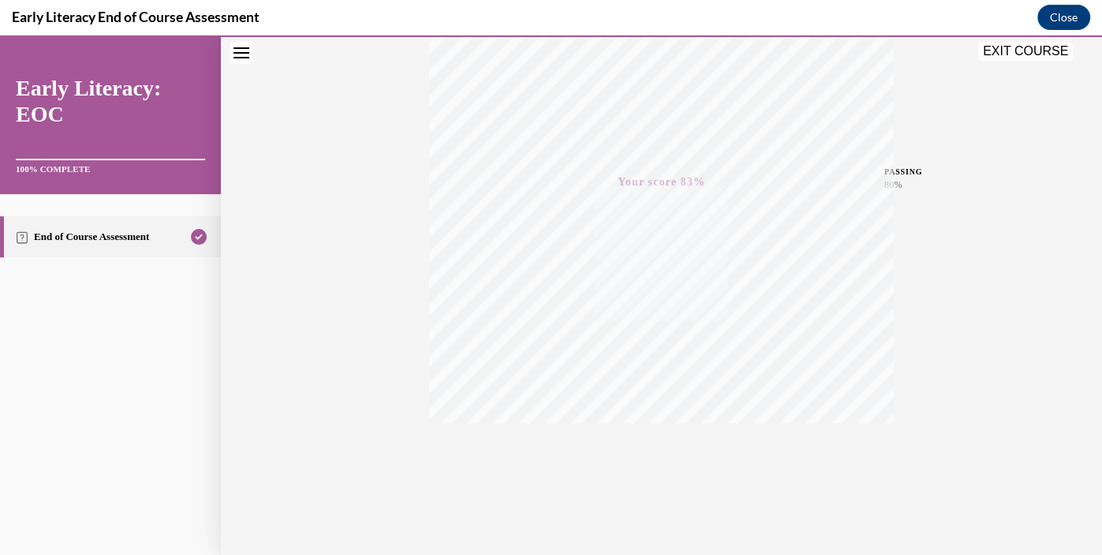
scroll to position [289, 0]
click at [1027, 53] on button "EXIT COURSE" at bounding box center [1026, 51] width 95 height 19
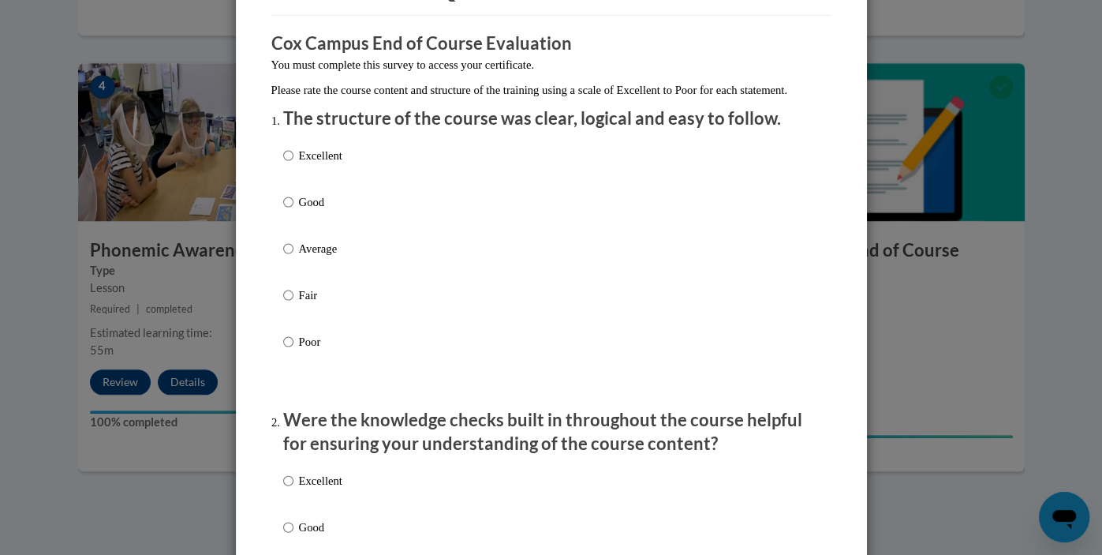
scroll to position [119, 0]
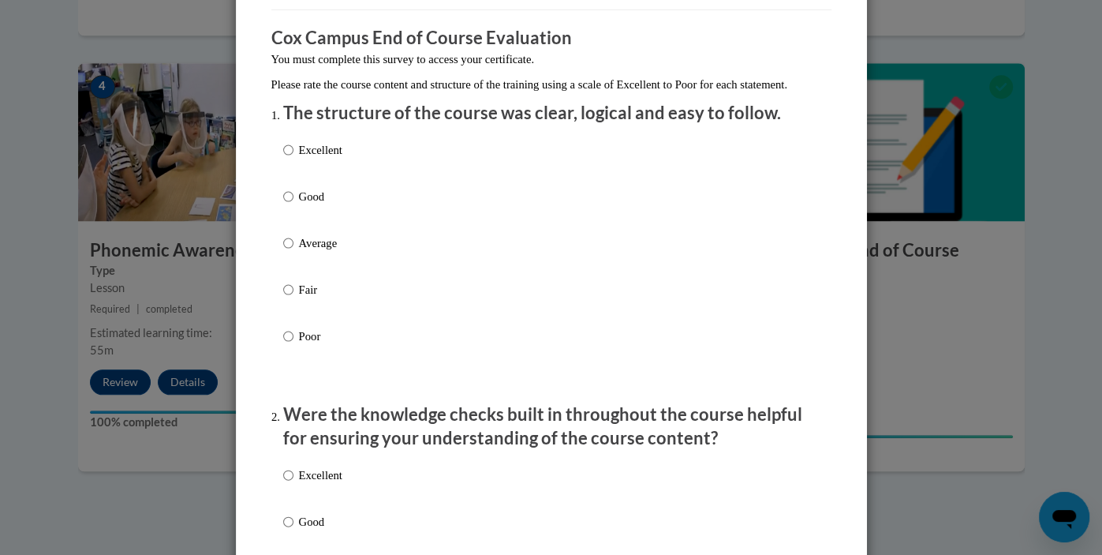
click at [309, 205] on p "Good" at bounding box center [320, 196] width 43 height 17
click at [294, 205] on input "Good" at bounding box center [288, 196] width 10 height 17
radio input "true"
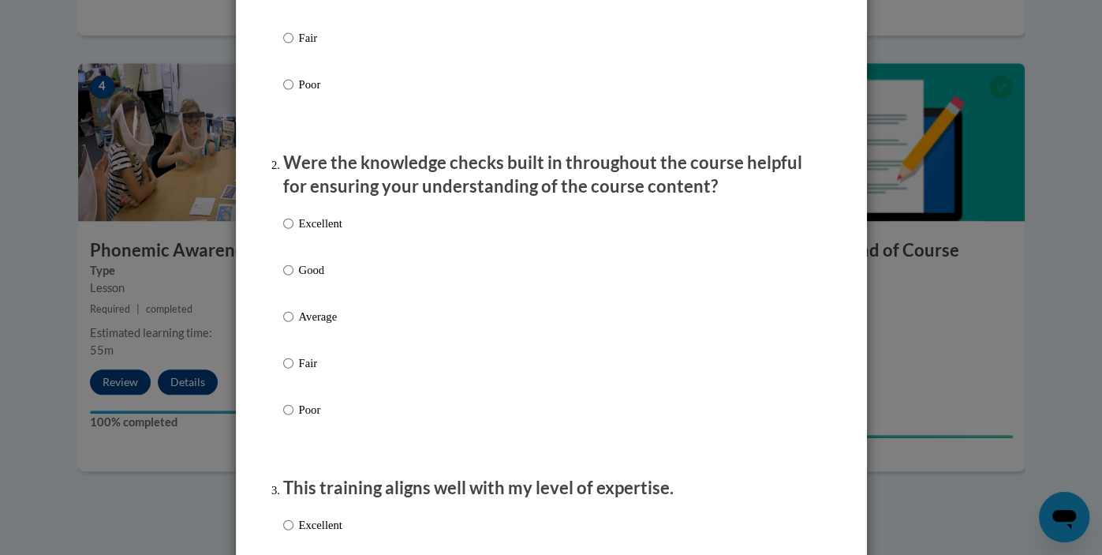
scroll to position [372, 0]
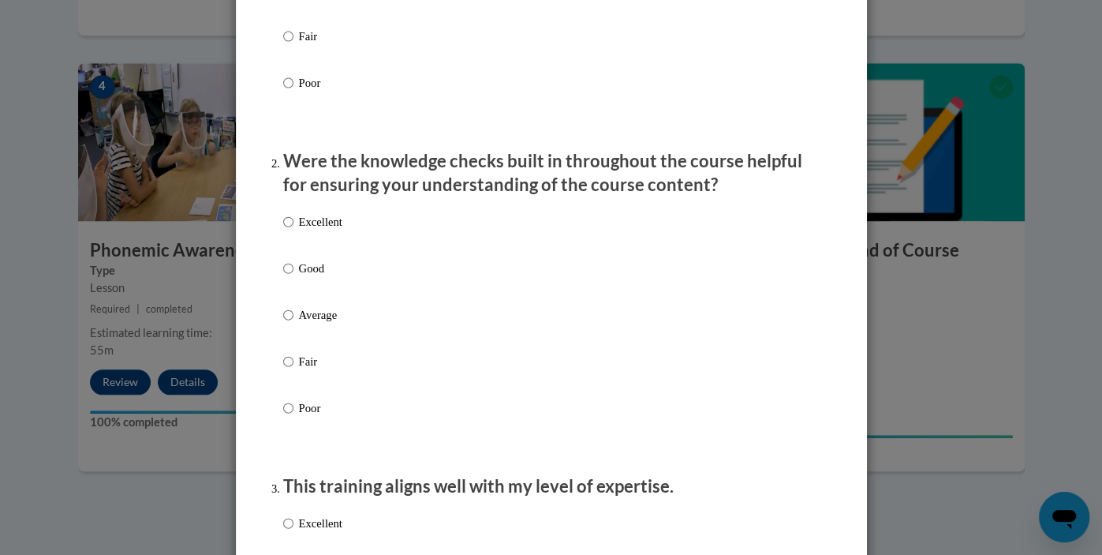
click at [313, 277] on p "Good" at bounding box center [320, 268] width 43 height 17
click at [294, 277] on input "Good" at bounding box center [288, 268] width 10 height 17
radio input "true"
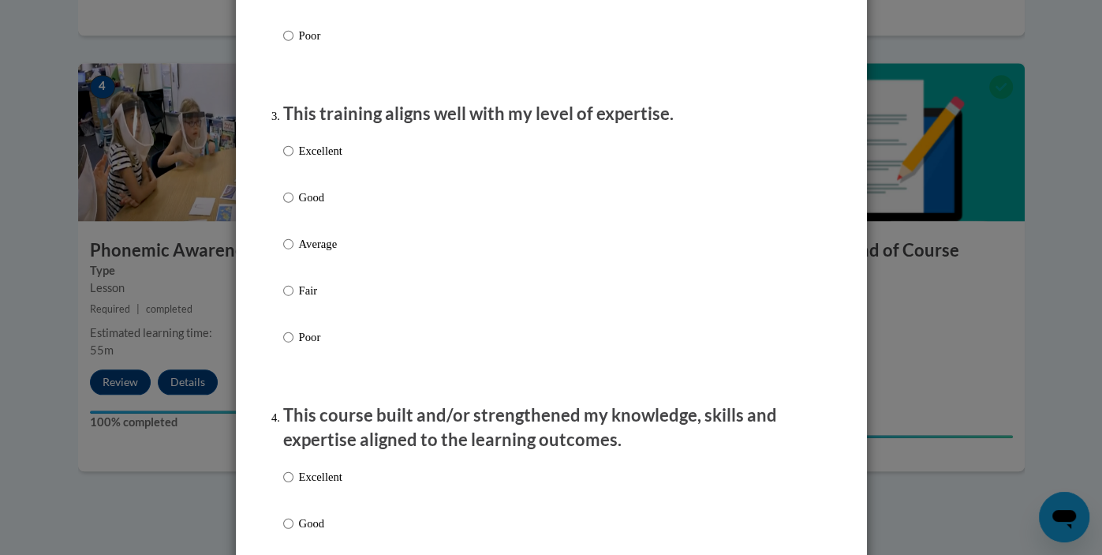
scroll to position [752, 0]
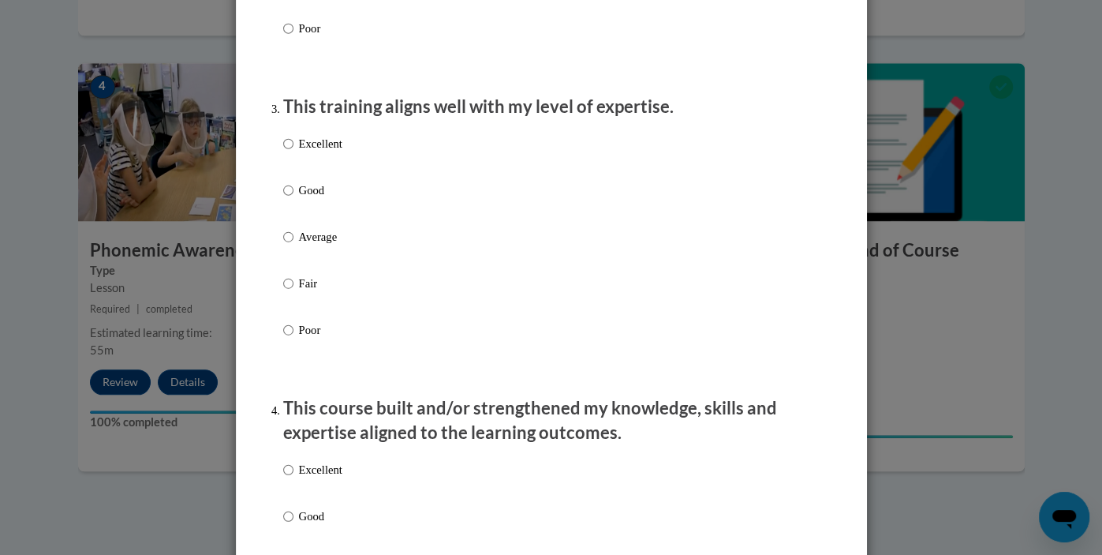
click at [313, 199] on p "Good" at bounding box center [320, 190] width 43 height 17
click at [294, 199] on input "Good" at bounding box center [288, 190] width 10 height 17
radio input "true"
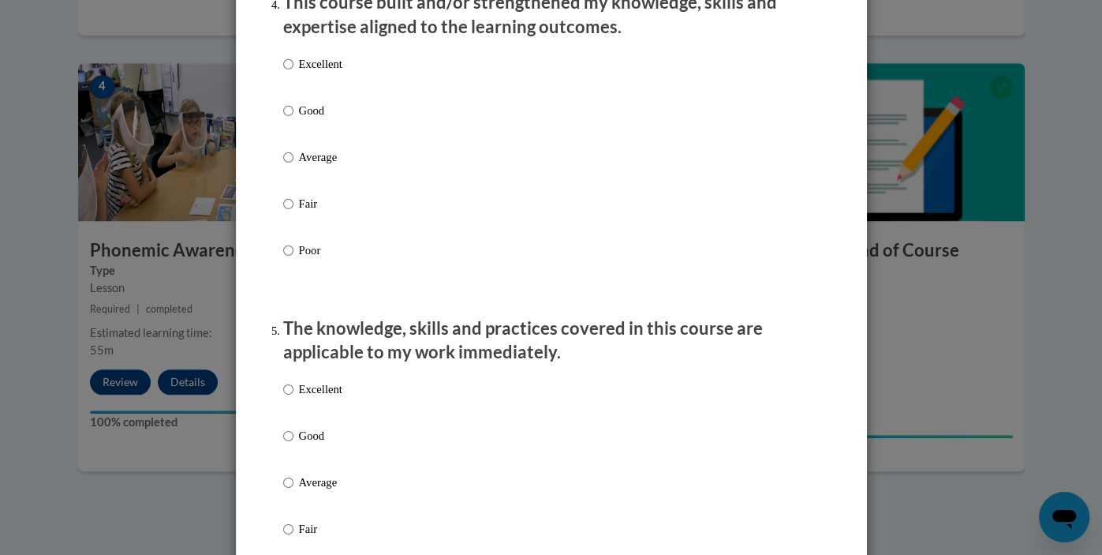
scroll to position [1173, 0]
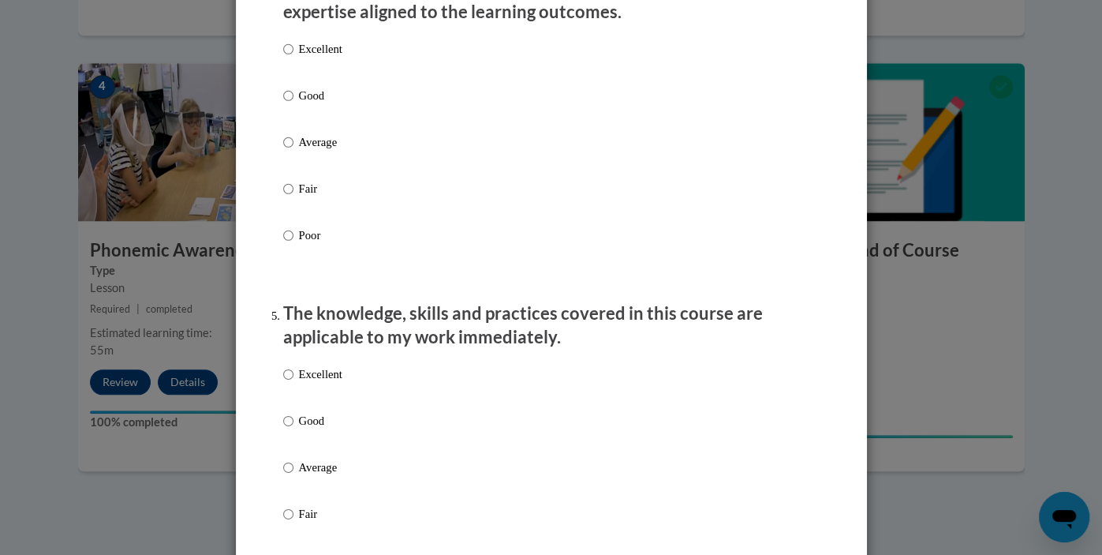
click at [325, 104] on p "Good" at bounding box center [320, 95] width 43 height 17
click at [294, 104] on input "Good" at bounding box center [288, 95] width 10 height 17
radio input "true"
click at [313, 429] on p "Good" at bounding box center [320, 420] width 43 height 17
click at [294, 429] on input "Good" at bounding box center [288, 420] width 10 height 17
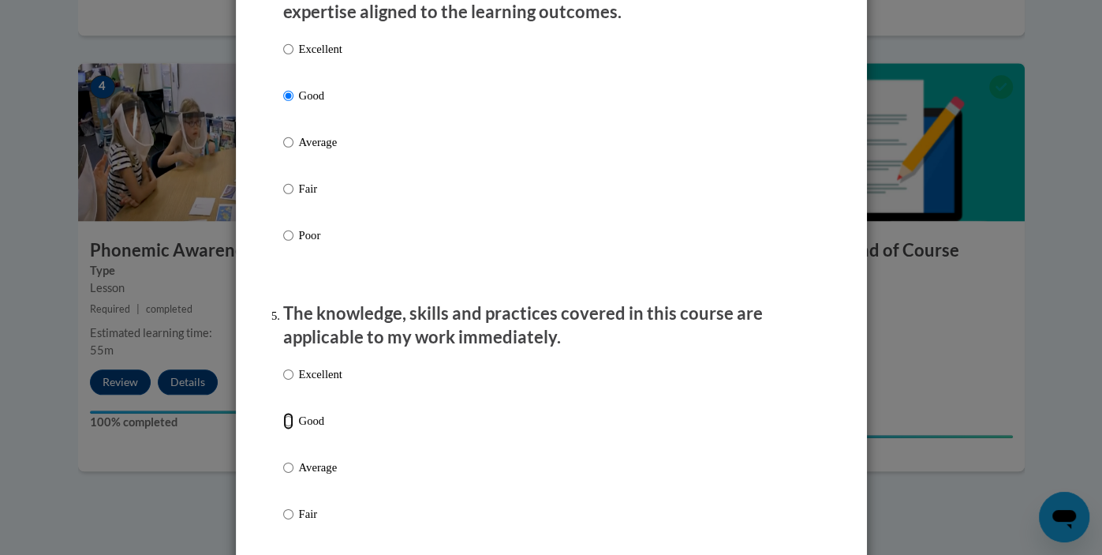
radio input "true"
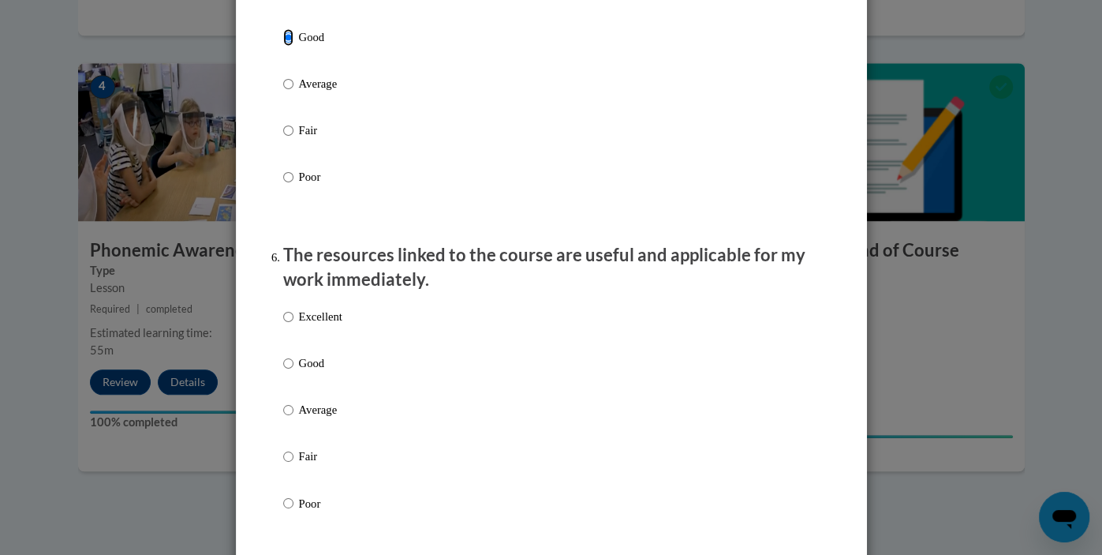
scroll to position [1558, 0]
click at [316, 370] on p "Good" at bounding box center [320, 361] width 43 height 17
click at [294, 370] on input "Good" at bounding box center [288, 361] width 10 height 17
radio input "true"
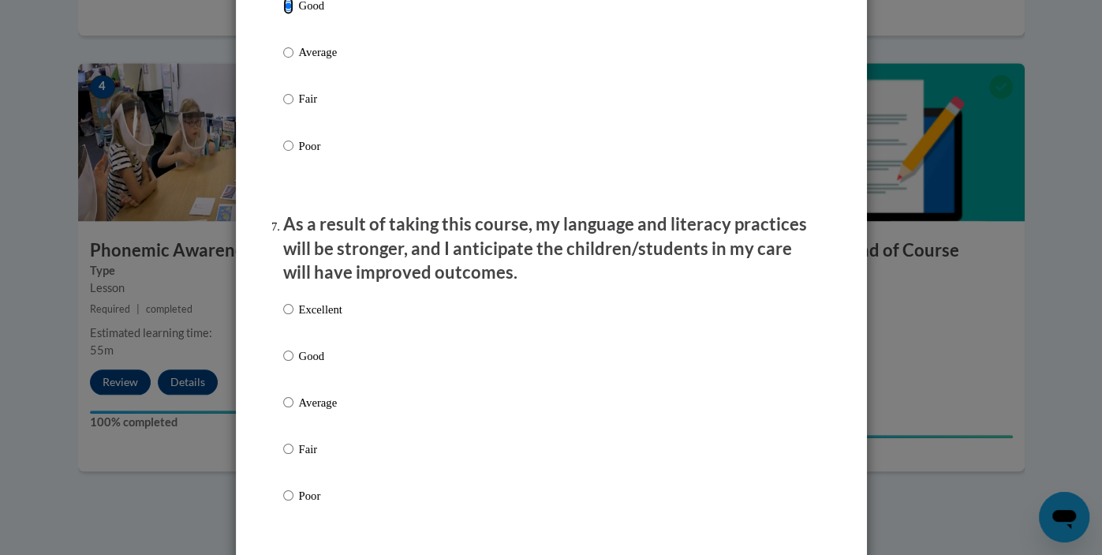
scroll to position [1915, 0]
click at [316, 382] on label "Good" at bounding box center [312, 366] width 59 height 43
click at [294, 362] on input "Good" at bounding box center [288, 353] width 10 height 17
radio input "true"
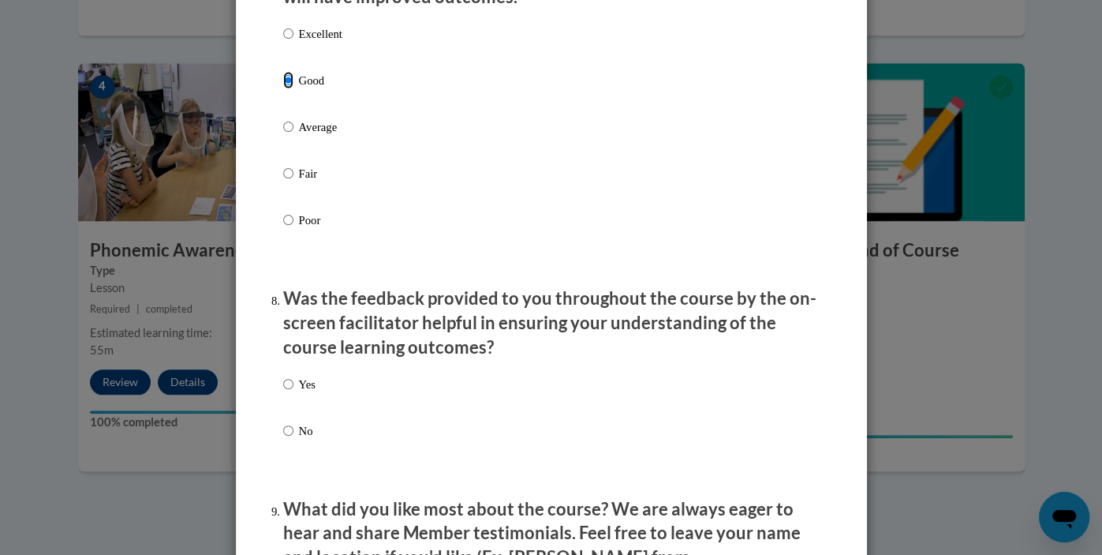
scroll to position [2196, 0]
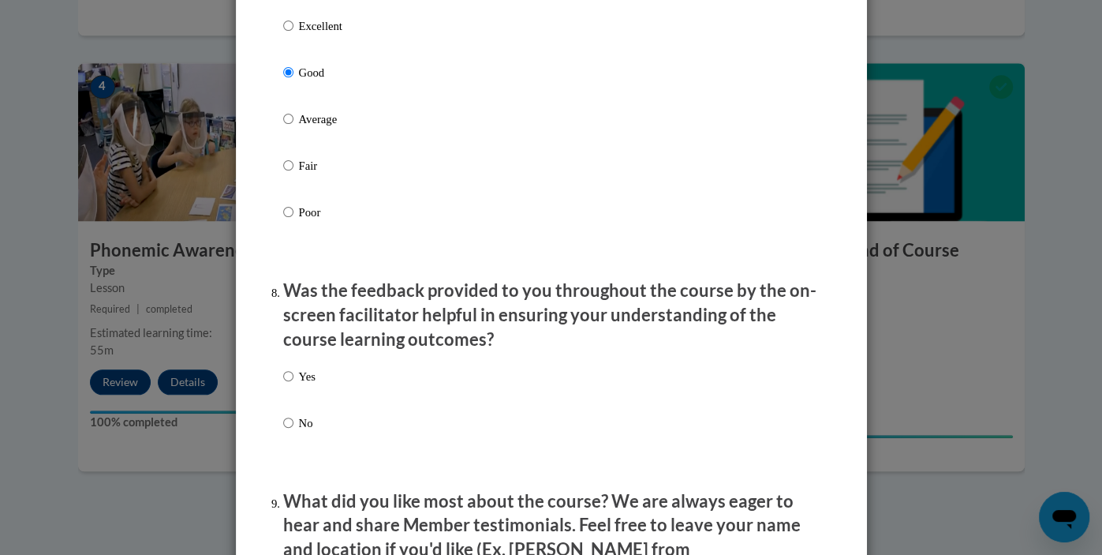
click at [313, 385] on p "Yes" at bounding box center [307, 376] width 17 height 17
click at [294, 385] on input "Yes" at bounding box center [288, 376] width 10 height 17
radio input "true"
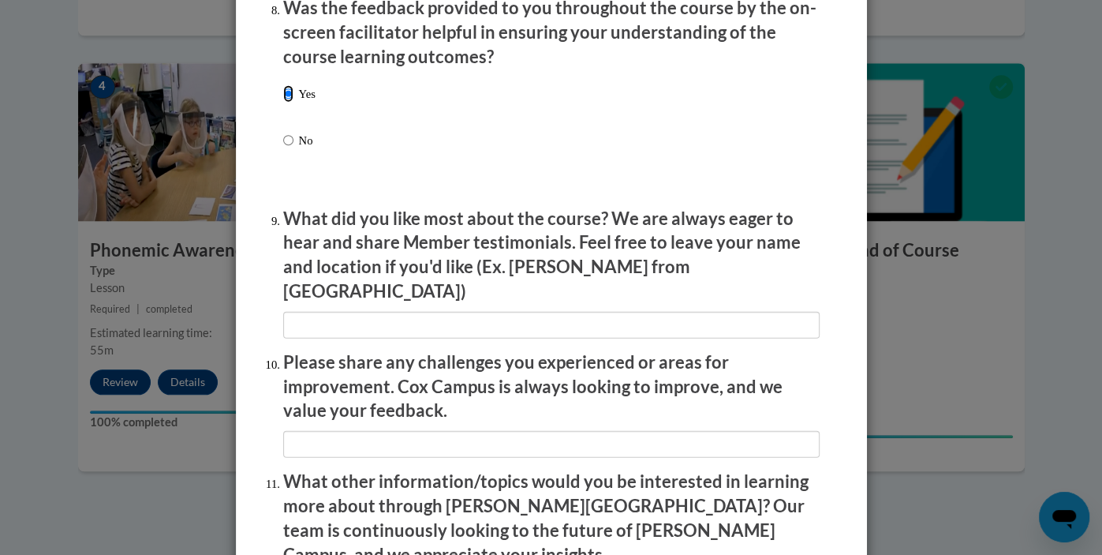
scroll to position [2732, 0]
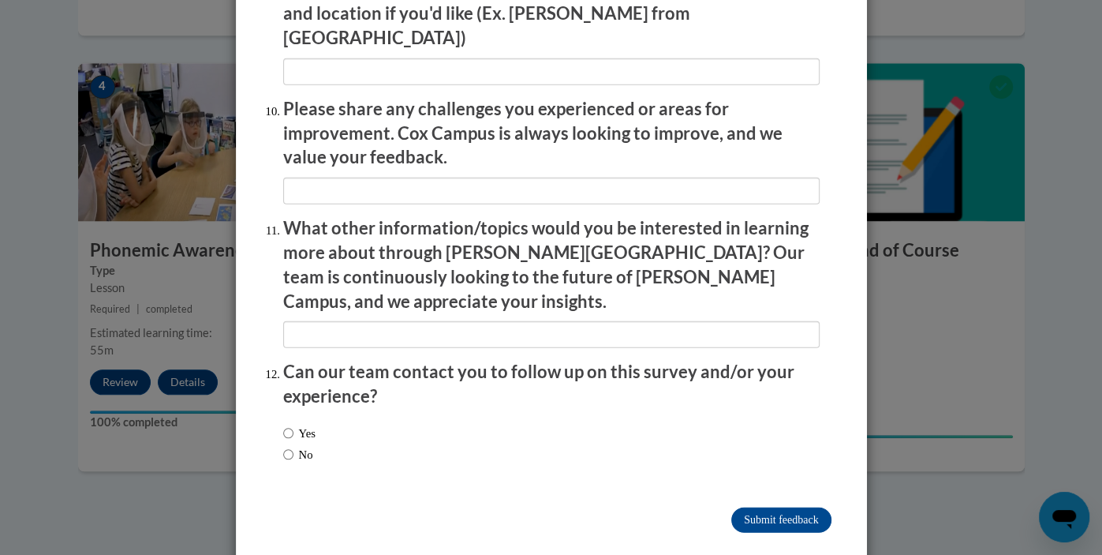
click at [300, 425] on label "Yes" at bounding box center [299, 433] width 32 height 17
click at [294, 425] on input "Yes" at bounding box center [288, 433] width 10 height 17
radio input "true"
click at [807, 507] on input "Submit feedback" at bounding box center [781, 519] width 99 height 25
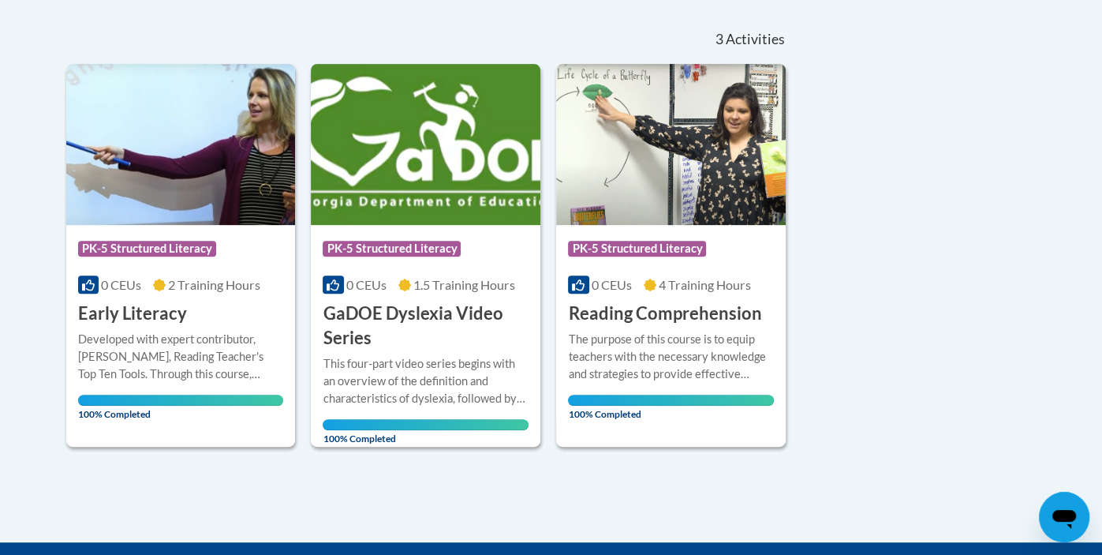
scroll to position [342, 0]
